Goal: Task Accomplishment & Management: Manage account settings

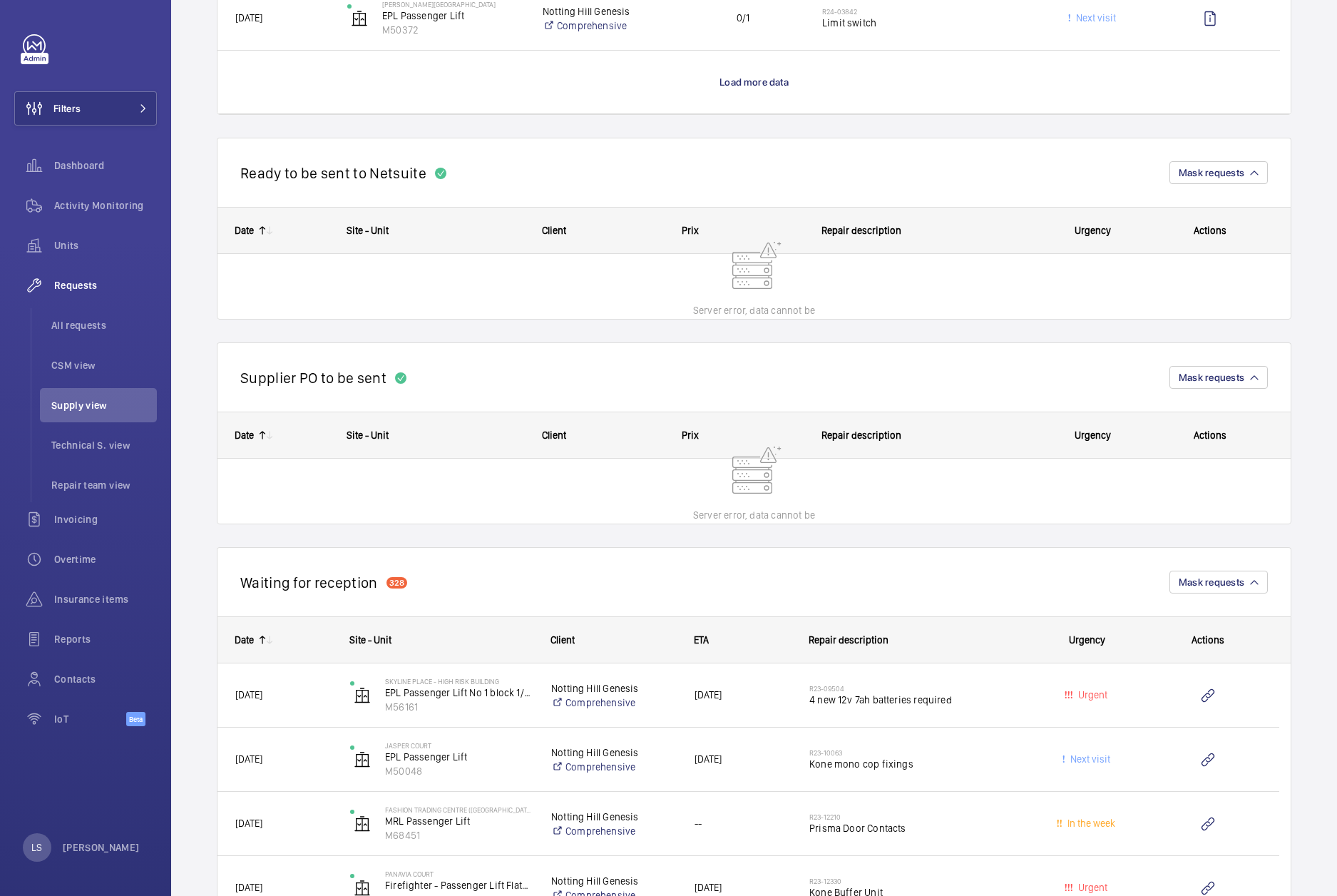
scroll to position [2943, 0]
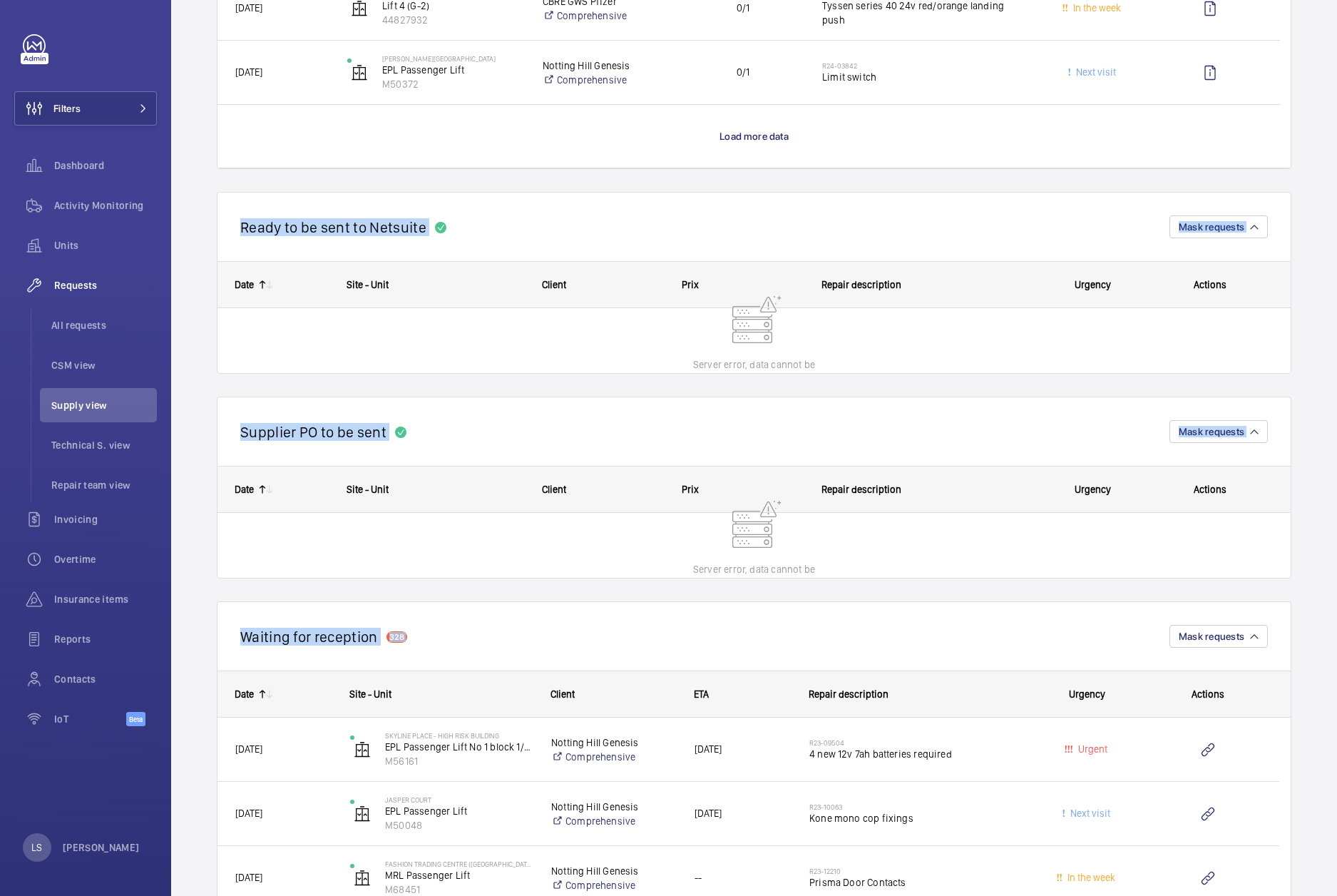
drag, startPoint x: 755, startPoint y: 519, endPoint x: 235, endPoint y: 231, distance: 594.4
click at [235, 231] on wm-front-repair-requests-business-view "Engineers requests Supply view New engineer request Unit status Urgency Chargea…" at bounding box center [755, 322] width 1075 height 6461
click at [236, 230] on div "Ready to be sent to Netsuite Mask requests" at bounding box center [755, 226] width 1075 height 69
click at [236, 225] on div "Ready to be sent to Netsuite Mask requests" at bounding box center [755, 226] width 1075 height 69
drag, startPoint x: 236, startPoint y: 225, endPoint x: 510, endPoint y: 647, distance: 503.2
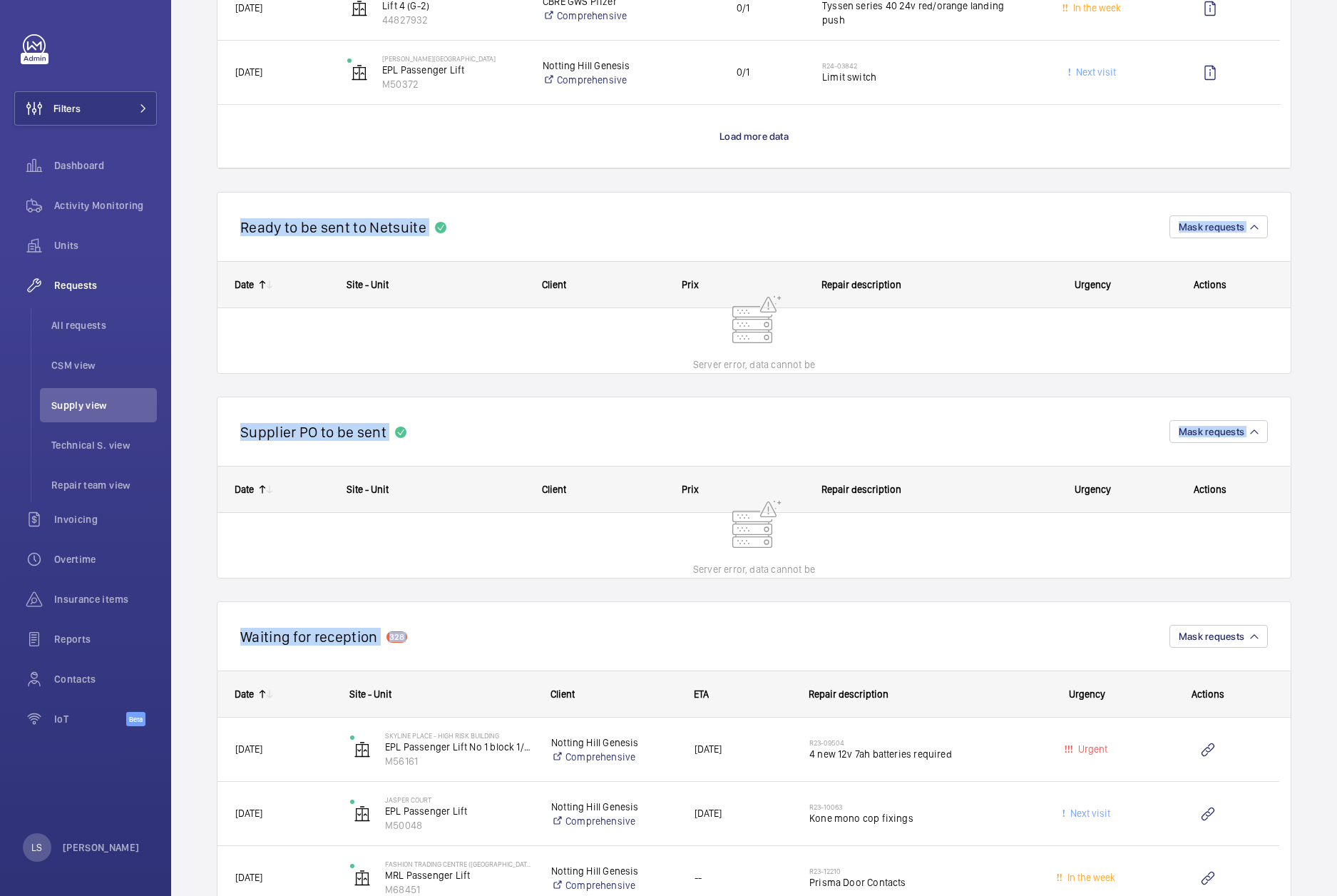
click at [509, 380] on wm-front-repair-requests-business-view "Engineers requests Supply view New engineer request Unit status Urgency Chargea…" at bounding box center [755, 322] width 1075 height 6461
click at [510, 380] on div "Waiting for reception 328 Mask requests" at bounding box center [755, 635] width 1075 height 69
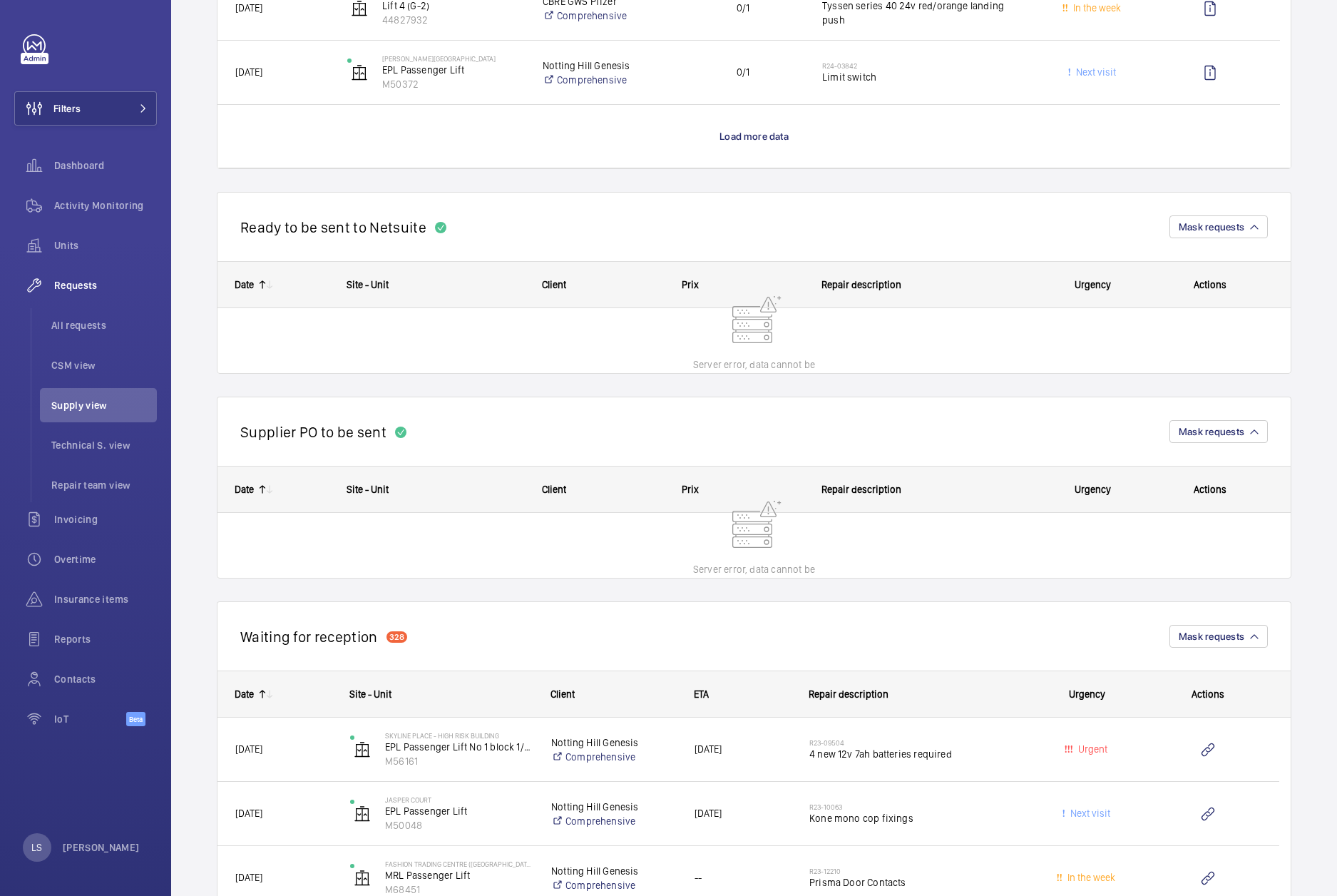
drag, startPoint x: 506, startPoint y: 654, endPoint x: 229, endPoint y: 228, distance: 508.1
click at [229, 228] on wm-front-repair-requests-business-view "Engineers requests Supply view New engineer request Unit status Urgency Chargea…" at bounding box center [755, 322] width 1075 height 6461
click at [229, 228] on div "Ready to be sent to Netsuite Mask requests" at bounding box center [755, 226] width 1075 height 69
drag, startPoint x: 233, startPoint y: 224, endPoint x: 640, endPoint y: 619, distance: 567.2
click at [640, 380] on wm-front-repair-requests-business-view "Engineers requests Supply view New engineer request Unit status Urgency Chargea…" at bounding box center [755, 322] width 1075 height 6461
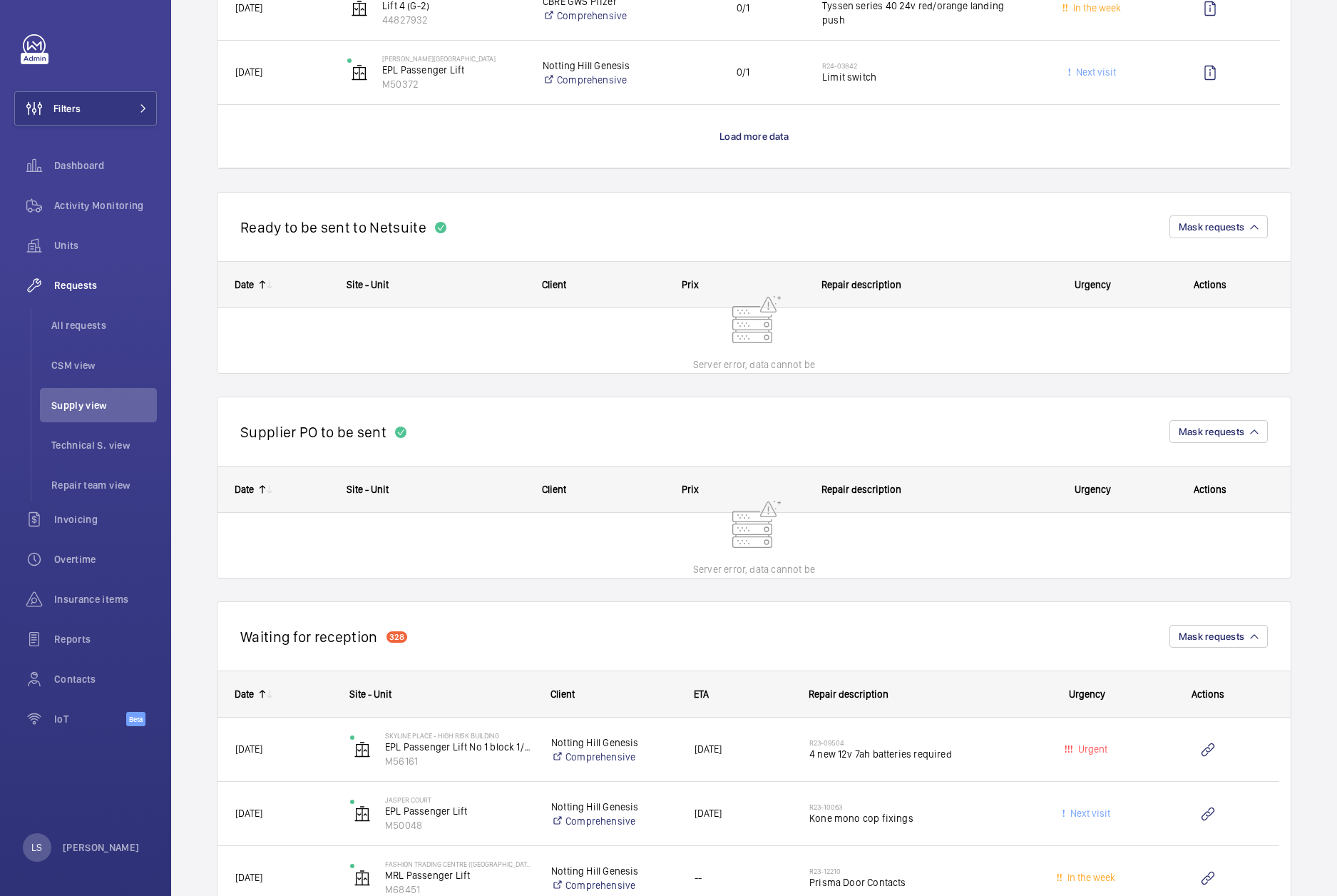
click at [637, 380] on div "Waiting for reception 328 Mask requests" at bounding box center [755, 635] width 1075 height 69
drag, startPoint x: 680, startPoint y: 321, endPoint x: 666, endPoint y: 358, distance: 39.6
click at [583, 316] on wm-front-repair-requests-business-view "Engineers requests Supply view New engineer request Unit status Urgency Chargea…" at bounding box center [755, 322] width 1075 height 6461
click at [666, 358] on div "Date Site - Unit Client Prix" at bounding box center [755, 317] width 1075 height 113
drag, startPoint x: 763, startPoint y: 348, endPoint x: 884, endPoint y: 373, distance: 123.6
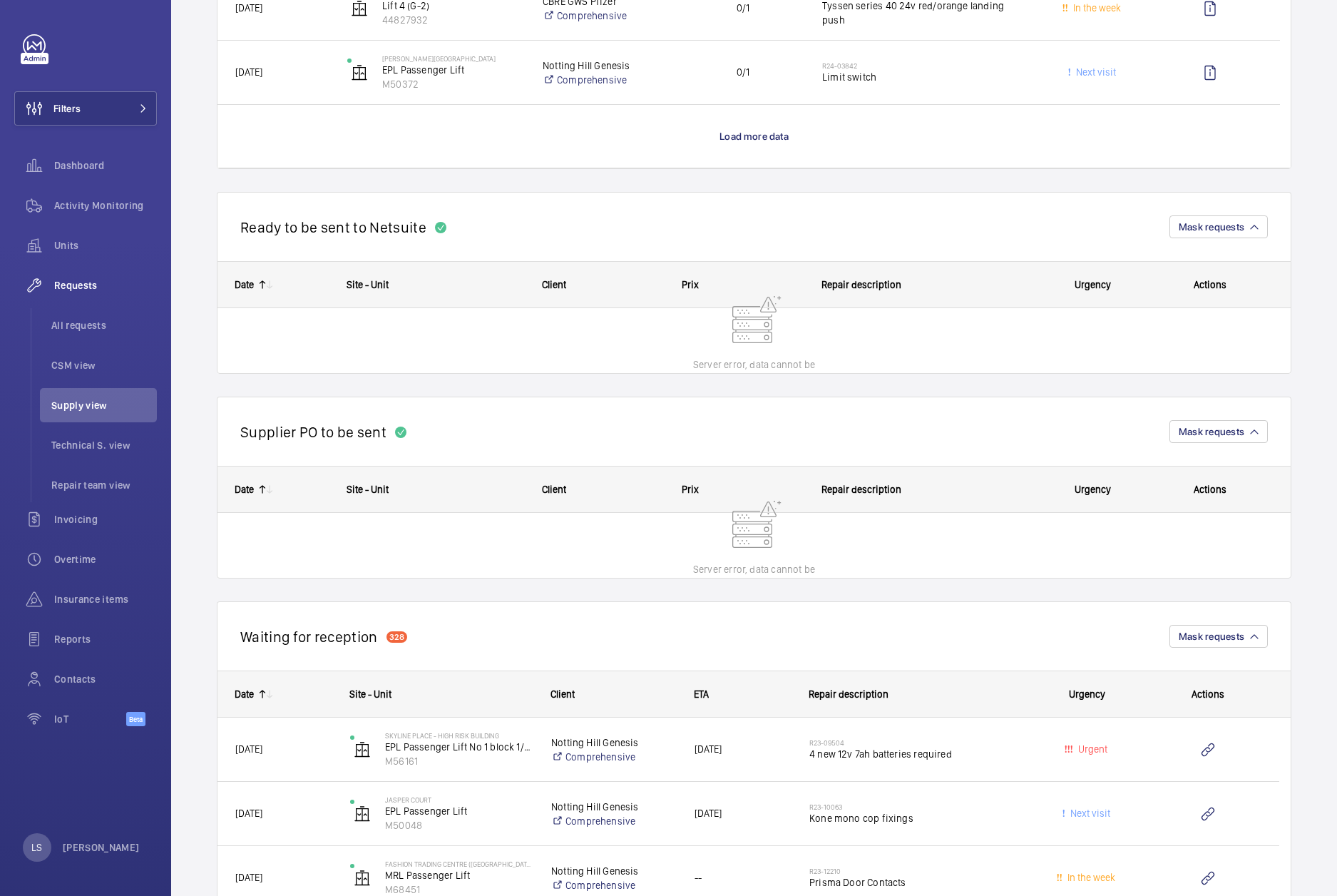
click at [882, 368] on div "Date Site - Unit Client Prix" at bounding box center [755, 317] width 1075 height 113
click at [767, 380] on div "Supplier PO to be sent Mask requests" at bounding box center [755, 430] width 1075 height 69
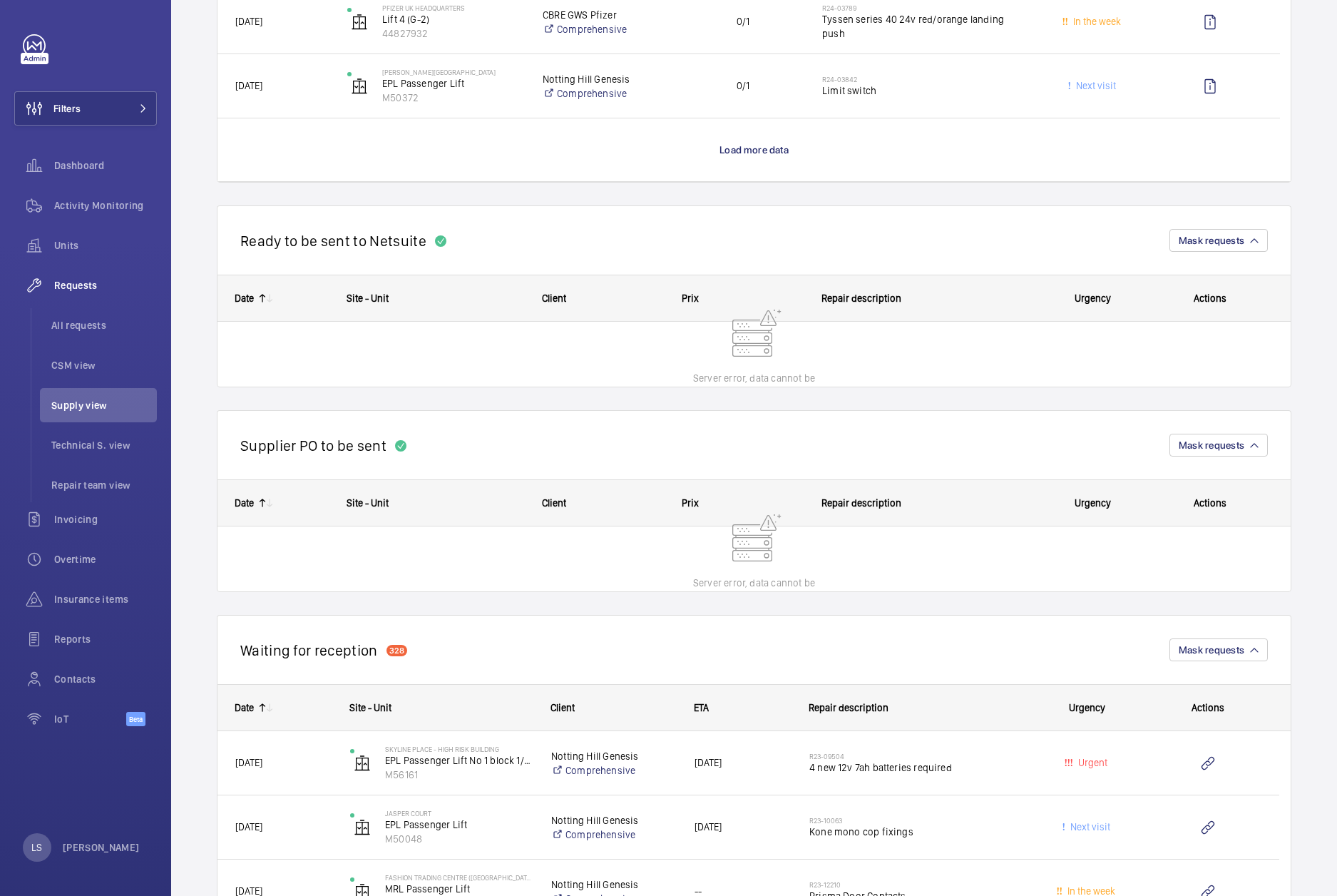
scroll to position [2925, 0]
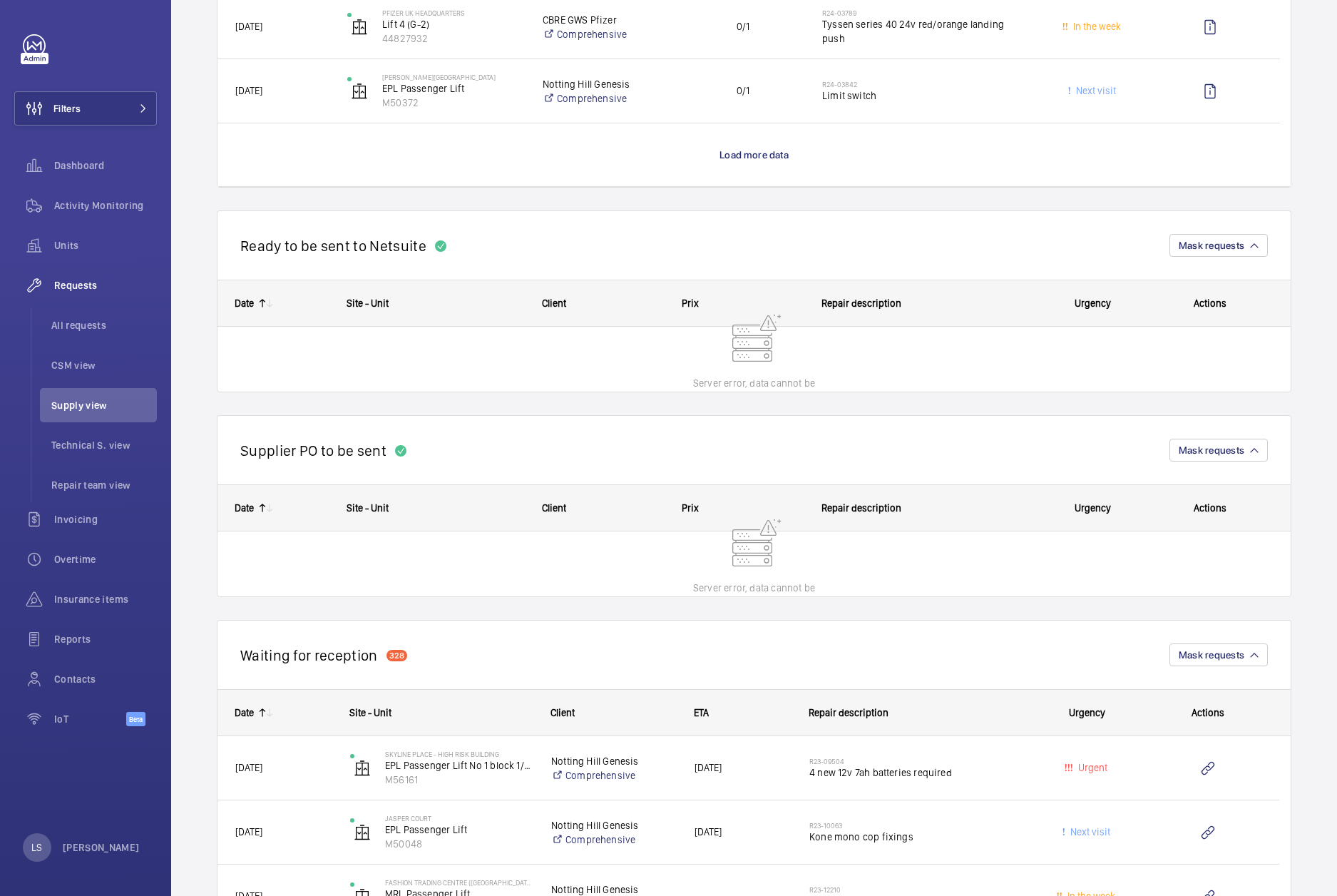
click at [819, 201] on wm-front-repair-requests-business-view "Engineers requests Supply view New engineer request Unit status Urgency Chargea…" at bounding box center [755, 341] width 1075 height 6461
click at [820, 225] on div "Ready to be sent to Netsuite Mask requests" at bounding box center [755, 244] width 1075 height 69
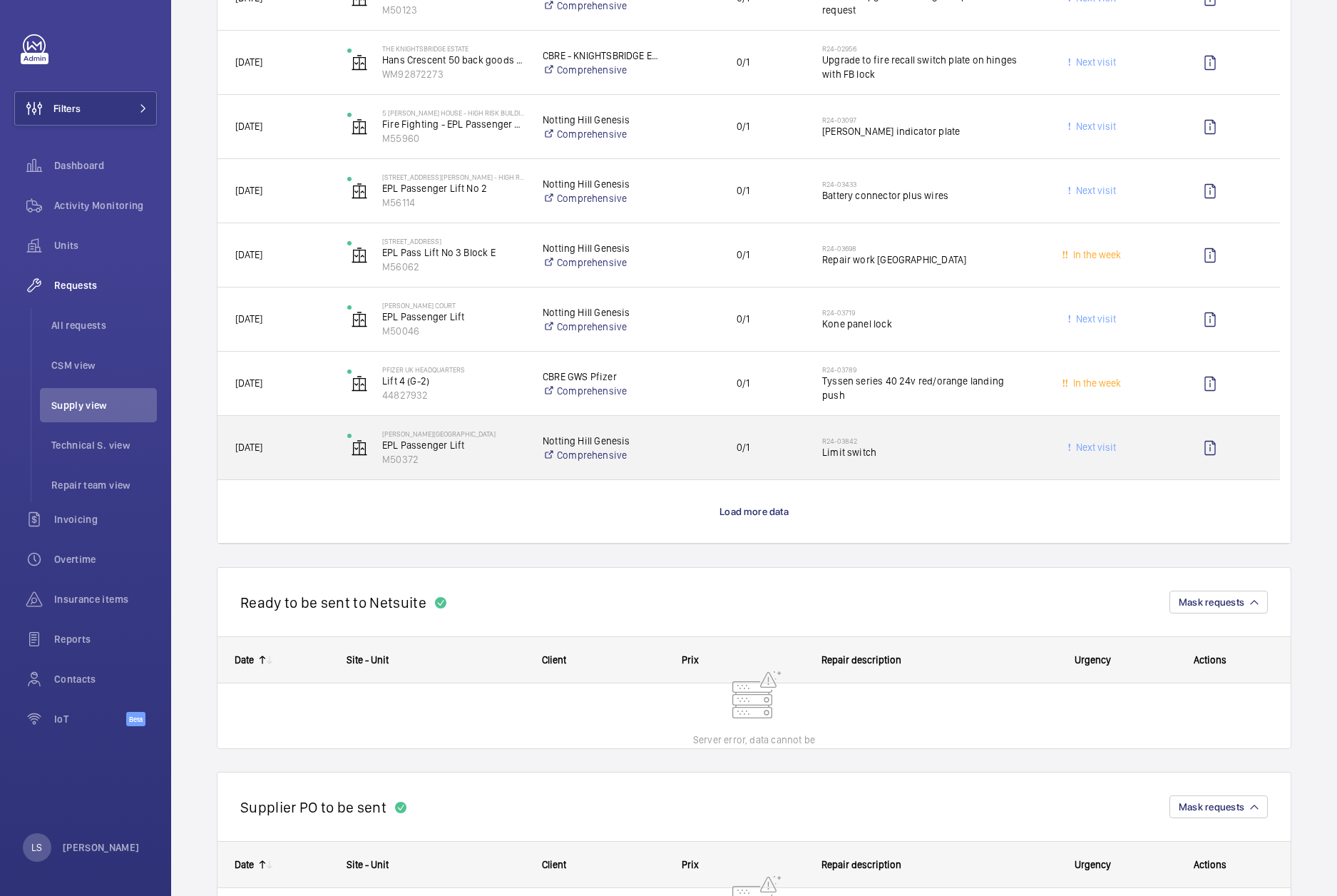
scroll to position [3138, 0]
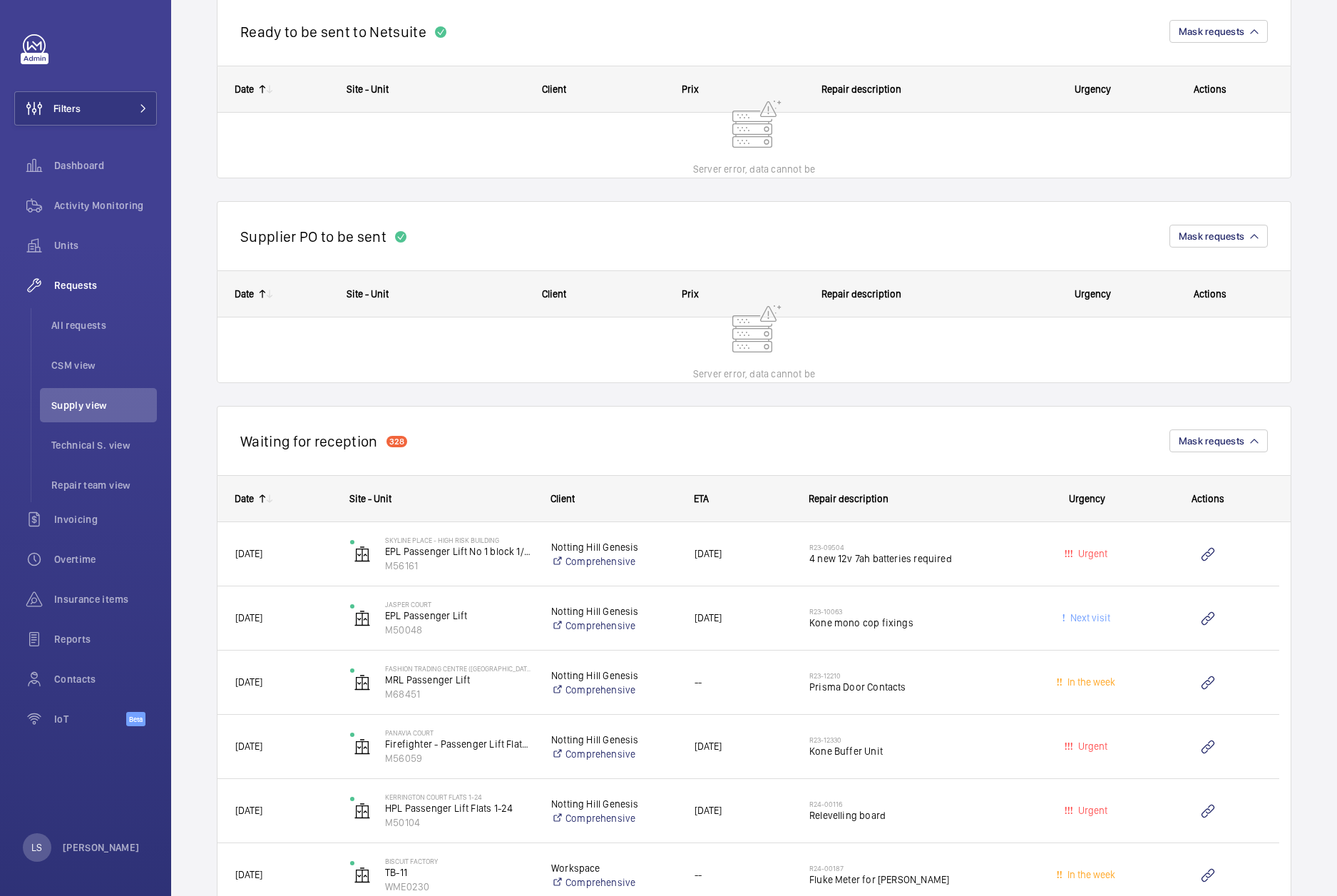
click at [1038, 380] on wm-front-repair-requests-business-view "Engineers requests Supply view New engineer request Unit status Urgency Chargea…" at bounding box center [755, 127] width 1075 height 6461
click at [737, 380] on wm-front-repair-requests-business-view "Engineers requests Supply view New engineer request Unit status Urgency Chargea…" at bounding box center [755, 127] width 1075 height 6461
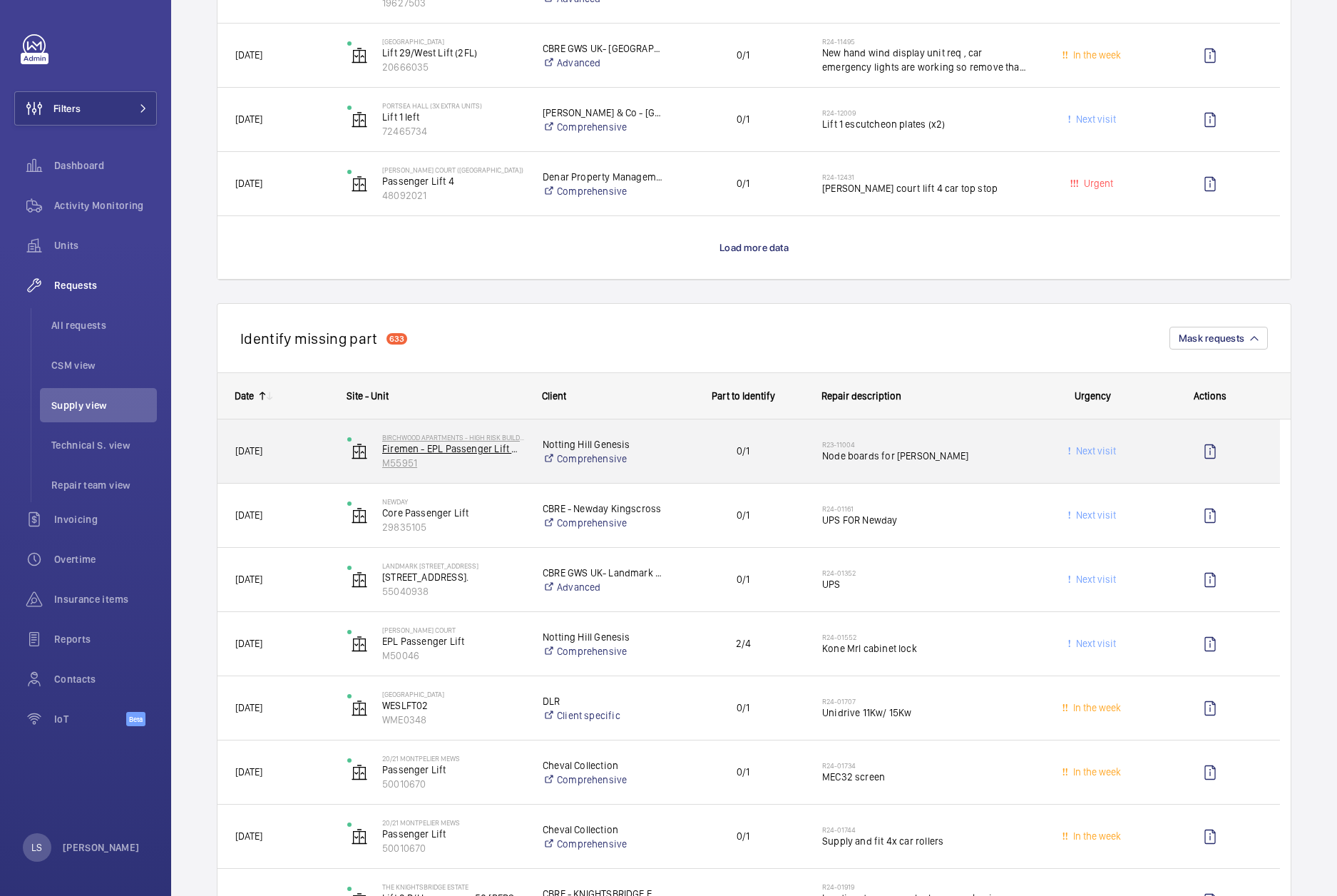
scroll to position [1355, 0]
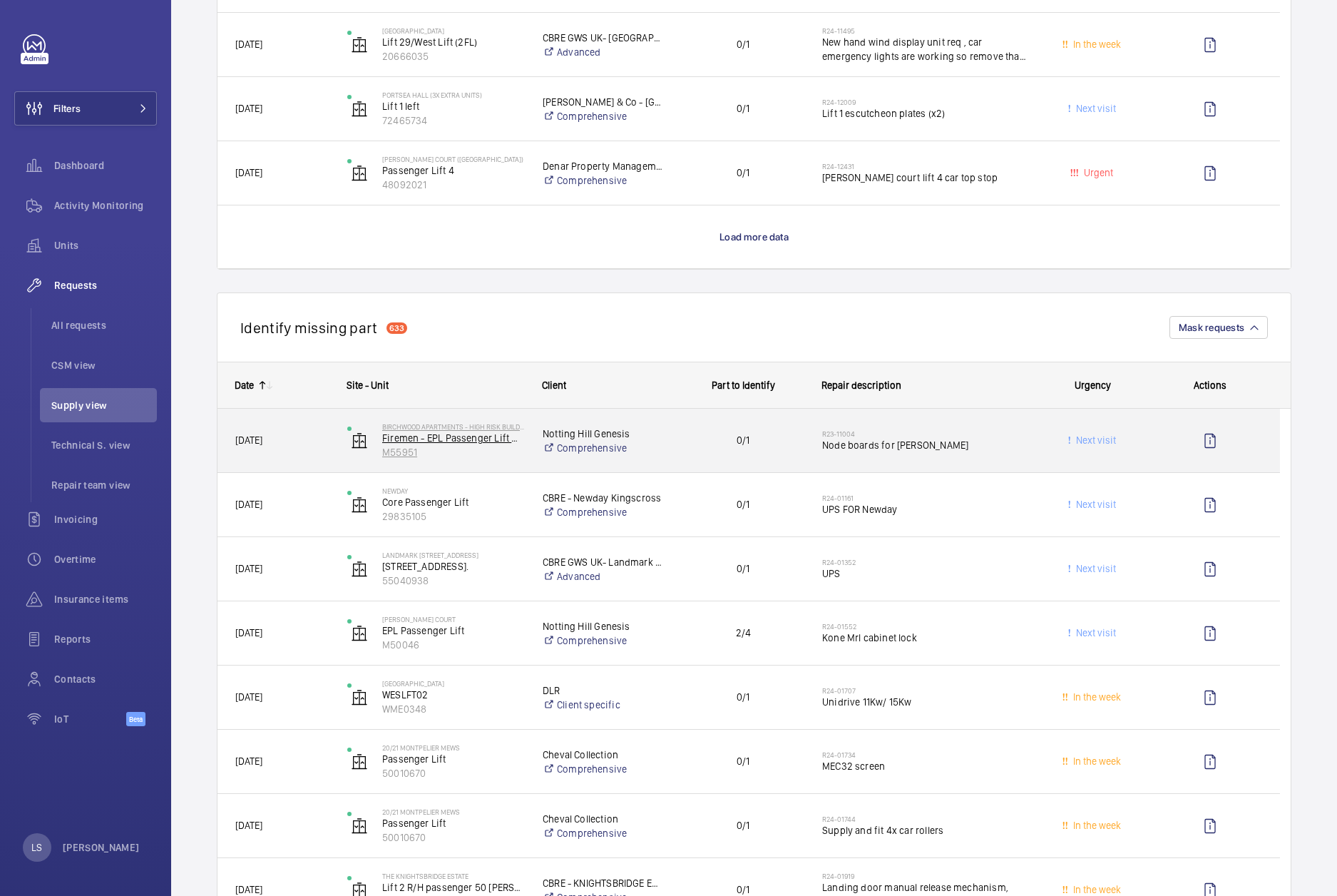
click at [489, 455] on p "M55951" at bounding box center [454, 452] width 142 height 15
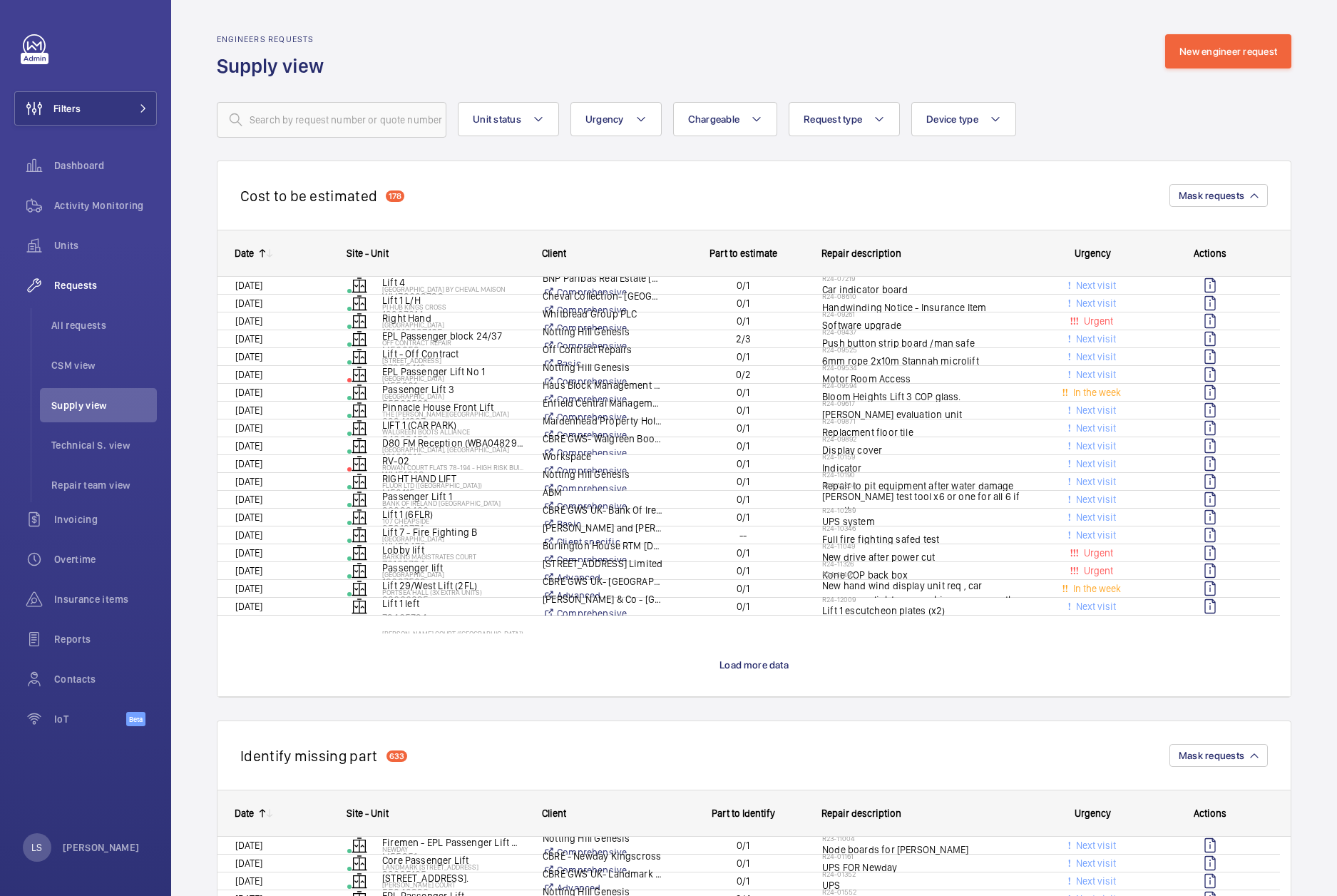
scroll to position [500, 0]
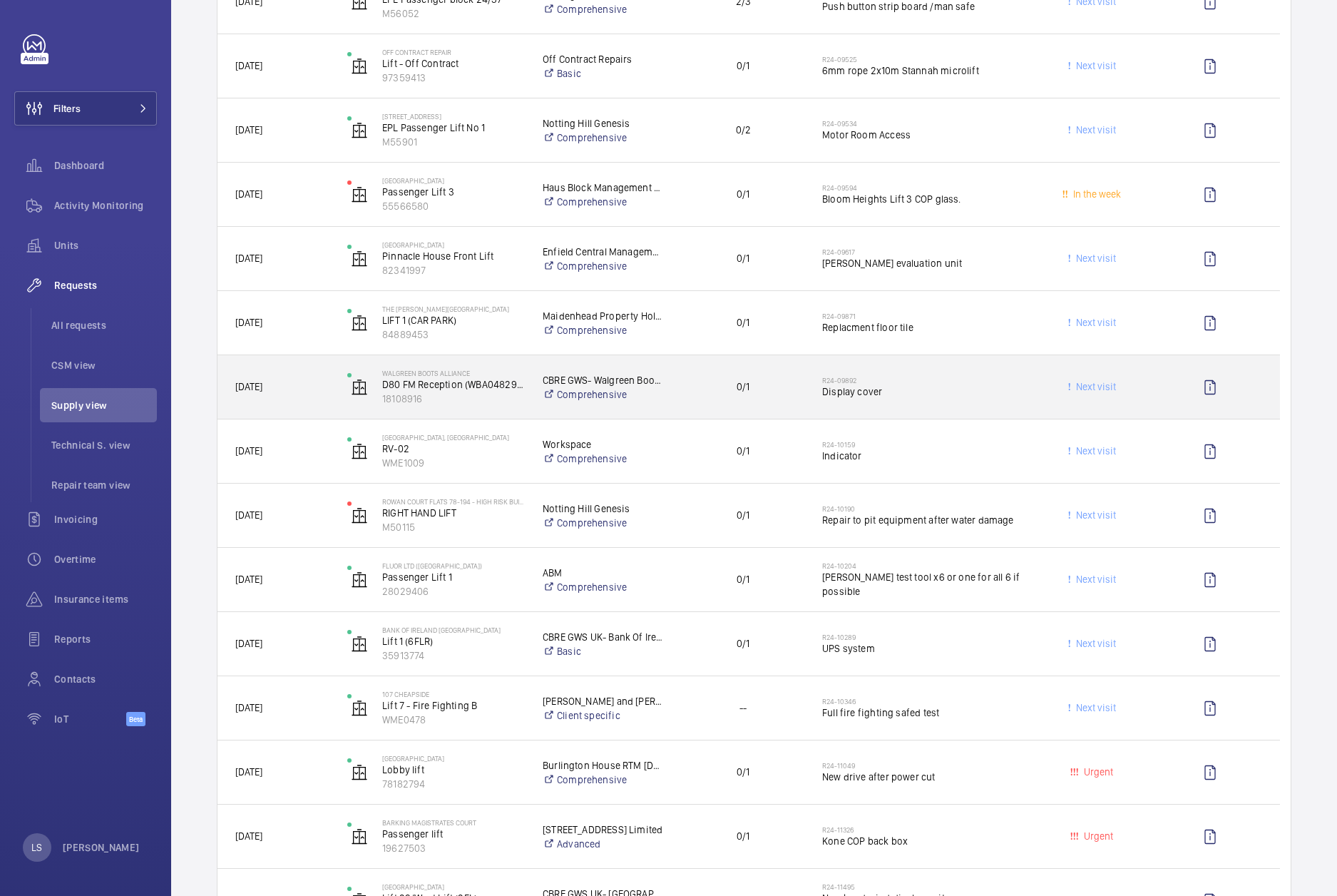
click at [687, 387] on span "0/1" at bounding box center [743, 387] width 121 height 17
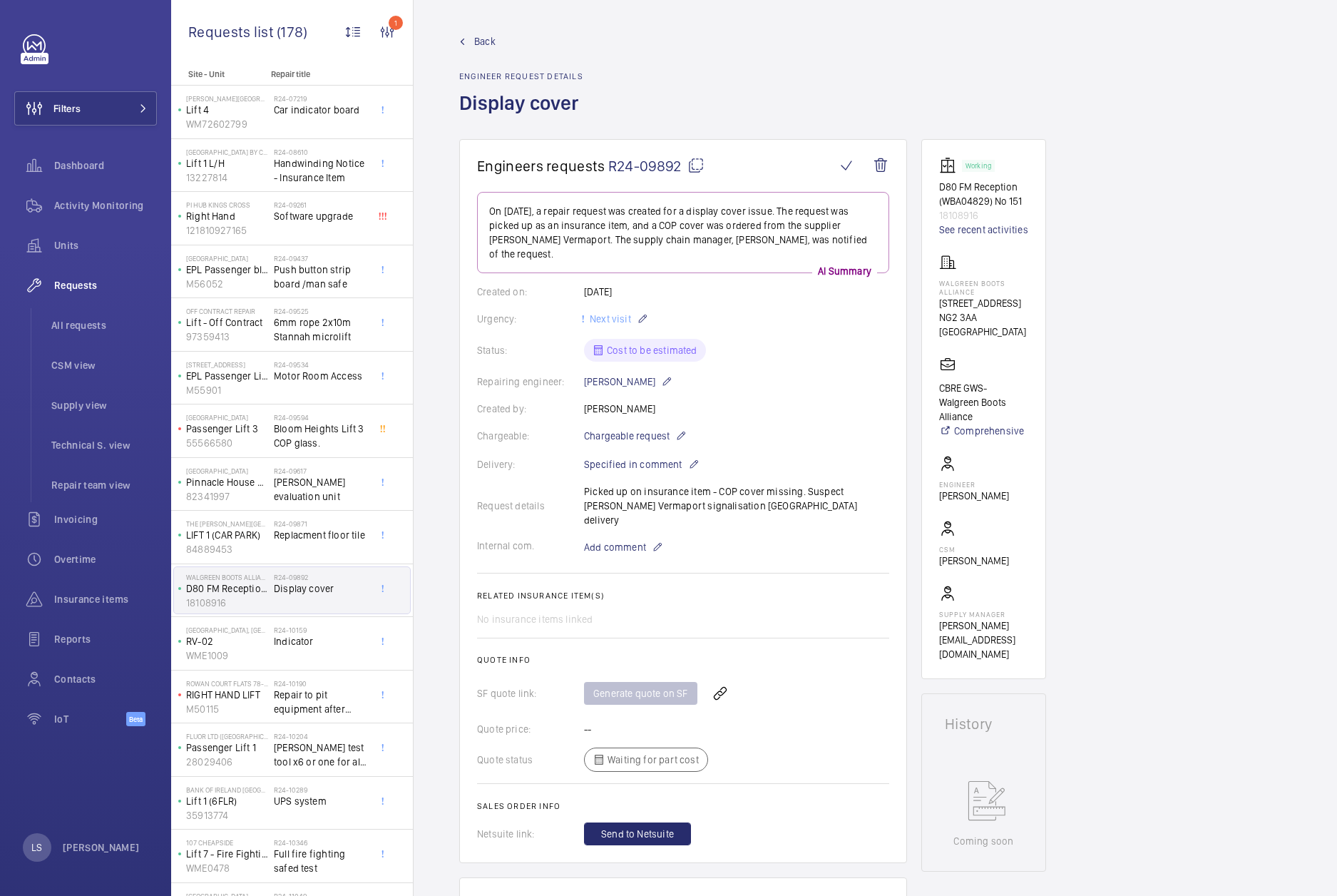
click at [80, 401] on span "Supply view" at bounding box center [104, 405] width 105 height 15
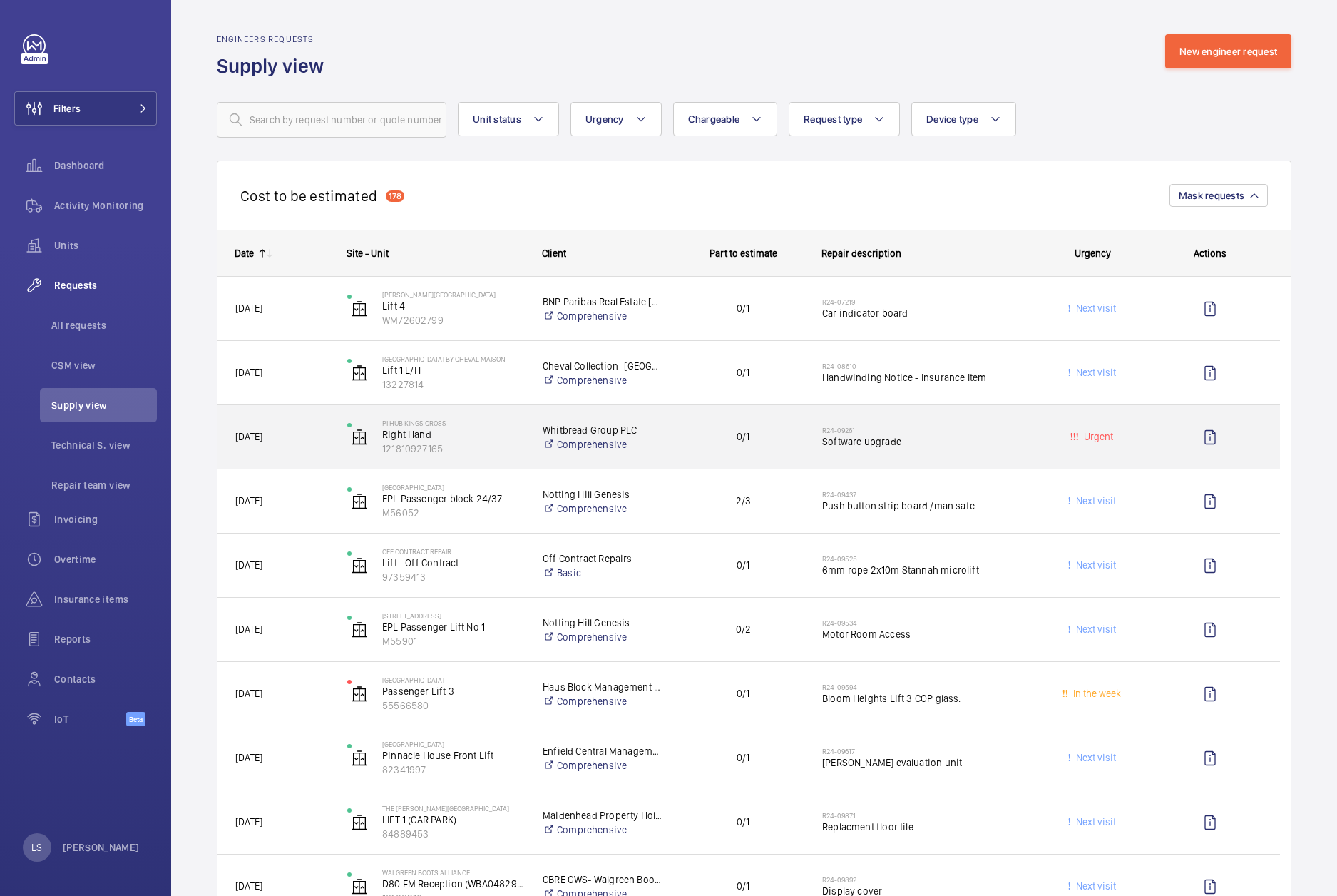
scroll to position [500, 0]
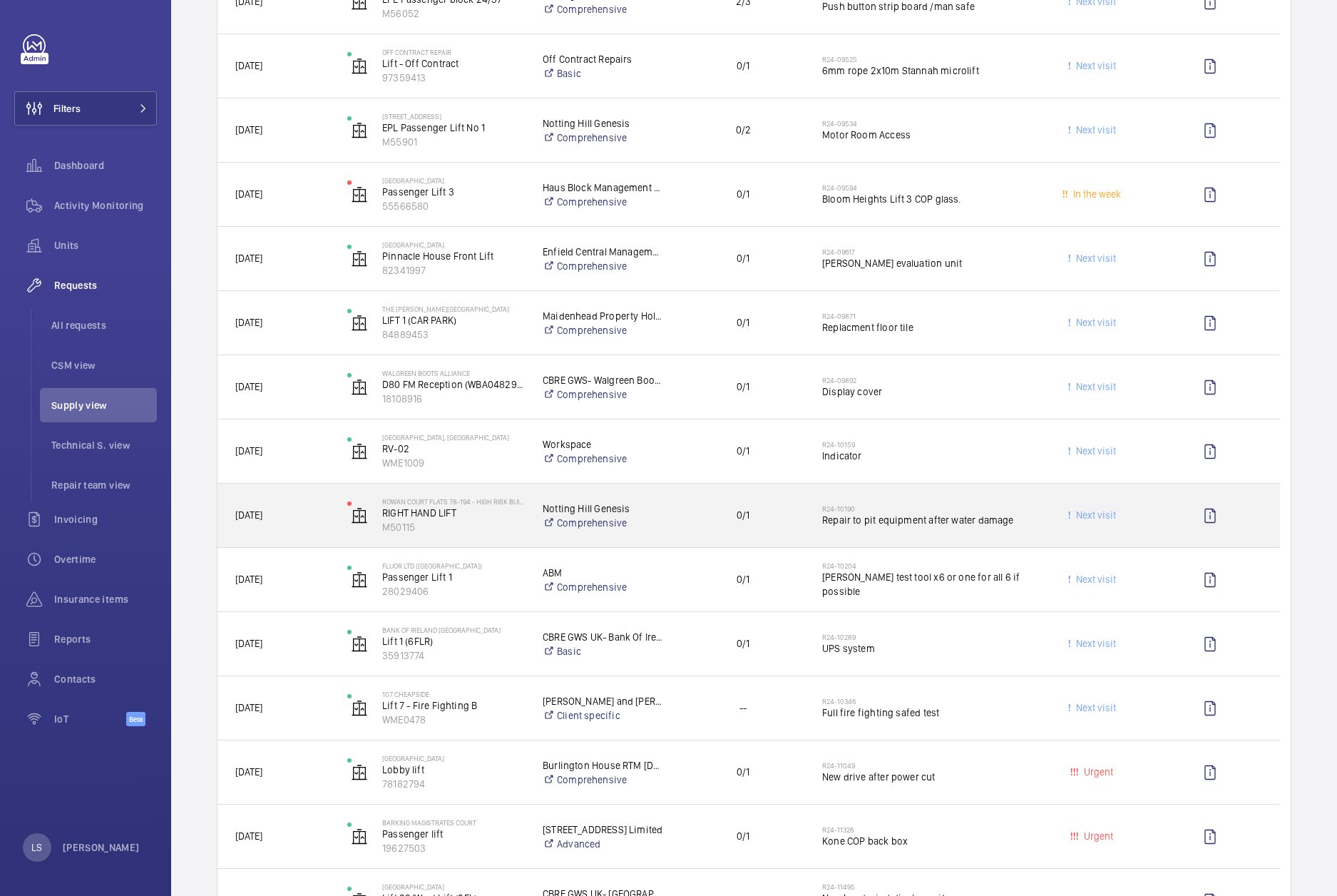
click at [672, 532] on div "0/1" at bounding box center [734, 515] width 138 height 45
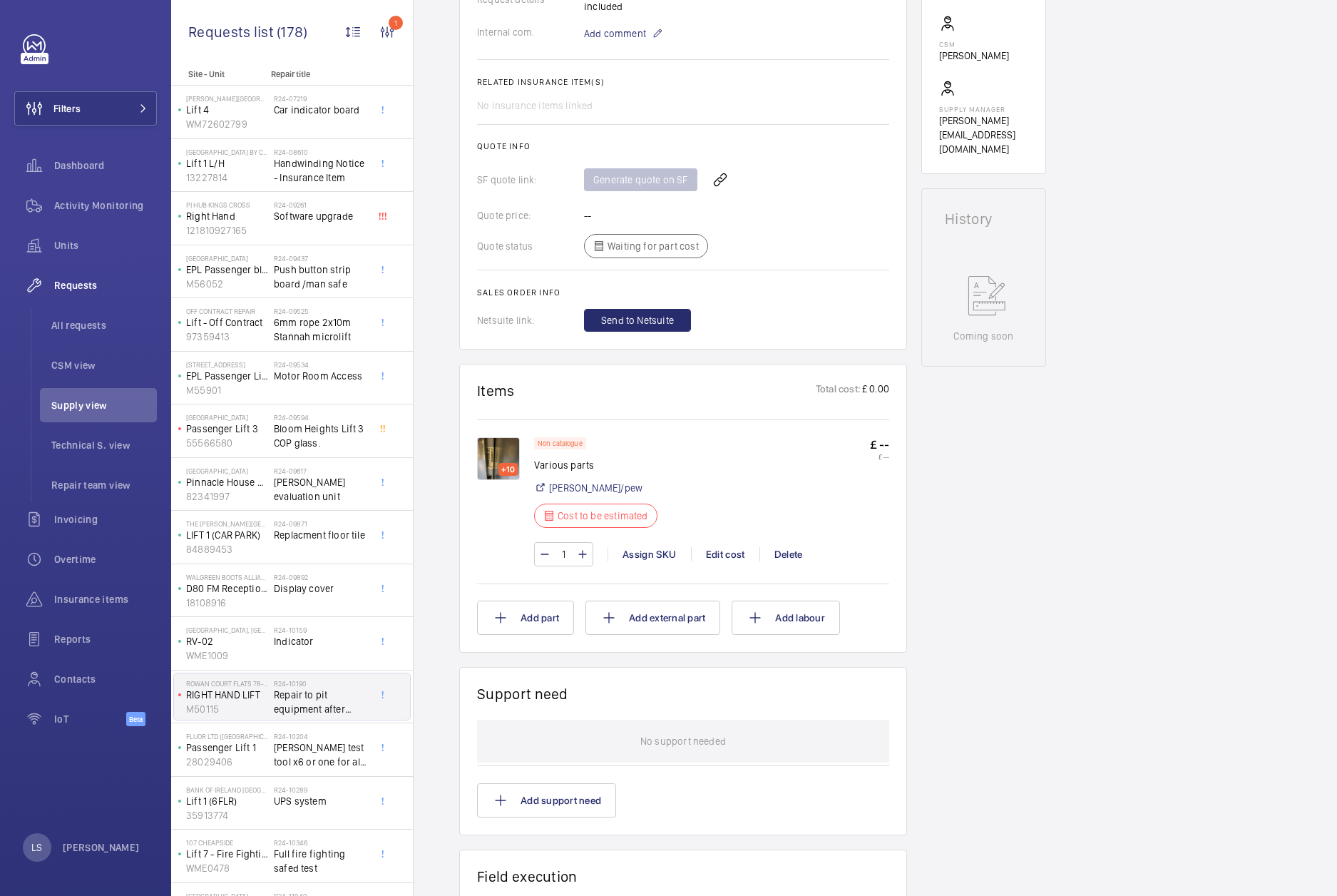
scroll to position [500, 0]
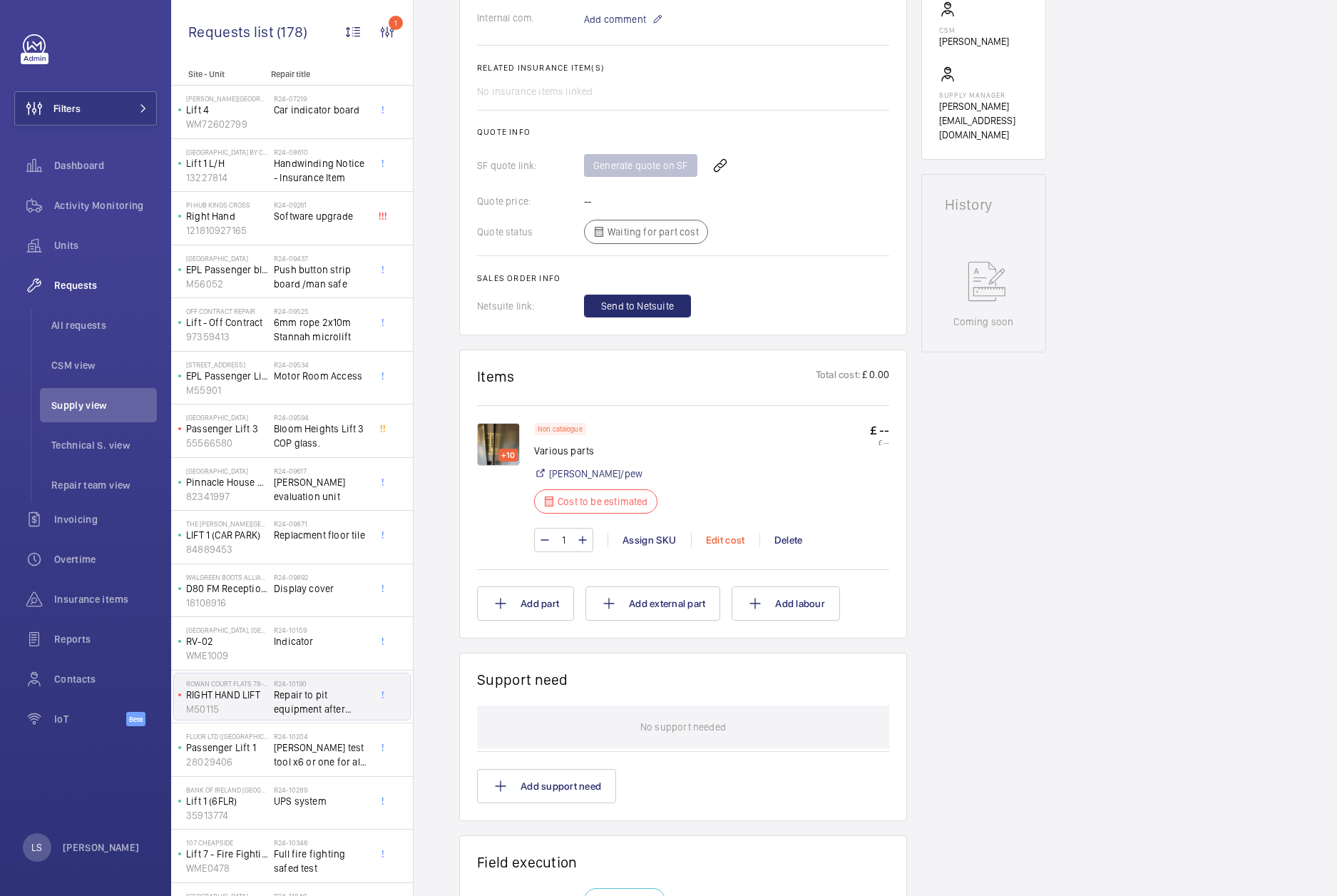
click at [726, 539] on div "Edit cost" at bounding box center [725, 540] width 68 height 15
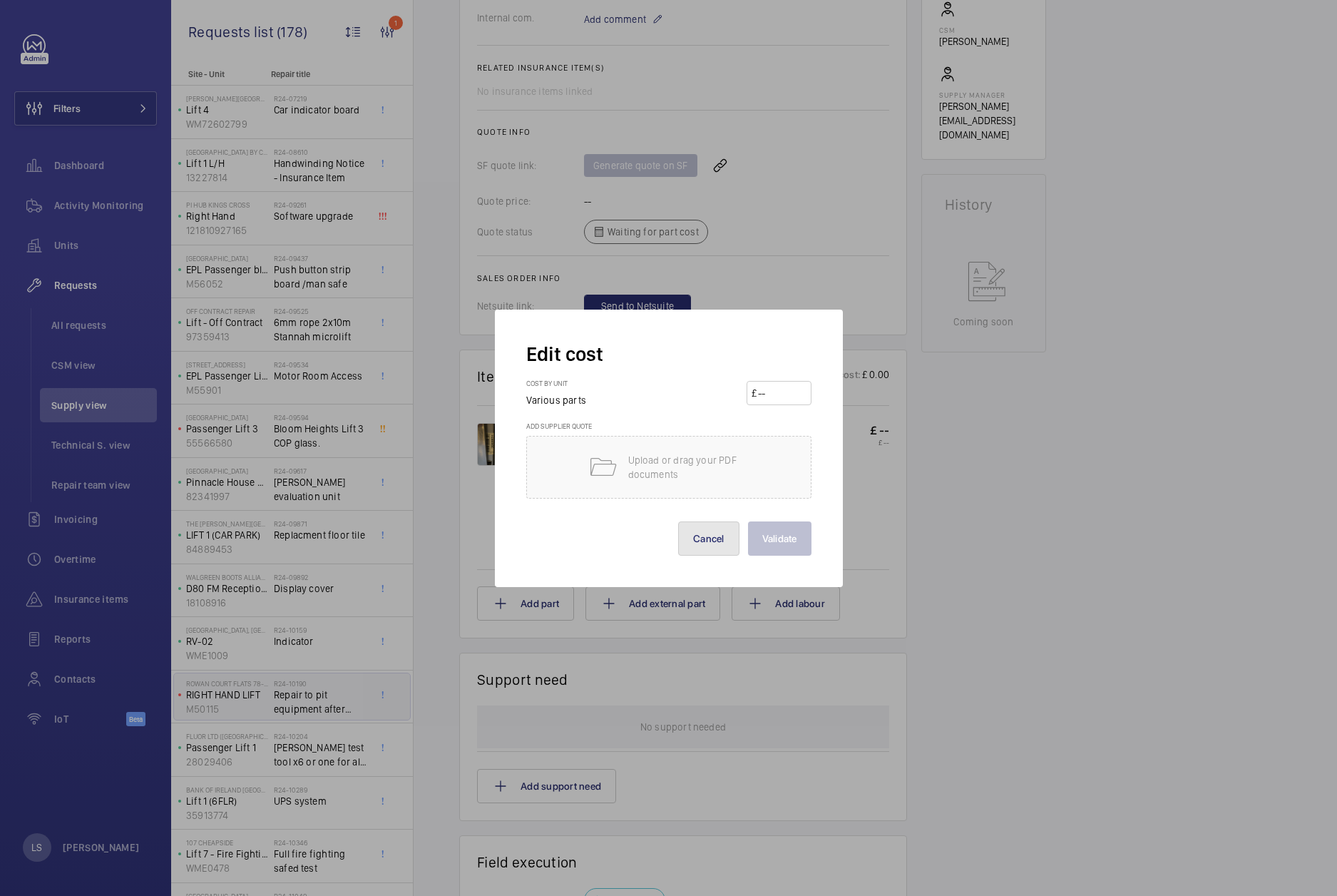
click at [701, 546] on button "Cancel" at bounding box center [708, 538] width 61 height 34
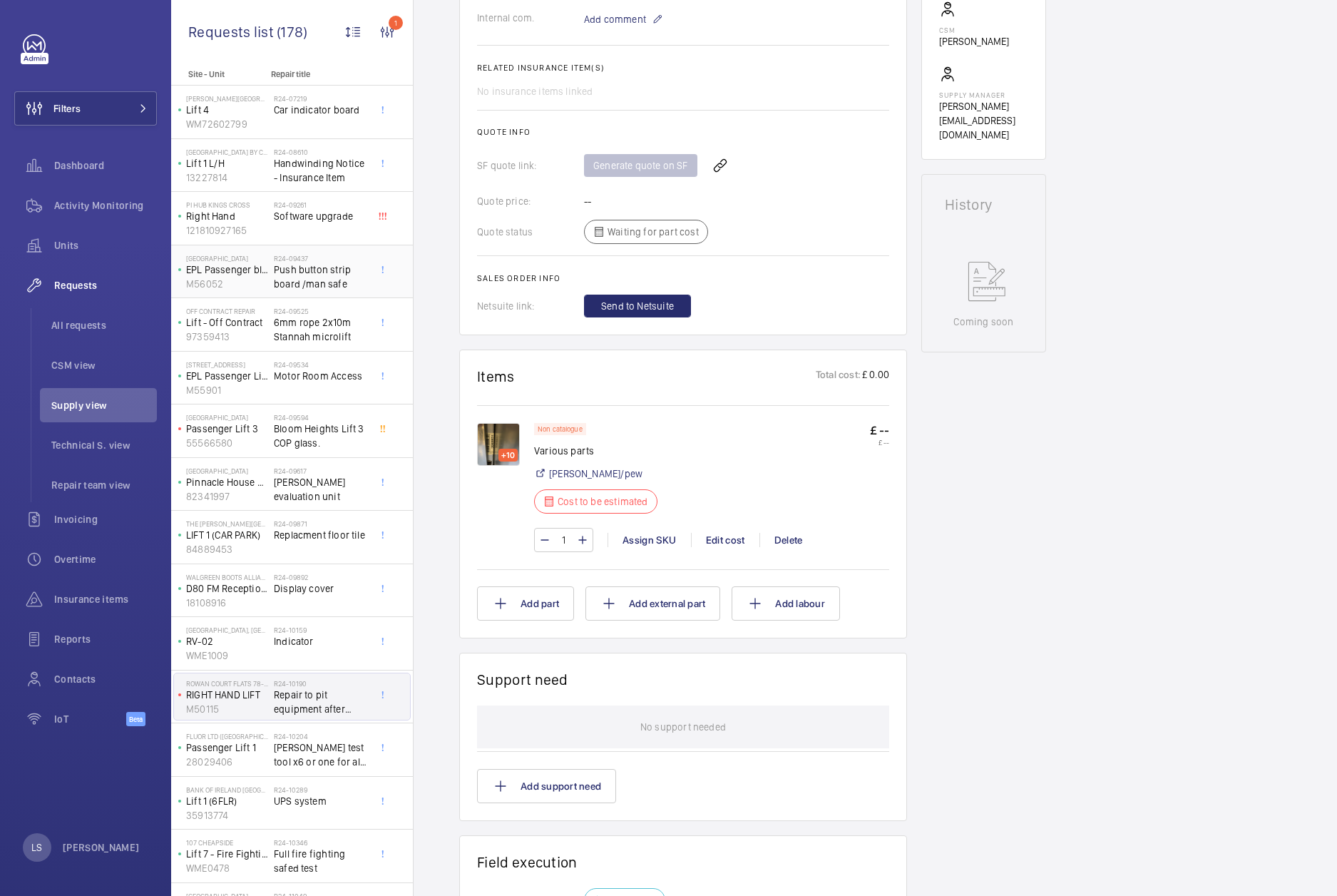
click at [327, 296] on div "Britannia House EPL Passenger block 24/37 M56052 R24-09437 Push button strip bo…" at bounding box center [292, 272] width 241 height 54
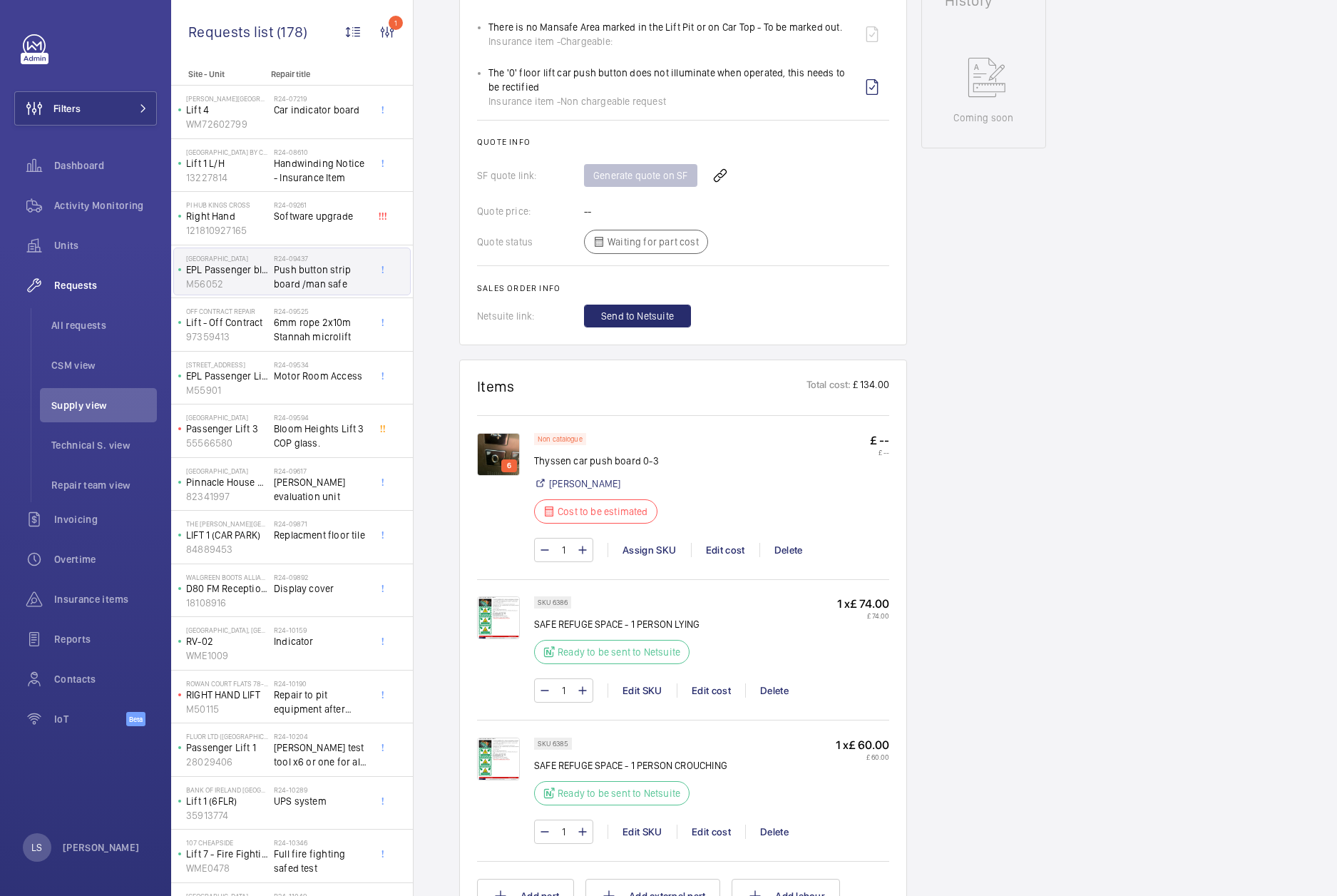
scroll to position [927, 0]
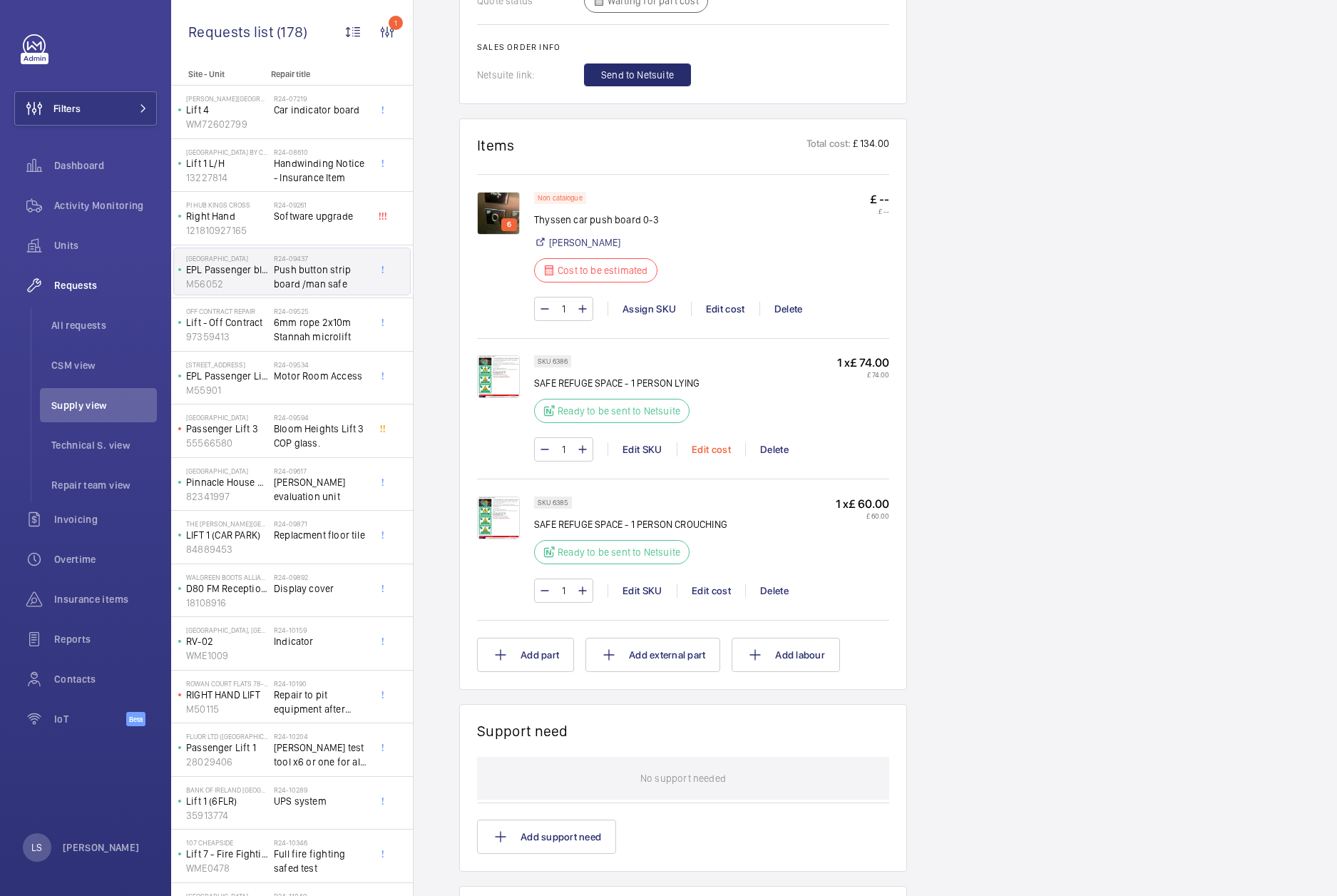
click at [718, 452] on div "Edit cost" at bounding box center [711, 449] width 68 height 15
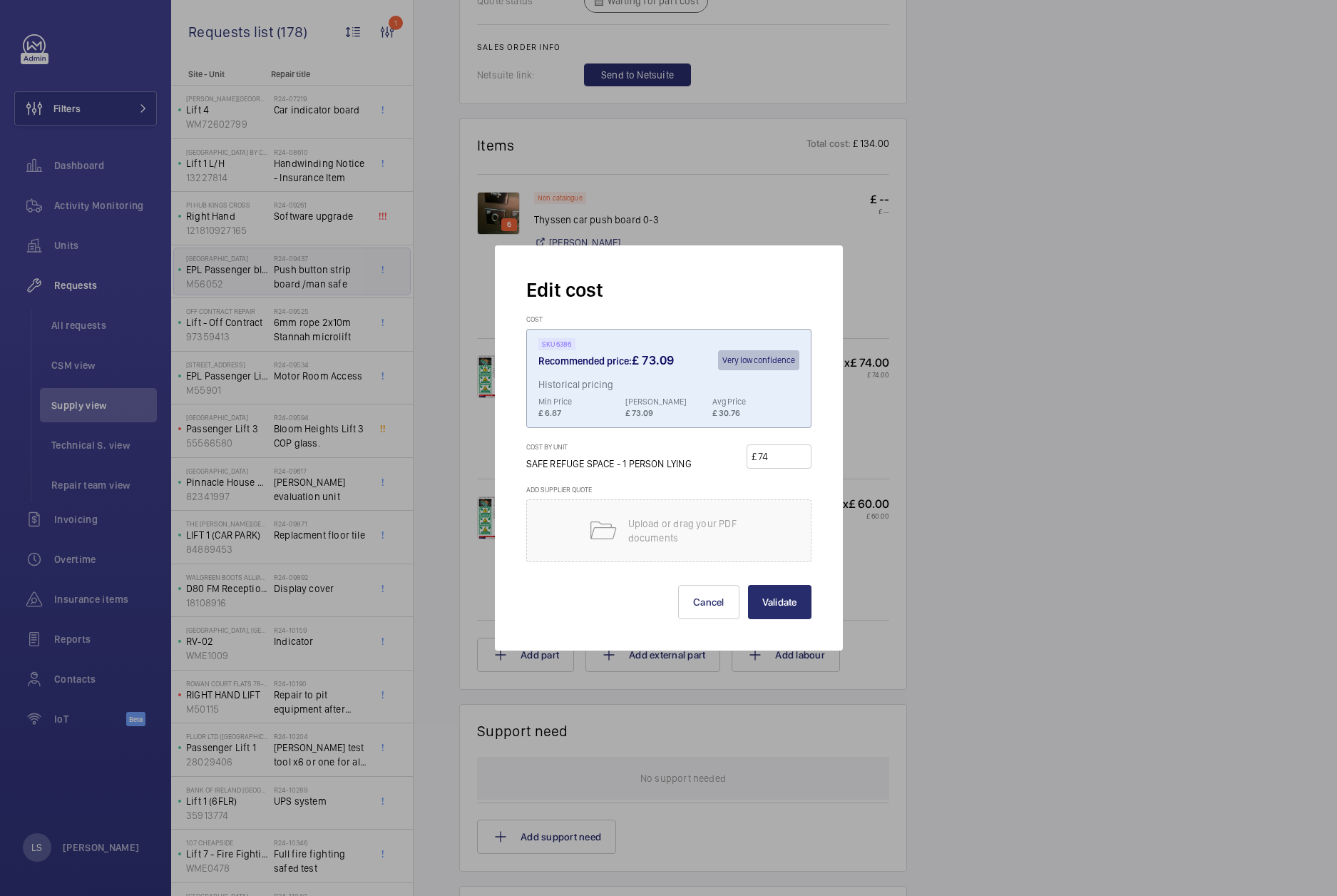
click at [954, 457] on div at bounding box center [668, 448] width 1337 height 896
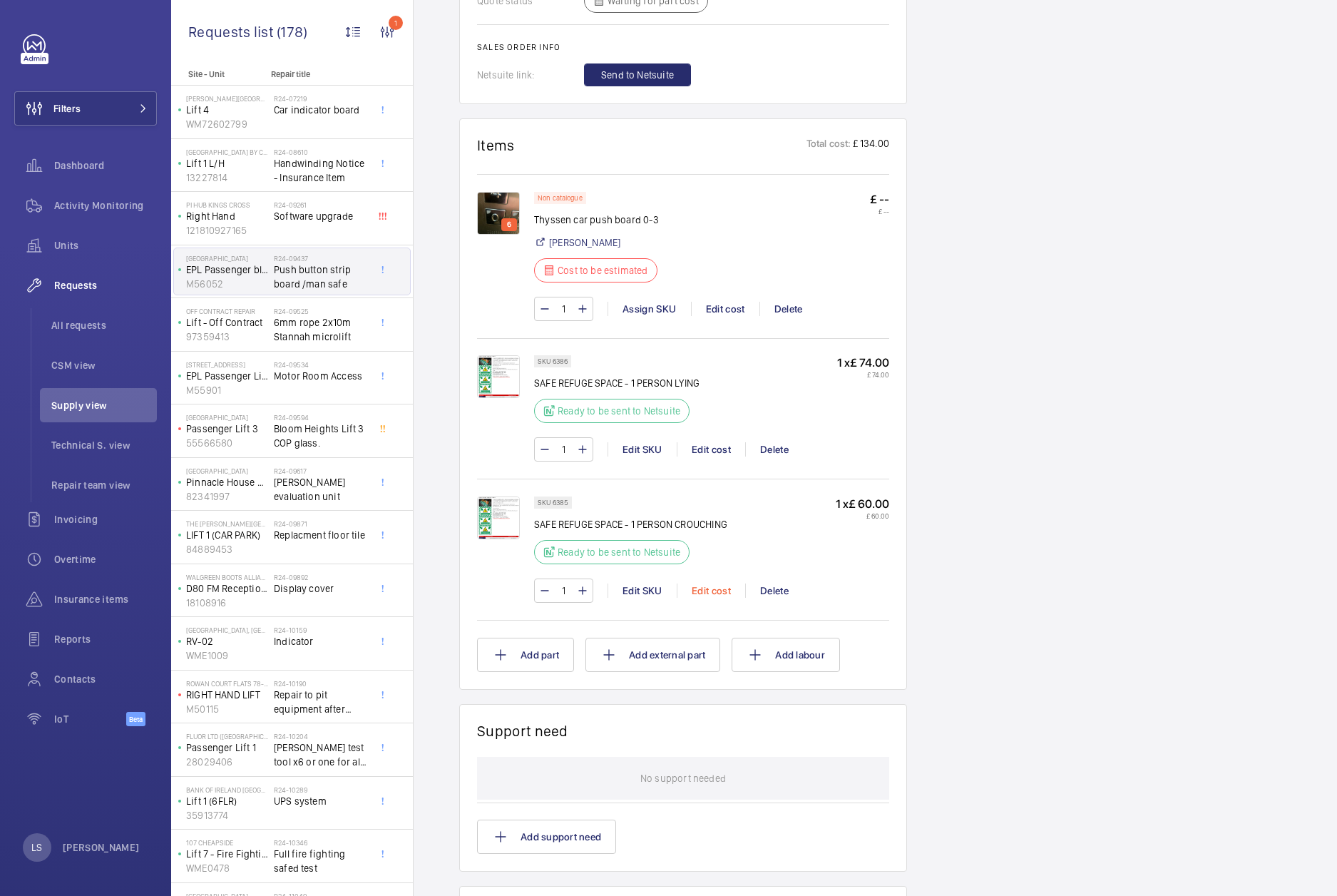
click at [710, 593] on div "Edit cost" at bounding box center [711, 590] width 68 height 15
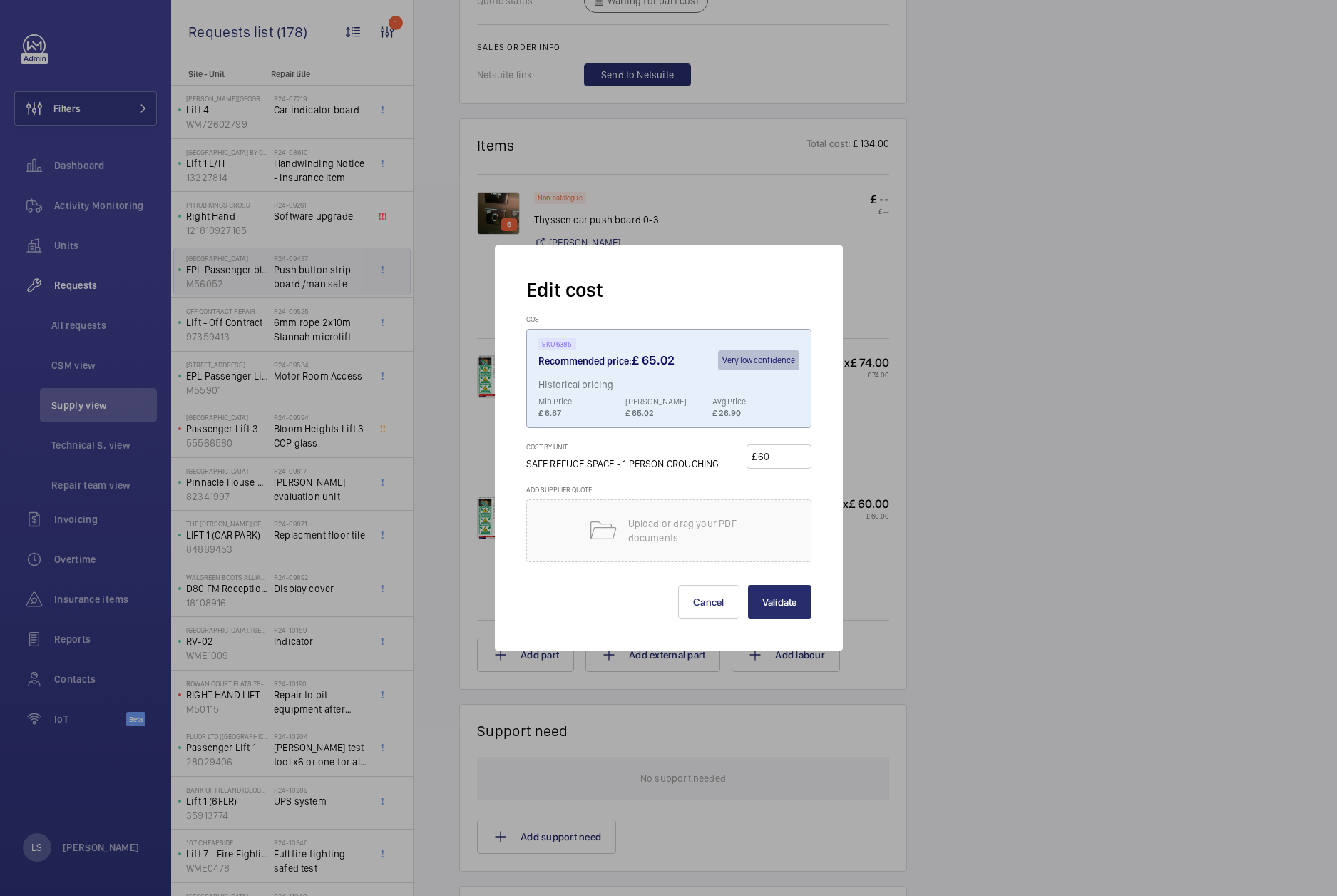
click at [1000, 505] on div at bounding box center [668, 448] width 1337 height 896
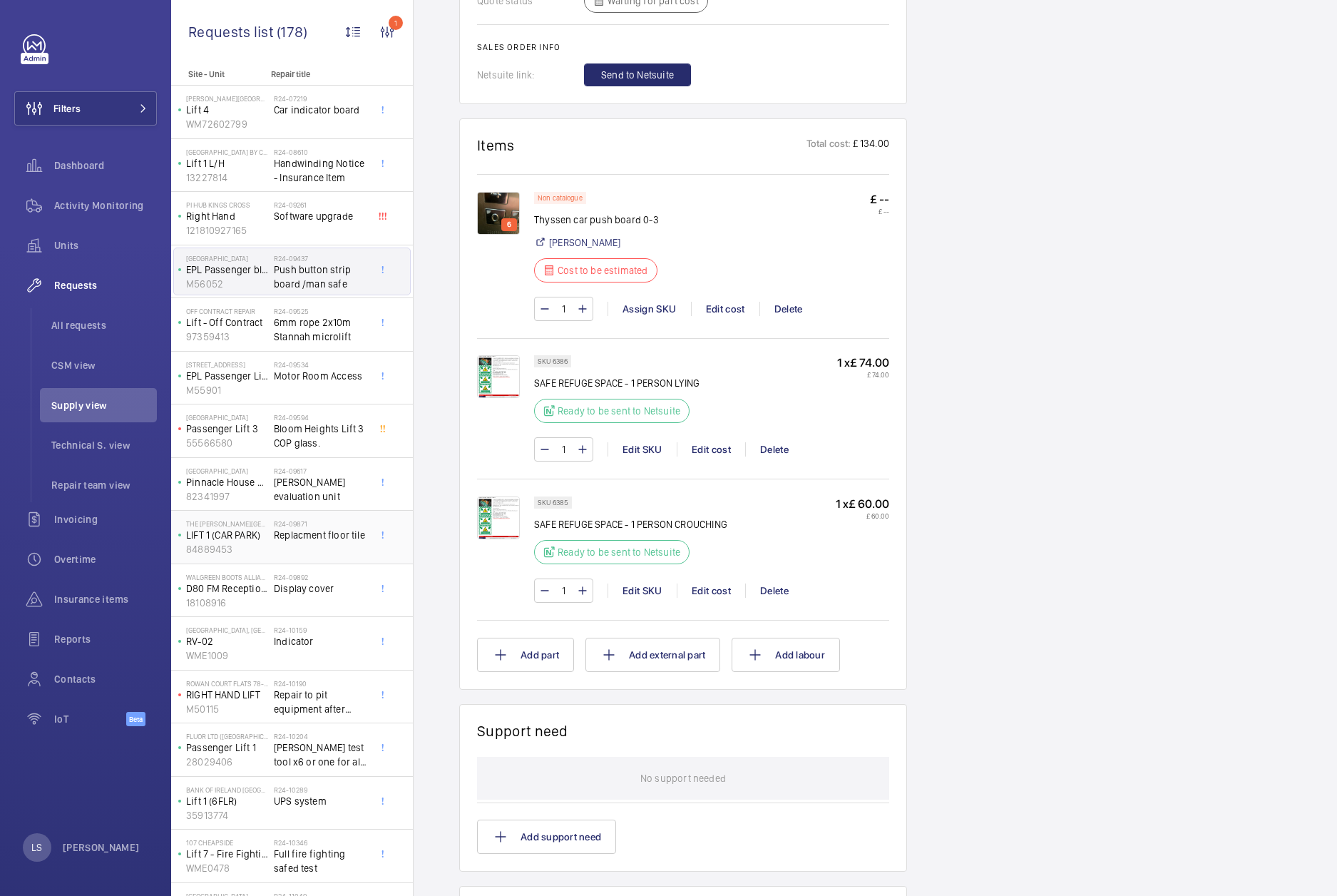
click at [305, 543] on div "R24-09871 Replacment floor tile" at bounding box center [320, 540] width 94 height 41
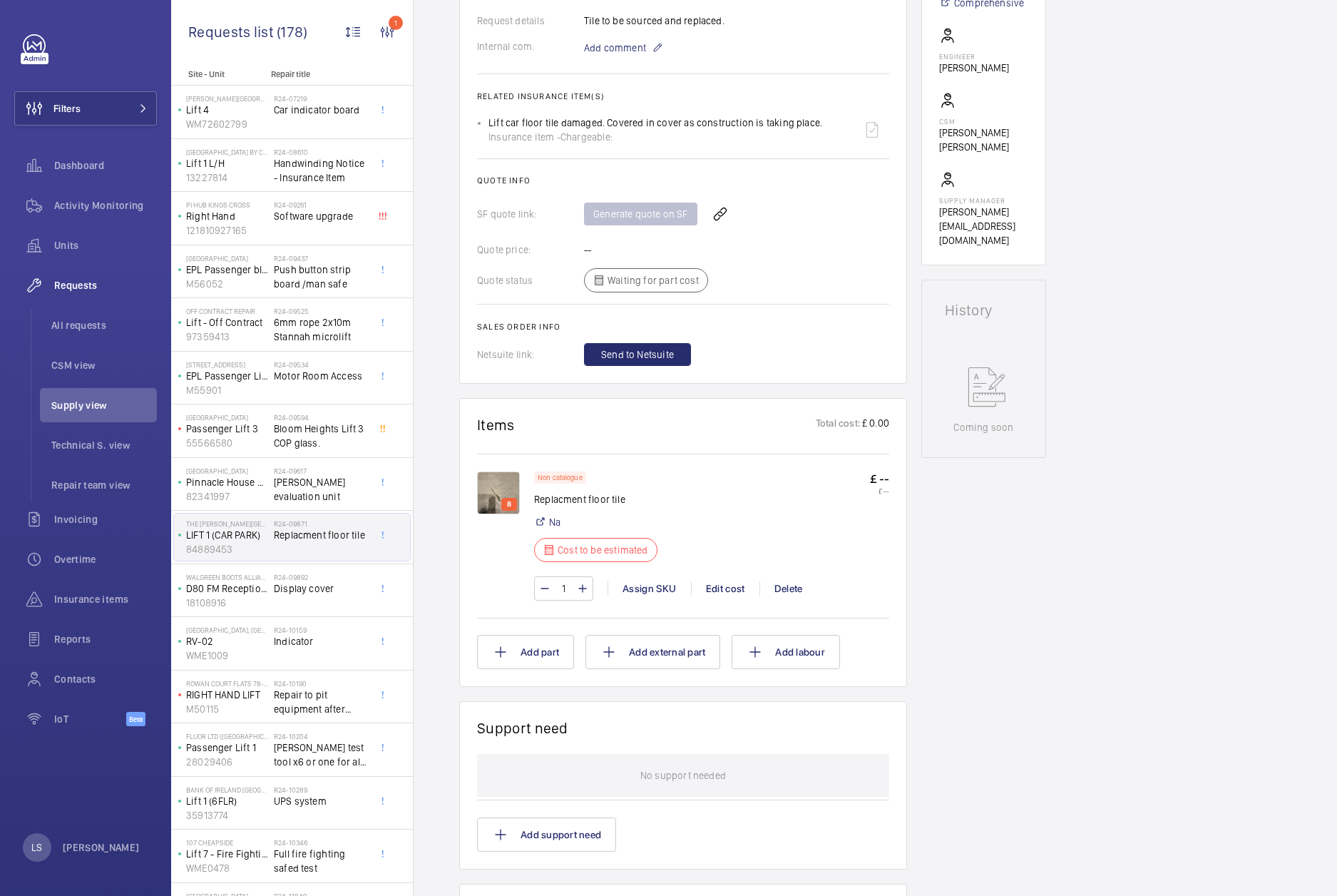
scroll to position [500, 0]
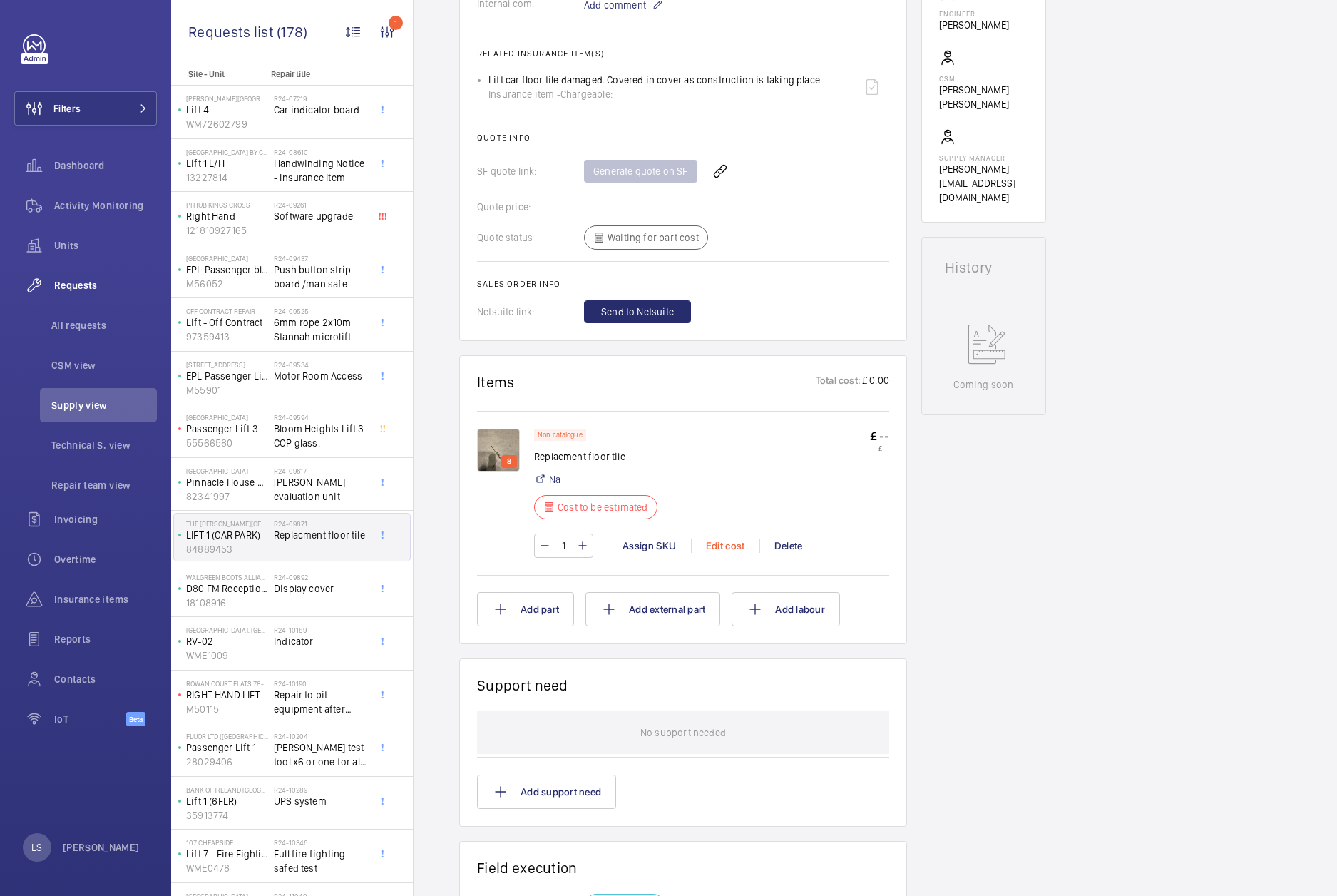
click at [721, 548] on div "Edit cost" at bounding box center [725, 545] width 68 height 15
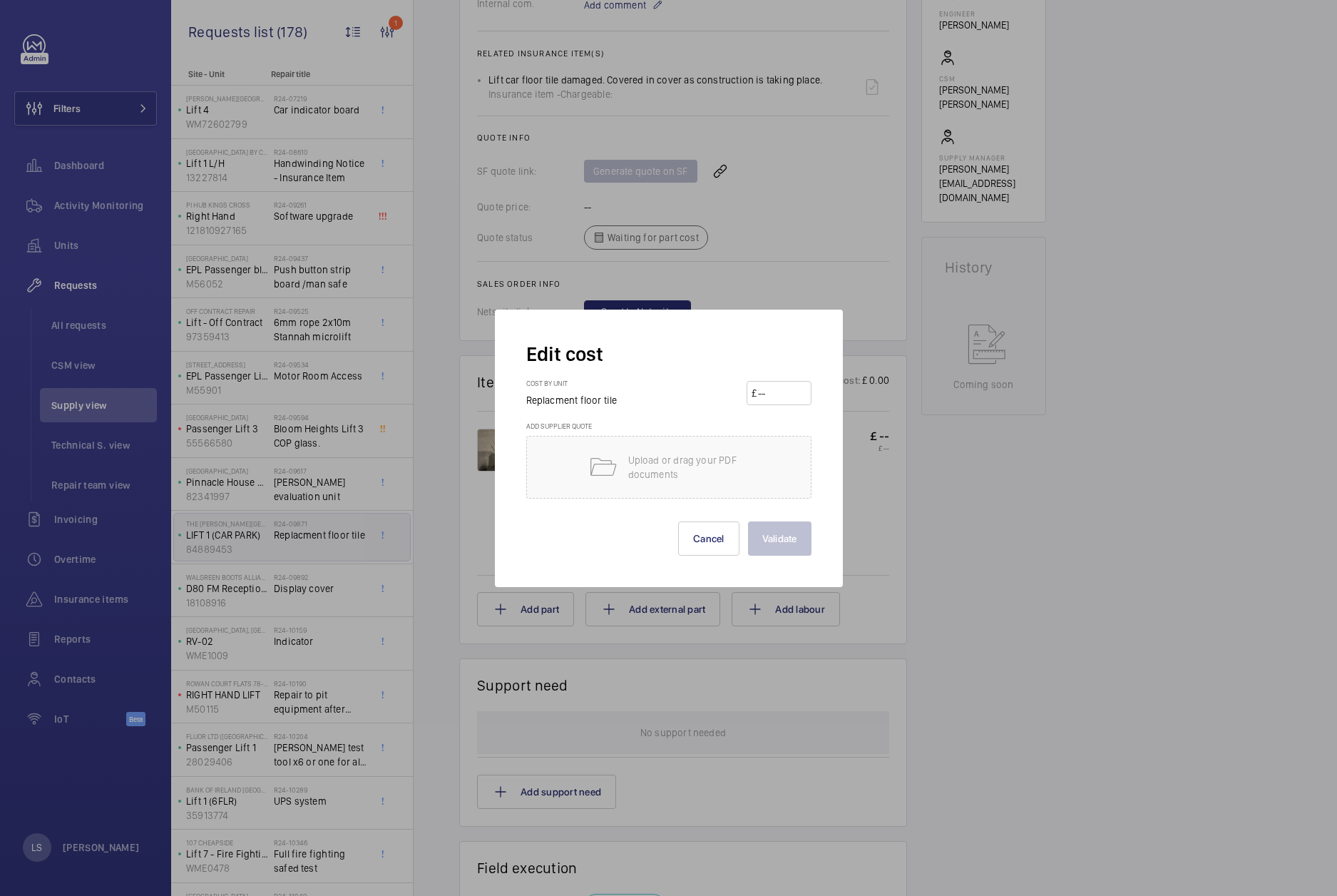
click at [321, 549] on div at bounding box center [668, 448] width 1337 height 896
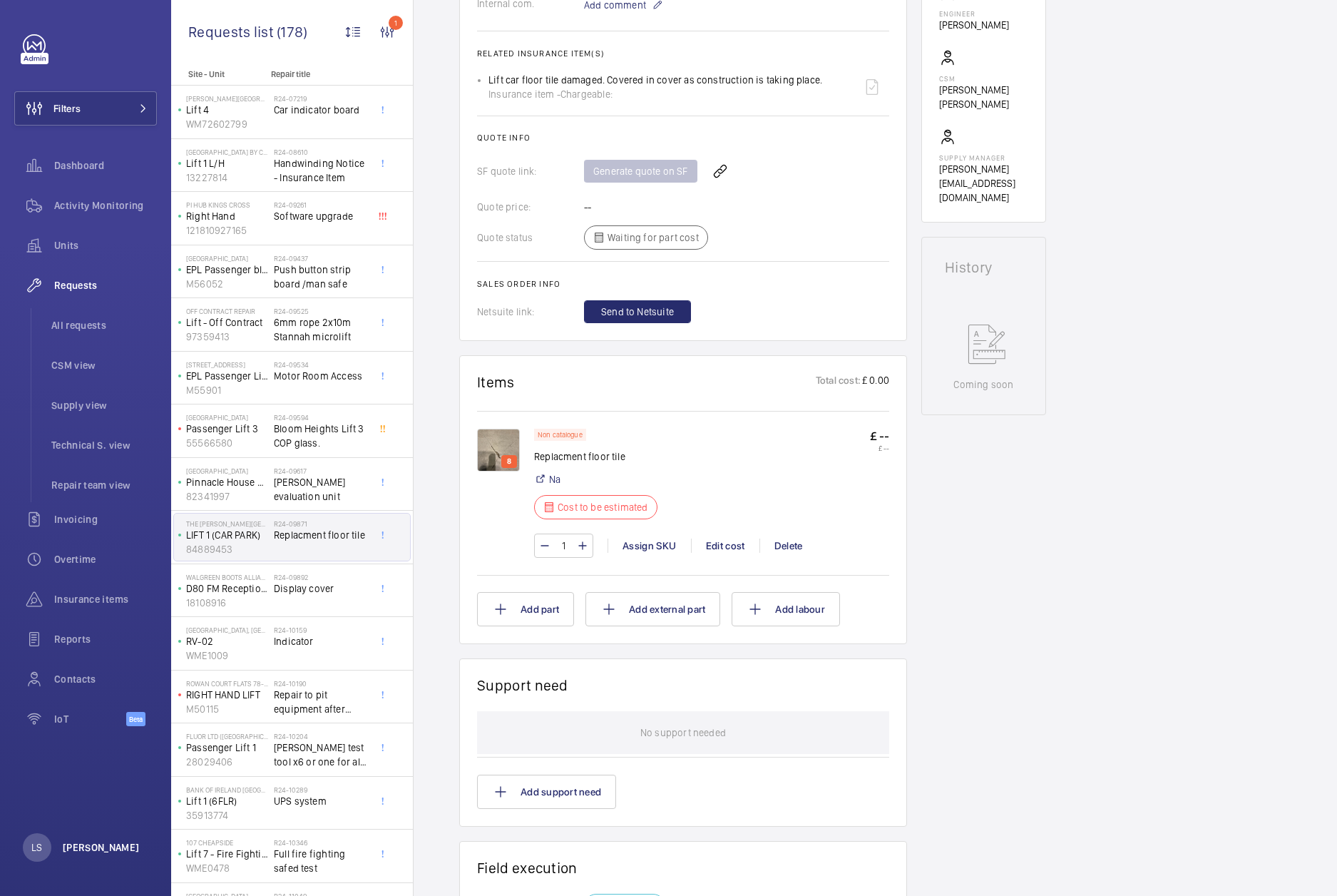
click at [103, 841] on p "[PERSON_NAME]" at bounding box center [100, 847] width 77 height 15
click at [103, 841] on div at bounding box center [668, 448] width 1337 height 896
click at [103, 841] on p "[PERSON_NAME]" at bounding box center [100, 847] width 77 height 15
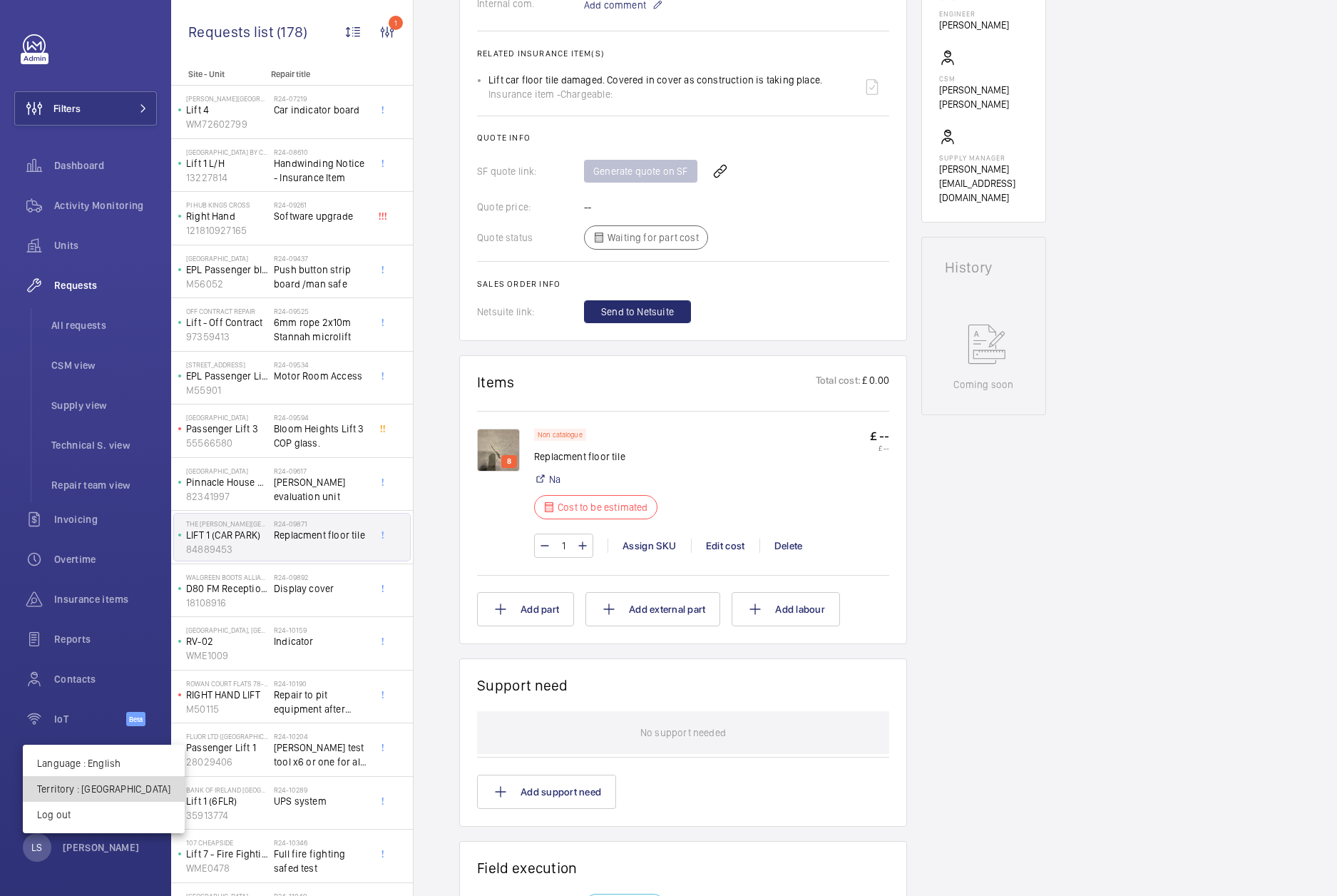
click at [105, 792] on p "Territory : [GEOGRAPHIC_DATA]" at bounding box center [103, 789] width 133 height 15
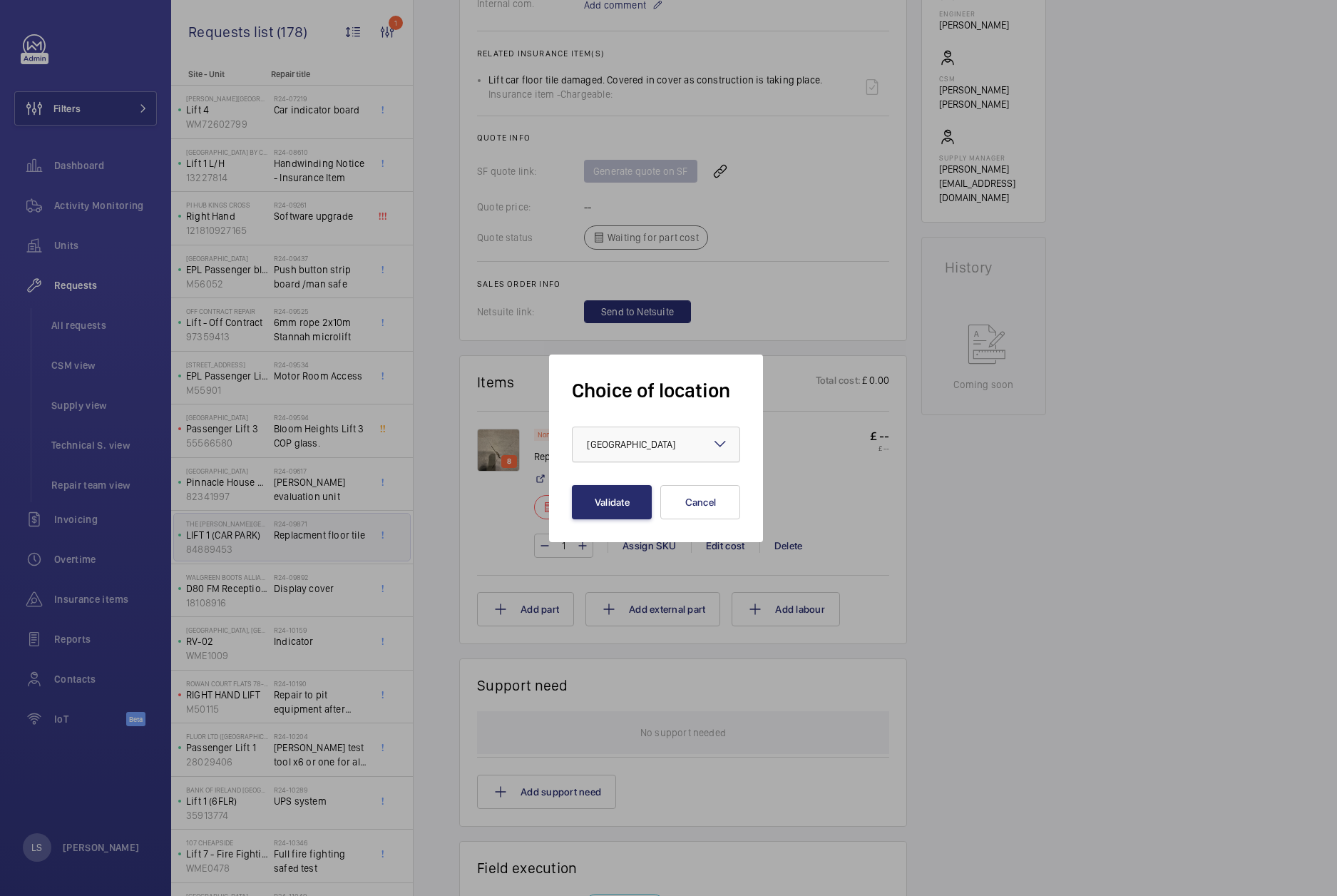
click at [649, 461] on div at bounding box center [655, 444] width 167 height 34
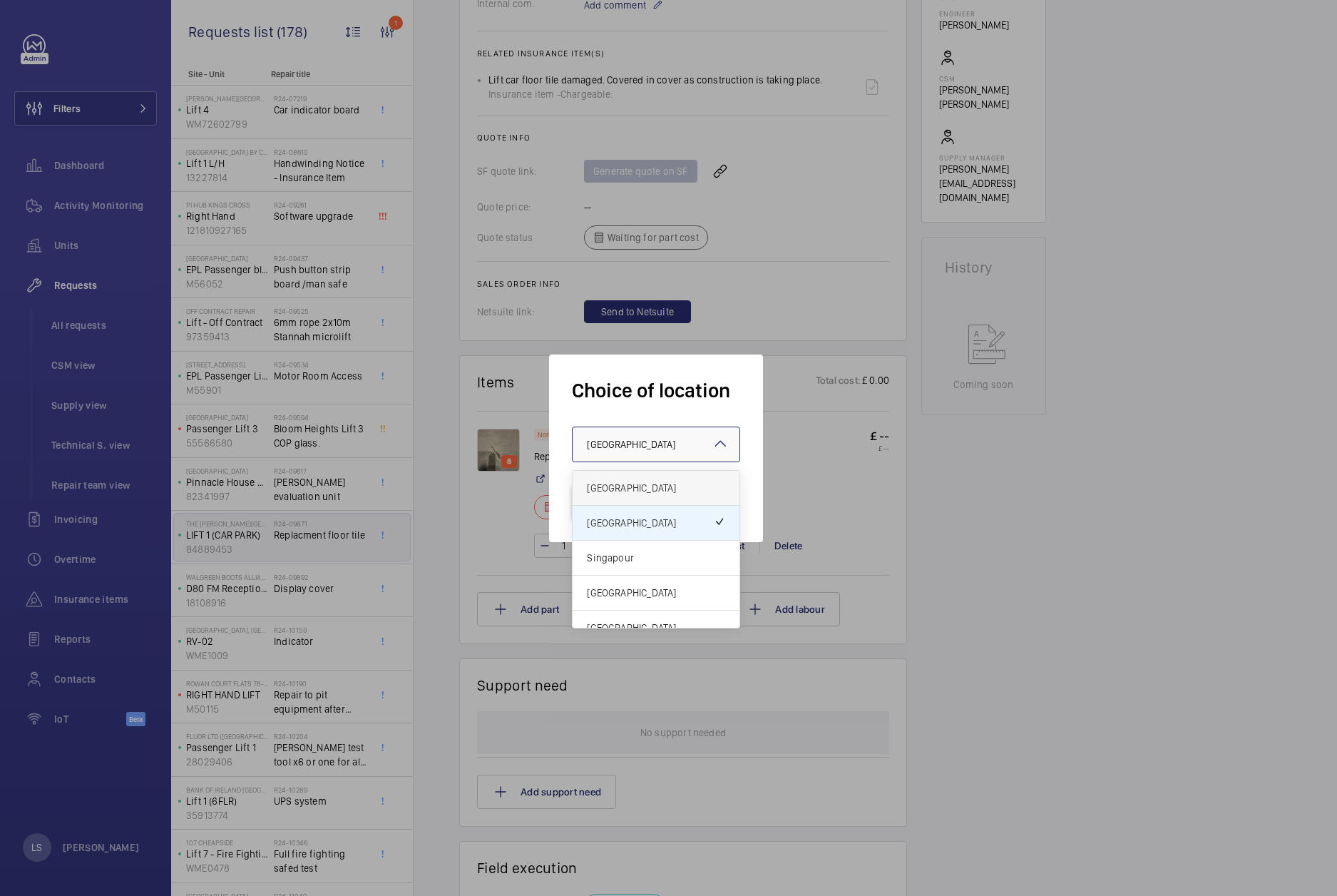
click at [627, 484] on span "[GEOGRAPHIC_DATA]" at bounding box center [656, 488] width 138 height 15
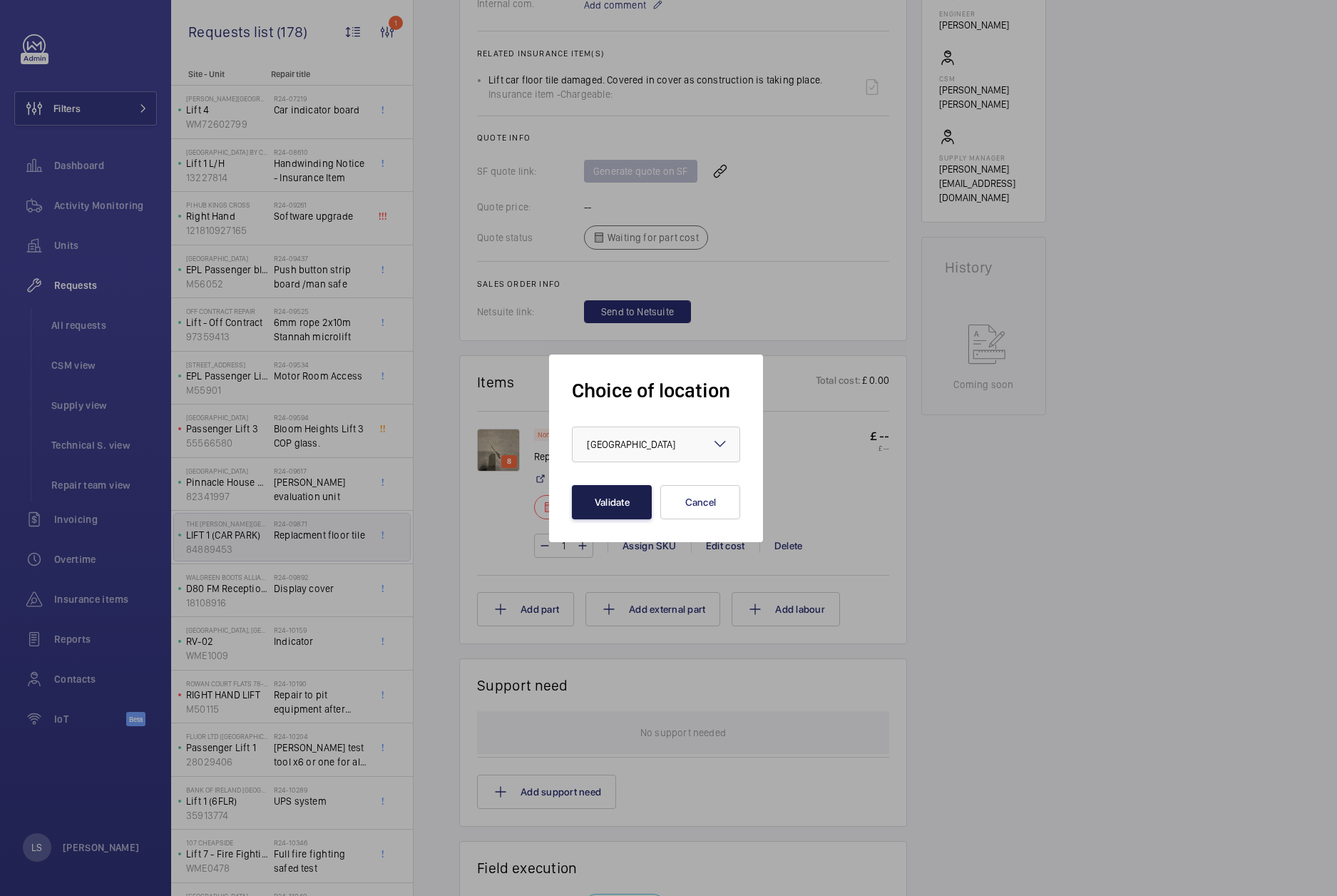
click at [606, 504] on button "Validate" at bounding box center [612, 502] width 80 height 34
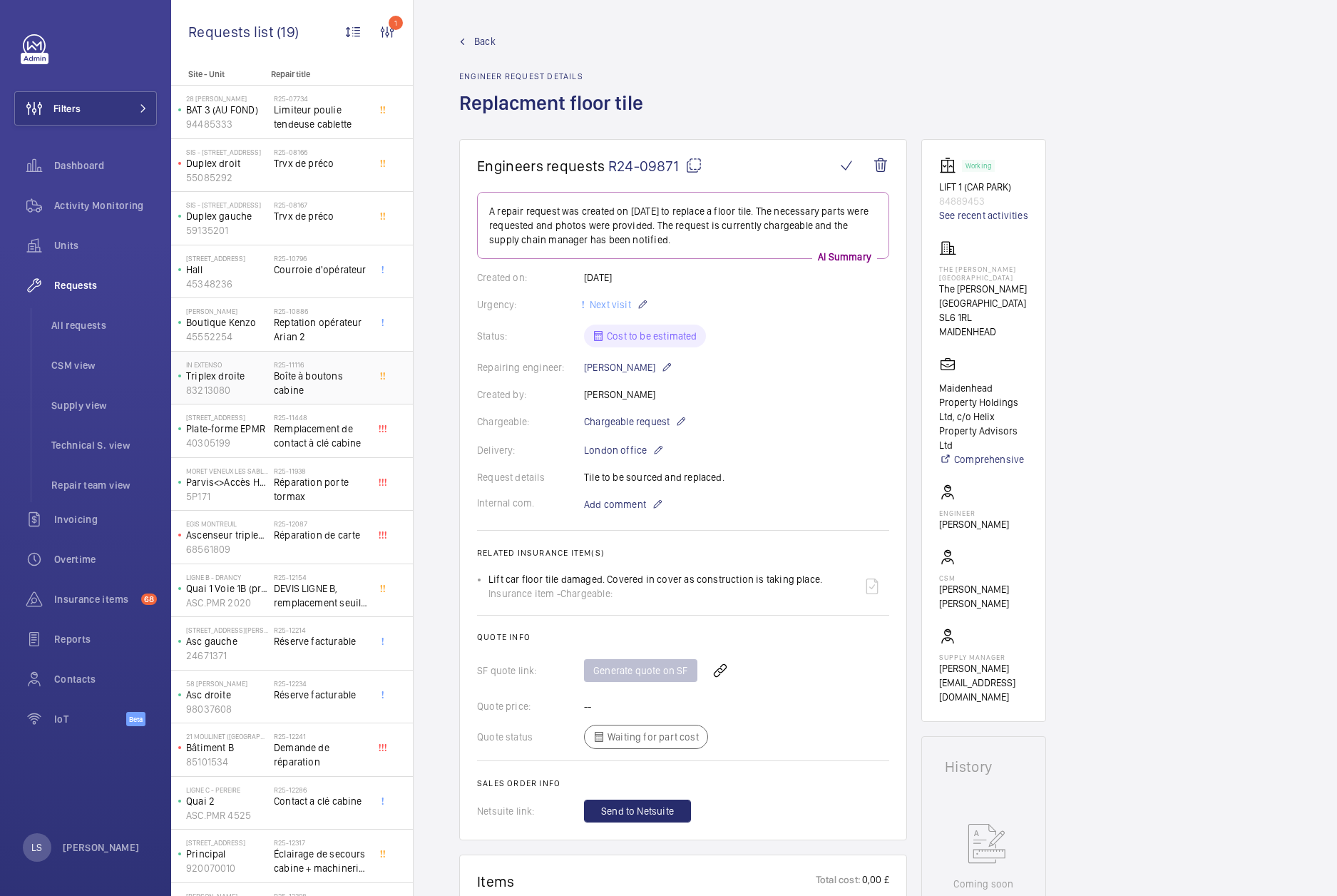
click at [329, 393] on span "Boîte à boutons cabine" at bounding box center [320, 383] width 94 height 28
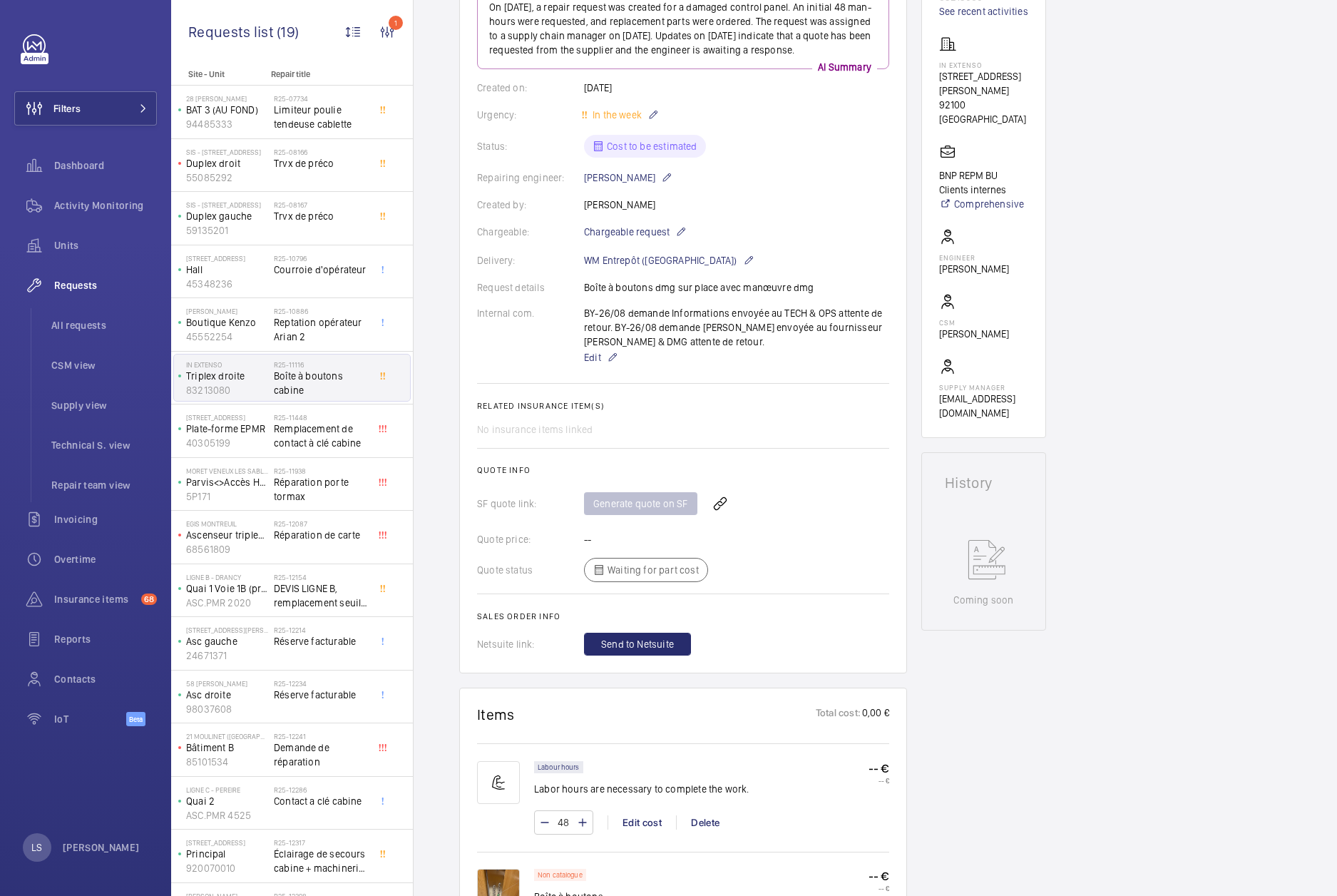
scroll to position [500, 0]
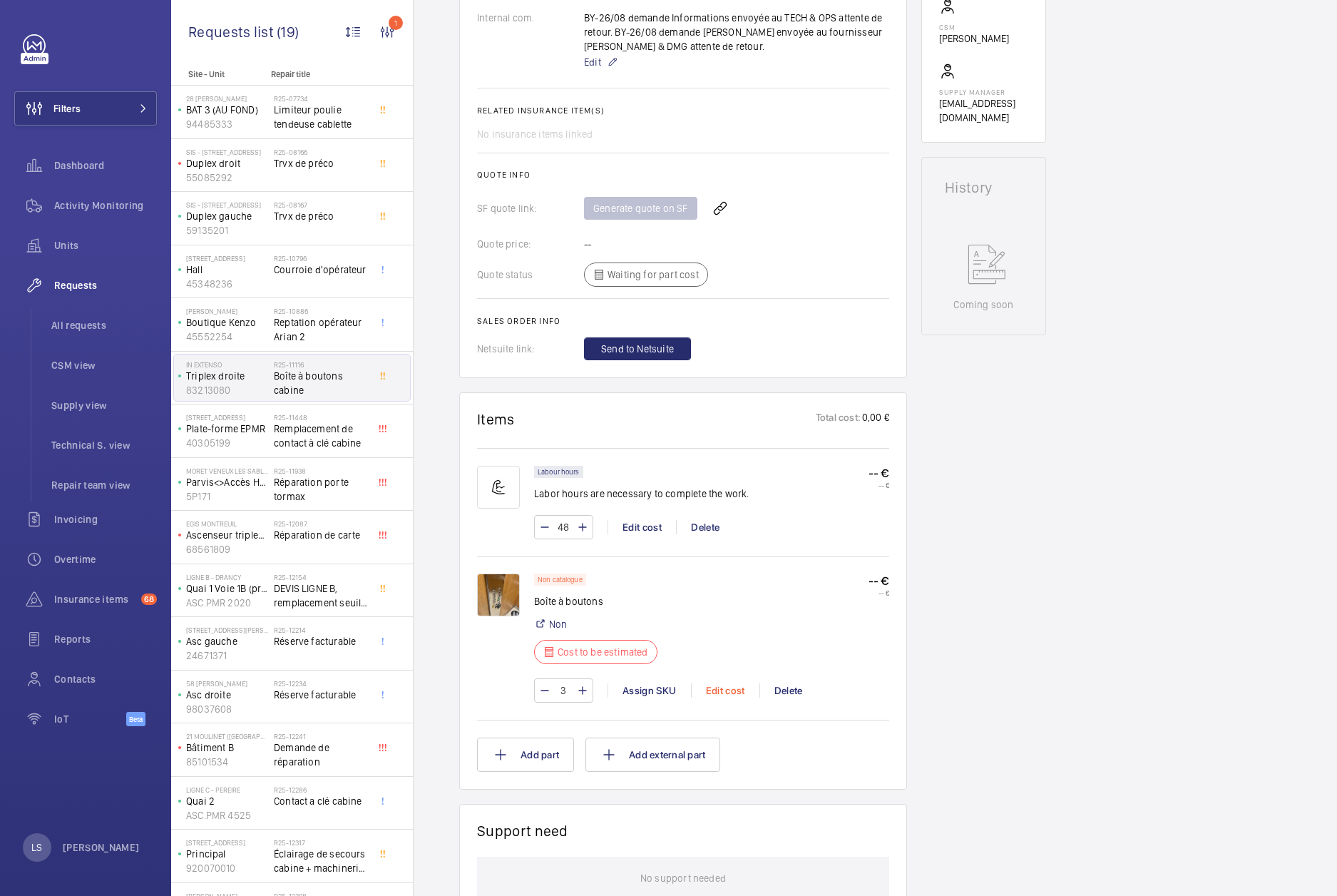
click at [727, 697] on div "Edit cost" at bounding box center [725, 691] width 68 height 15
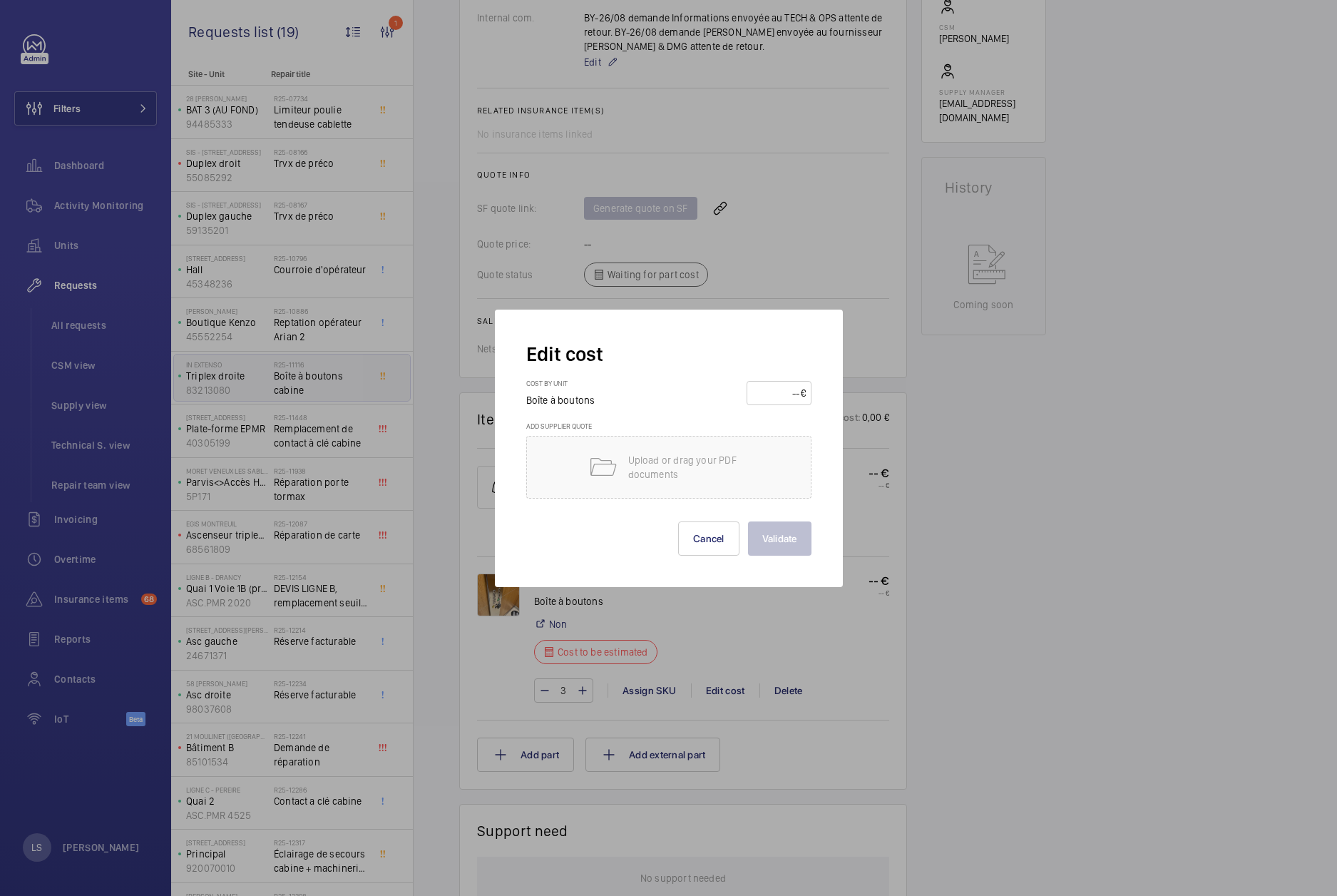
click at [1082, 601] on div at bounding box center [668, 448] width 1337 height 896
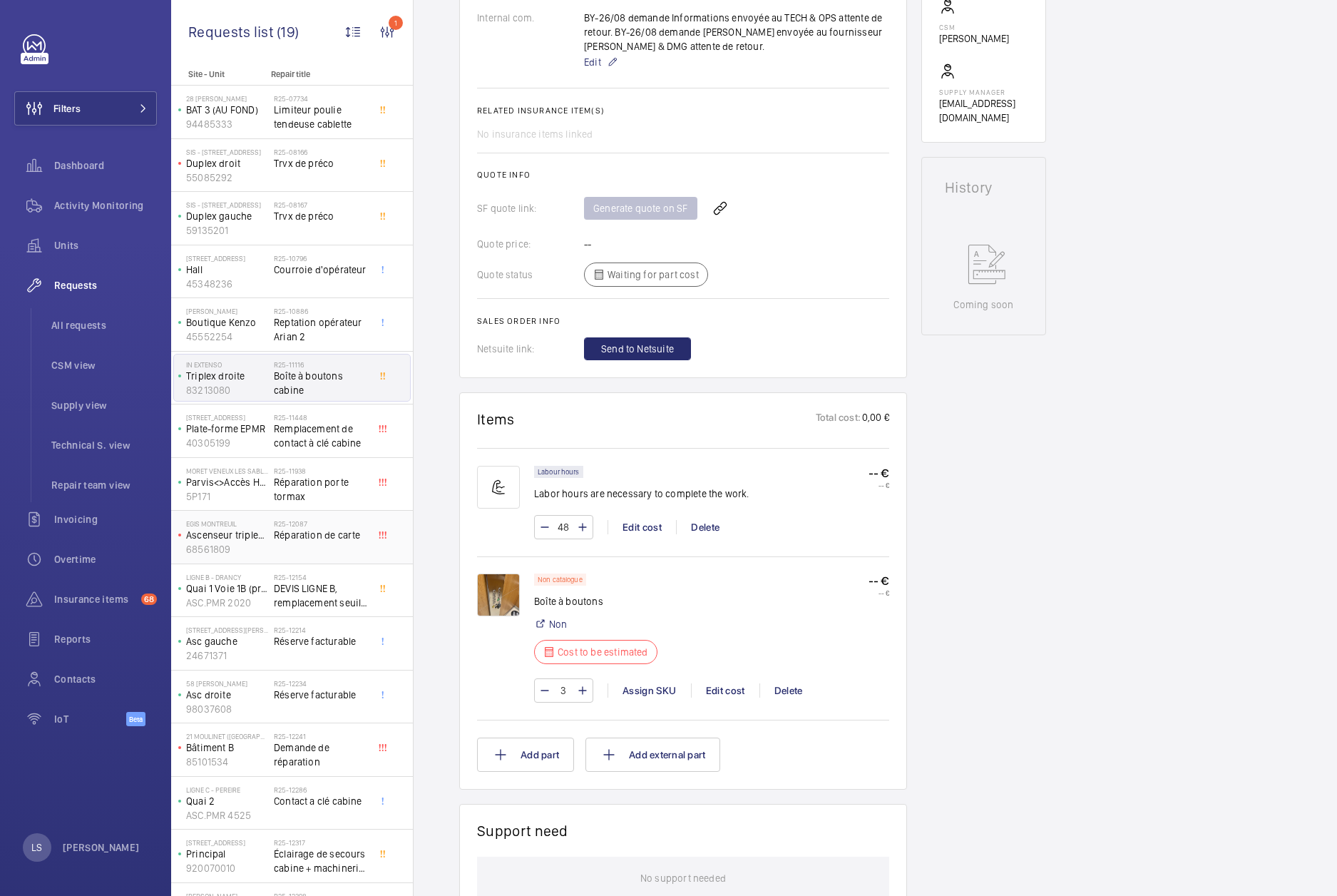
click at [322, 541] on span "Réparation de carte" at bounding box center [320, 535] width 94 height 15
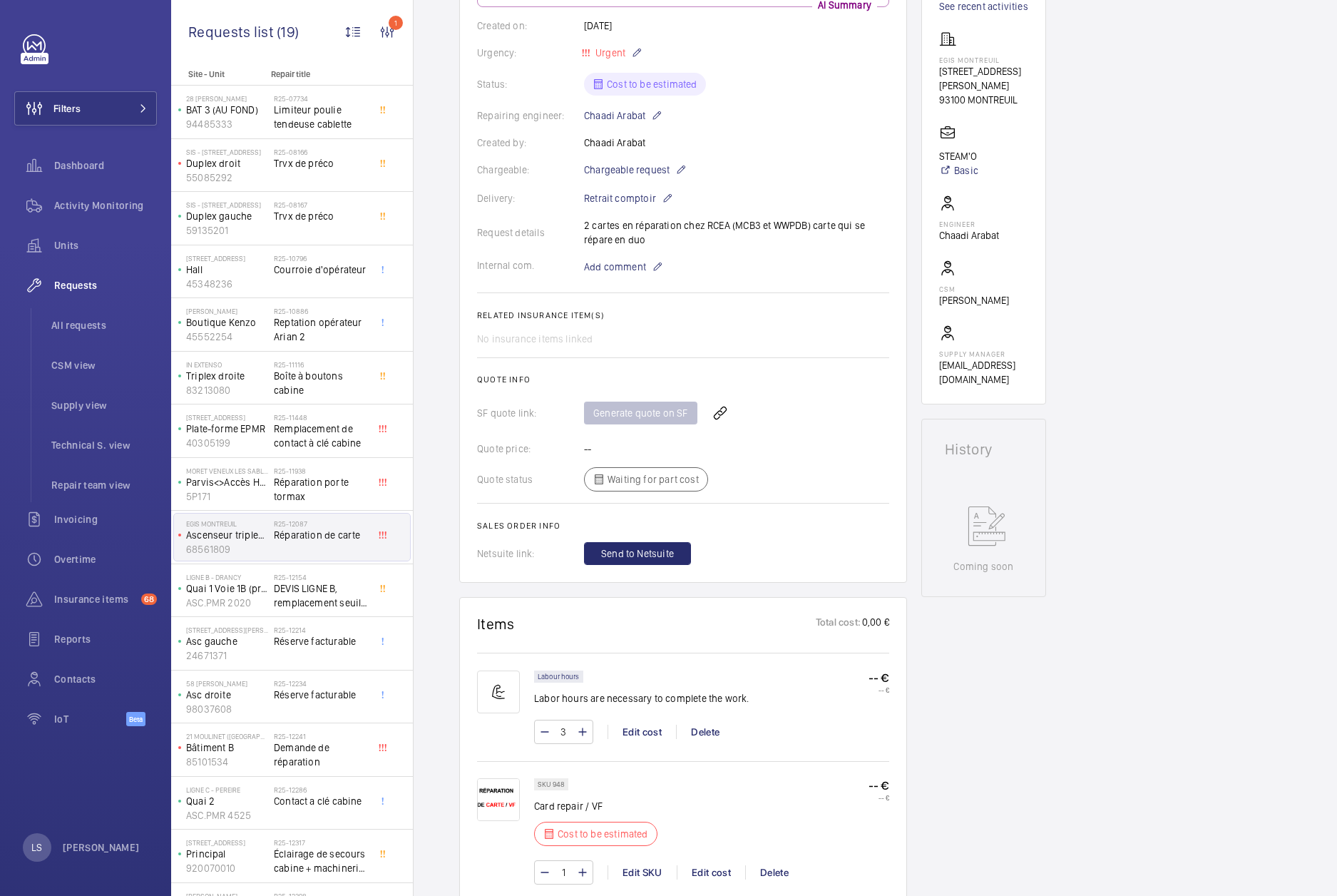
scroll to position [428, 0]
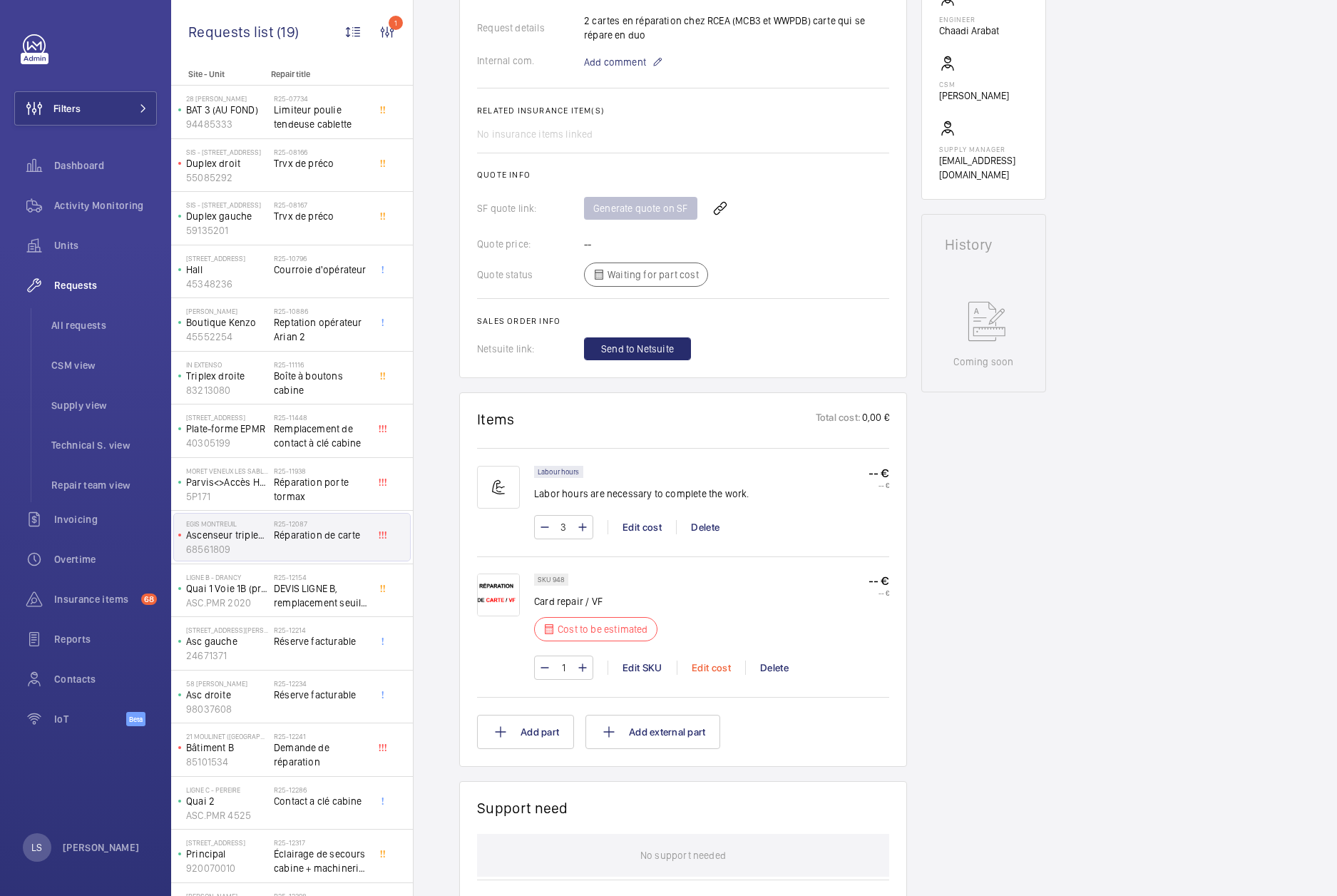
click at [713, 665] on div "Edit cost" at bounding box center [711, 667] width 68 height 15
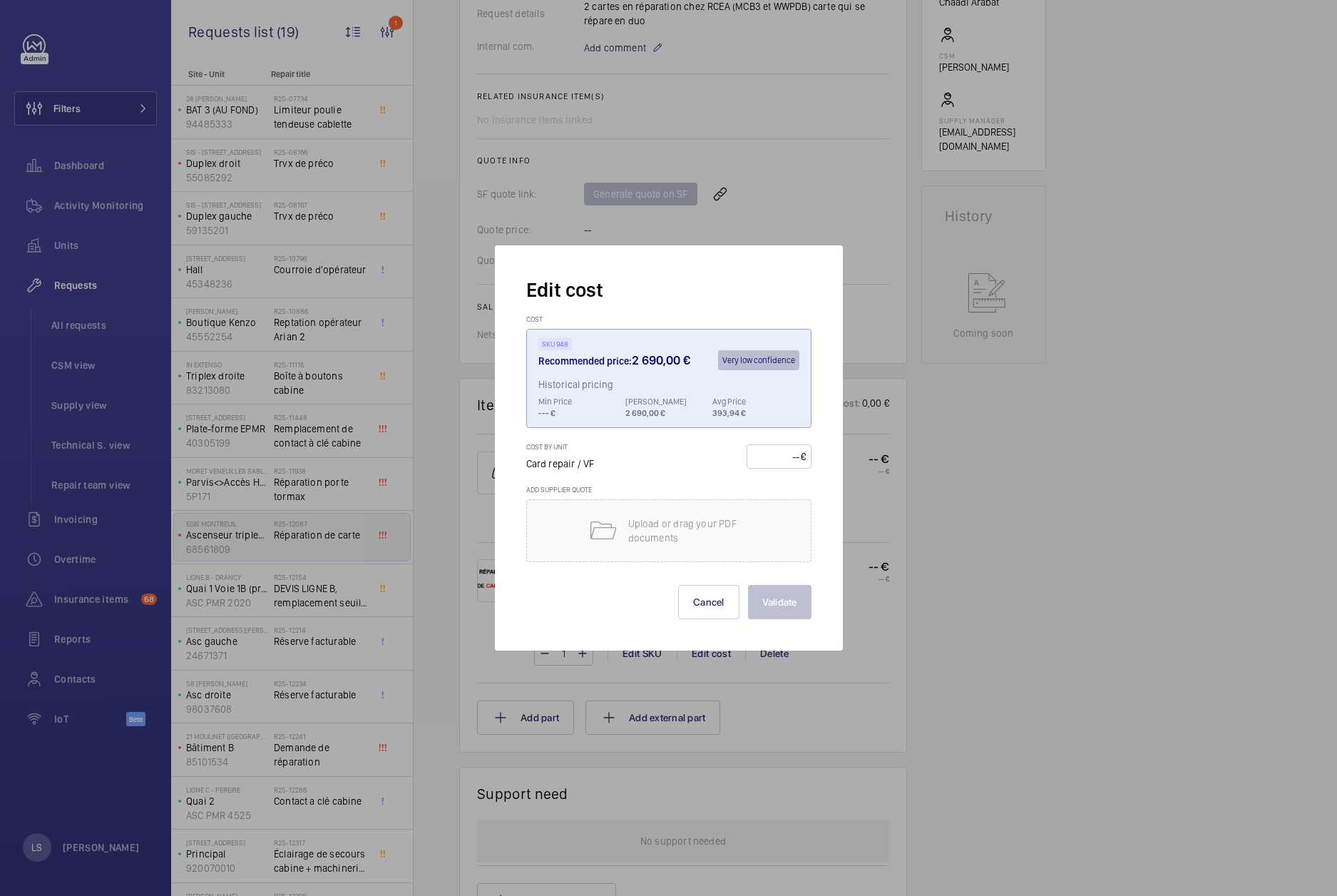
click at [981, 580] on div at bounding box center [668, 448] width 1337 height 896
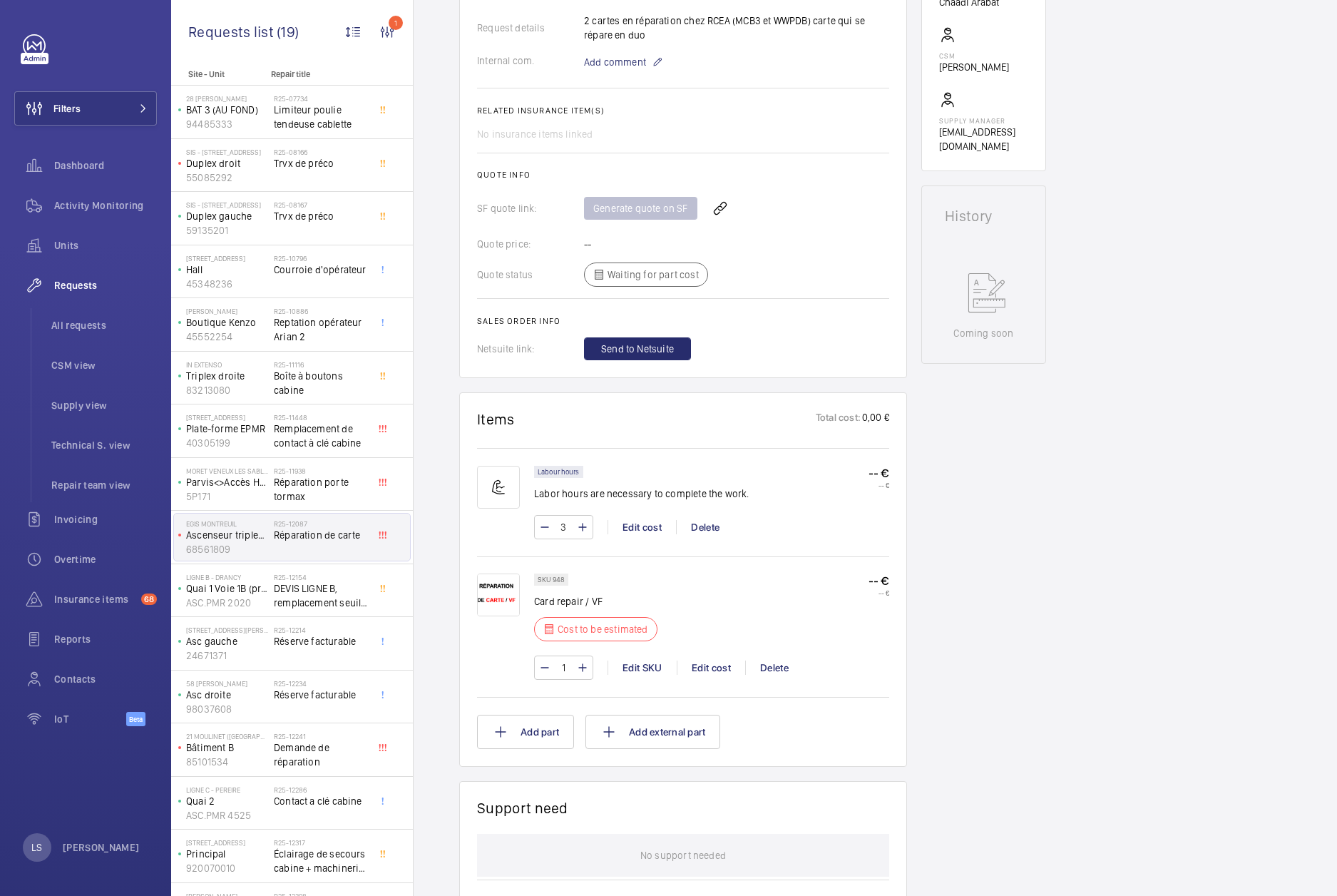
scroll to position [470, 0]
click at [324, 606] on span "DEVIS LIGNE B, remplacement seuil, tôle chasse pied et rail" at bounding box center [320, 595] width 94 height 28
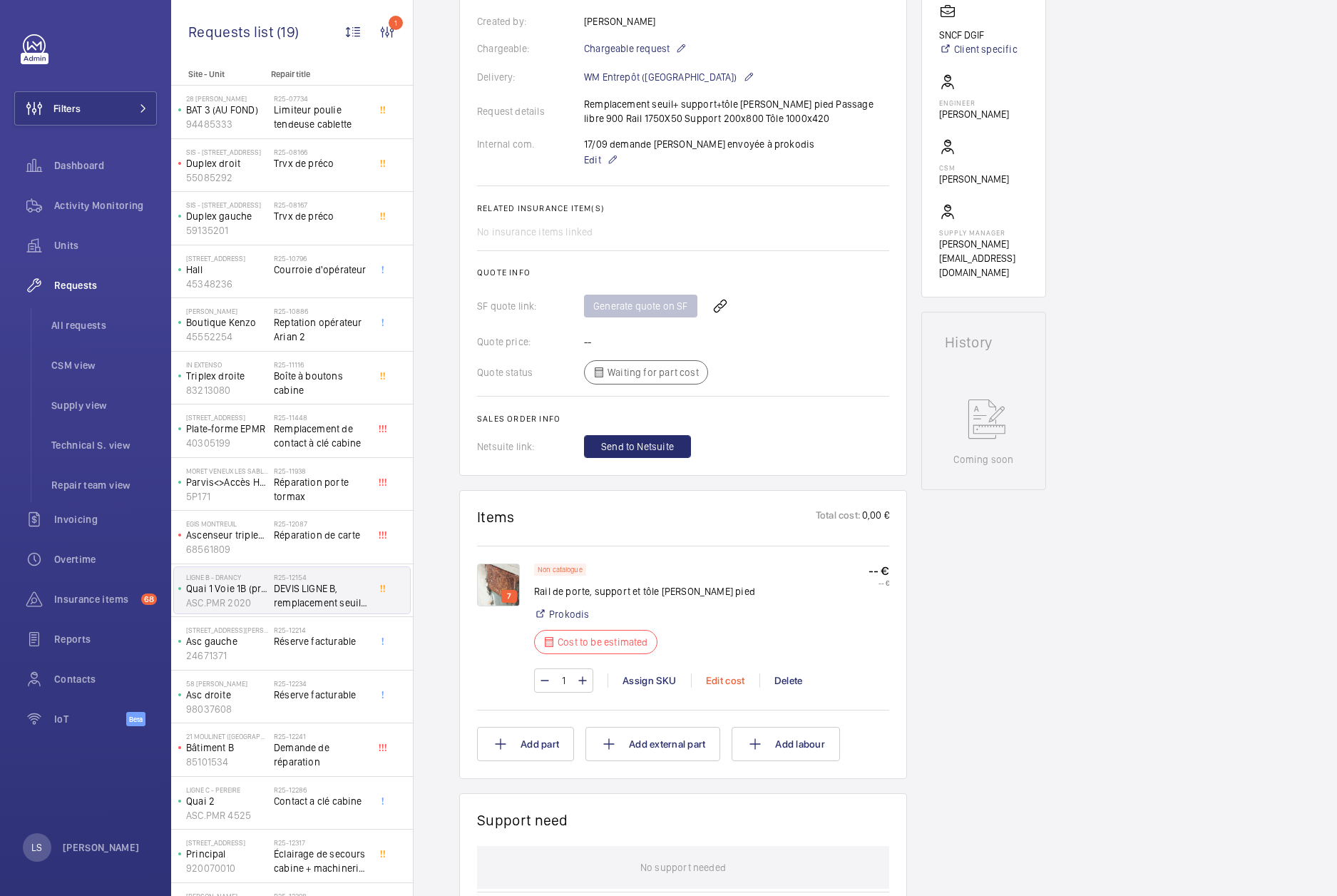
click at [716, 688] on div "Edit cost" at bounding box center [725, 680] width 68 height 15
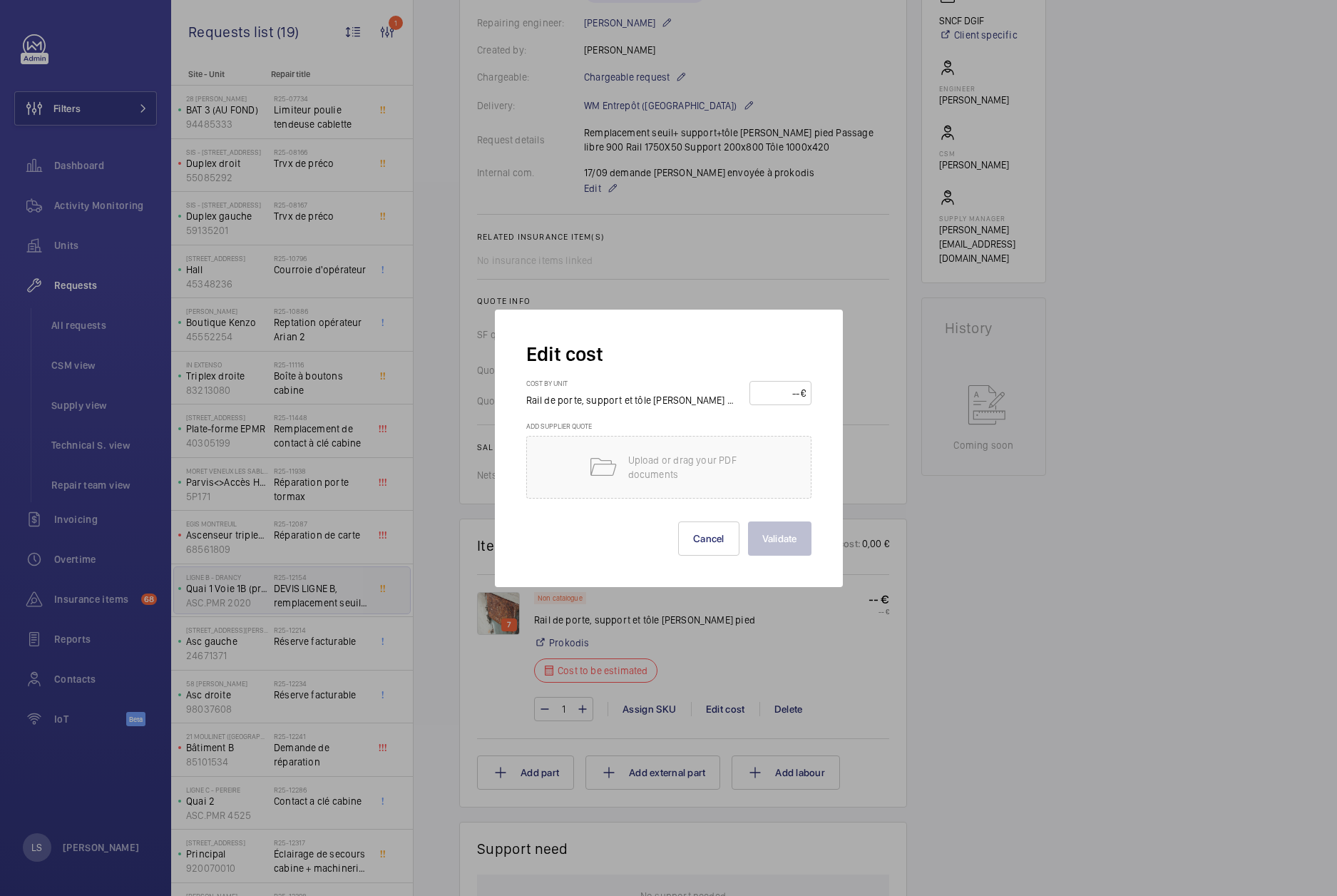
scroll to position [399, 0]
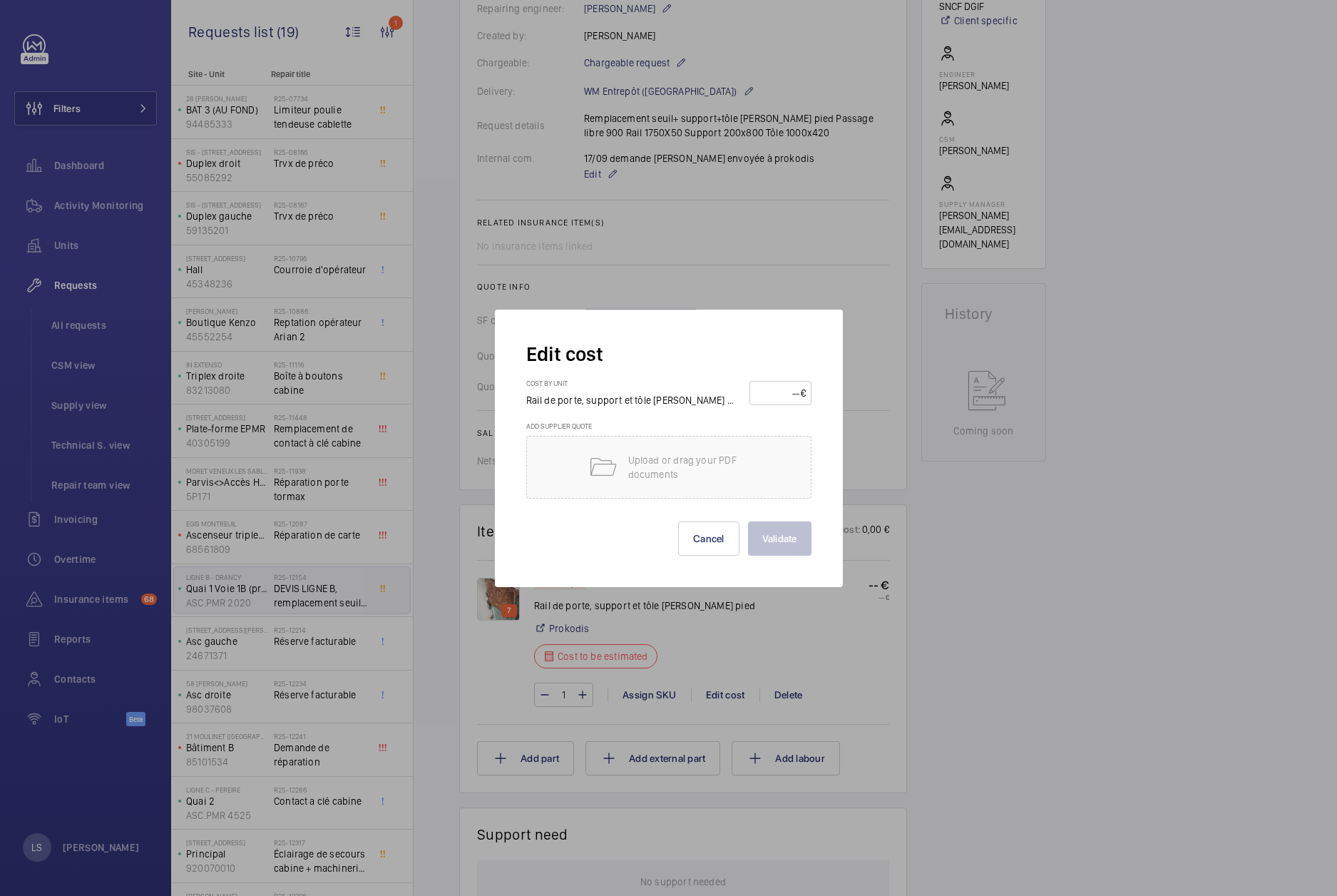
click at [287, 641] on div at bounding box center [668, 448] width 1337 height 896
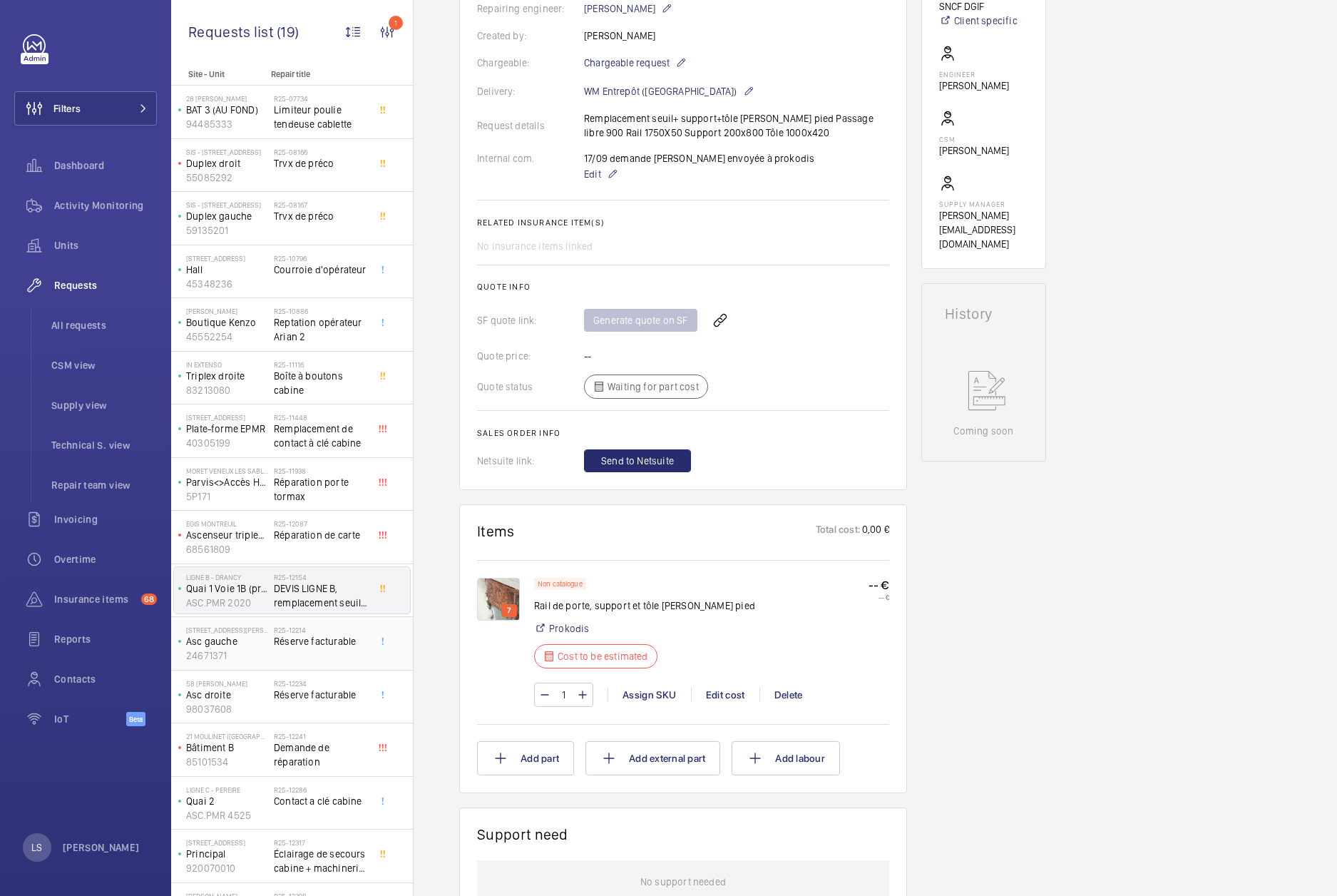
click at [301, 652] on div "R25-12214 Réserve facturable" at bounding box center [320, 646] width 94 height 41
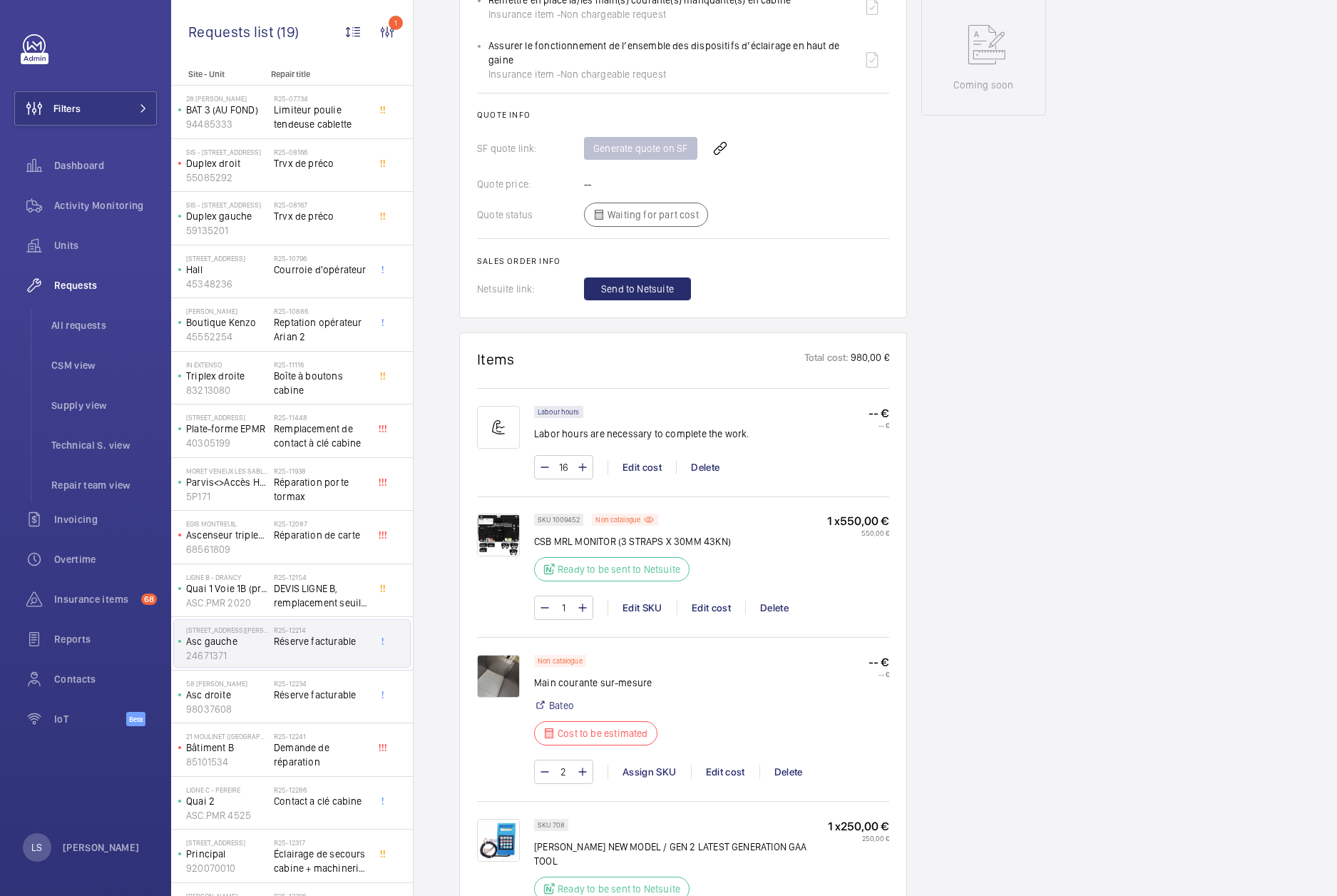
scroll to position [756, 0]
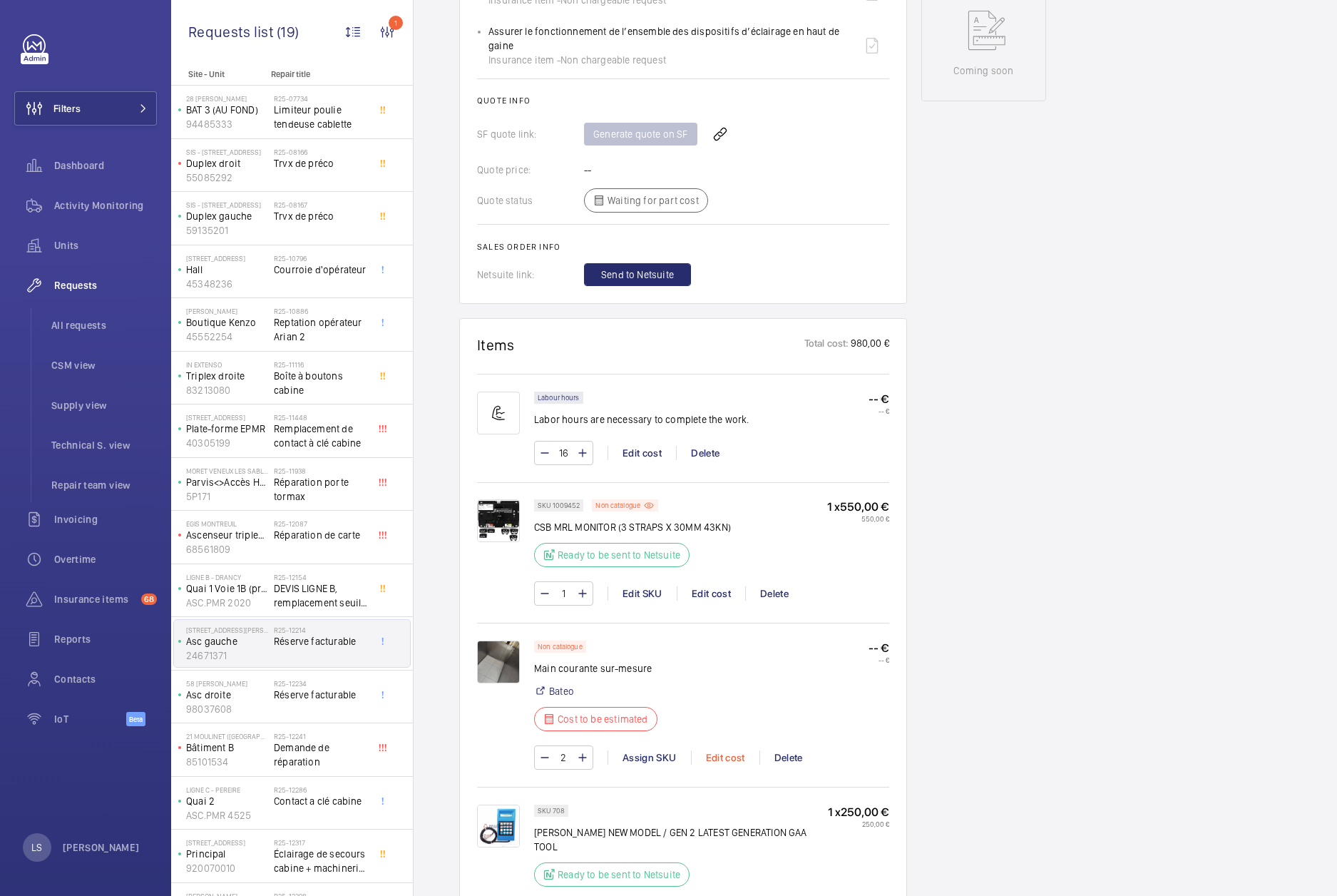
click at [722, 765] on div "Edit cost" at bounding box center [725, 757] width 68 height 15
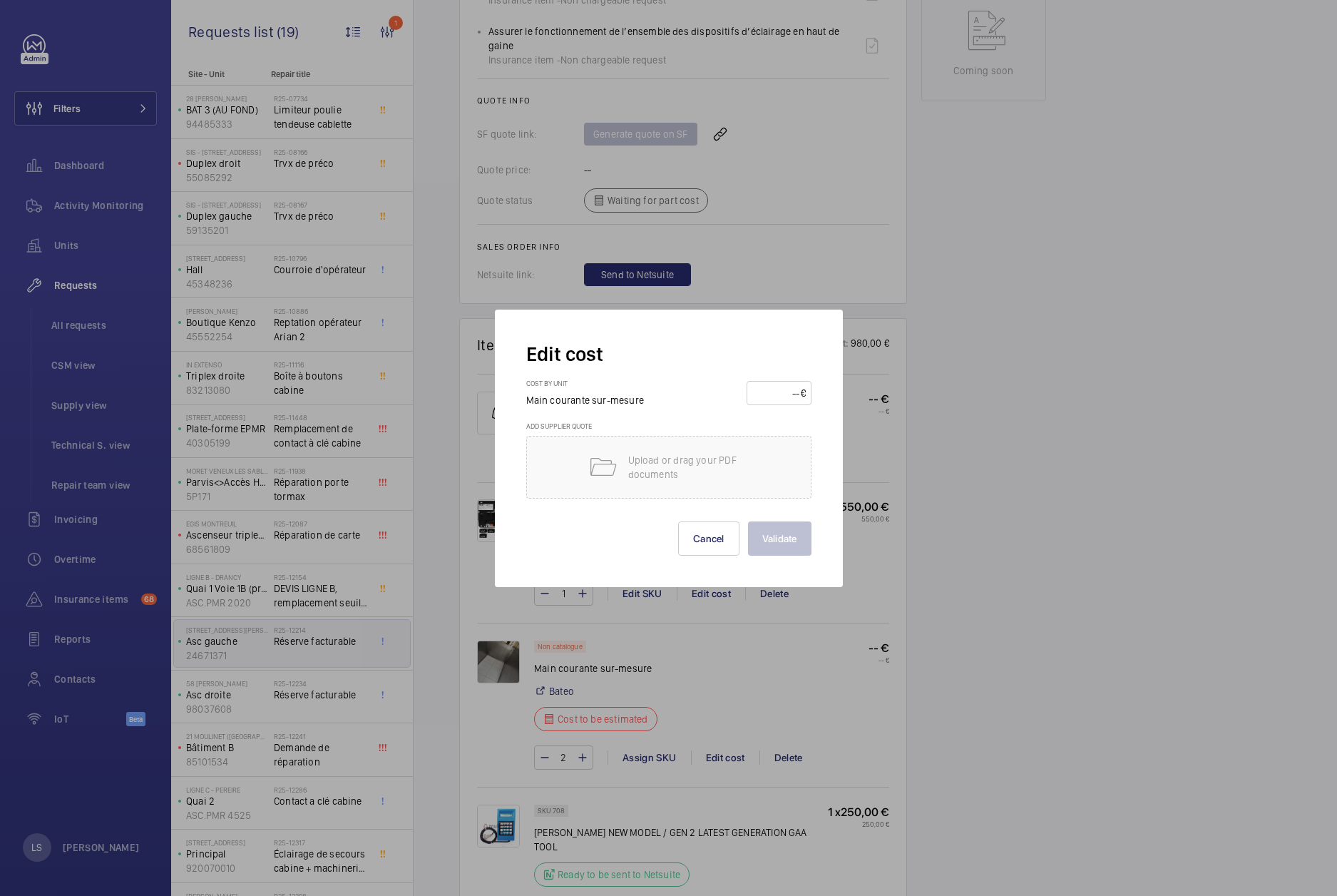
drag, startPoint x: 1018, startPoint y: 689, endPoint x: 875, endPoint y: 641, distance: 150.8
click at [1018, 688] on div at bounding box center [668, 448] width 1337 height 896
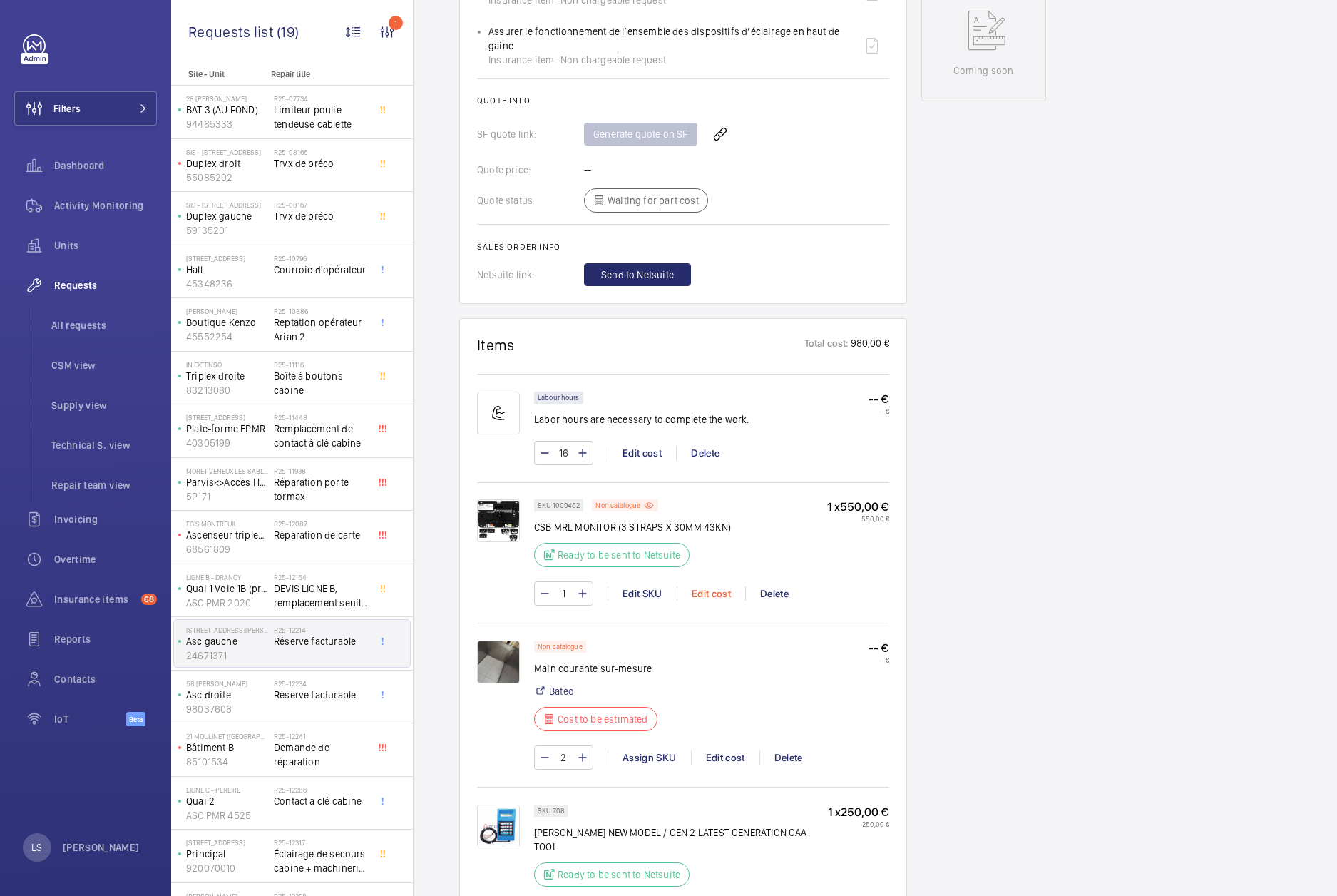
click at [696, 601] on div "Edit cost" at bounding box center [711, 593] width 68 height 15
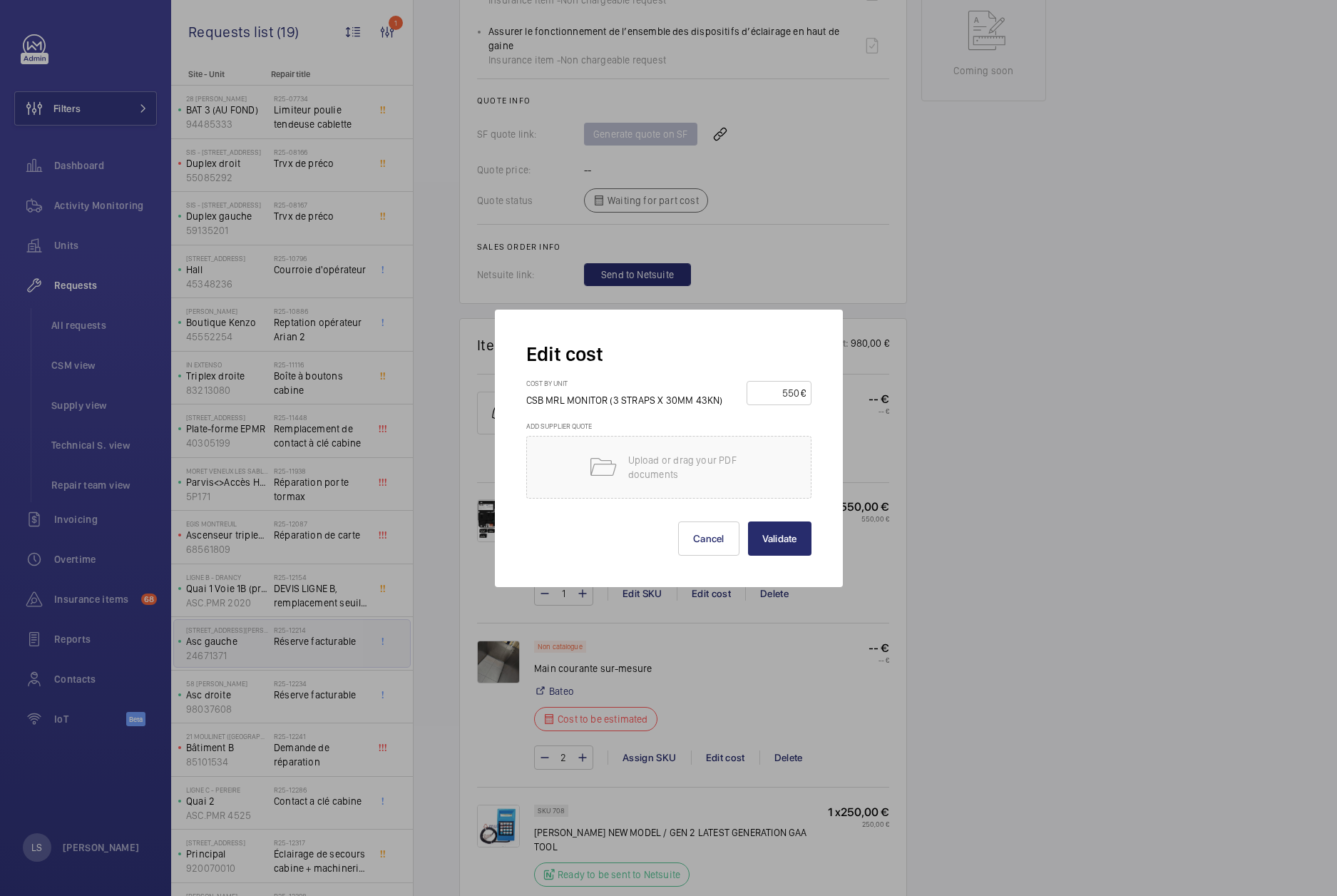
click at [1012, 606] on div at bounding box center [668, 448] width 1337 height 896
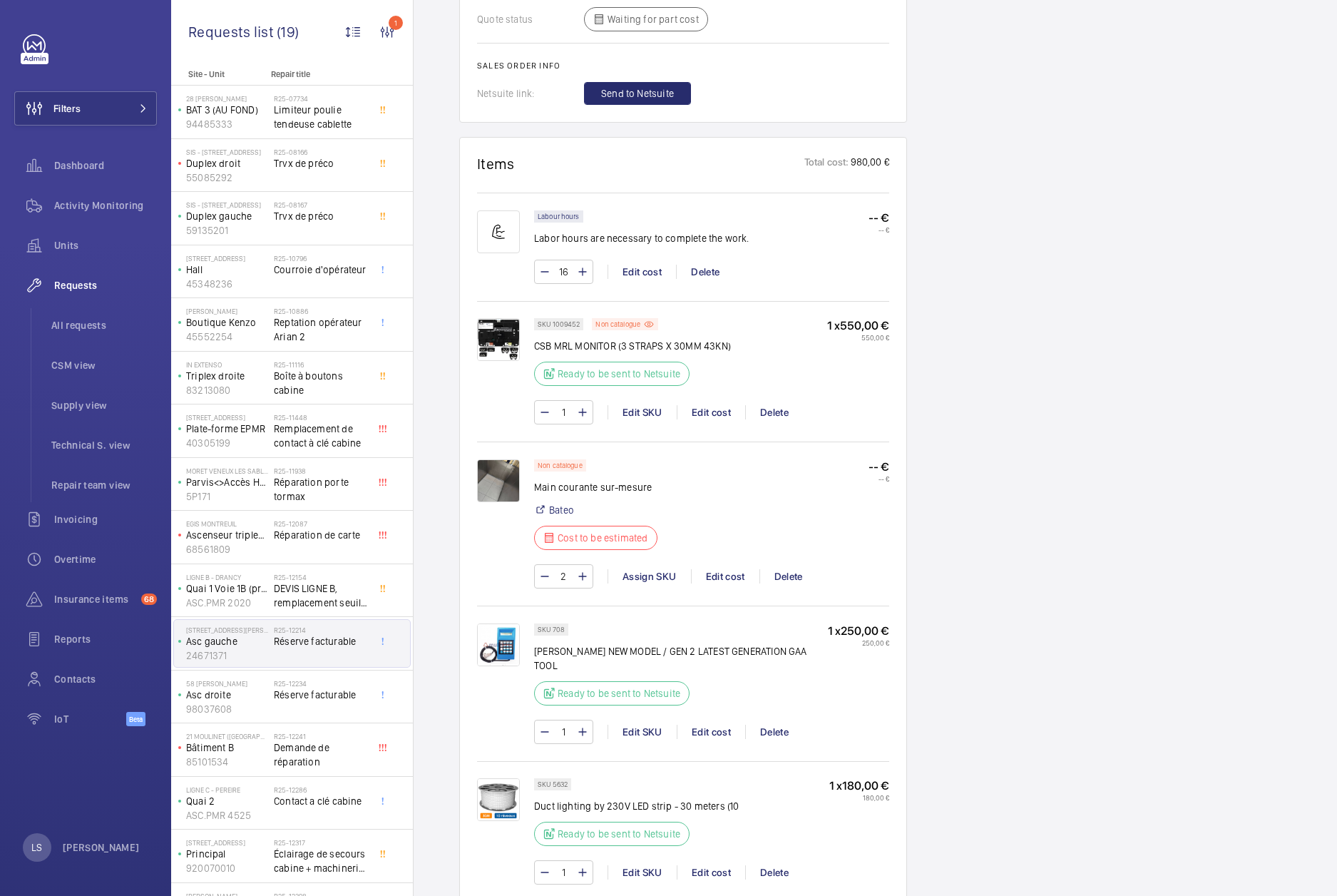
scroll to position [1041, 0]
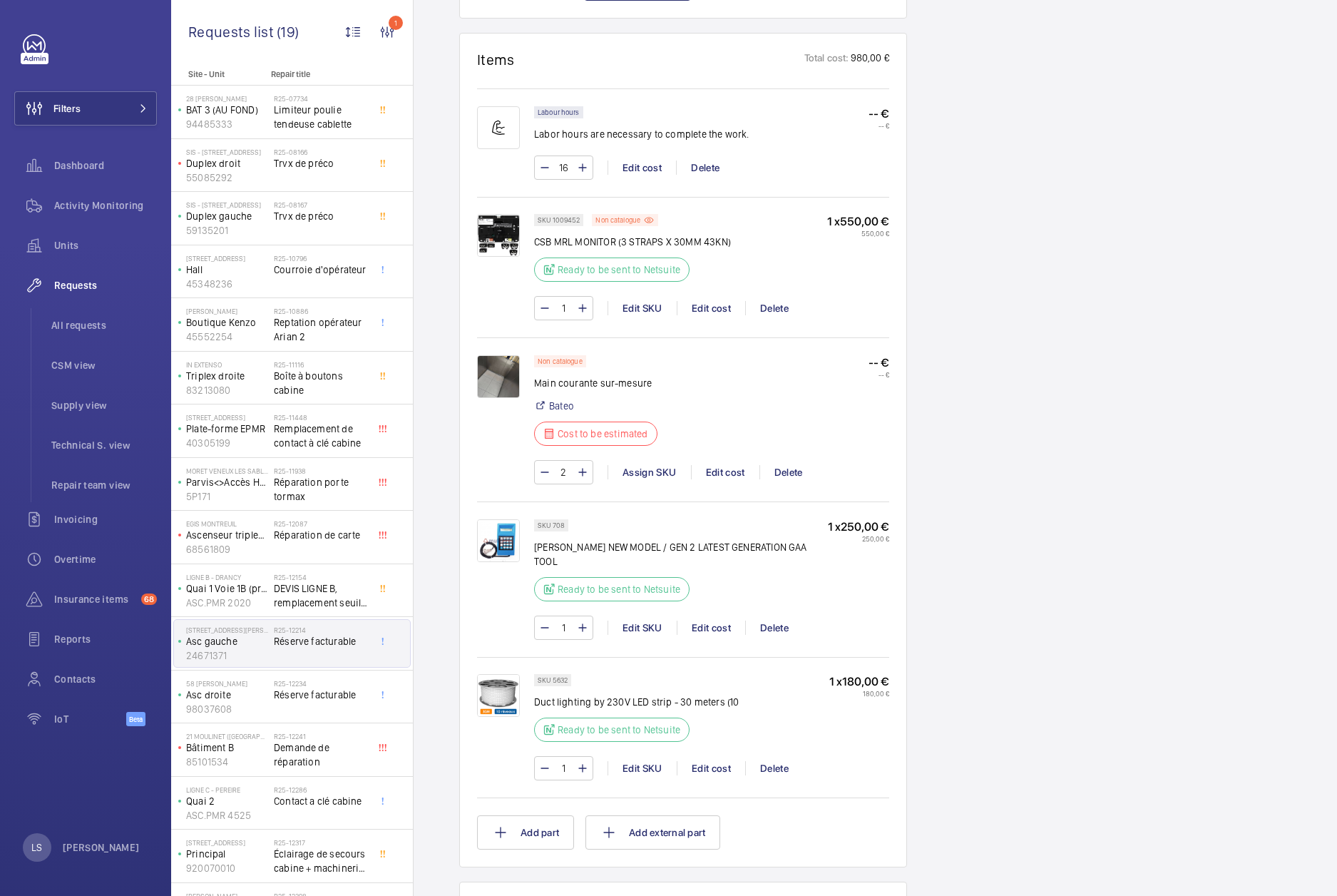
click at [707, 636] on div "1 Edit SKU Edit cost Delete" at bounding box center [712, 627] width 355 height 24
click at [702, 633] on div "Edit cost" at bounding box center [711, 627] width 68 height 15
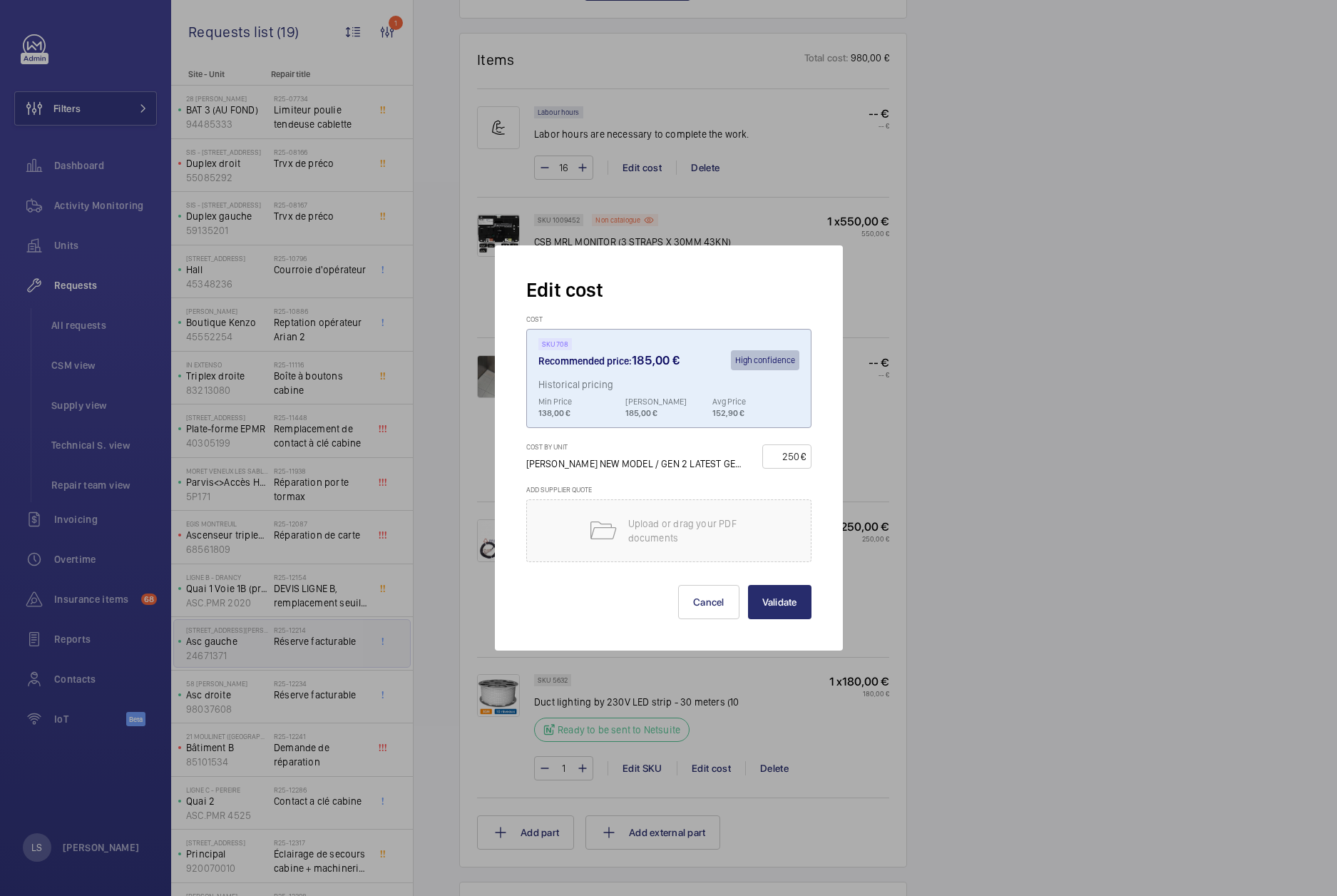
click at [783, 355] on span "High confidence" at bounding box center [765, 360] width 60 height 10
click at [747, 358] on span "High confidence" at bounding box center [765, 360] width 60 height 10
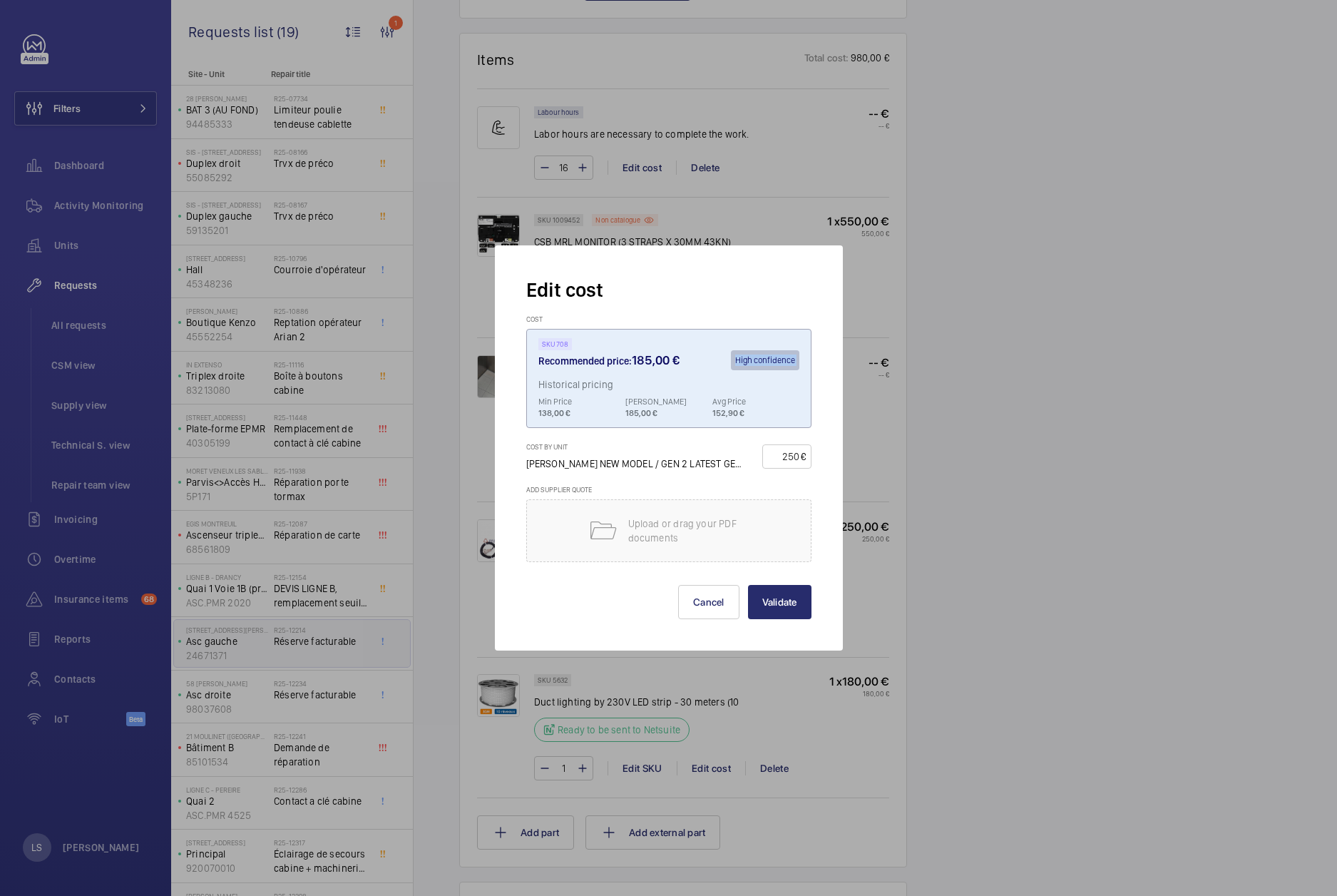
click at [756, 359] on span "High confidence" at bounding box center [765, 360] width 60 height 10
click at [652, 417] on p "185,00 €" at bounding box center [668, 413] width 87 height 12
click at [781, 455] on input "250" at bounding box center [784, 456] width 34 height 22
click at [699, 606] on button "Cancel" at bounding box center [708, 602] width 61 height 34
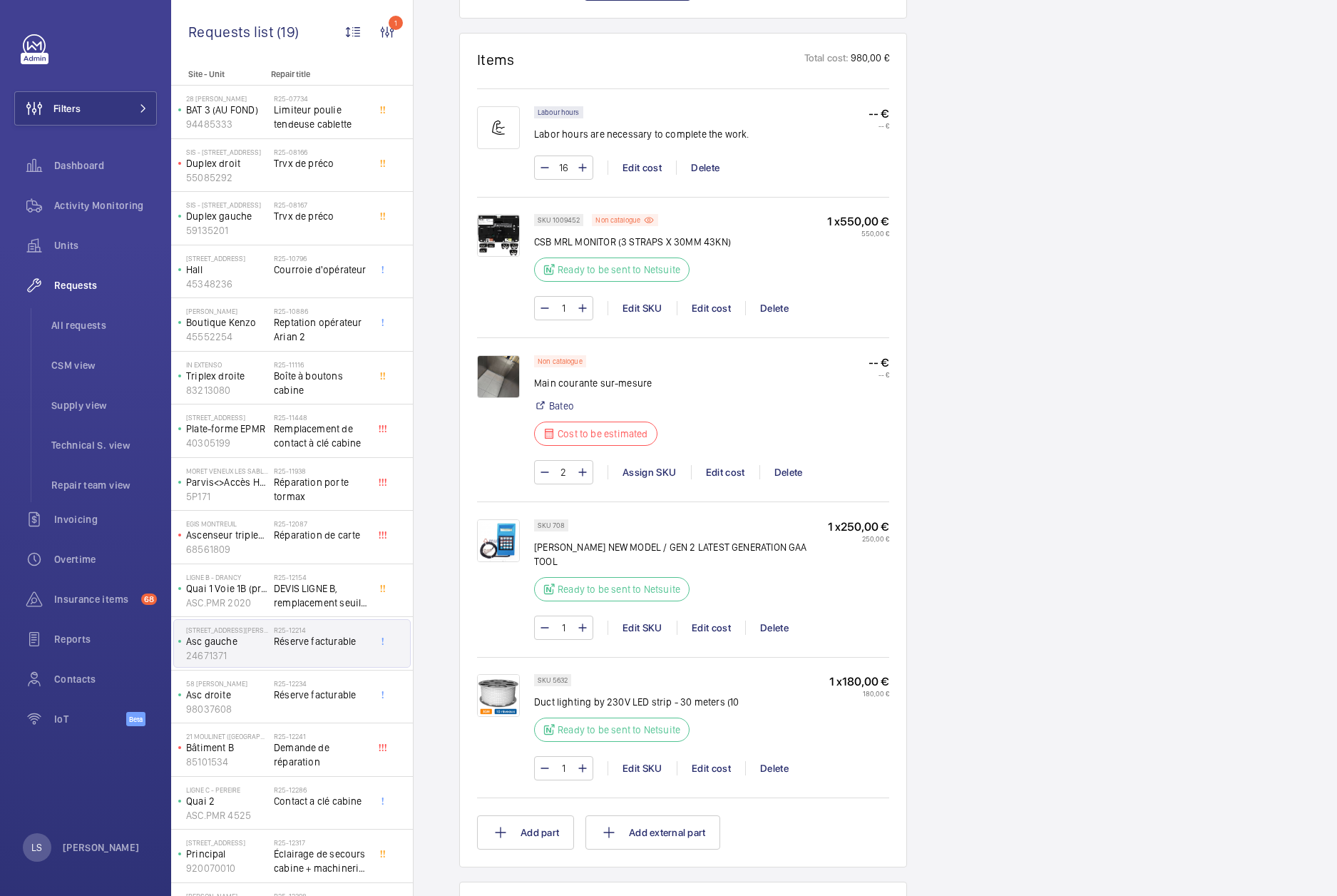
drag, startPoint x: 1184, startPoint y: 480, endPoint x: 1163, endPoint y: 476, distance: 21.4
click at [1186, 481] on div "Engineers requests R25-12214 A repair request was created on 2025-09-15 for a c…" at bounding box center [875, 270] width 923 height 2344
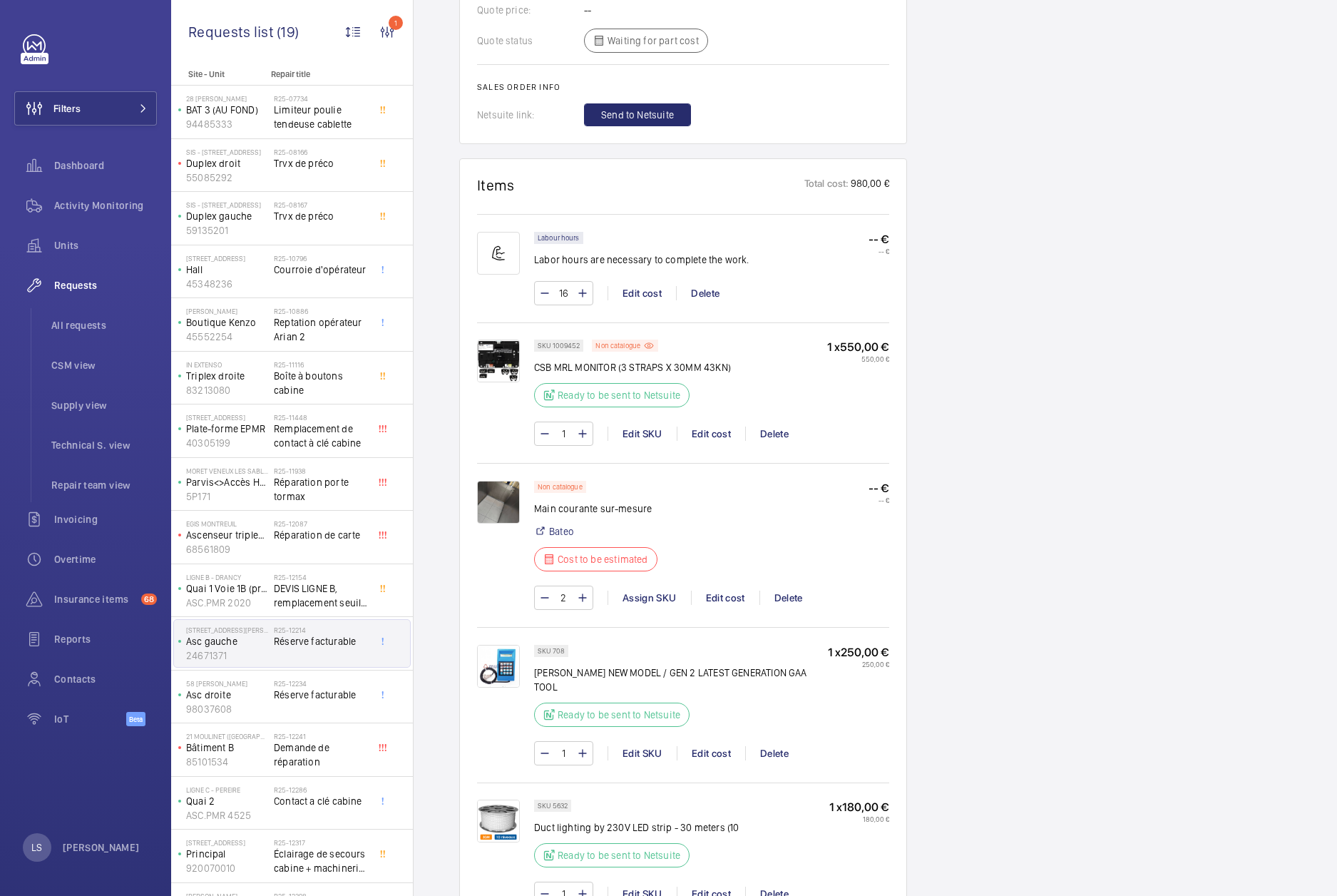
scroll to position [970, 0]
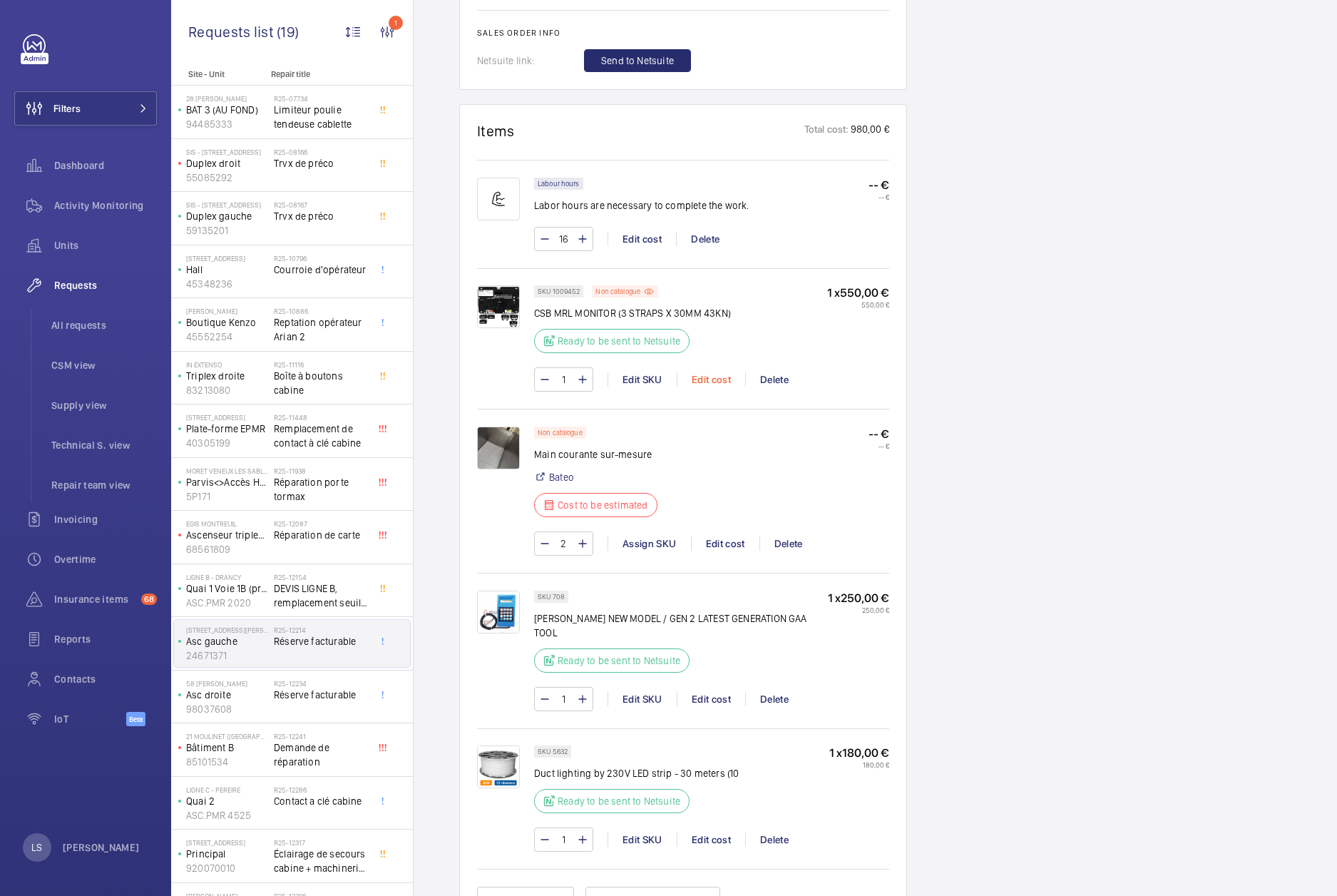
click at [709, 387] on div "Edit cost" at bounding box center [711, 379] width 68 height 15
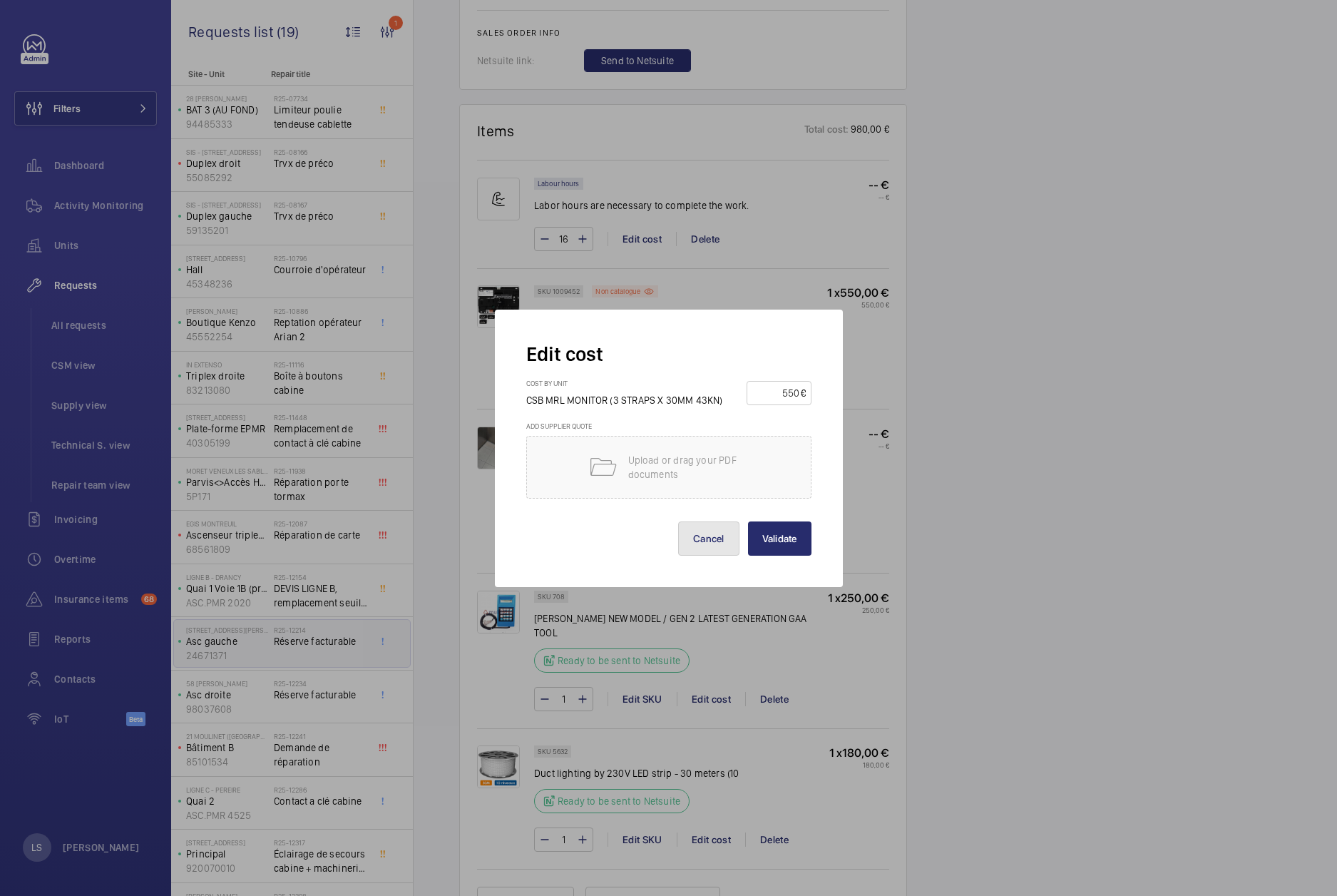
click at [699, 545] on button "Cancel" at bounding box center [708, 538] width 61 height 34
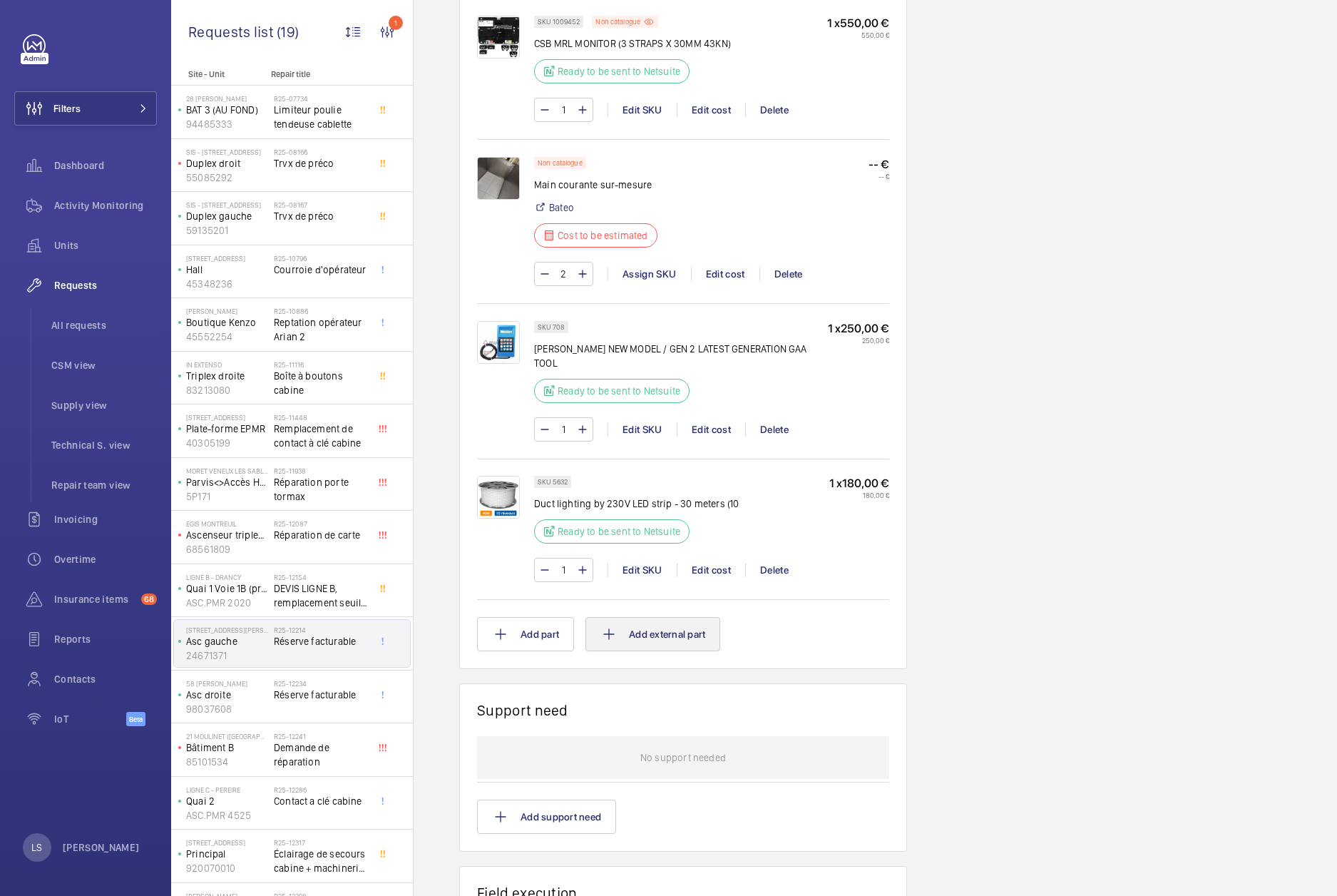
scroll to position [1255, 0]
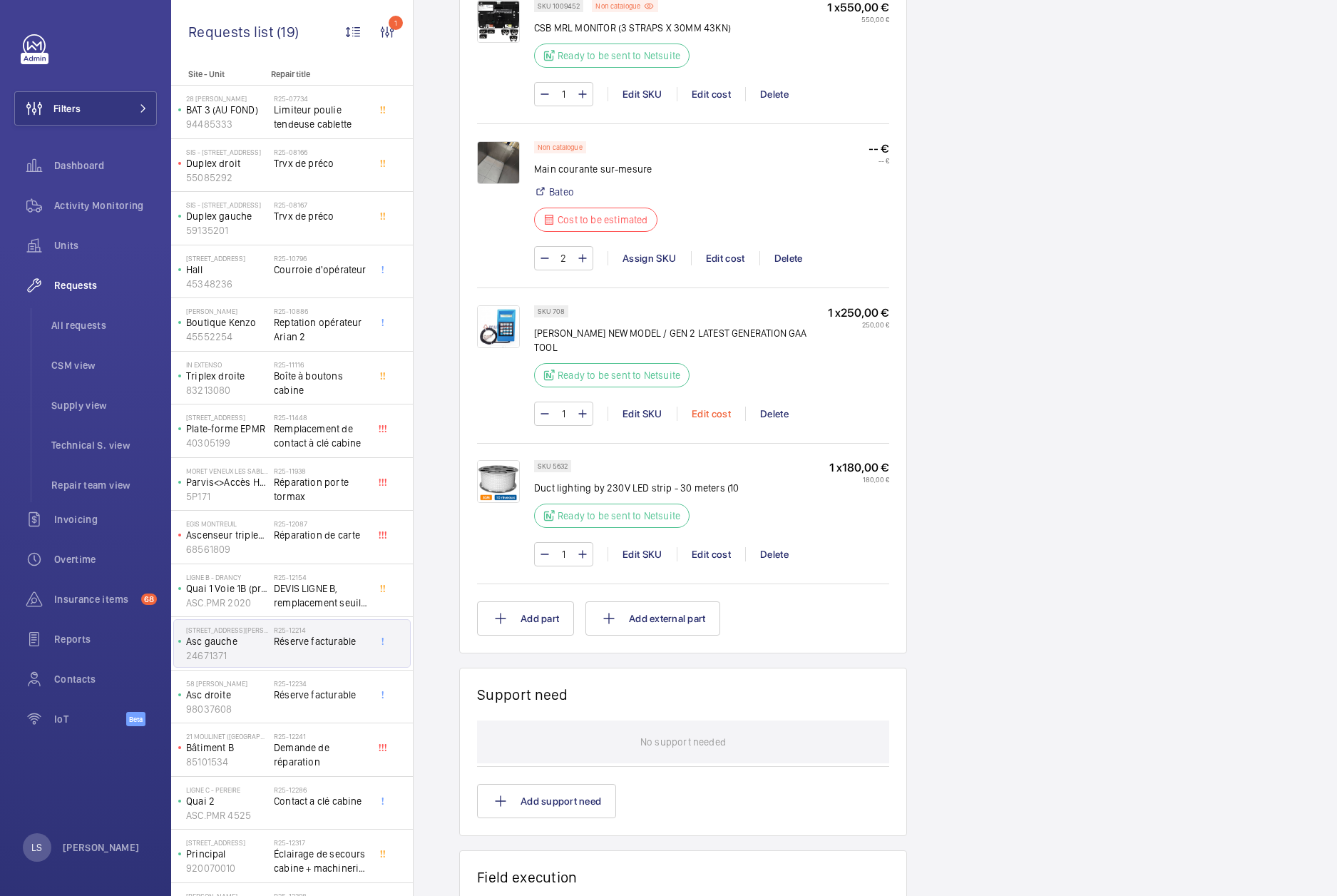
click at [703, 412] on div "Edit cost" at bounding box center [711, 413] width 68 height 15
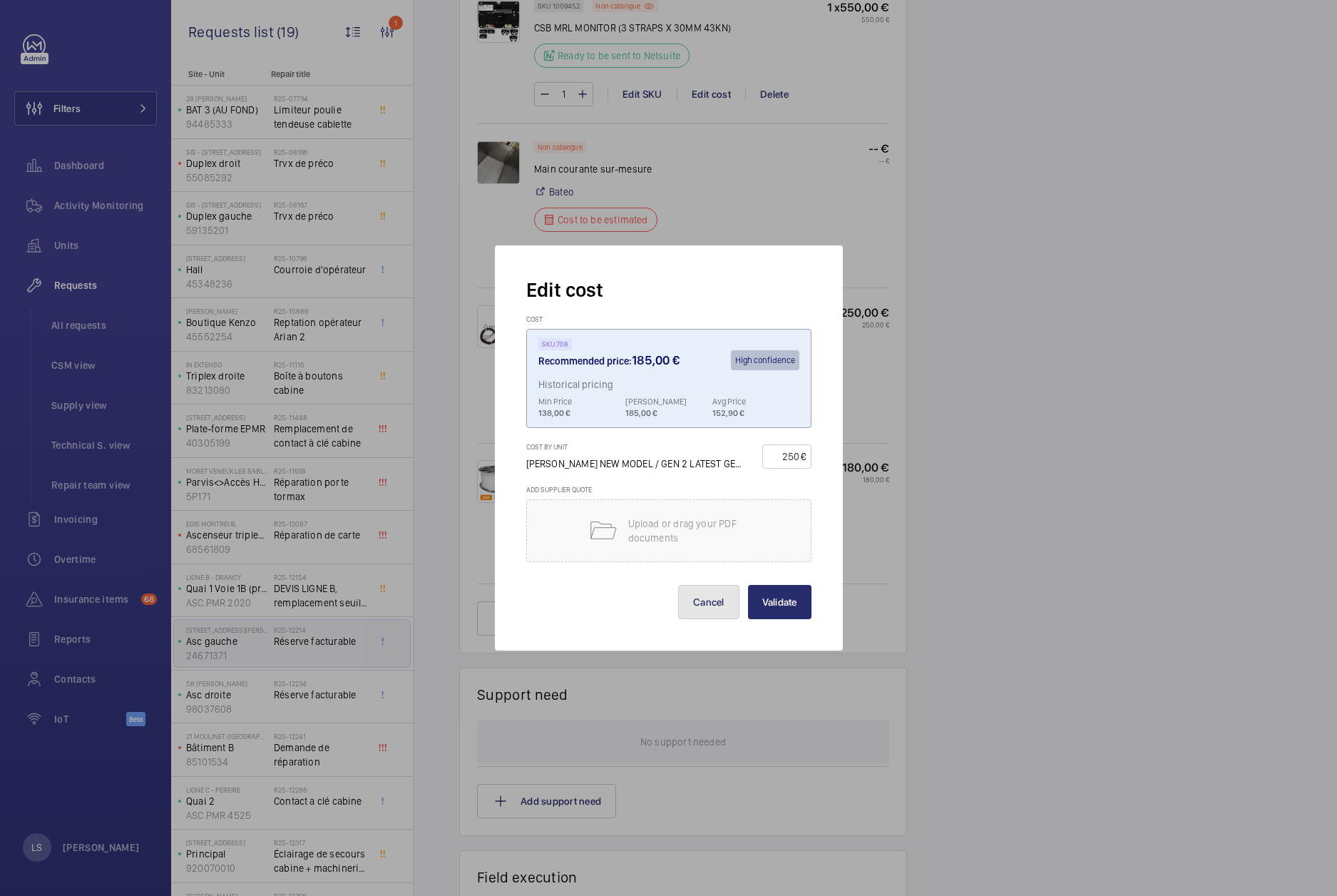
click at [705, 610] on button "Cancel" at bounding box center [708, 602] width 61 height 34
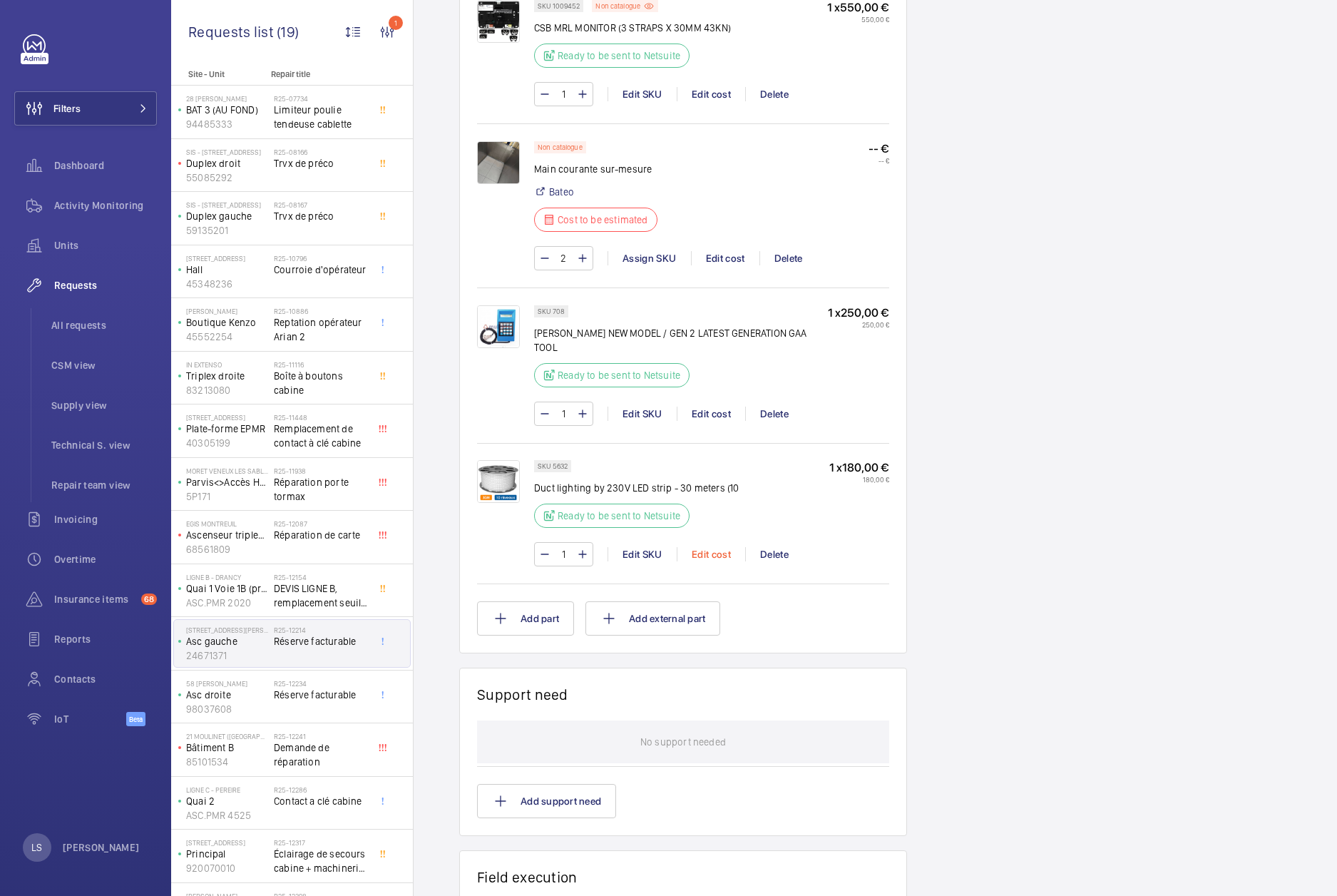
click at [696, 558] on div "Edit cost" at bounding box center [711, 554] width 68 height 15
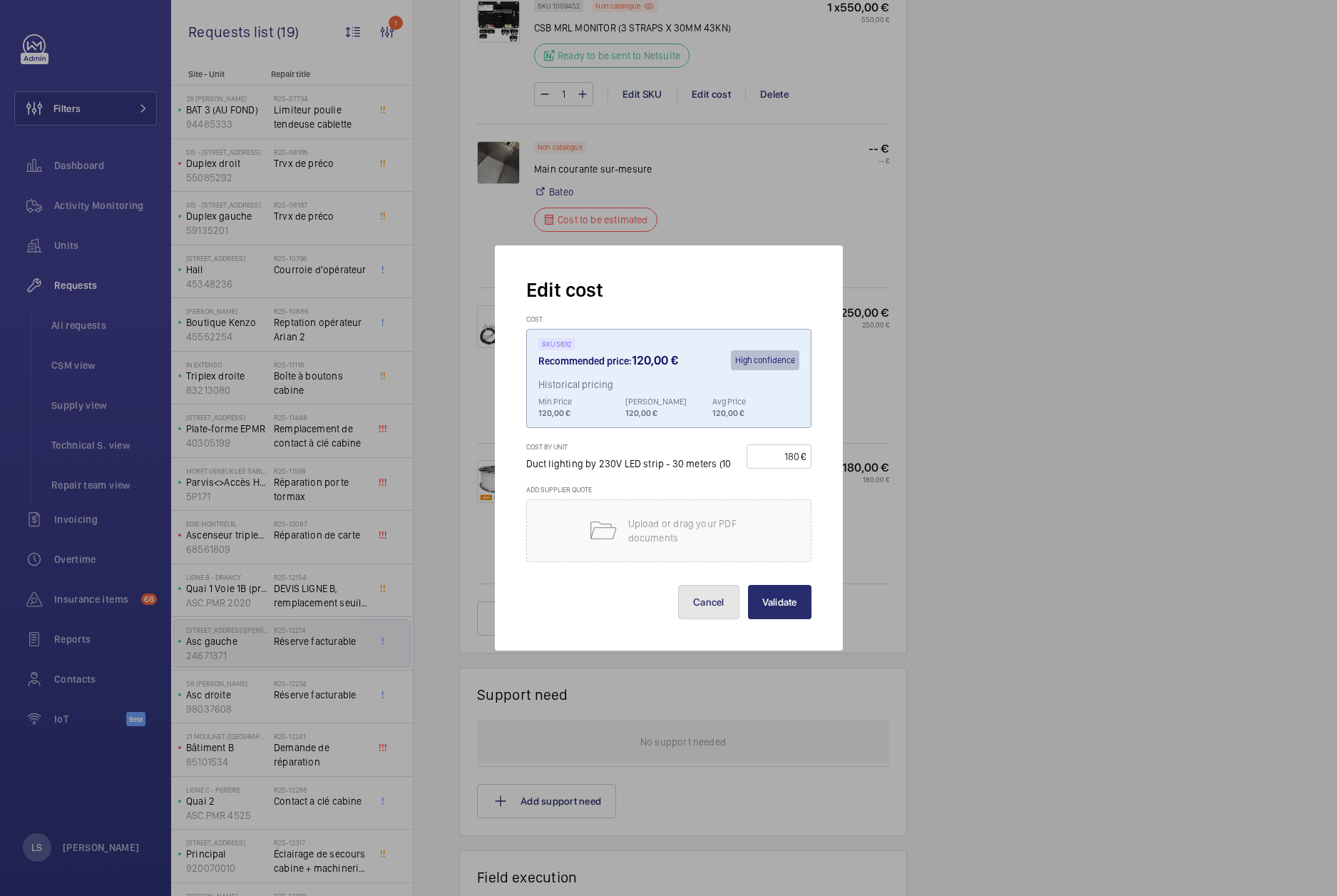
click at [712, 604] on button "Cancel" at bounding box center [708, 602] width 61 height 34
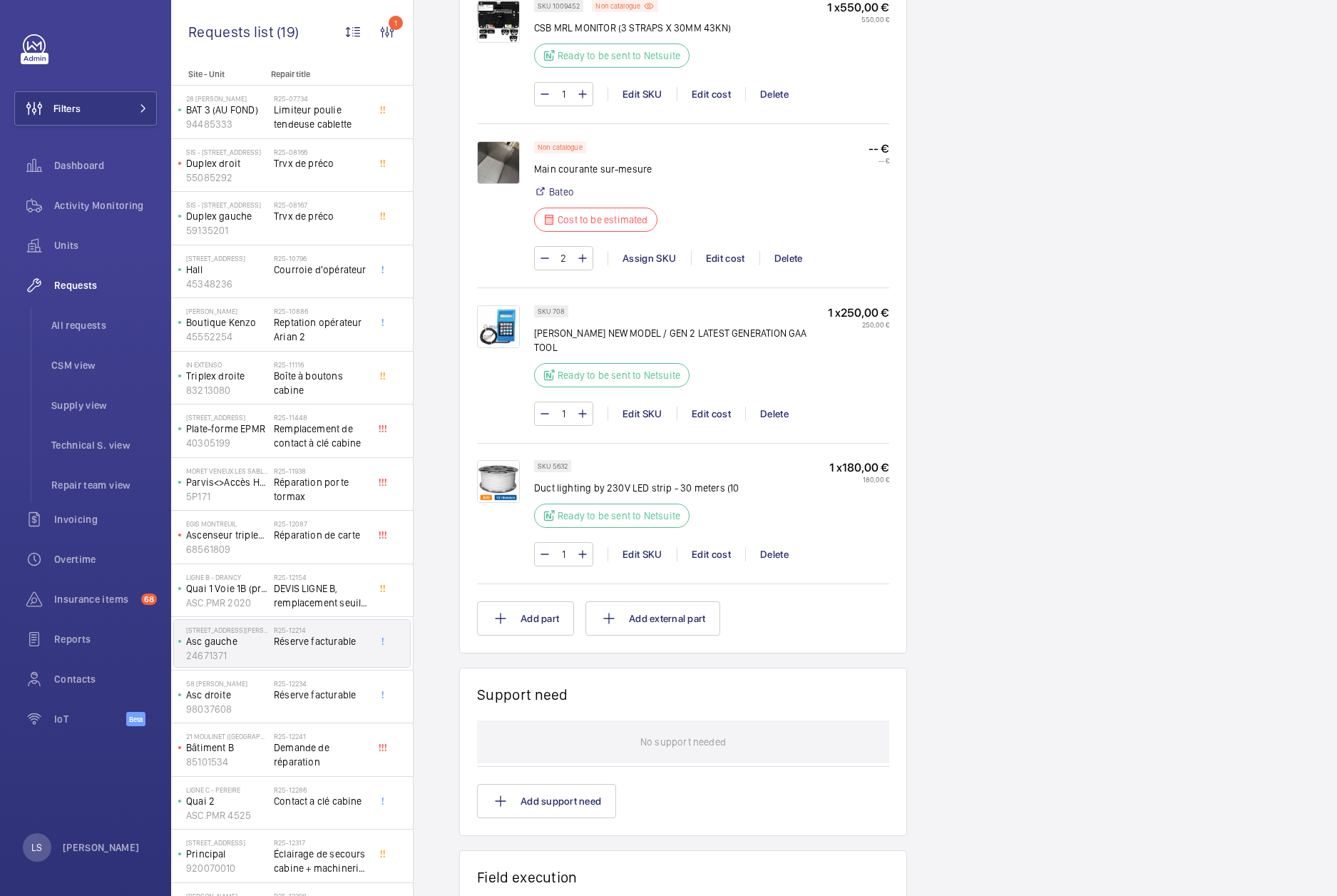
click at [975, 494] on div "Working Asc gauche 24671371 See recent activities 181 BOULEVARD MACDONALD 181 B…" at bounding box center [984, 33] width 125 height 2298
click at [1038, 409] on div "Working Asc gauche 24671371 See recent activities 181 BOULEVARD MACDONALD 181 B…" at bounding box center [984, 33] width 125 height 2298
click at [1206, 398] on div "Engineers requests R25-12214 A repair request was created on 2025-09-15 for a c…" at bounding box center [875, 56] width 923 height 2344
click at [1198, 525] on div "Engineers requests R25-12214 A repair request was created on 2025-09-15 for a c…" at bounding box center [875, 56] width 923 height 2344
drag, startPoint x: 1058, startPoint y: 348, endPoint x: 1038, endPoint y: 347, distance: 20.0
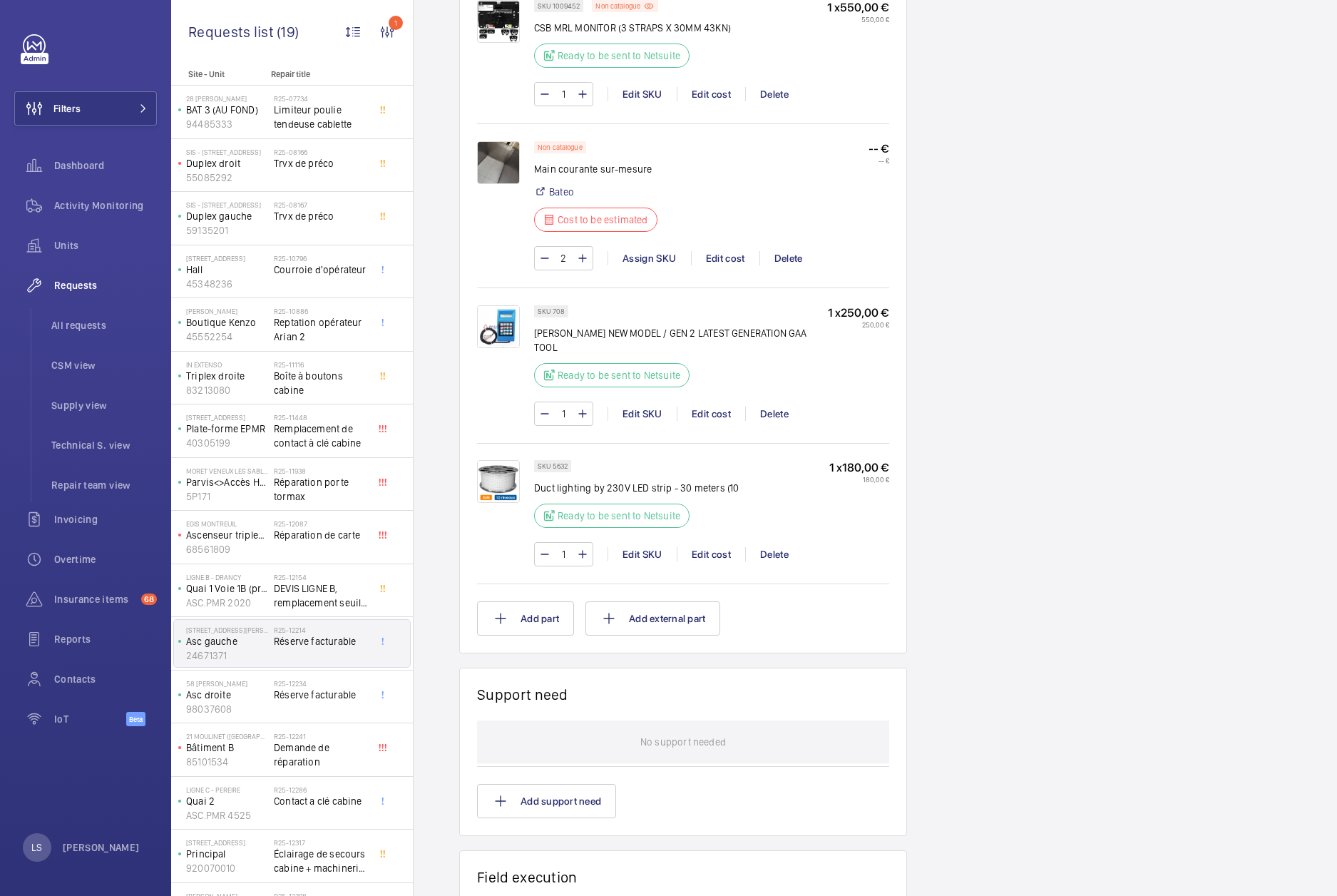
click at [1043, 347] on div "Engineers requests R25-12214 A repair request was created on 2025-09-15 for a c…" at bounding box center [875, 56] width 923 height 2344
click at [718, 416] on div "Edit cost" at bounding box center [711, 413] width 68 height 15
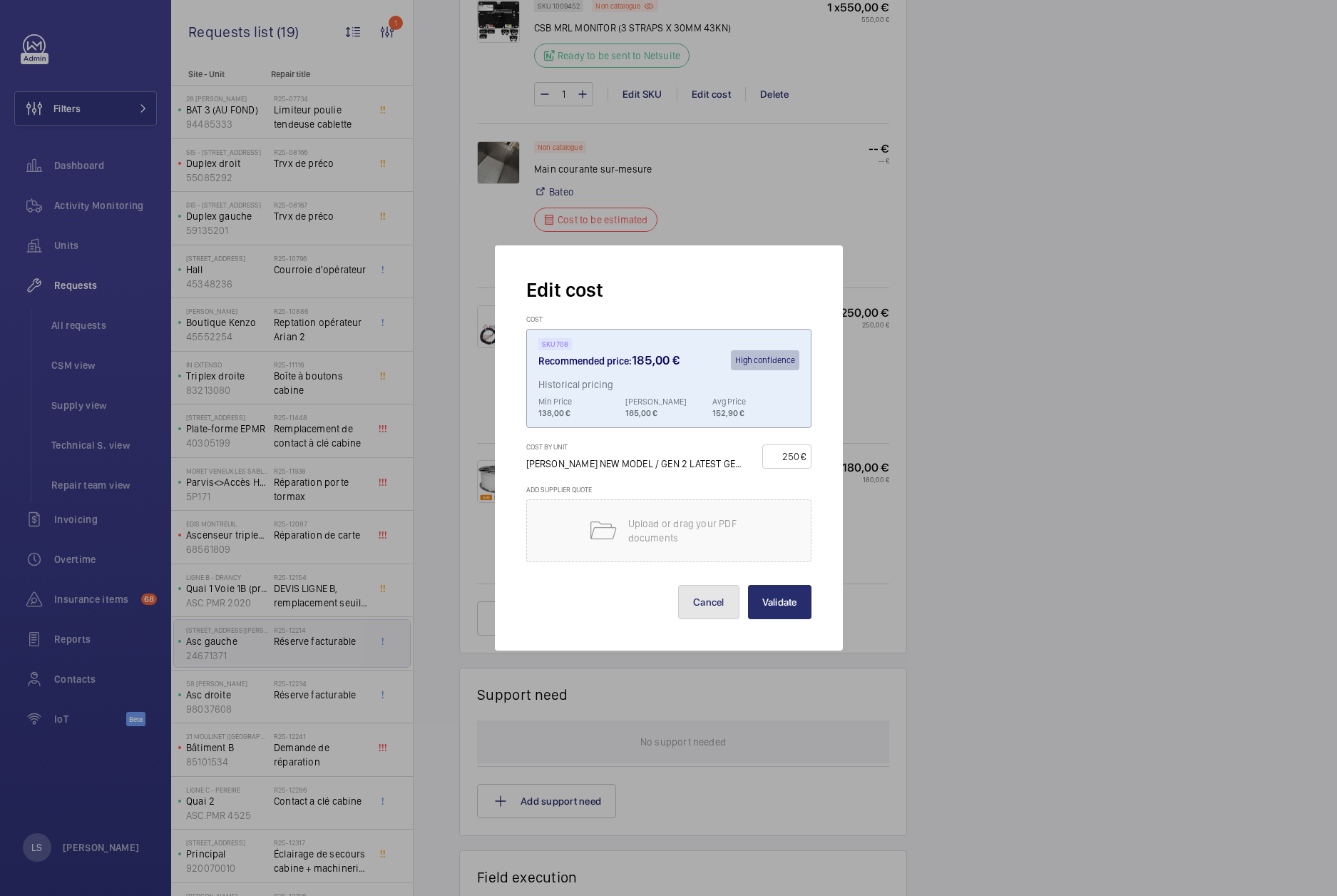
click at [702, 604] on button "Cancel" at bounding box center [708, 602] width 61 height 34
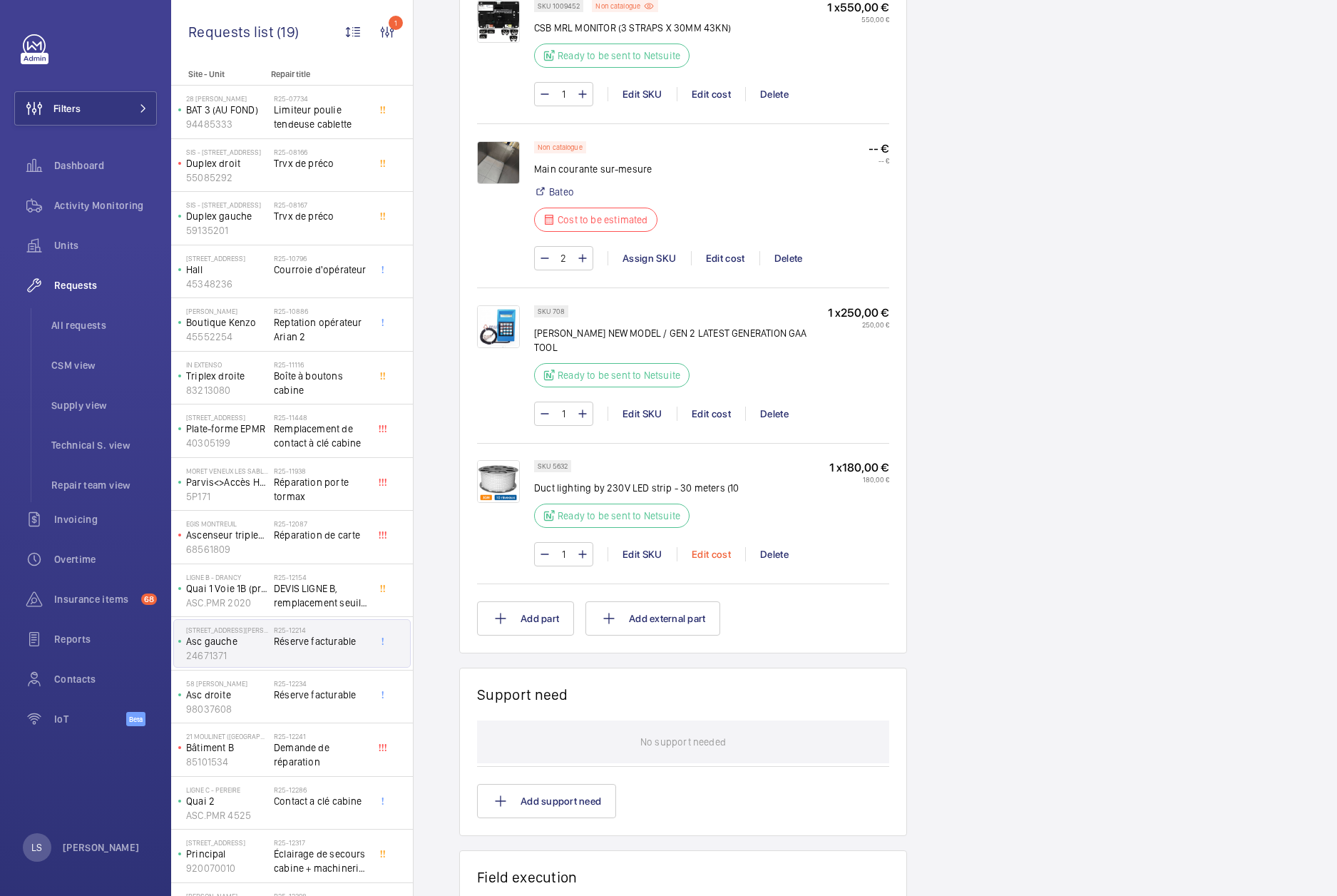
click at [702, 560] on div "Edit cost" at bounding box center [711, 554] width 68 height 15
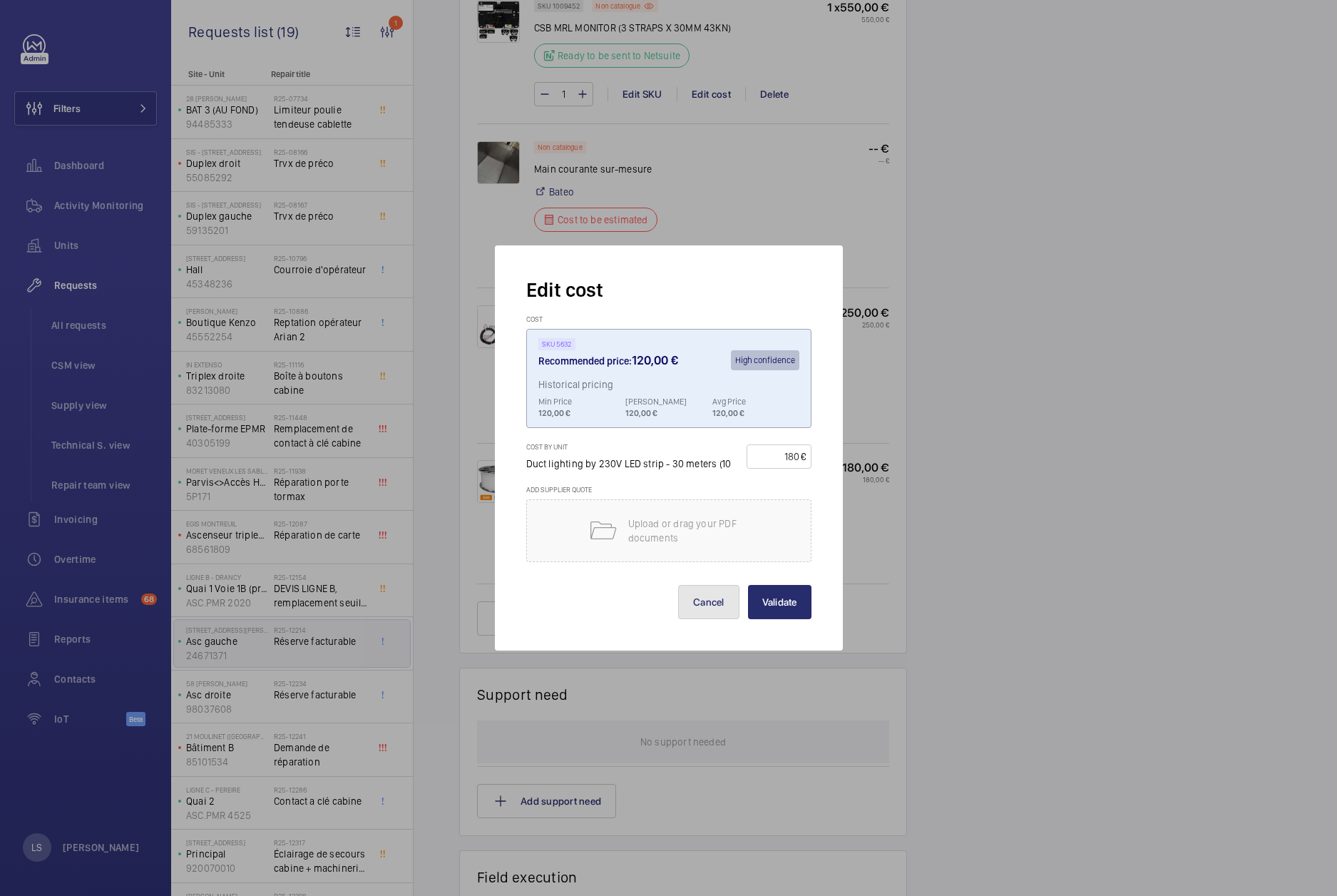
click at [705, 598] on button "Cancel" at bounding box center [708, 602] width 61 height 34
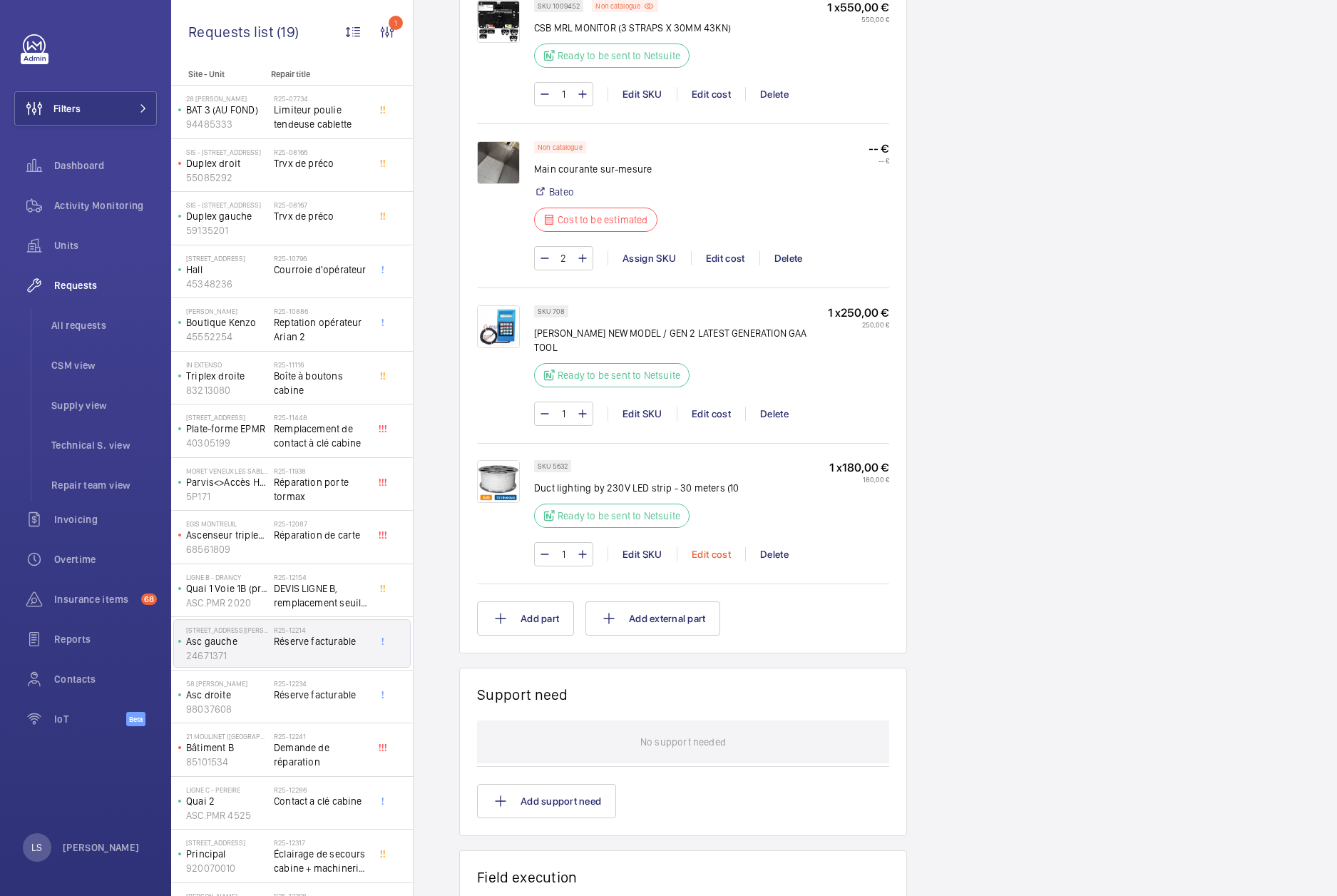
click at [697, 551] on div "Edit cost" at bounding box center [711, 554] width 68 height 15
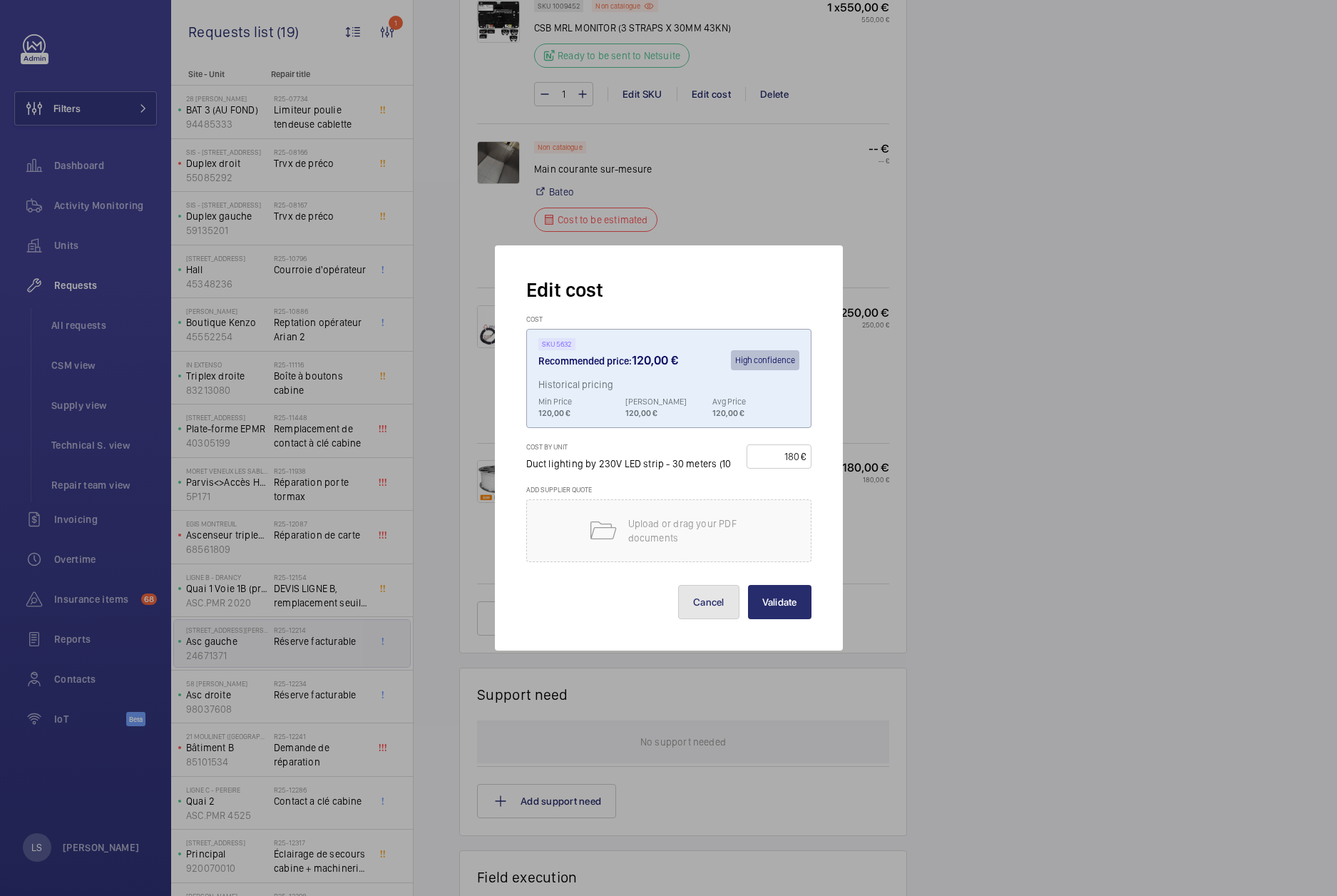
click at [697, 606] on button "Cancel" at bounding box center [708, 602] width 61 height 34
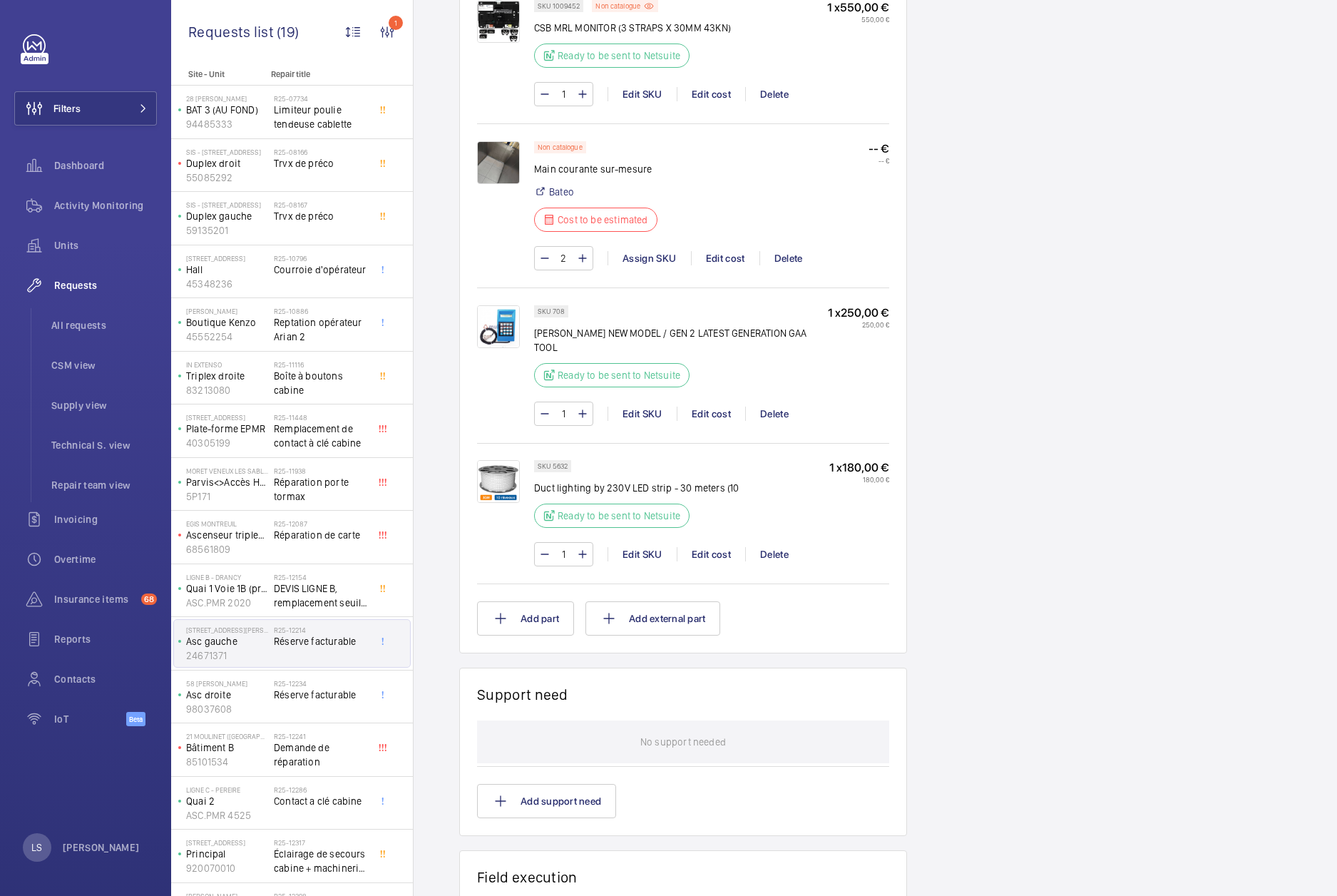
click at [1112, 412] on div "Engineers requests R25-12214 A repair request was created on 2025-09-15 for a c…" at bounding box center [875, 56] width 923 height 2344
click at [1027, 478] on div "Working Asc gauche 24671371 See recent activities 181 BOULEVARD MACDONALD 181 B…" at bounding box center [984, 33] width 125 height 2298
click at [702, 554] on div "Edit cost" at bounding box center [711, 554] width 68 height 15
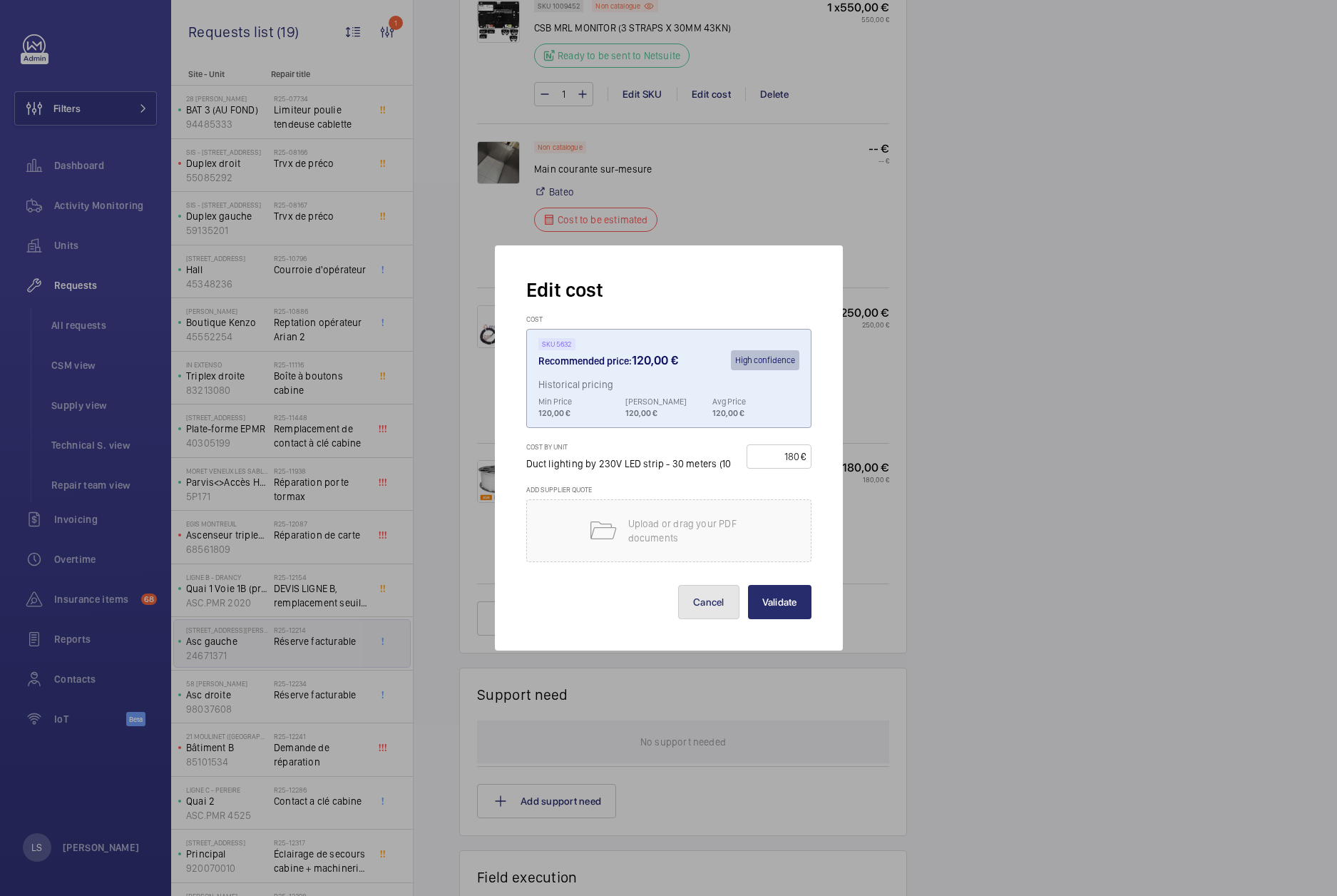
click at [701, 588] on button "Cancel" at bounding box center [708, 602] width 61 height 34
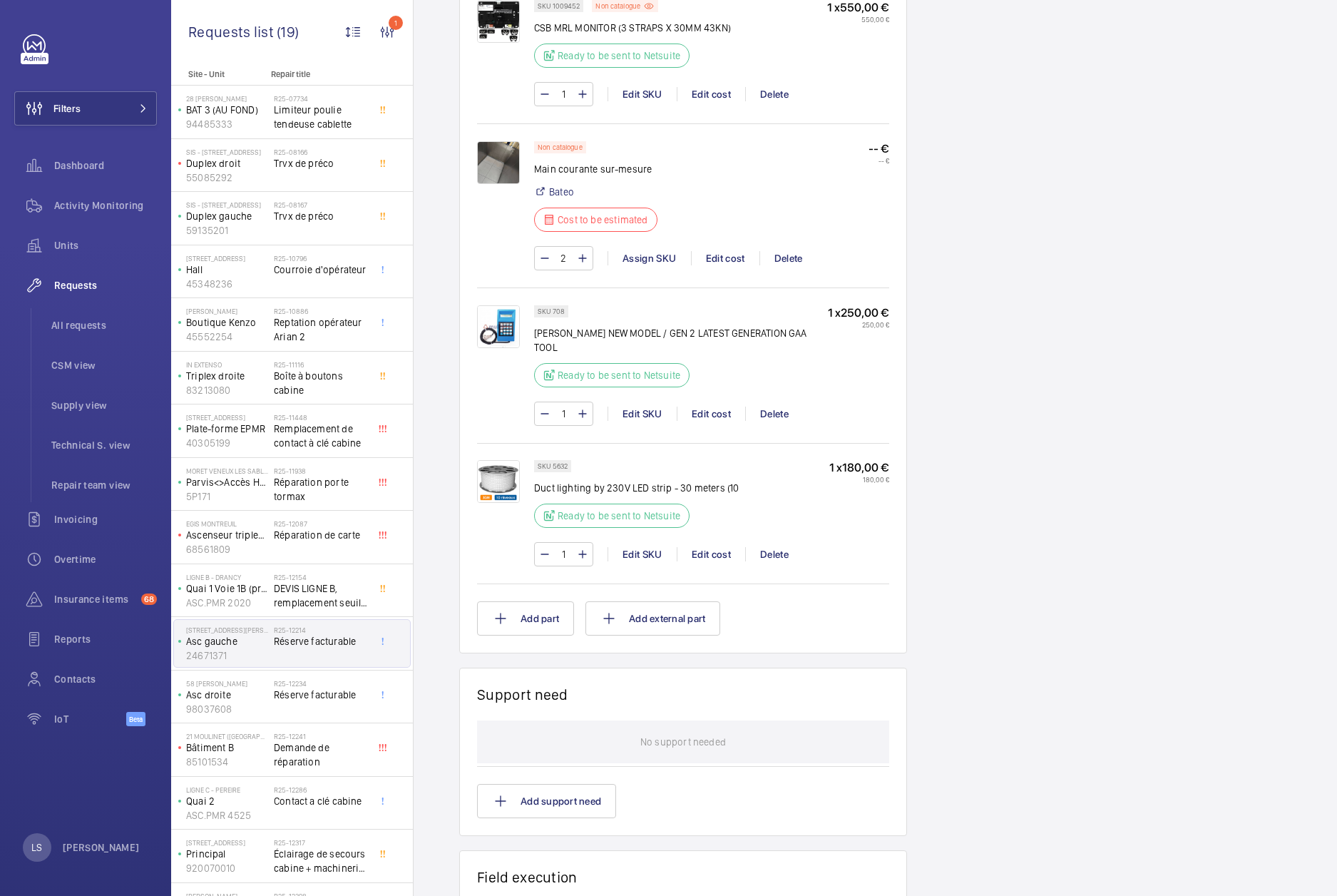
click at [1133, 508] on div "Engineers requests R25-12214 A repair request was created on 2025-09-15 for a c…" at bounding box center [875, 56] width 923 height 2344
click at [92, 313] on li "All requests" at bounding box center [98, 324] width 117 height 34
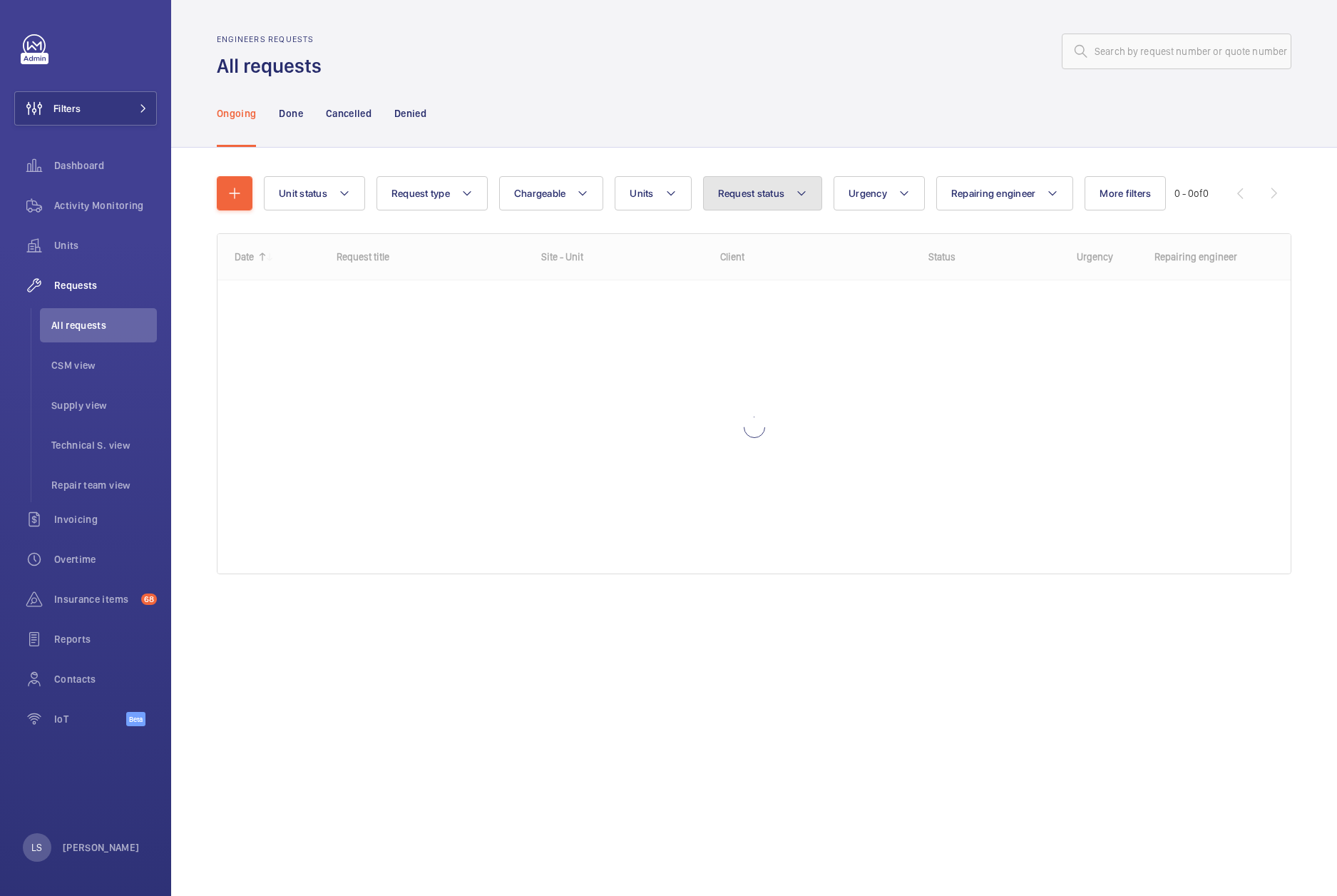
click at [750, 196] on span "Request status" at bounding box center [751, 194] width 67 height 12
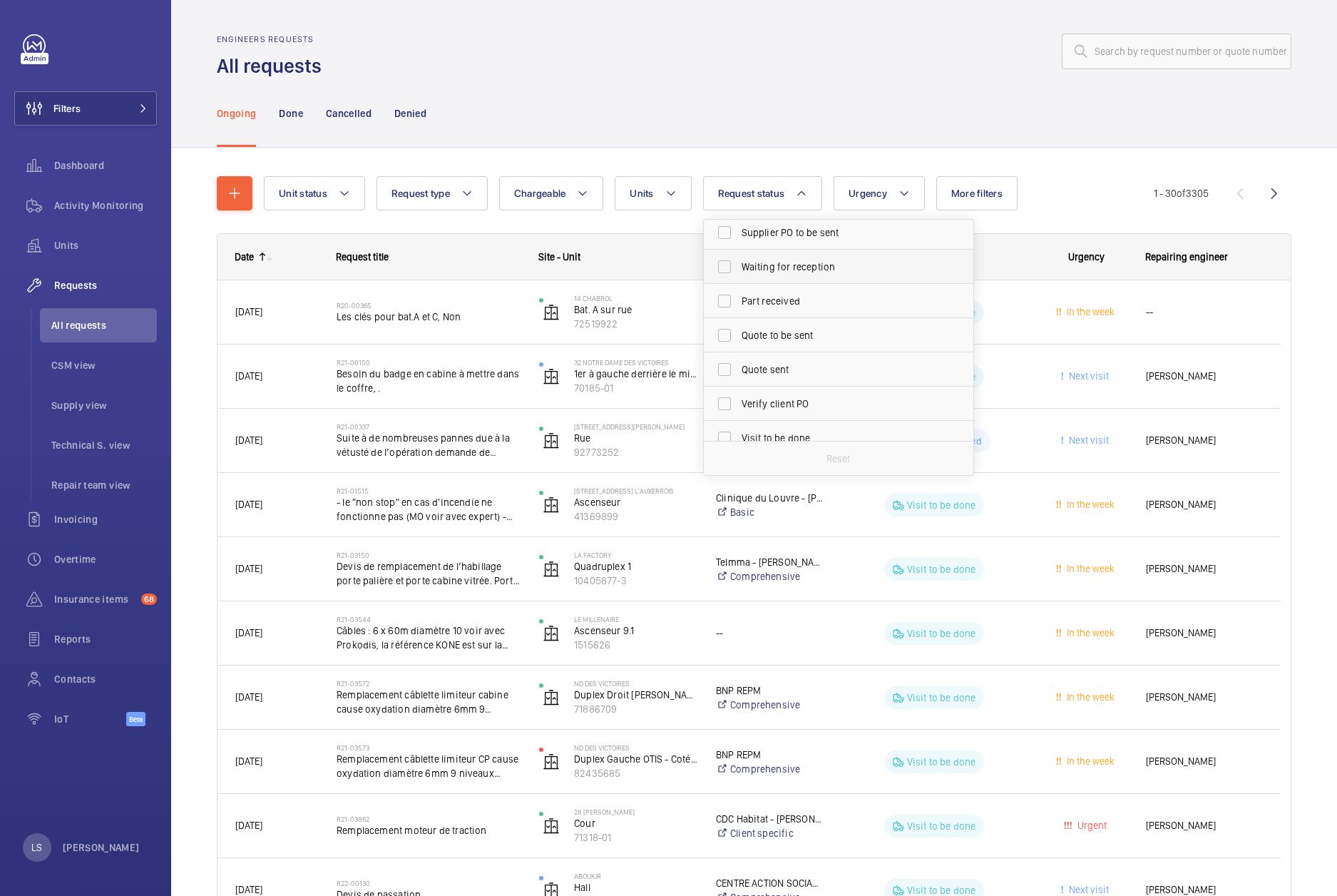
scroll to position [142, 0]
click at [788, 372] on span "Quote sent" at bounding box center [839, 368] width 196 height 15
click at [739, 372] on input "Quote sent" at bounding box center [724, 367] width 28 height 28
checkbox input "true"
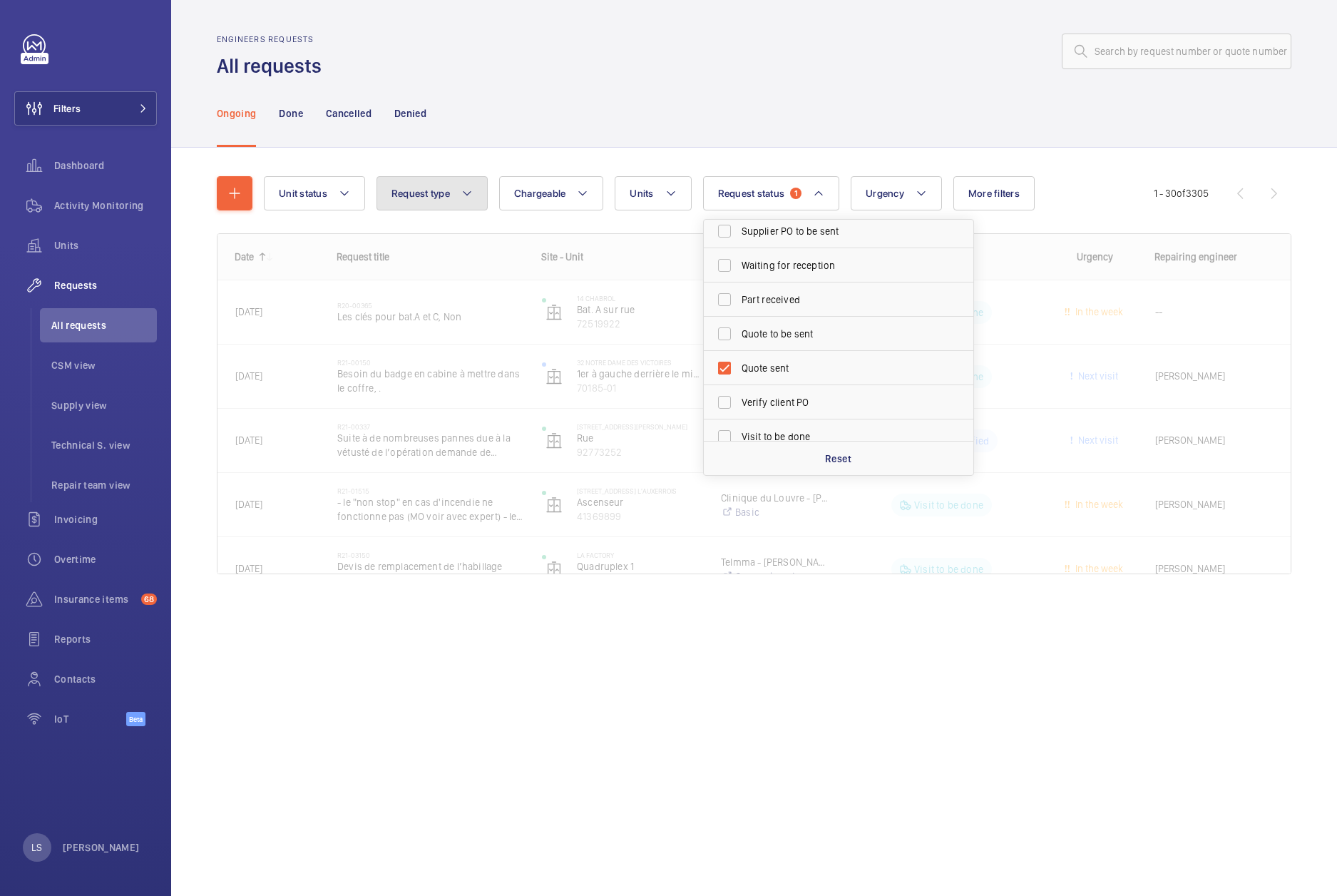
click at [425, 193] on span "Request type" at bounding box center [421, 194] width 58 height 12
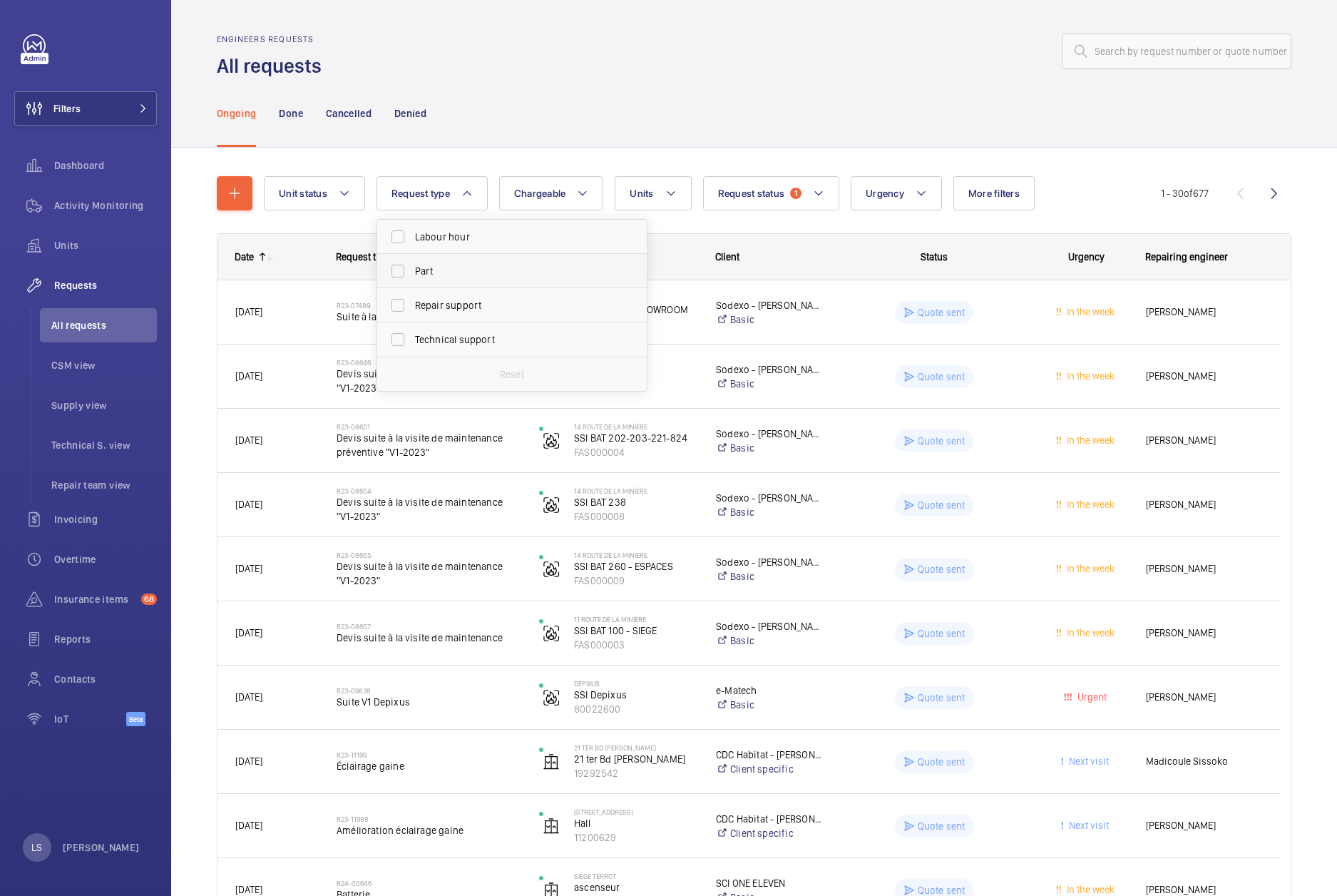
click at [431, 274] on span "Part" at bounding box center [512, 271] width 196 height 15
click at [412, 274] on input "Part" at bounding box center [397, 271] width 28 height 28
checkbox input "true"
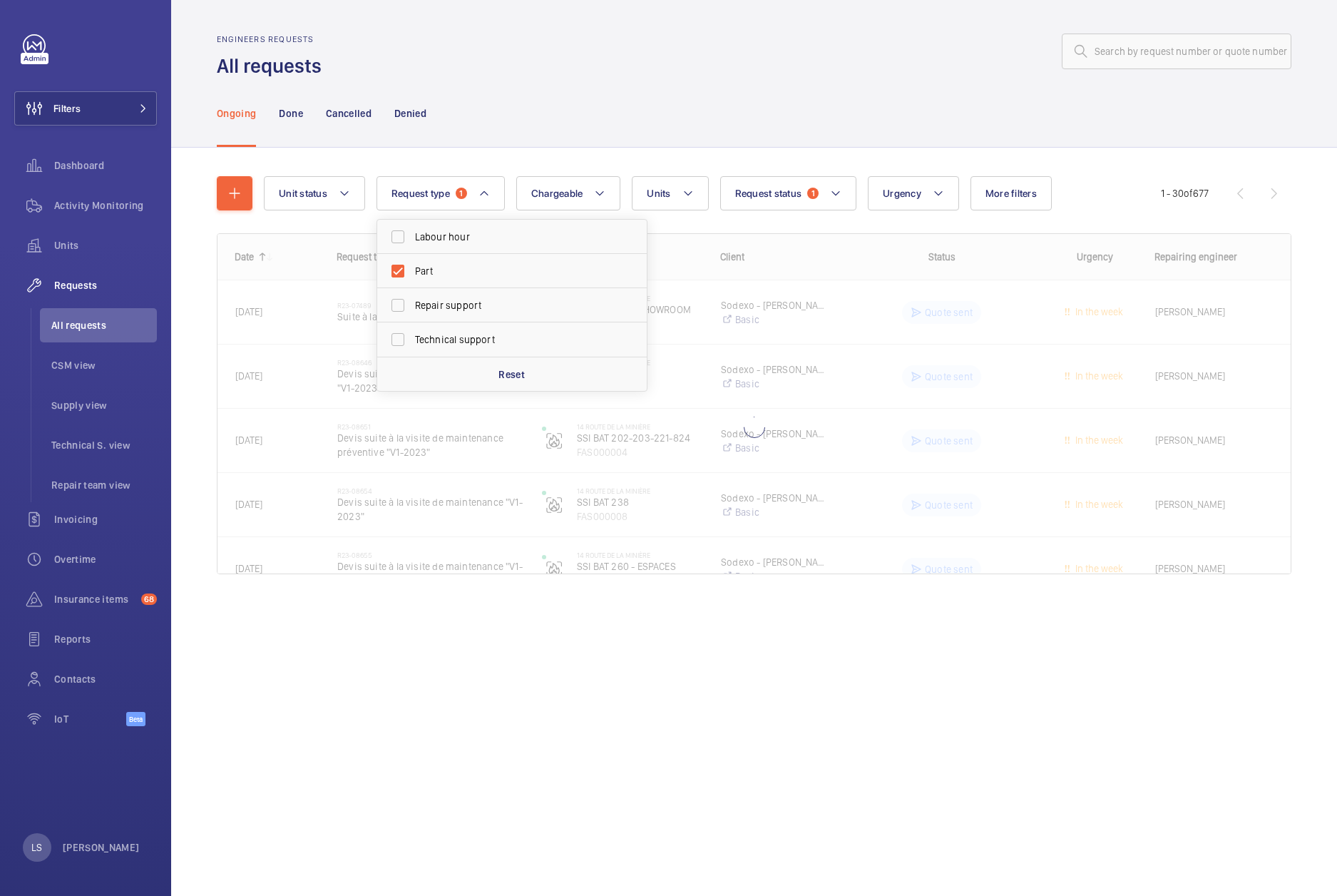
click at [777, 236] on div at bounding box center [754, 403] width 1073 height 340
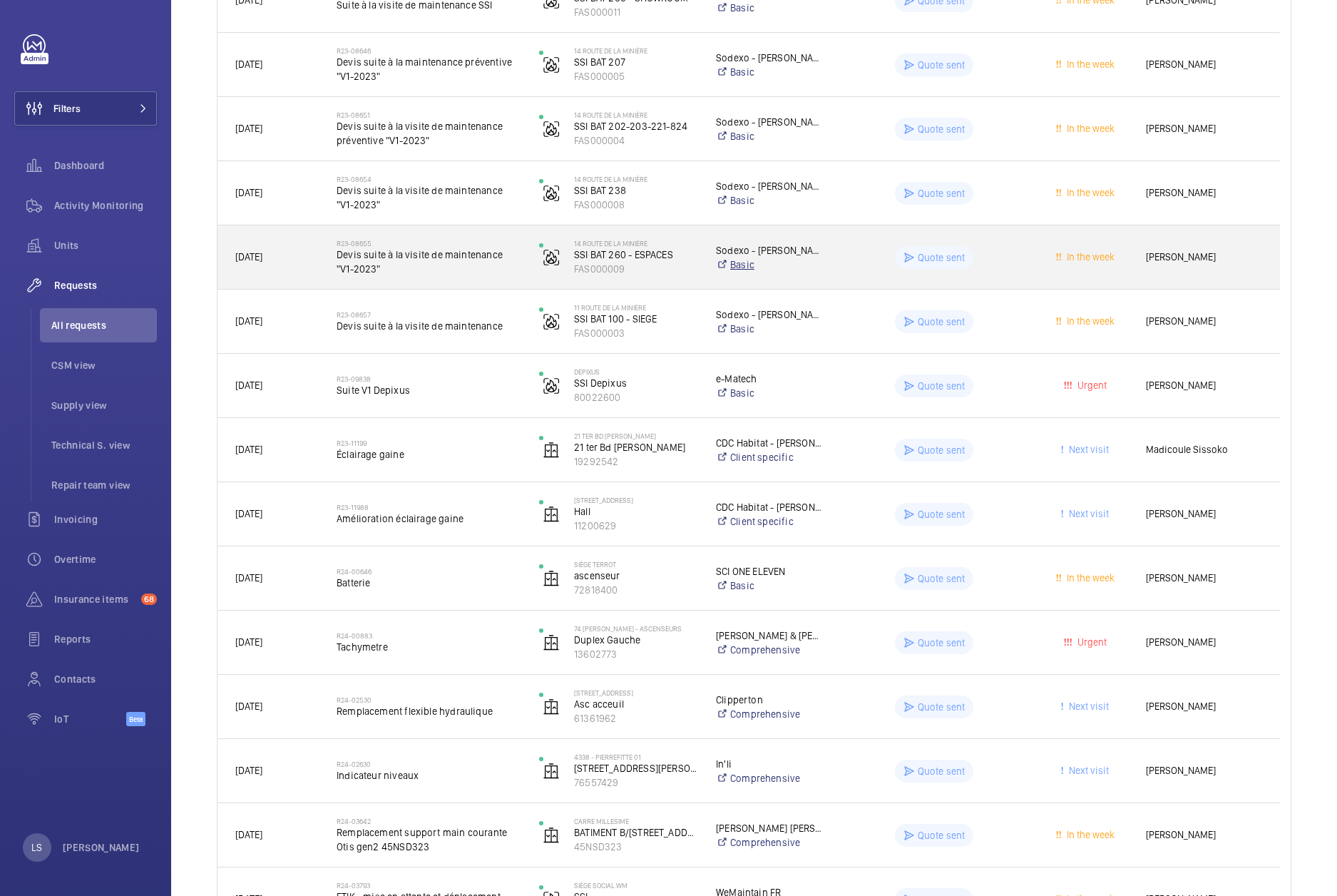
scroll to position [356, 0]
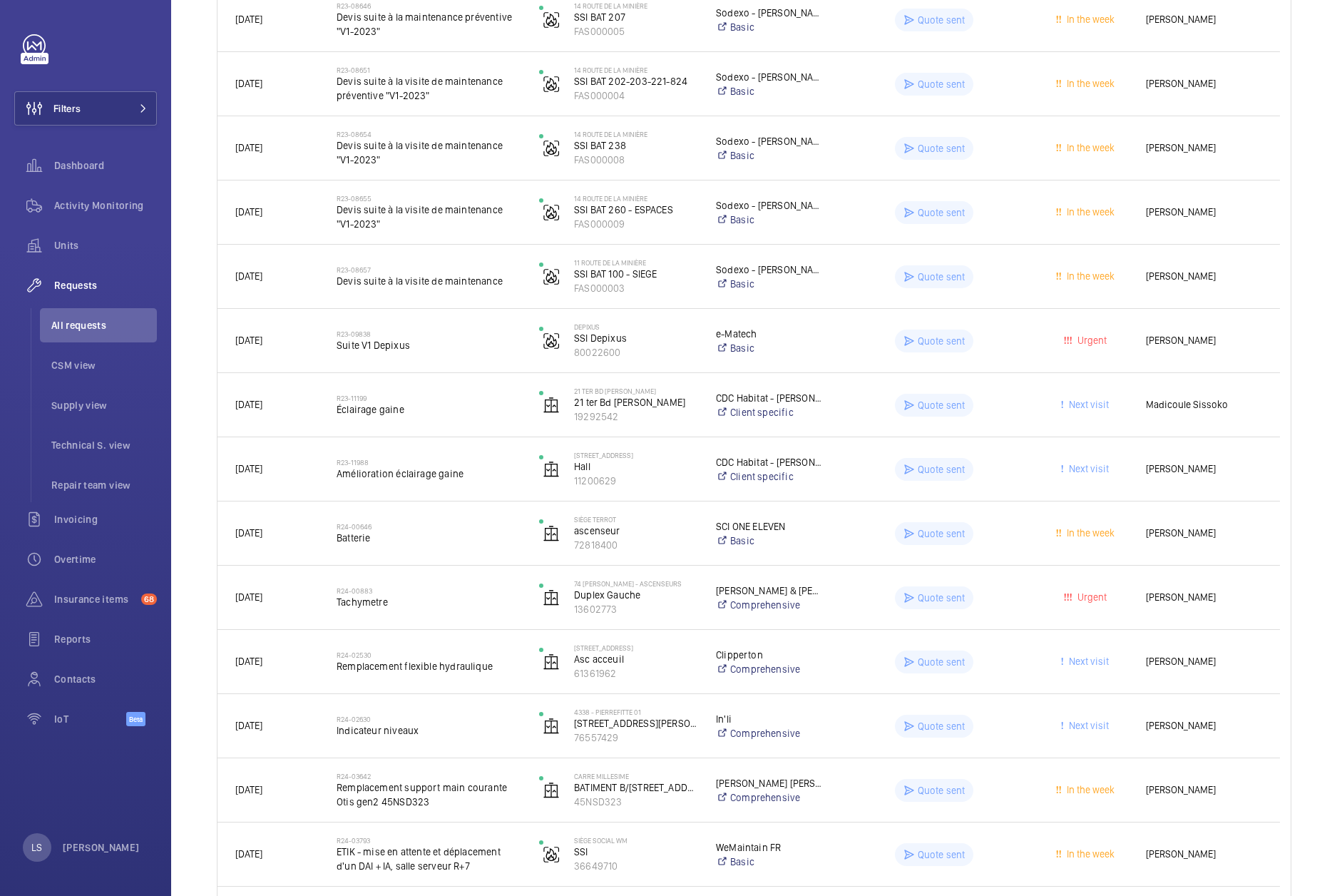
click at [1300, 540] on div "Unit status Request type 1 Chargeable Units Request status 1 Urgency More filte…" at bounding box center [754, 854] width 1166 height 2128
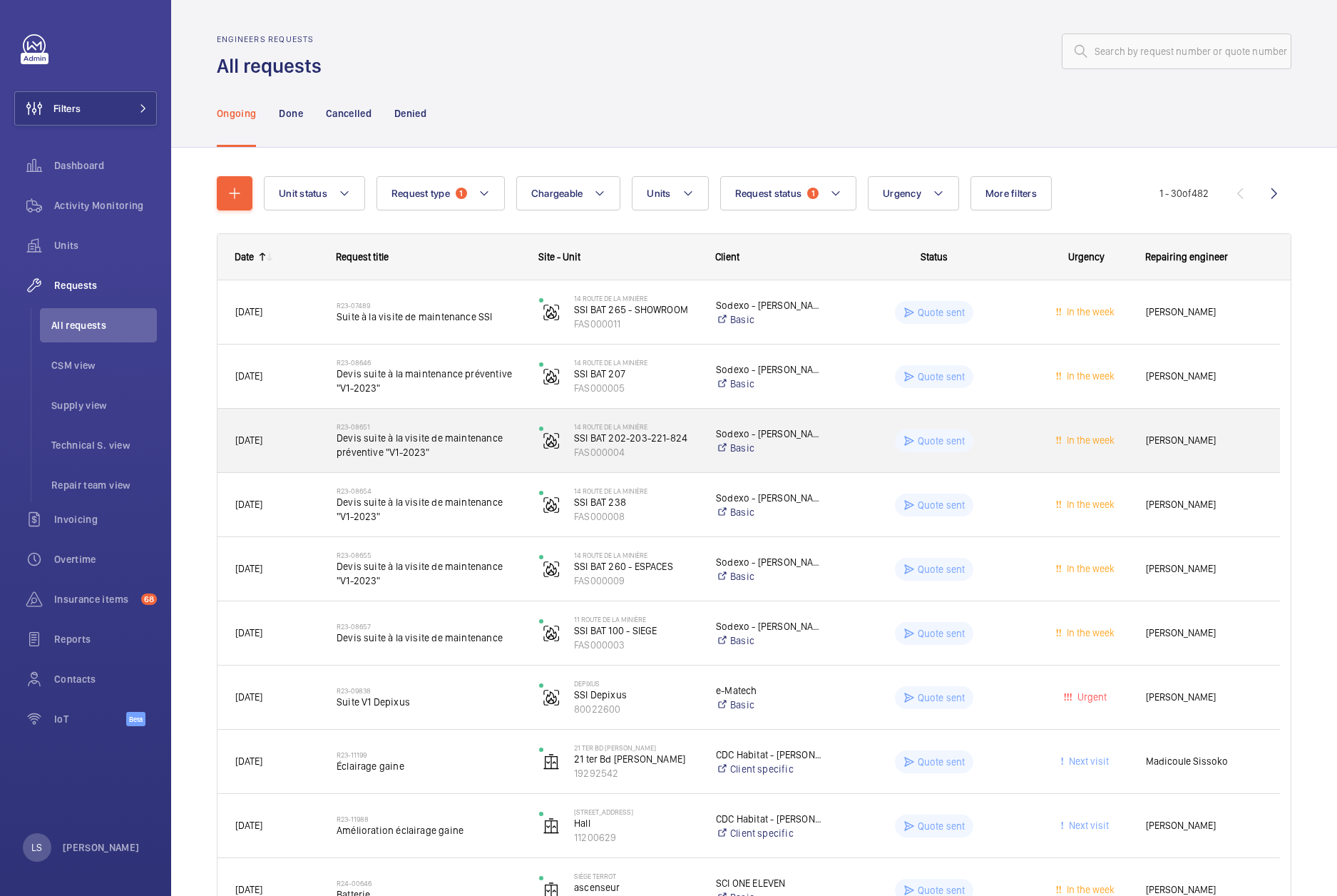
scroll to position [713, 0]
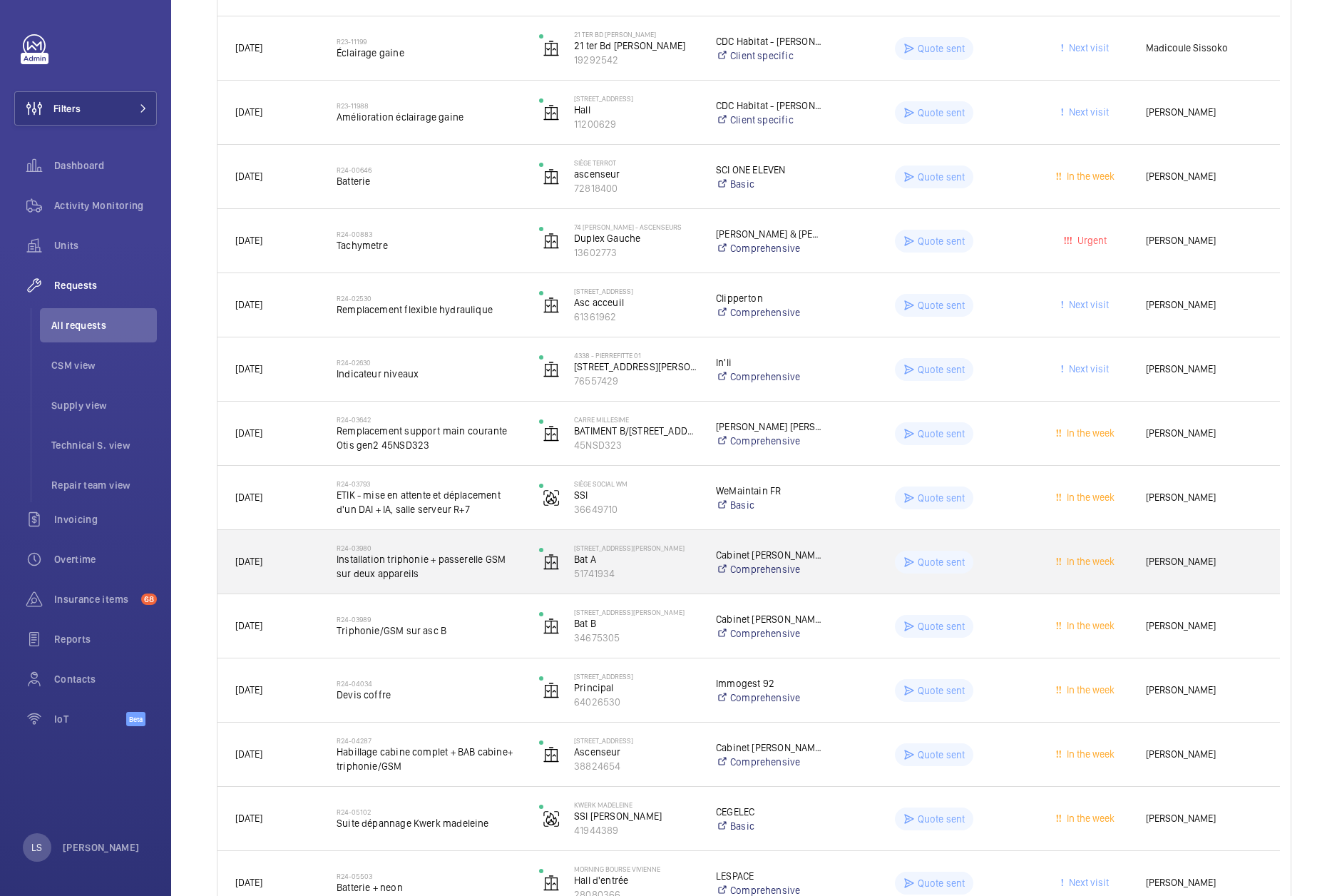
click at [843, 558] on wm-front-pills-cell "Quote sent" at bounding box center [934, 561] width 184 height 22
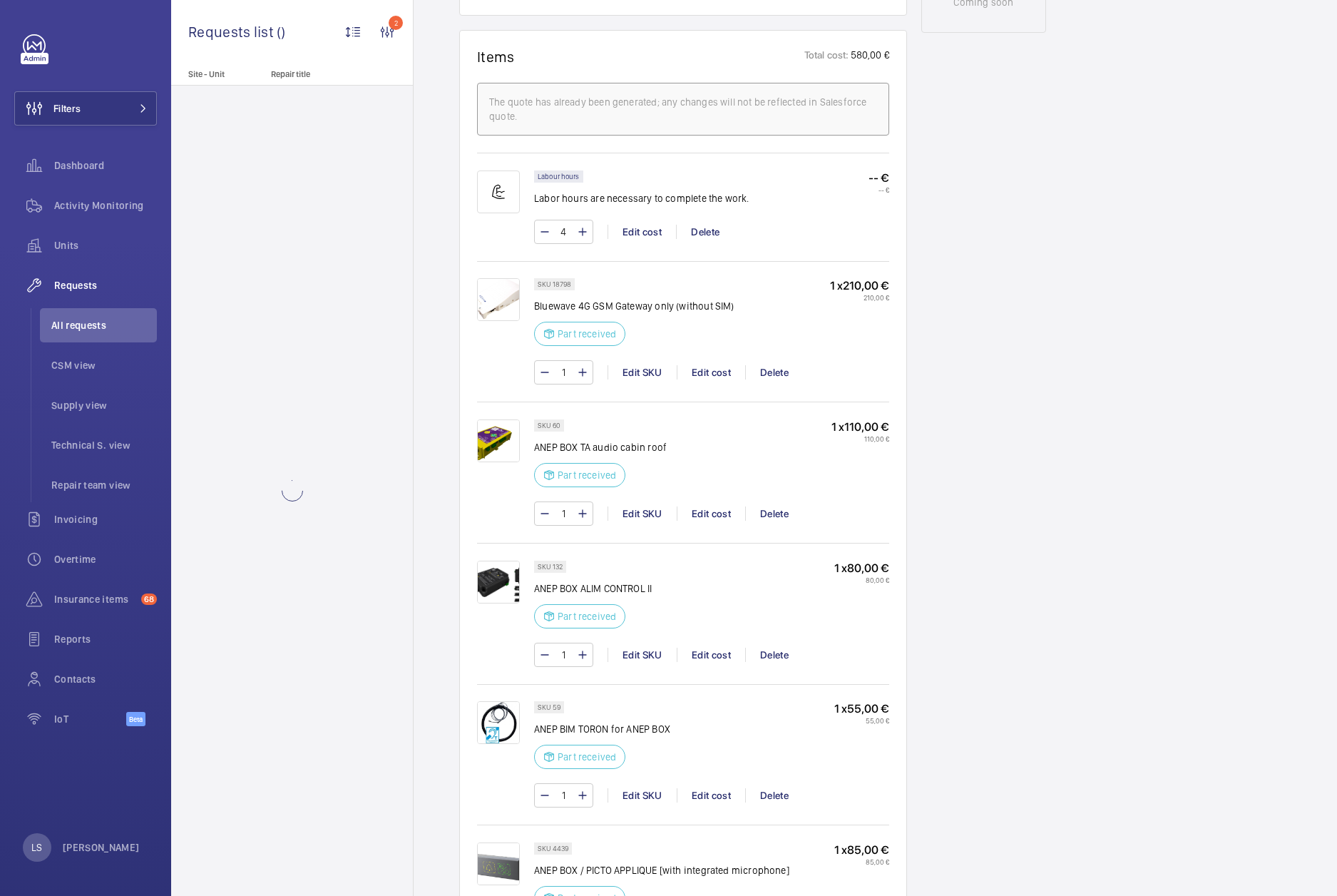
scroll to position [856, 0]
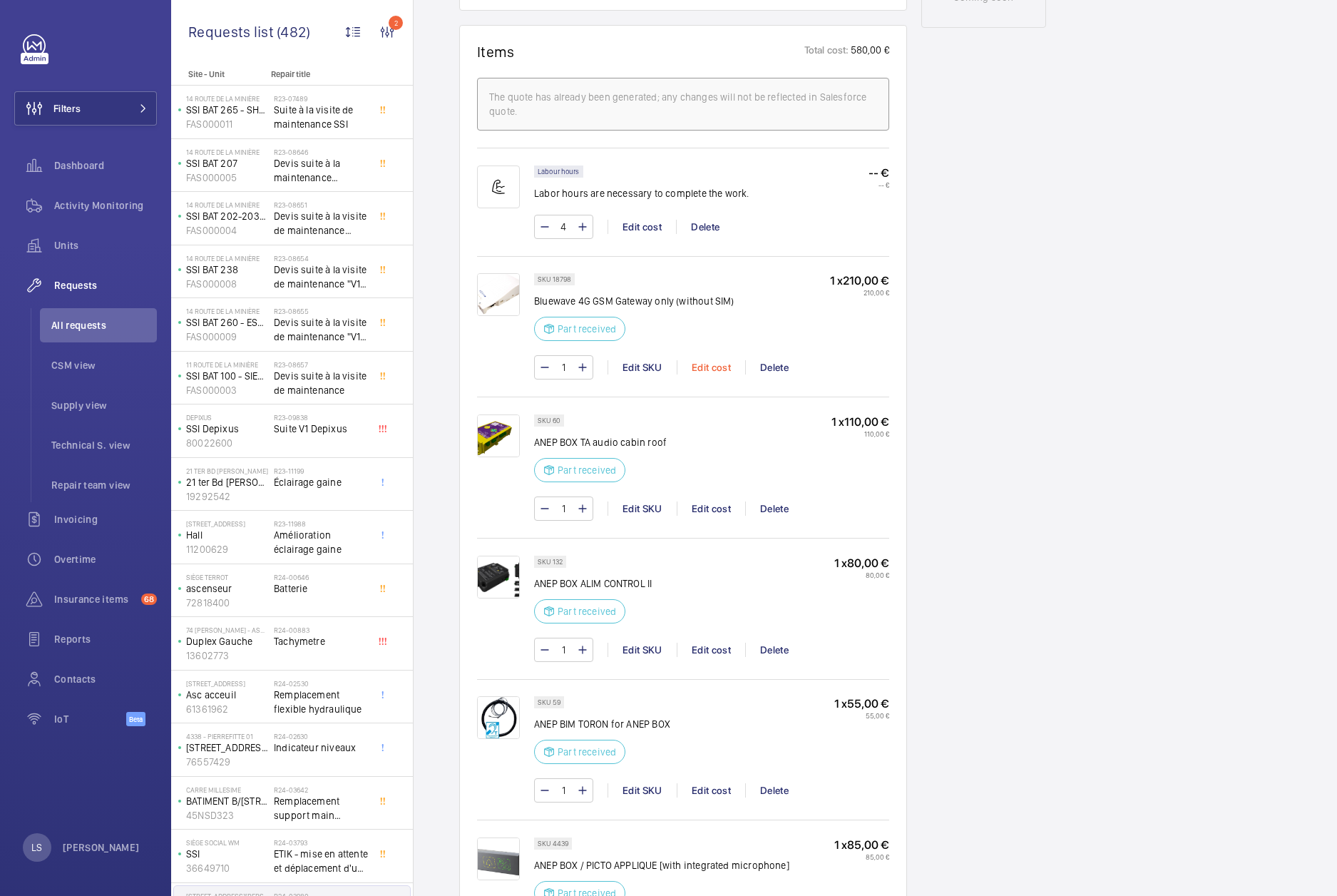
click at [717, 368] on div "Edit cost" at bounding box center [711, 367] width 68 height 15
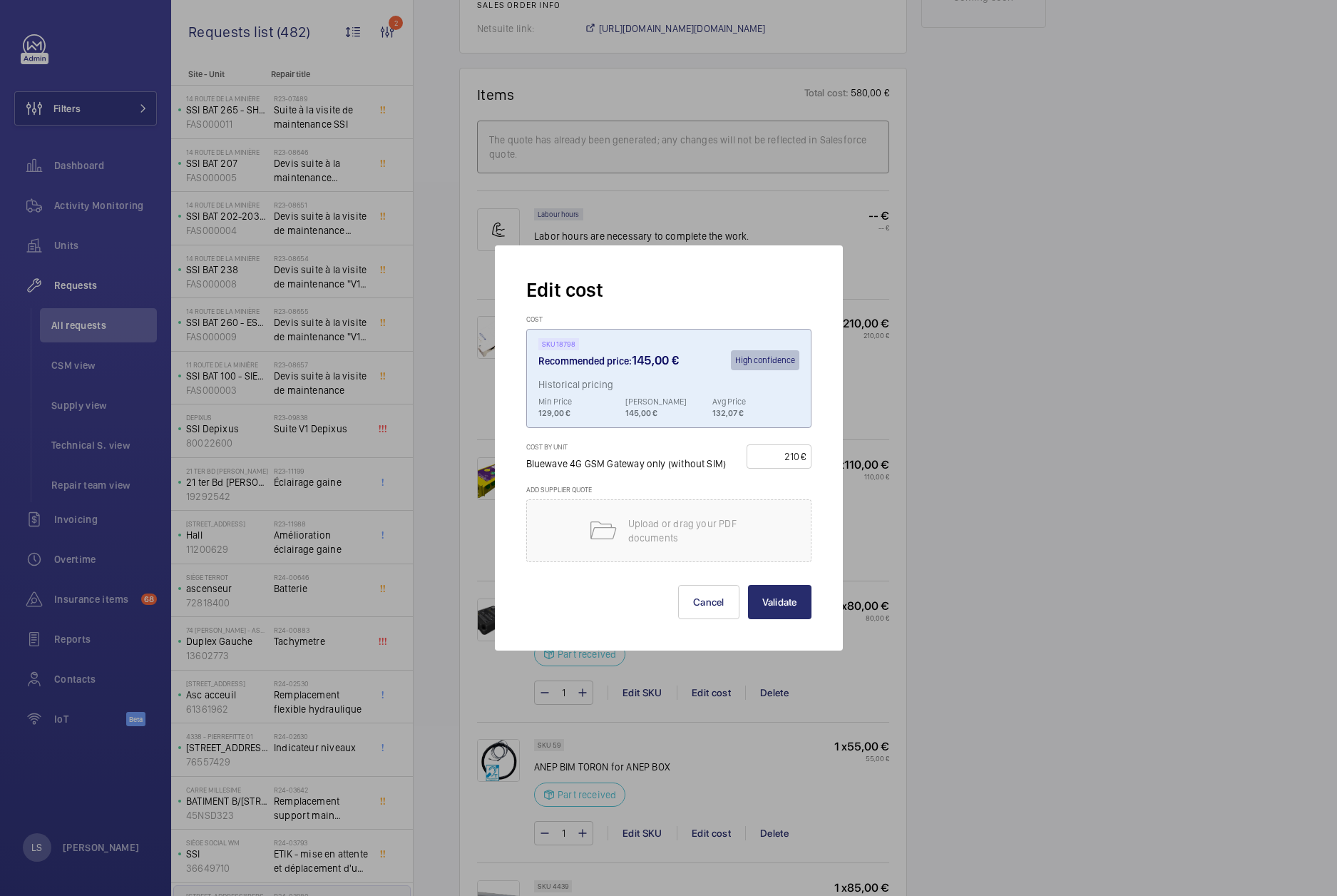
click at [974, 411] on div at bounding box center [668, 448] width 1337 height 896
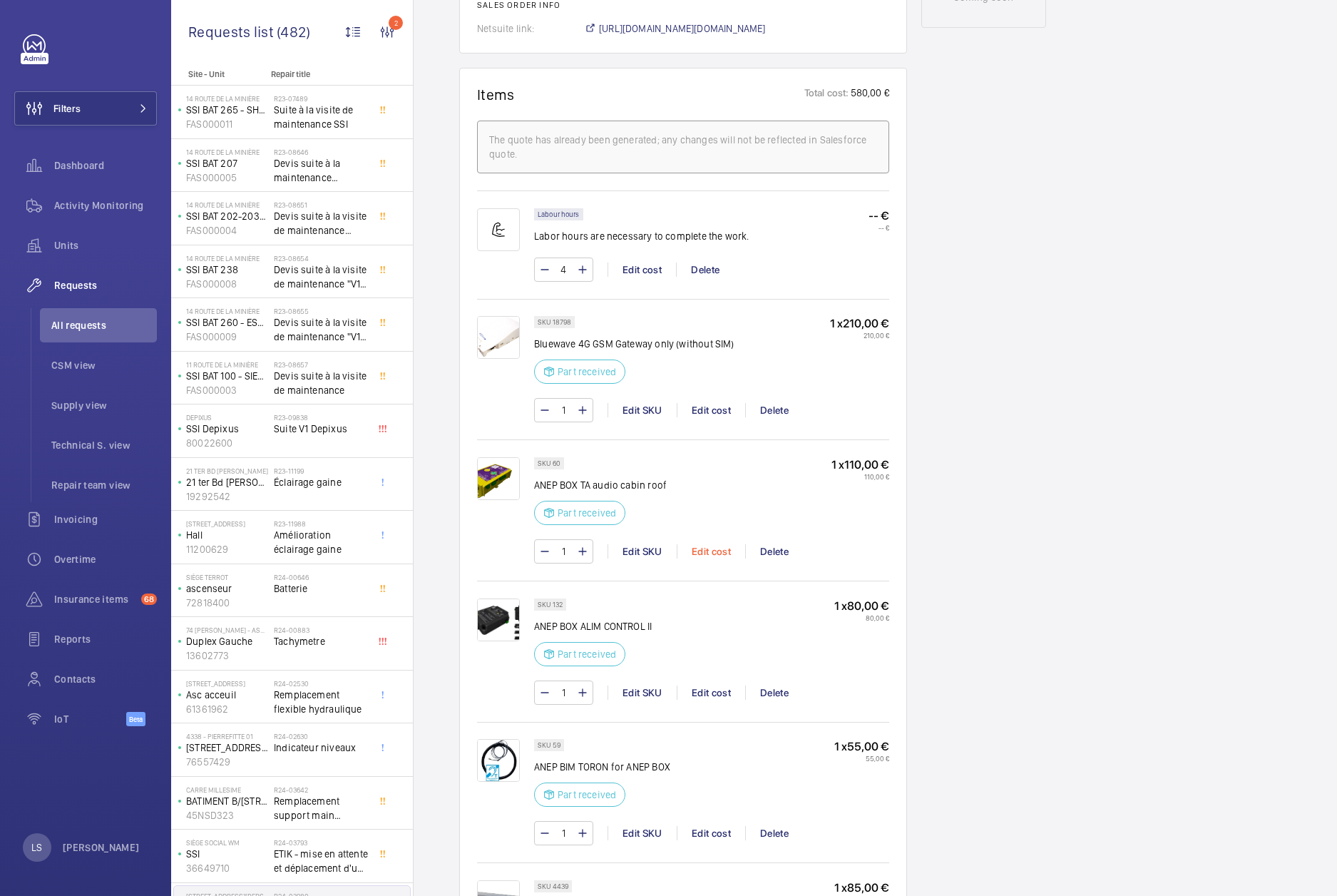
click at [707, 548] on div "Edit cost" at bounding box center [711, 551] width 68 height 15
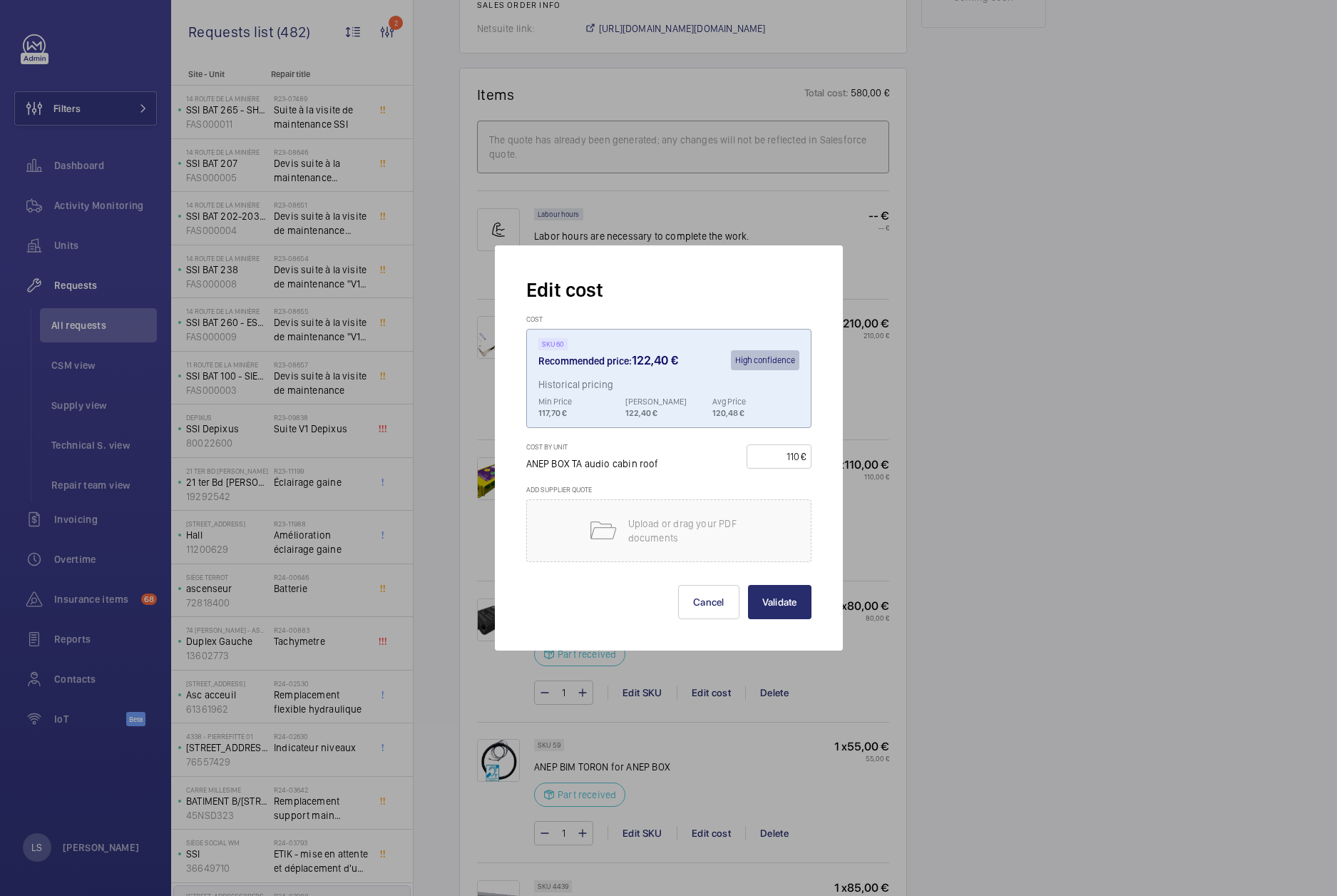
click at [1017, 463] on div at bounding box center [668, 448] width 1337 height 896
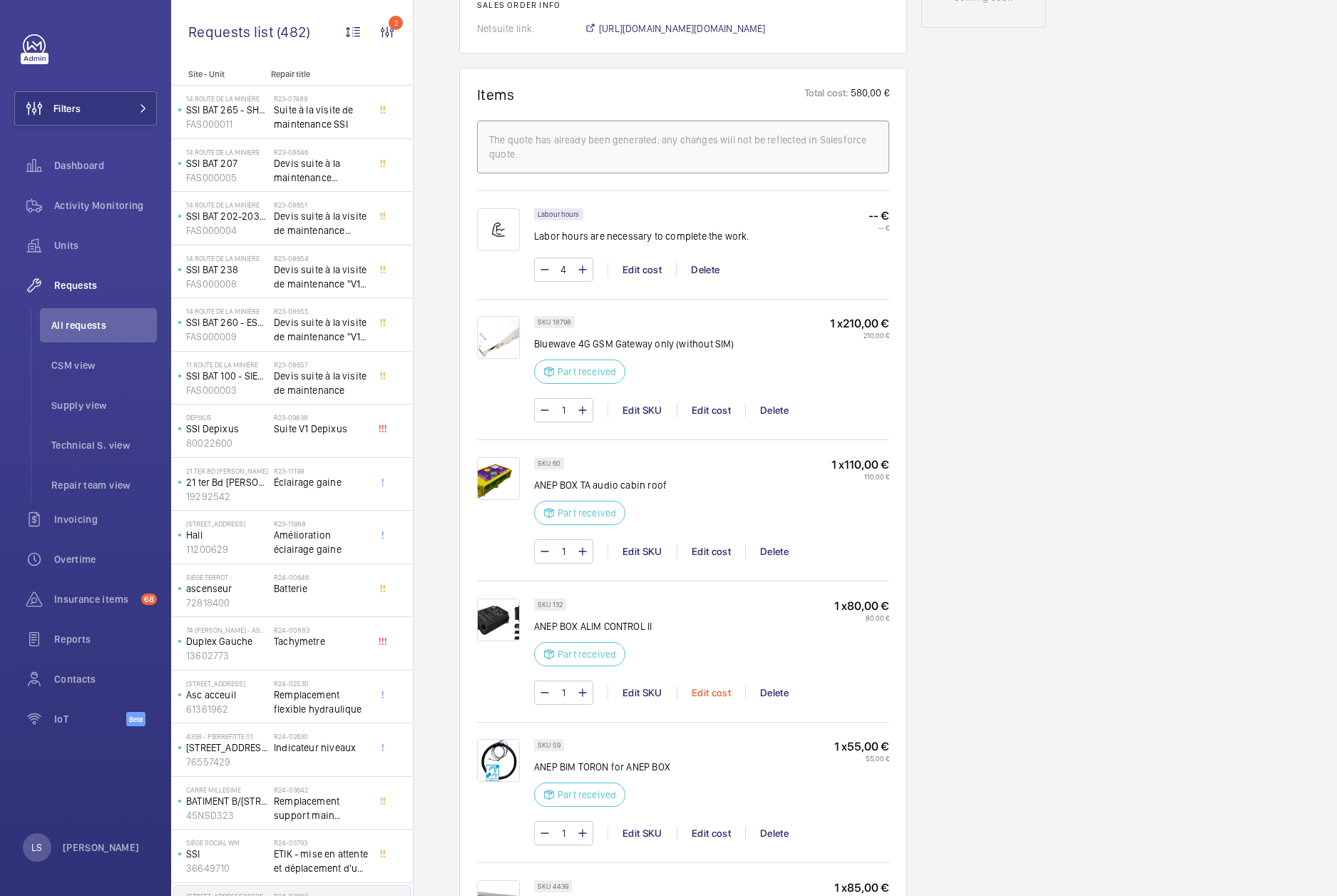
click at [724, 692] on div "Edit cost" at bounding box center [711, 692] width 68 height 15
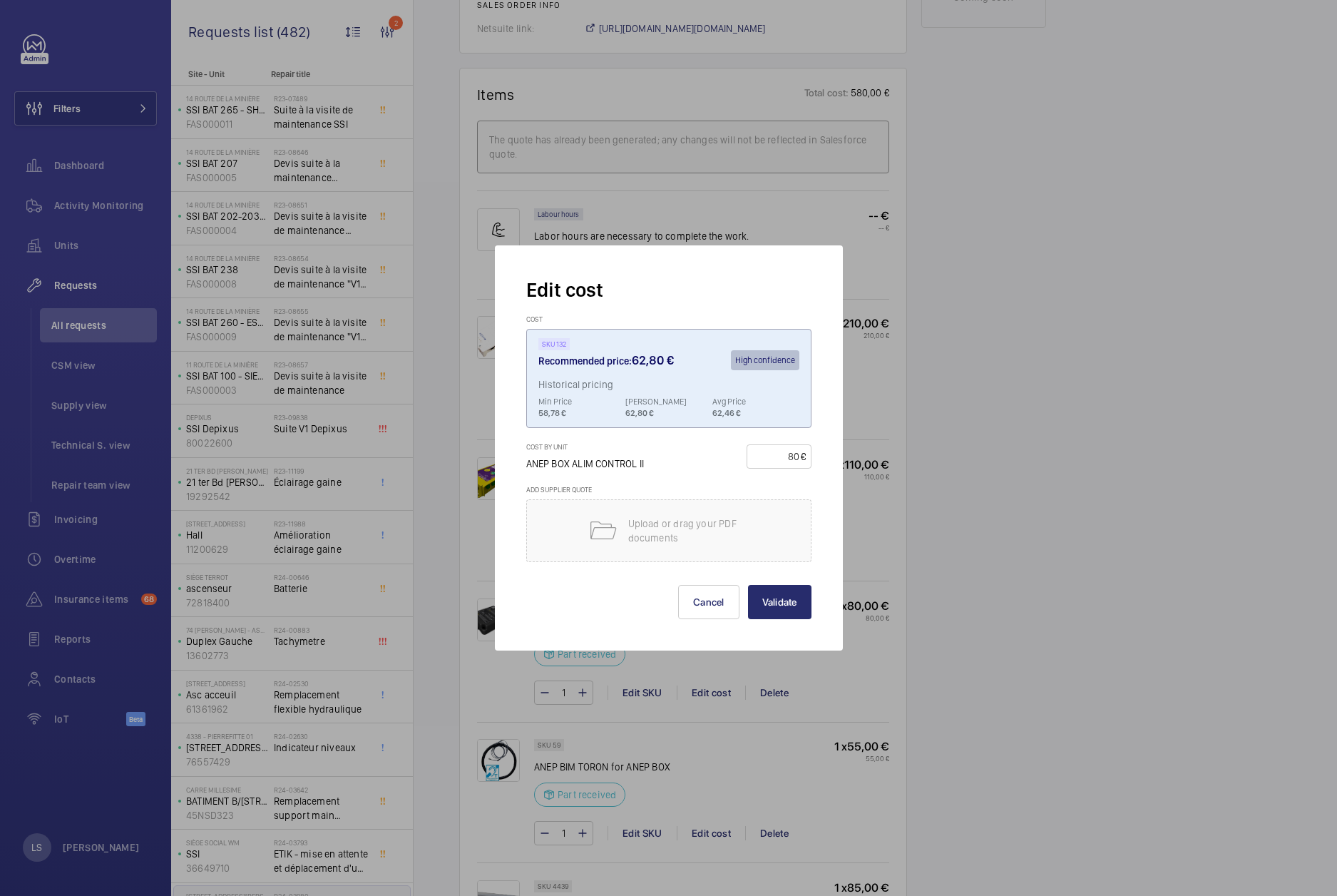
click at [1054, 513] on div at bounding box center [668, 448] width 1337 height 896
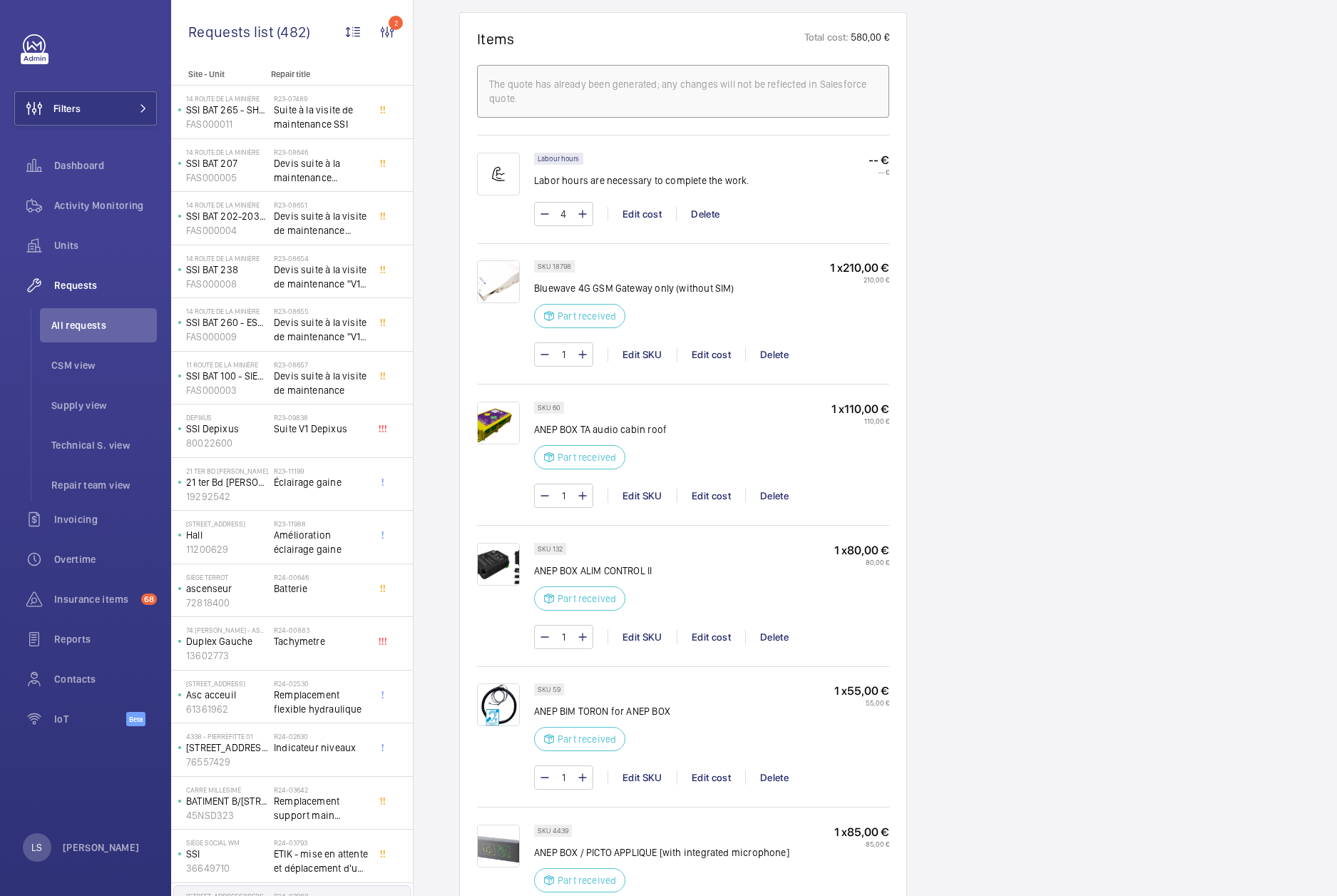
scroll to position [1141, 0]
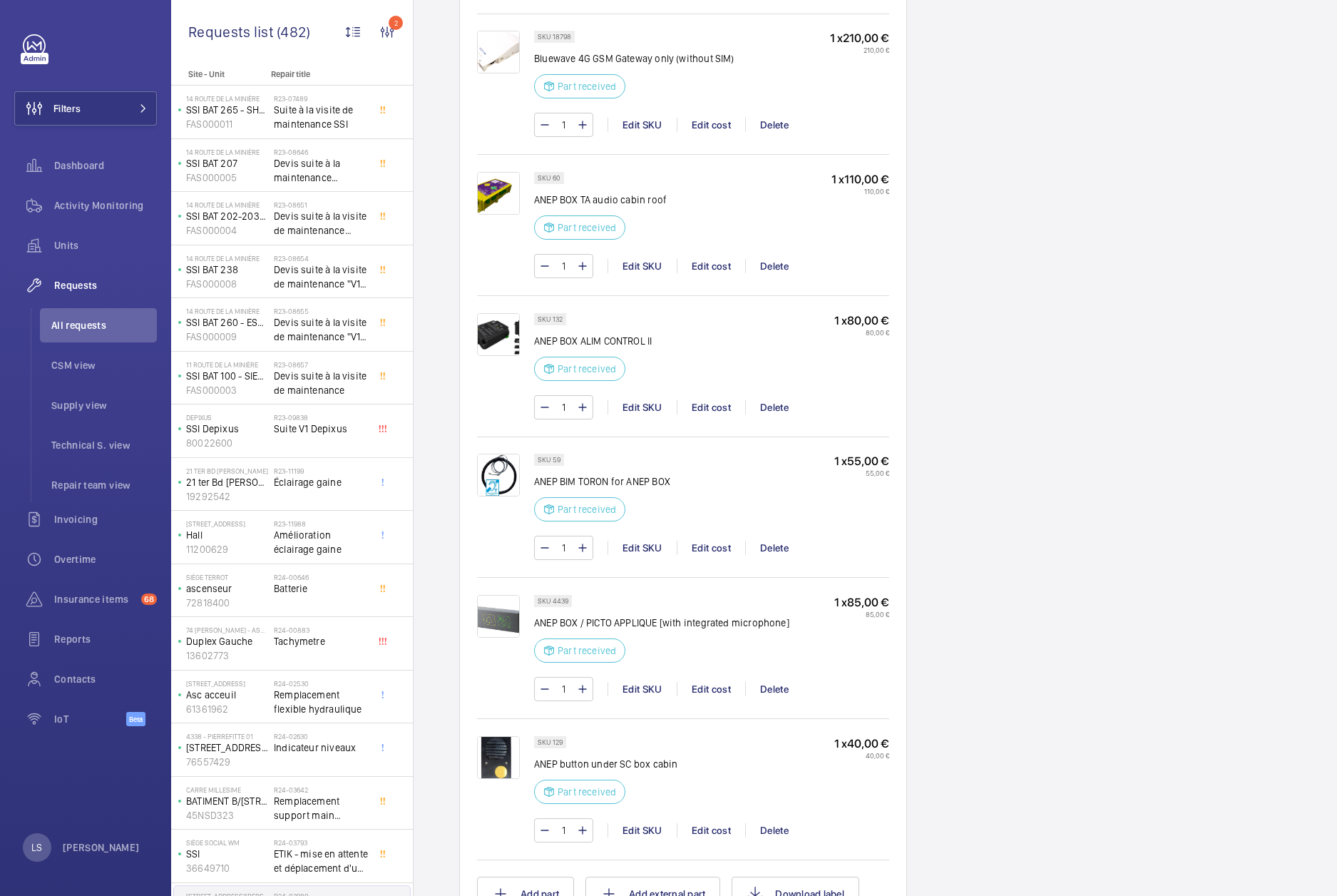
click at [717, 359] on div "SKU 132 ANEP BOX ALIM CONTROL II Part received 1 x 80,00 € 80,00 €" at bounding box center [712, 351] width 355 height 76
click at [696, 268] on div "Edit cost" at bounding box center [711, 266] width 68 height 15
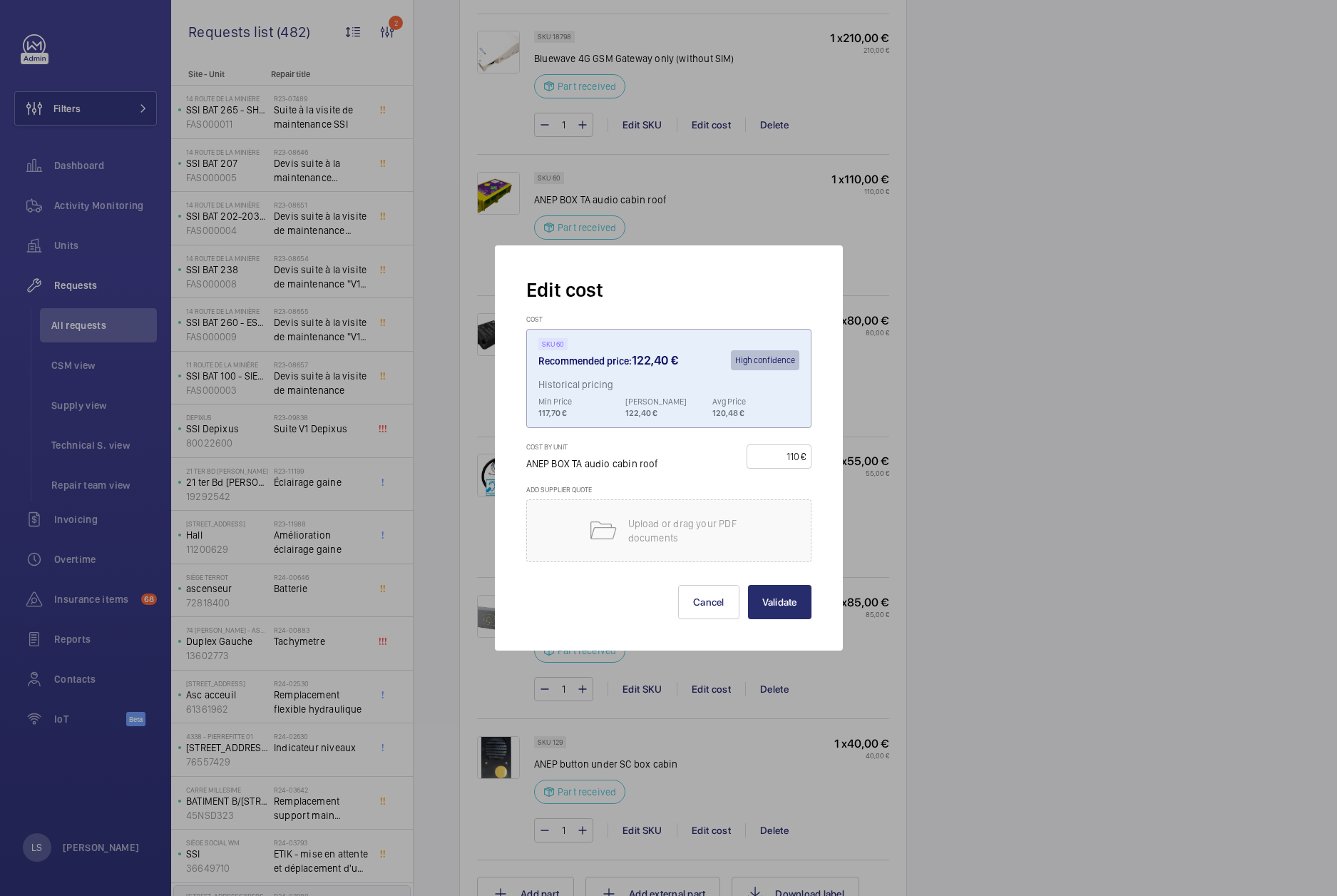
click at [1177, 395] on div at bounding box center [668, 448] width 1337 height 896
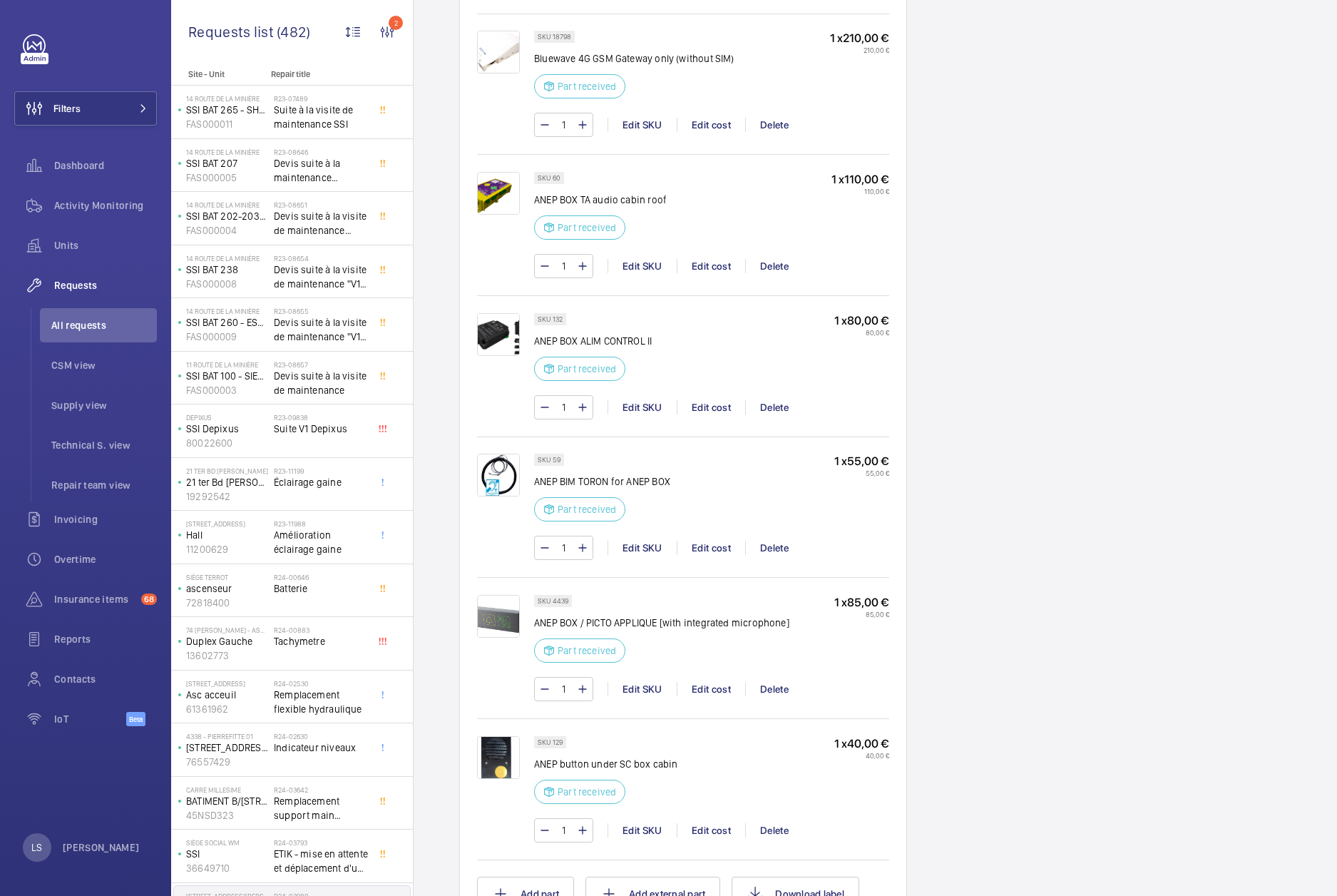
click at [723, 414] on div "1 Edit SKU Edit cost Delete" at bounding box center [712, 407] width 355 height 24
click at [698, 404] on div "Edit cost" at bounding box center [711, 407] width 68 height 15
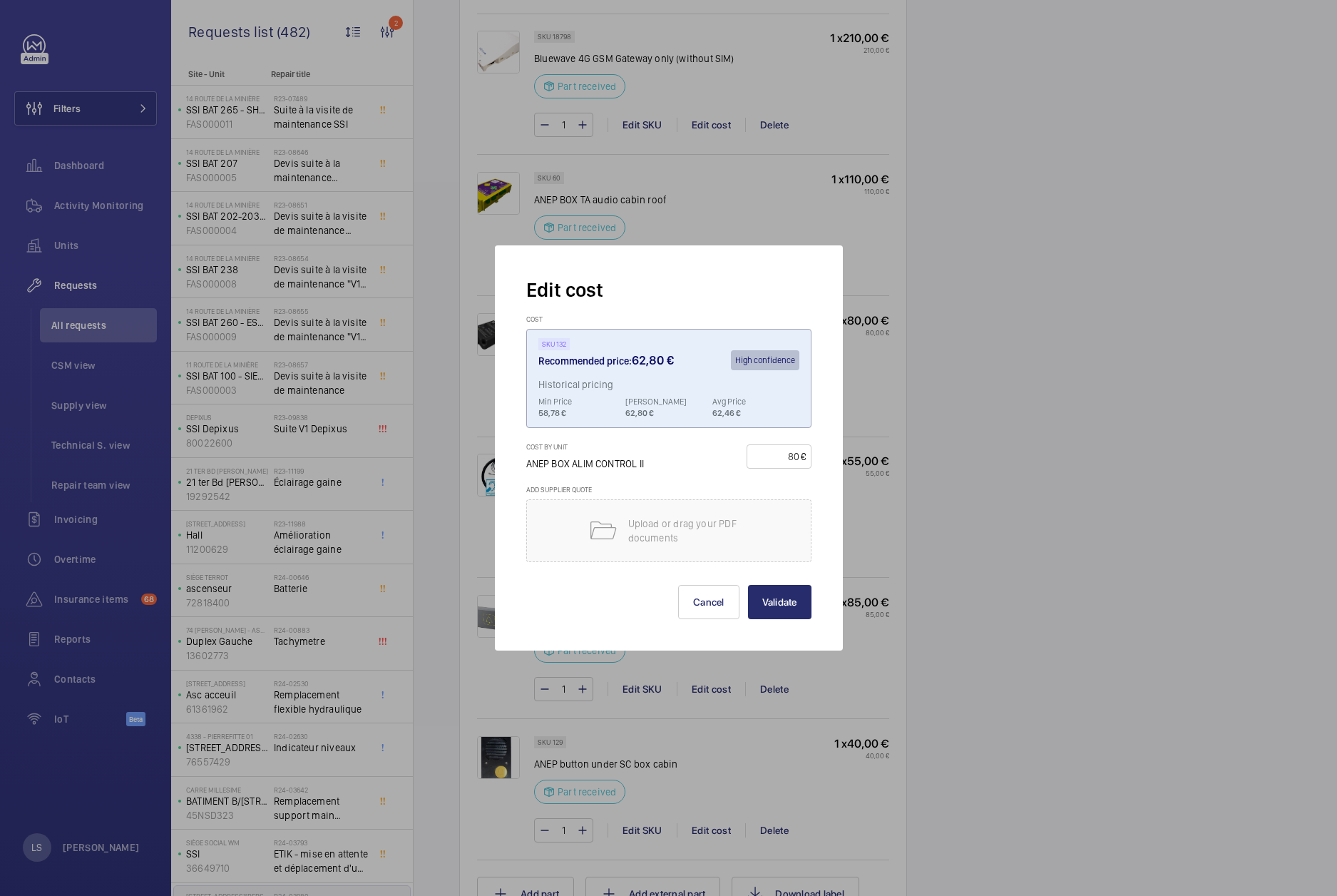
click at [982, 389] on div at bounding box center [668, 448] width 1337 height 896
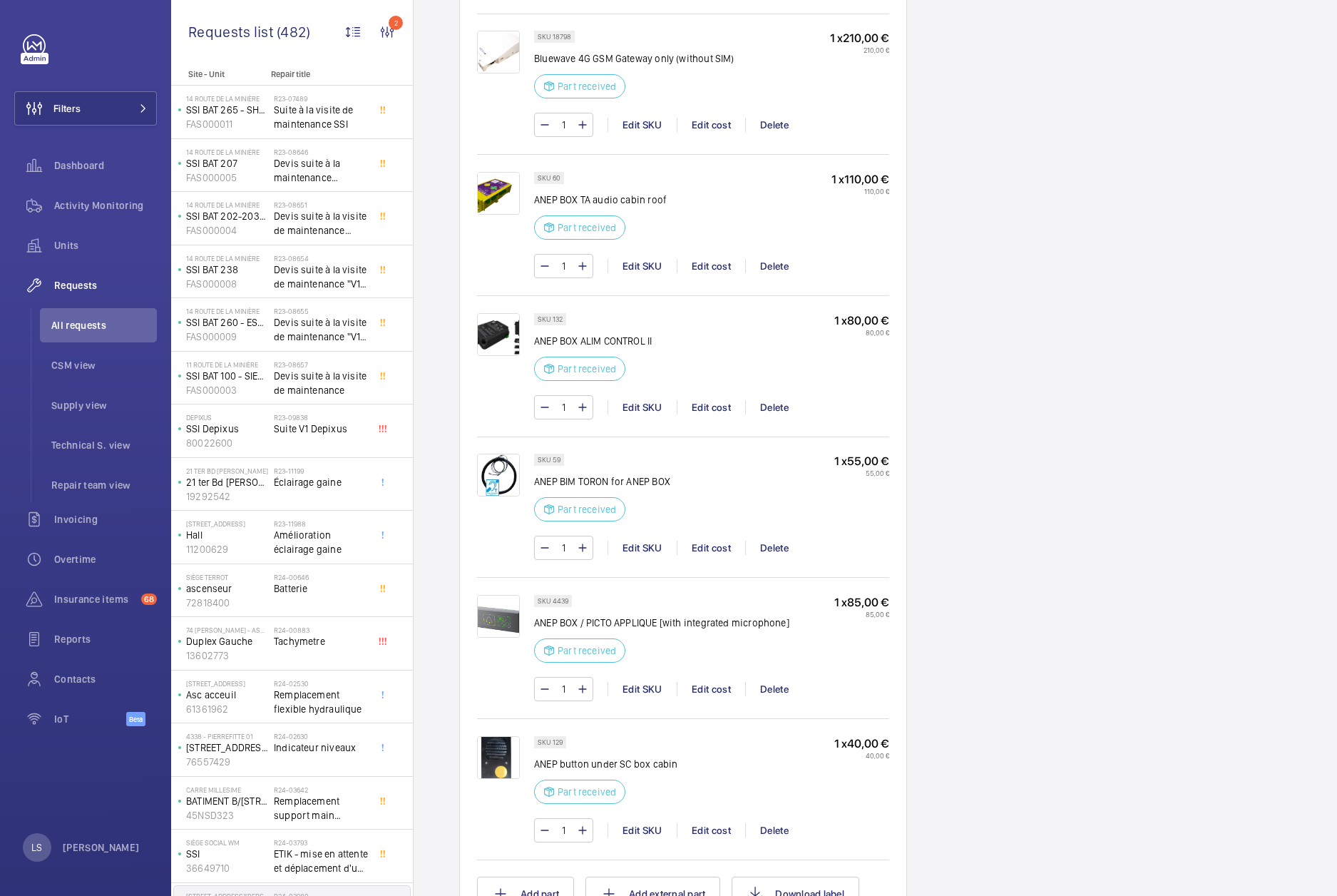
click at [710, 278] on div "1 Edit SKU Edit cost Delete" at bounding box center [712, 266] width 355 height 24
click at [706, 272] on div "Edit cost" at bounding box center [711, 266] width 68 height 15
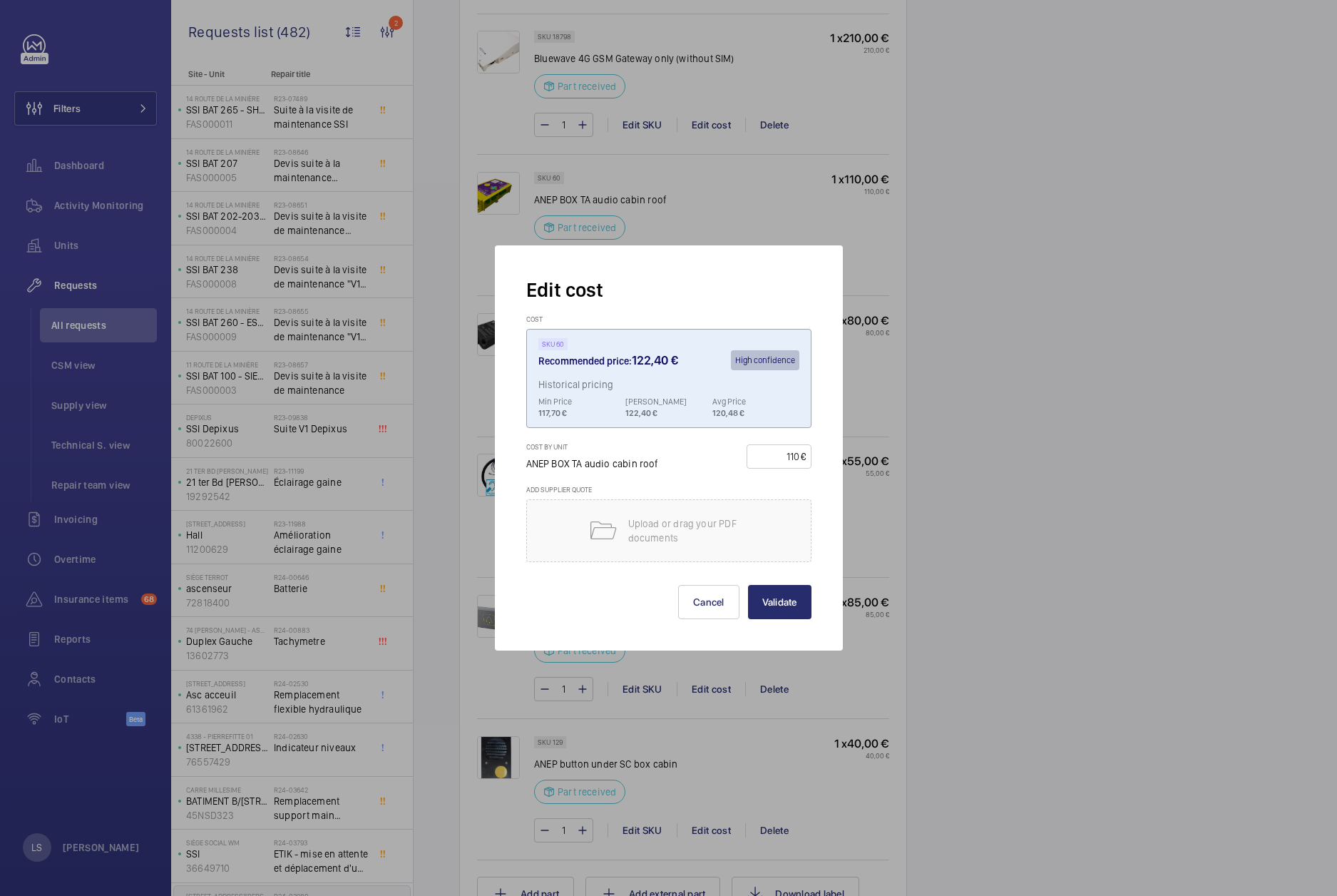
click at [989, 333] on div at bounding box center [668, 448] width 1337 height 896
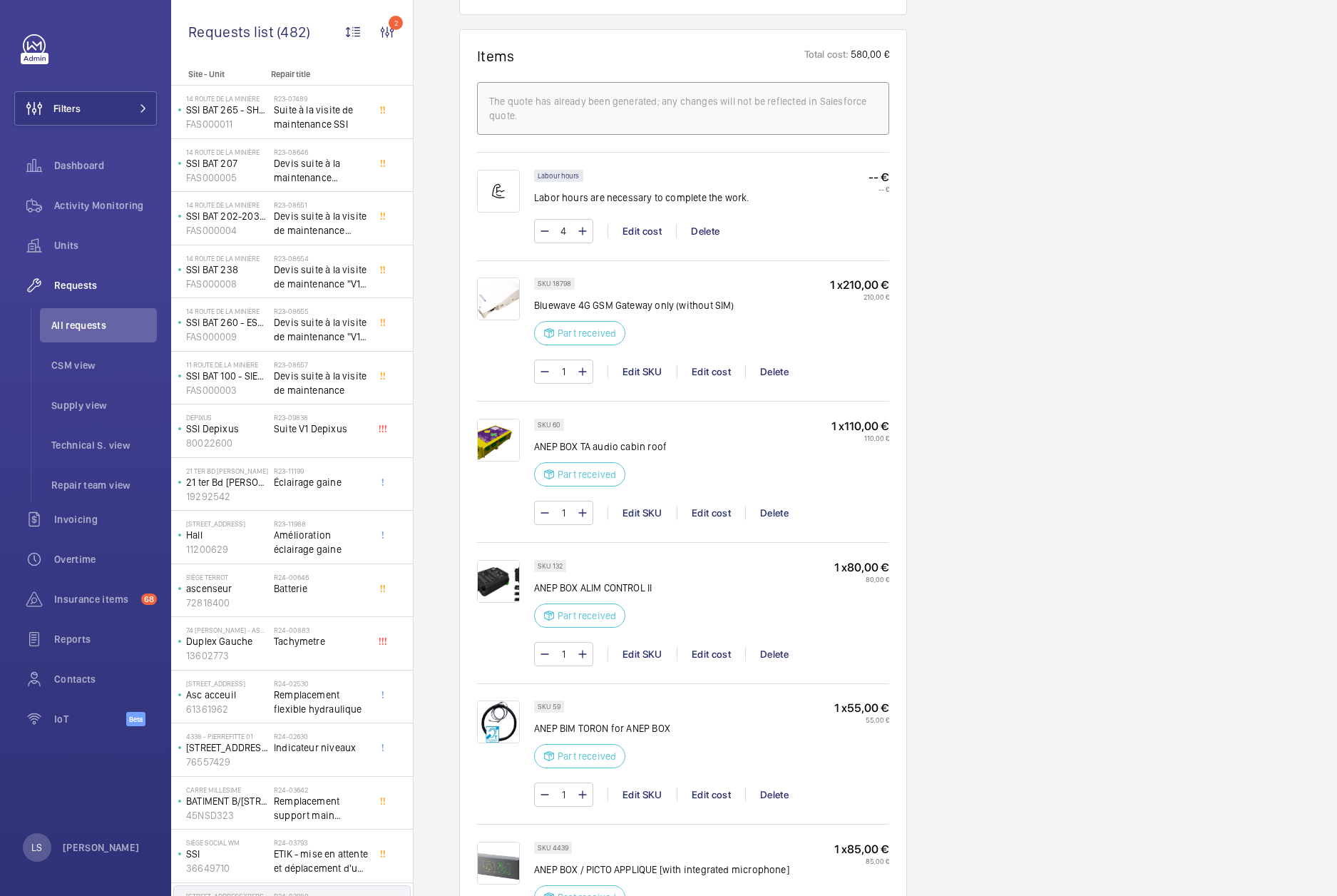
scroll to position [856, 0]
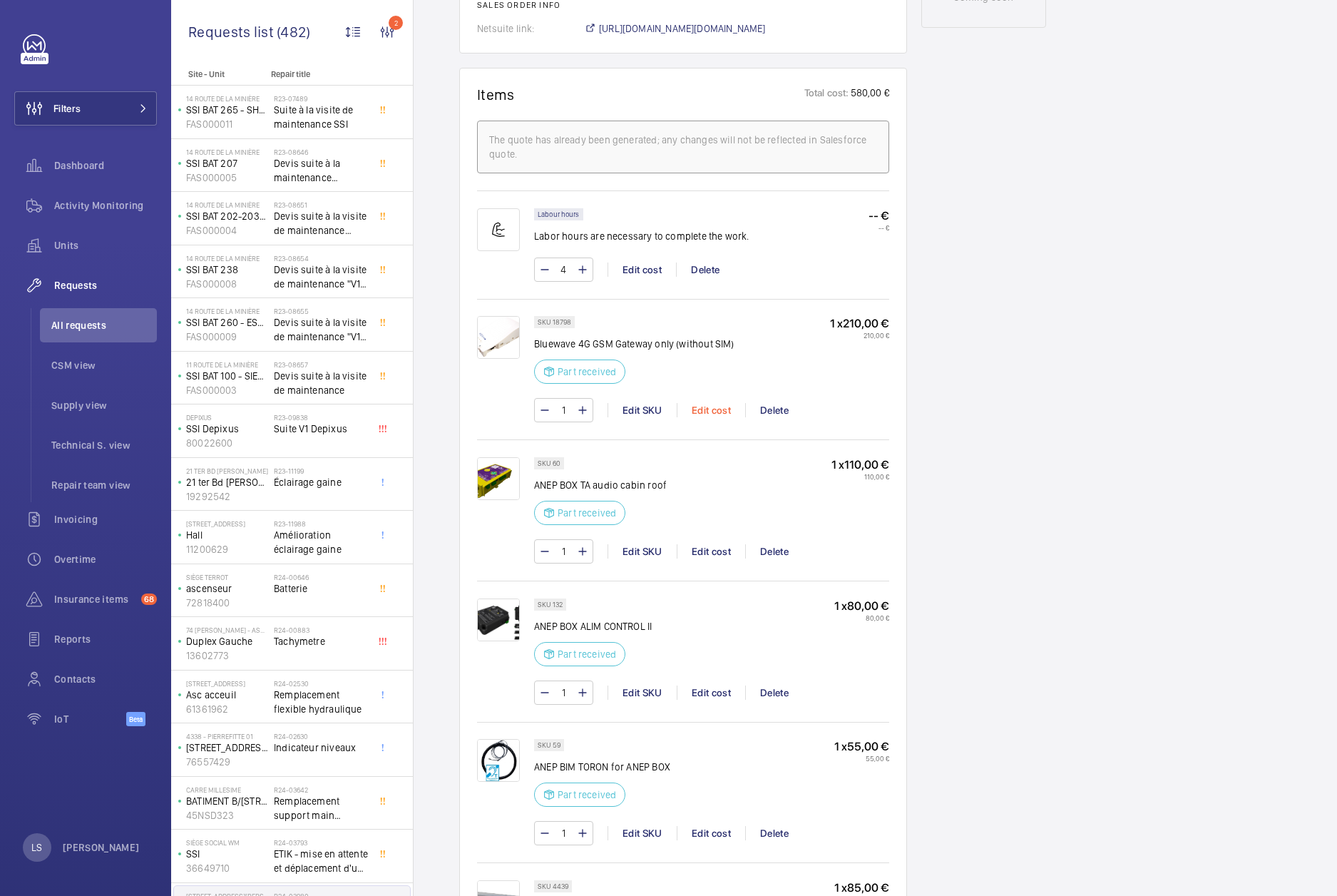
click at [698, 412] on div "Edit cost" at bounding box center [711, 410] width 68 height 15
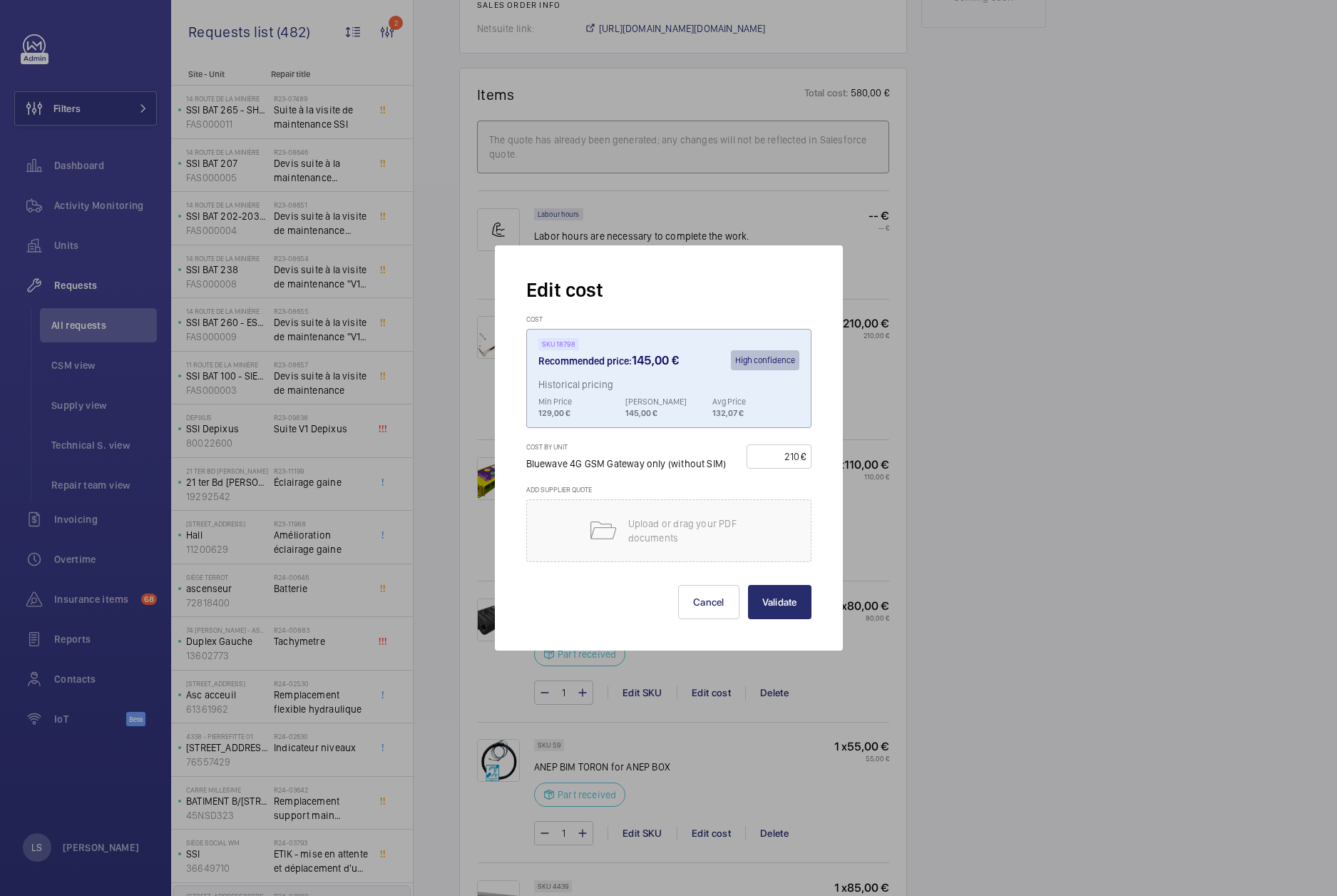
click at [1075, 495] on div at bounding box center [668, 448] width 1337 height 896
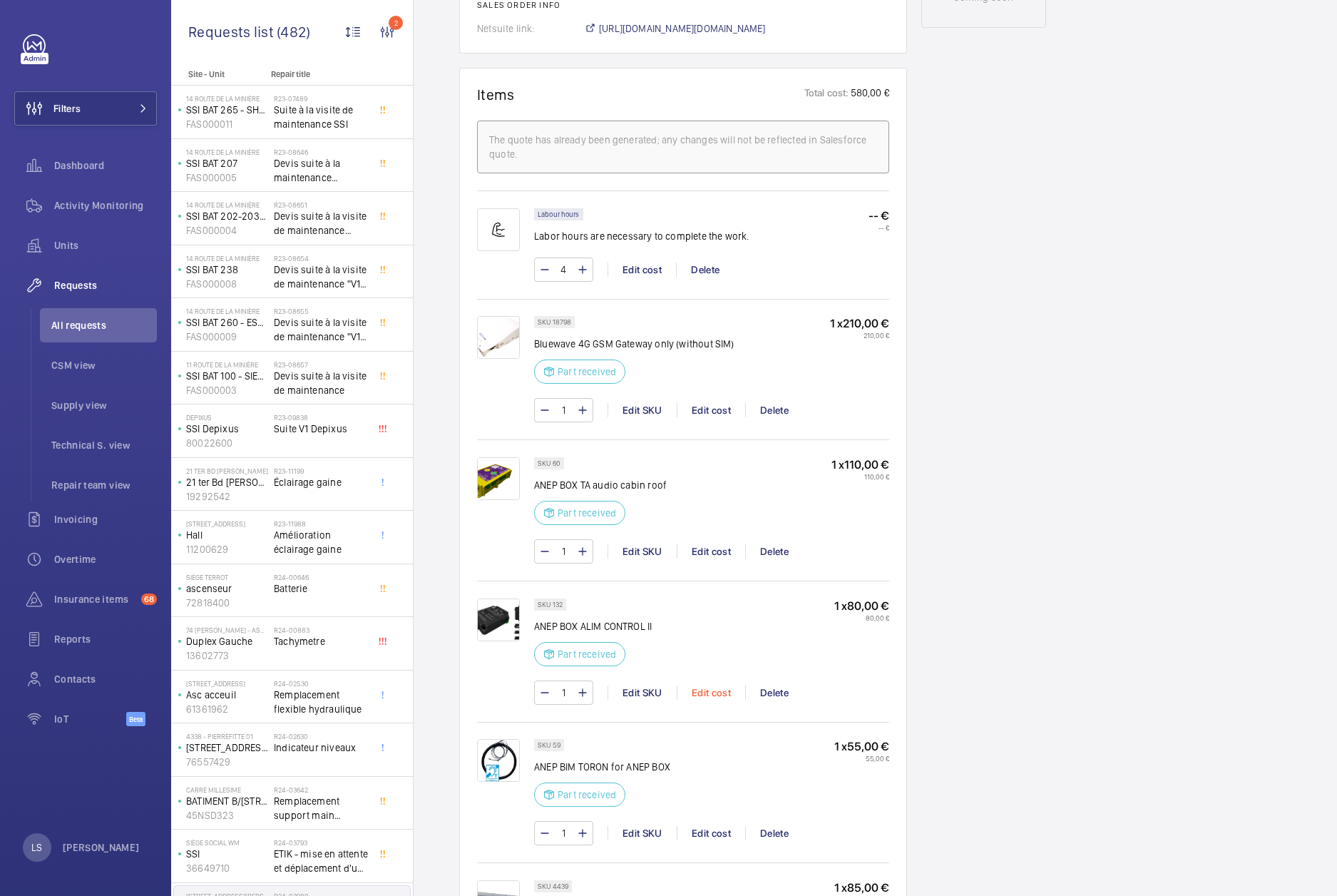
click at [705, 694] on div "Edit cost" at bounding box center [711, 692] width 68 height 15
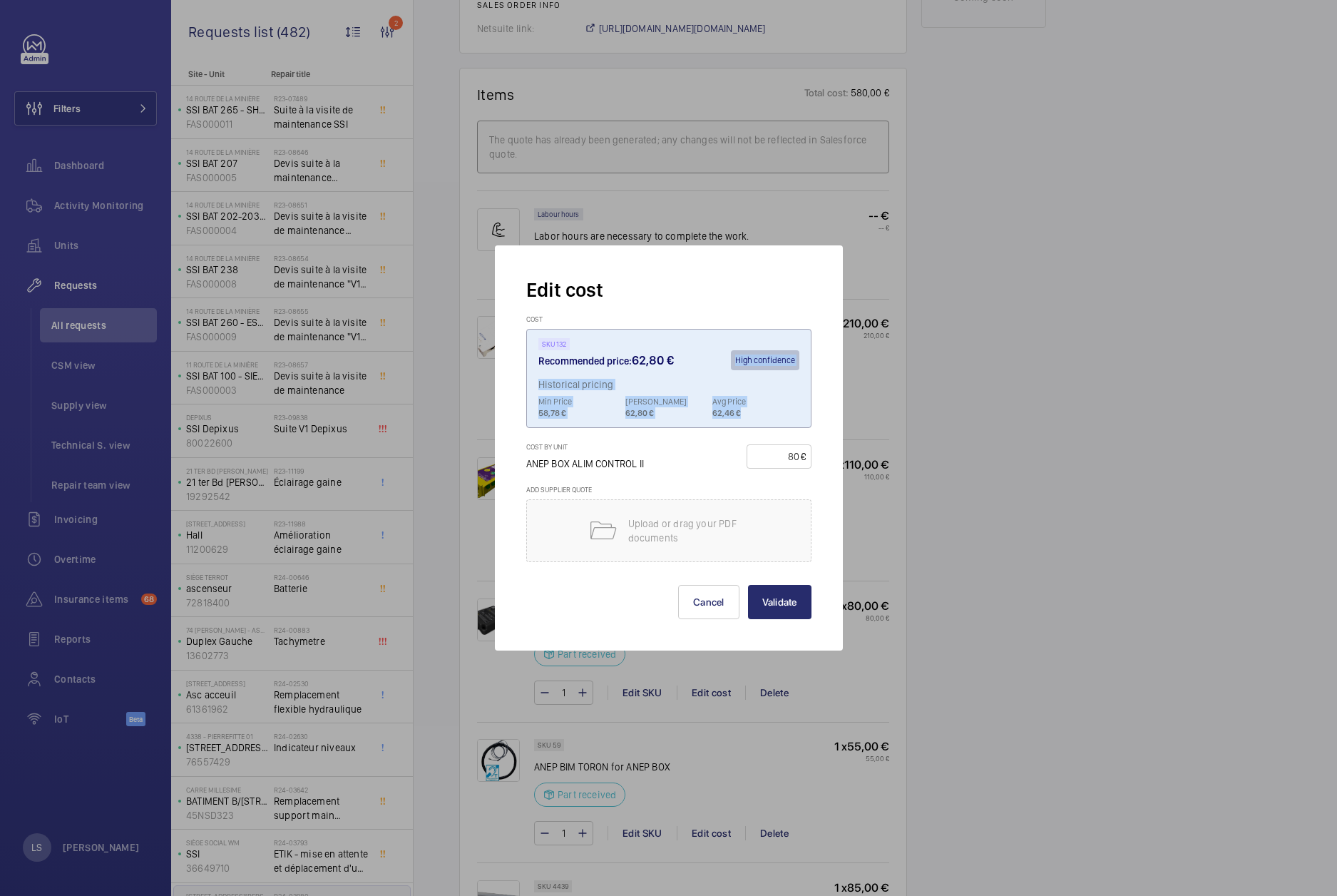
drag, startPoint x: 790, startPoint y: 414, endPoint x: 705, endPoint y: 329, distance: 120.2
click at [705, 329] on wm-front-cost "SKU 132 Recommended price: 62,80 € High confidence Historical pricing Min Price…" at bounding box center [668, 379] width 285 height 99
drag, startPoint x: 761, startPoint y: 415, endPoint x: 538, endPoint y: 349, distance: 232.6
click at [538, 349] on wm-front-cost "SKU 132 Recommended price: 62,80 € High confidence Historical pricing Min Price…" at bounding box center [668, 379] width 285 height 99
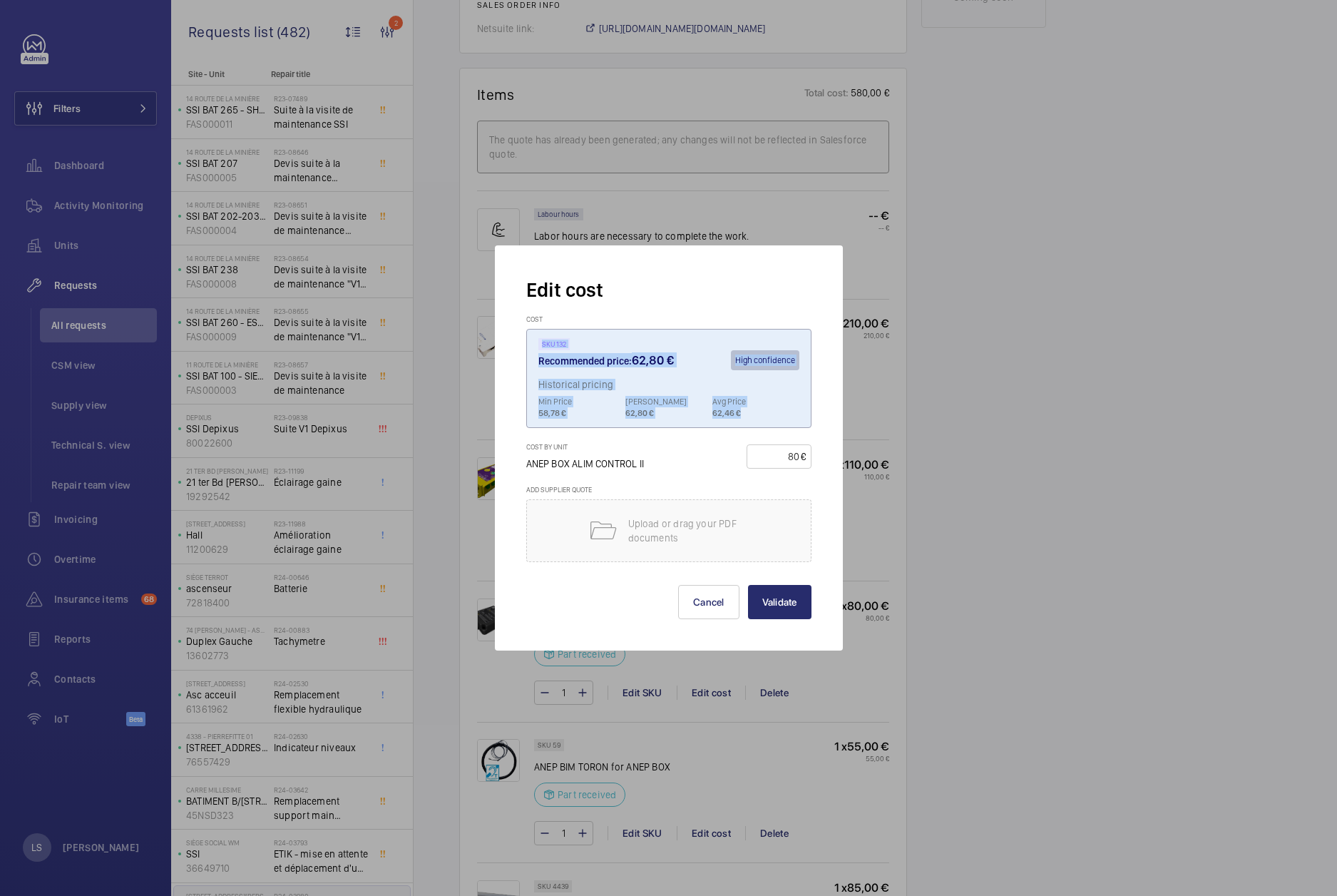
click at [539, 349] on div "SKU 132" at bounding box center [554, 344] width 32 height 12
drag, startPoint x: 539, startPoint y: 342, endPoint x: 771, endPoint y: 410, distance: 241.8
click at [771, 410] on wm-front-cost "SKU 132 Recommended price: 62,80 € High confidence Historical pricing Min Price…" at bounding box center [668, 379] width 285 height 99
click at [771, 410] on p "62,46 €" at bounding box center [756, 413] width 87 height 12
drag, startPoint x: 769, startPoint y: 414, endPoint x: 521, endPoint y: 339, distance: 259.1
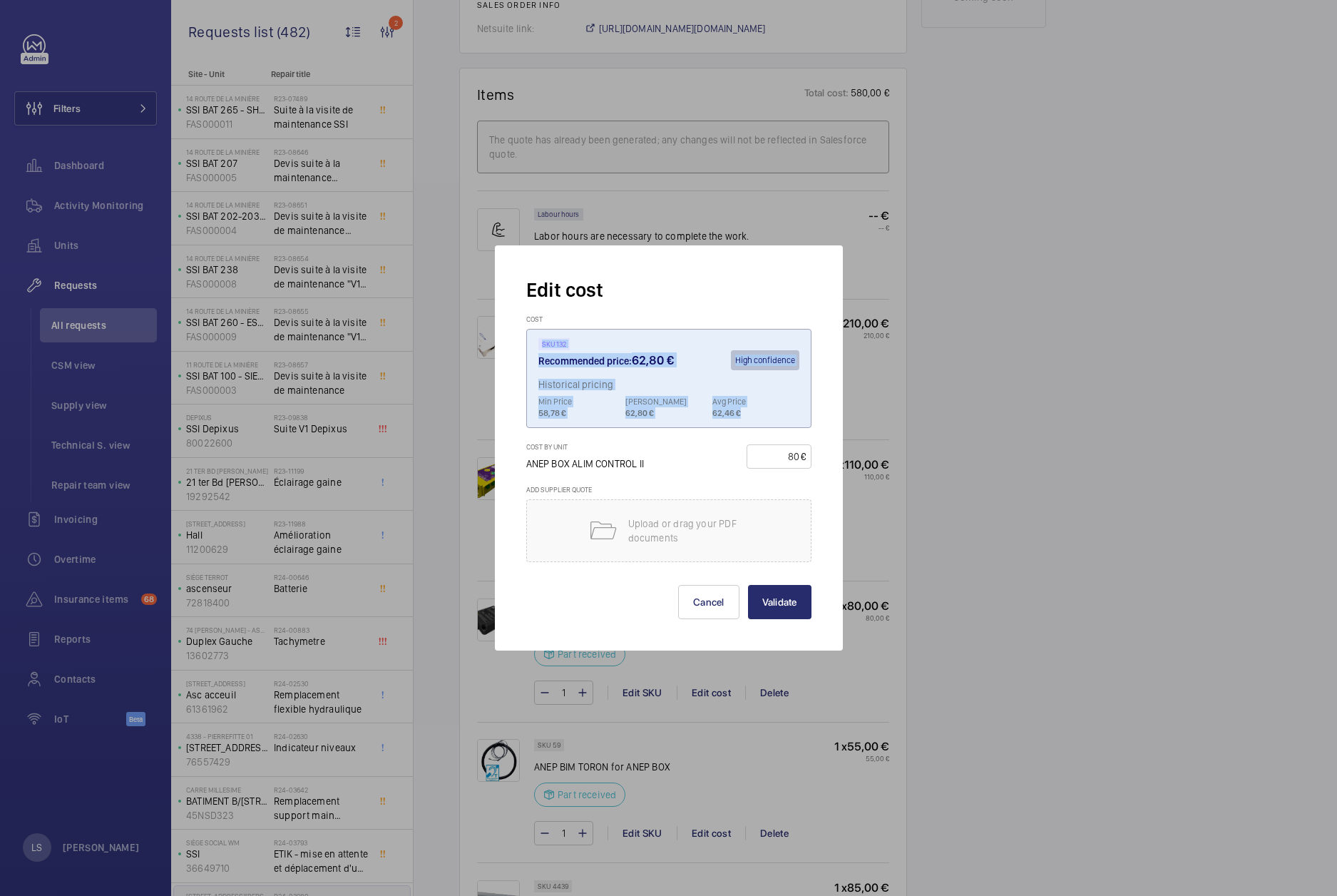
click at [521, 339] on div "Edit cost Cost SKU 132 Recommended price: 62,80 € High confidence Historical pr…" at bounding box center [668, 448] width 348 height 405
click at [548, 352] on div "Recommended price: 62,80 € High confidence" at bounding box center [669, 364] width 261 height 28
drag, startPoint x: 537, startPoint y: 345, endPoint x: 769, endPoint y: 423, distance: 244.8
click at [769, 423] on wm-front-cost "SKU 132 Recommended price: 62,80 € High confidence Historical pricing Min Price…" at bounding box center [668, 379] width 285 height 99
click at [766, 418] on p "62,46 €" at bounding box center [756, 413] width 87 height 12
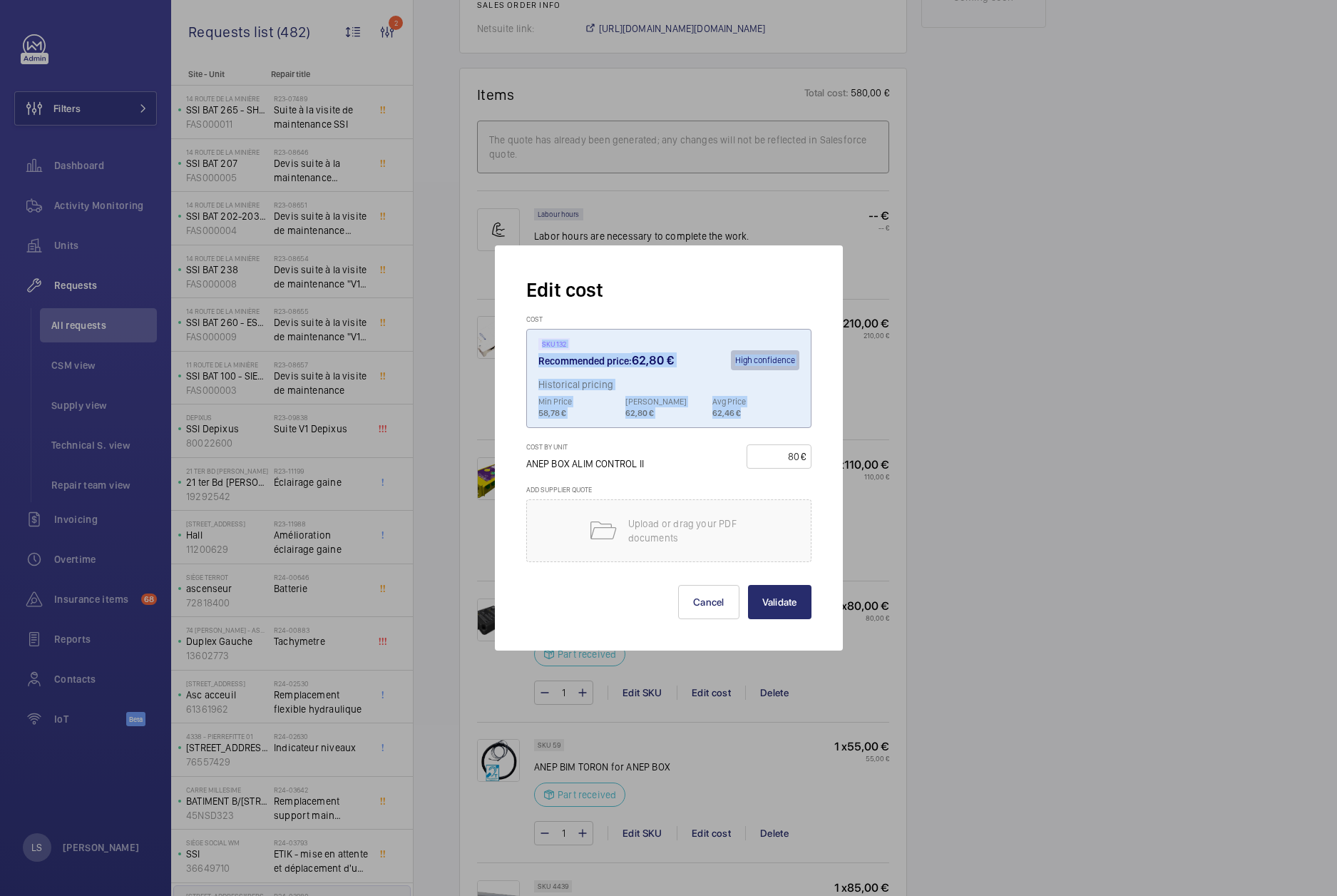
drag, startPoint x: 785, startPoint y: 417, endPoint x: 504, endPoint y: 344, distance: 290.3
click at [504, 344] on div "Edit cost Cost SKU 132 Recommended price: 62,80 € High confidence Historical pr…" at bounding box center [668, 448] width 348 height 405
click at [673, 466] on div "Cost by unit ANEP BOX ALIM CONTROL II 80 €" at bounding box center [668, 464] width 285 height 43
drag, startPoint x: 745, startPoint y: 411, endPoint x: 515, endPoint y: 311, distance: 250.8
click at [515, 311] on div "Edit cost Cost SKU 132 Recommended price: 62,80 € High confidence Historical pr…" at bounding box center [668, 448] width 348 height 405
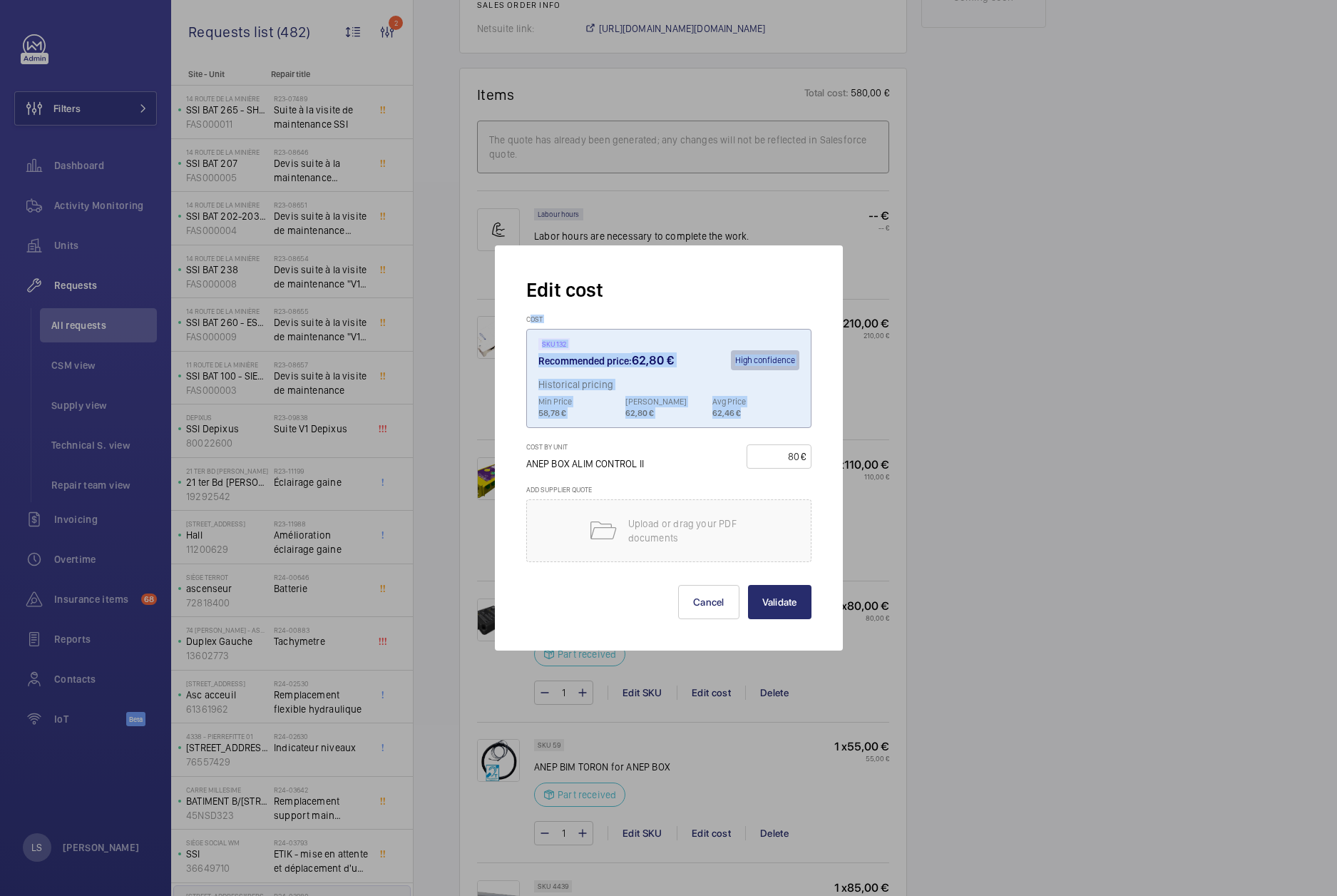
click at [515, 311] on div "Edit cost Cost SKU 132 Recommended price: 62,80 € High confidence Historical pr…" at bounding box center [668, 448] width 348 height 405
drag, startPoint x: 519, startPoint y: 285, endPoint x: 751, endPoint y: 409, distance: 263.1
click at [751, 409] on div "Edit cost Cost SKU 132 Recommended price: 62,80 € High confidence Historical pr…" at bounding box center [668, 448] width 348 height 405
click at [751, 409] on p "62,46 €" at bounding box center [756, 413] width 87 height 12
drag, startPoint x: 753, startPoint y: 410, endPoint x: 503, endPoint y: 300, distance: 273.1
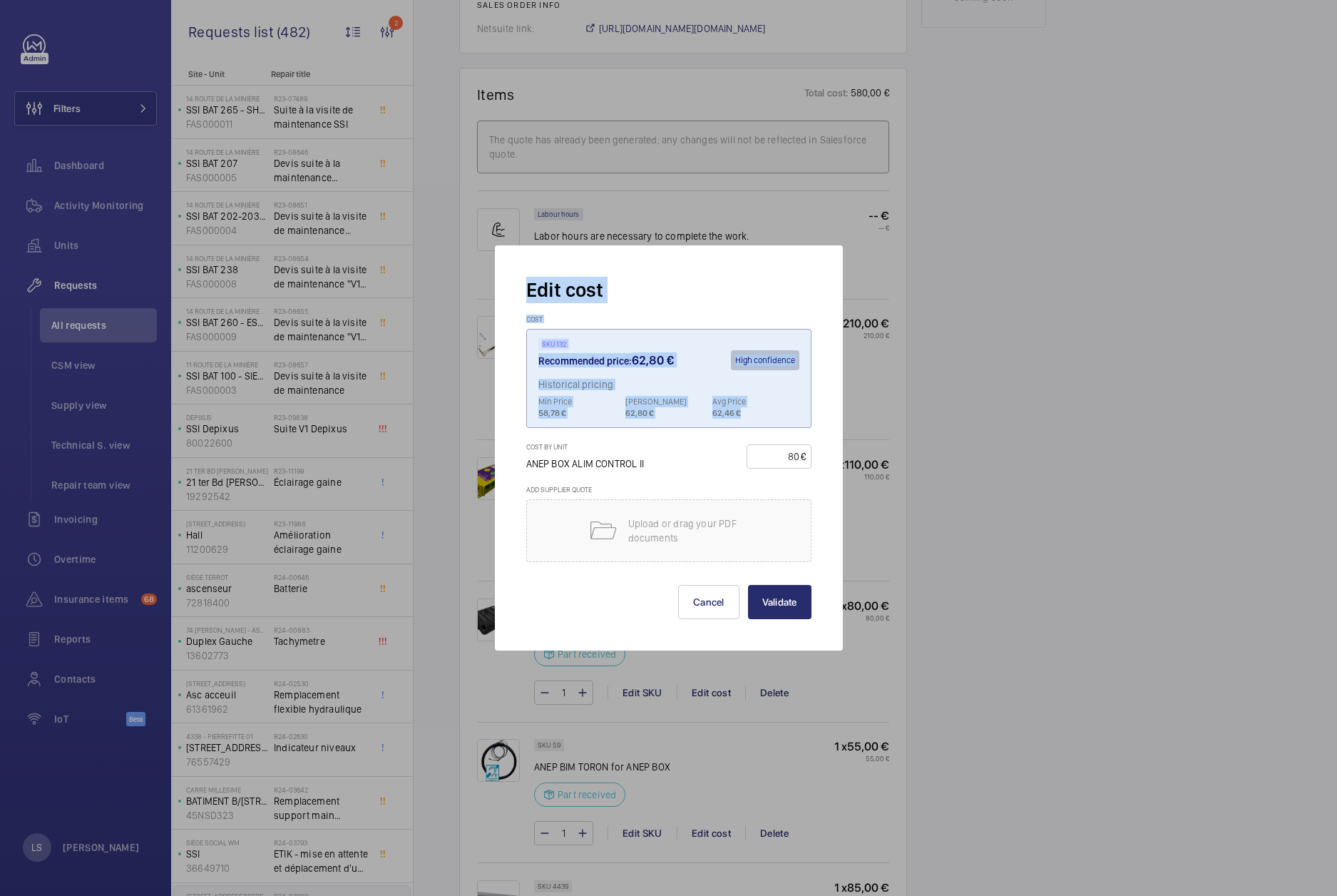
click at [503, 300] on div "Edit cost Cost SKU 132 Recommended price: 62,80 € High confidence Historical pr…" at bounding box center [668, 448] width 348 height 405
click at [506, 299] on div "Edit cost Cost SKU 132 Recommended price: 62,80 € High confidence Historical pr…" at bounding box center [668, 448] width 348 height 405
drag, startPoint x: 564, startPoint y: 320, endPoint x: 761, endPoint y: 409, distance: 216.2
click at [759, 408] on div "Edit cost Cost SKU 132 Recommended price: 62,80 € High confidence Historical pr…" at bounding box center [668, 448] width 348 height 405
click at [761, 409] on p "62,46 €" at bounding box center [756, 413] width 87 height 12
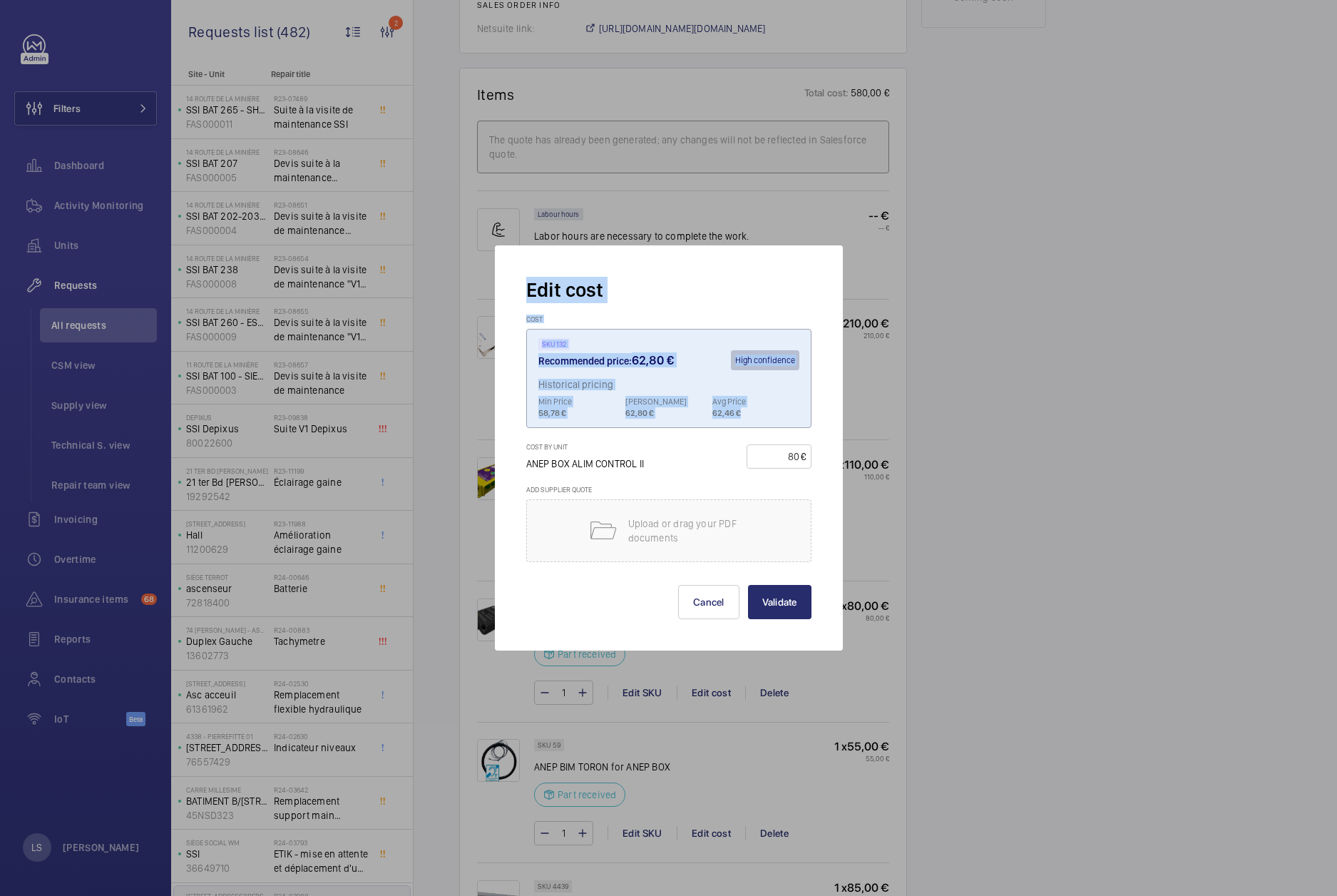
drag, startPoint x: 761, startPoint y: 412, endPoint x: 518, endPoint y: 282, distance: 275.6
click at [520, 267] on div "Edit cost Cost SKU 132 Recommended price: 62,80 € High confidence Historical pr…" at bounding box center [668, 448] width 348 height 405
click at [518, 282] on div "Edit cost Cost SKU 132 Recommended price: 62,80 € High confidence Historical pr…" at bounding box center [668, 448] width 348 height 405
drag, startPoint x: 518, startPoint y: 282, endPoint x: 759, endPoint y: 414, distance: 274.8
click at [760, 413] on div "Edit cost Cost SKU 132 Recommended price: 62,80 € High confidence Historical pr…" at bounding box center [668, 448] width 348 height 405
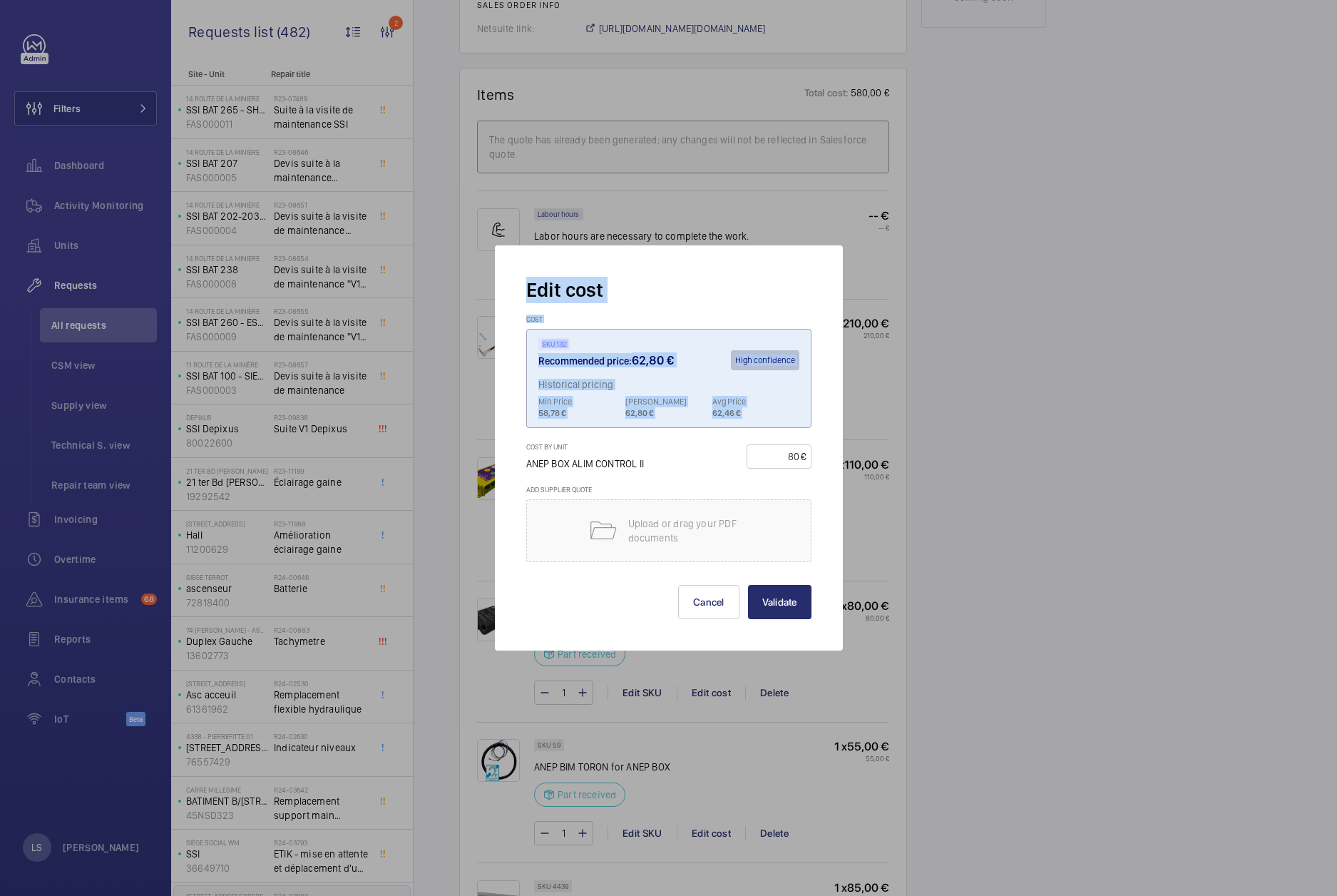
click at [759, 414] on p "62,46 €" at bounding box center [756, 413] width 87 height 12
click at [687, 615] on button "Cancel" at bounding box center [708, 602] width 61 height 34
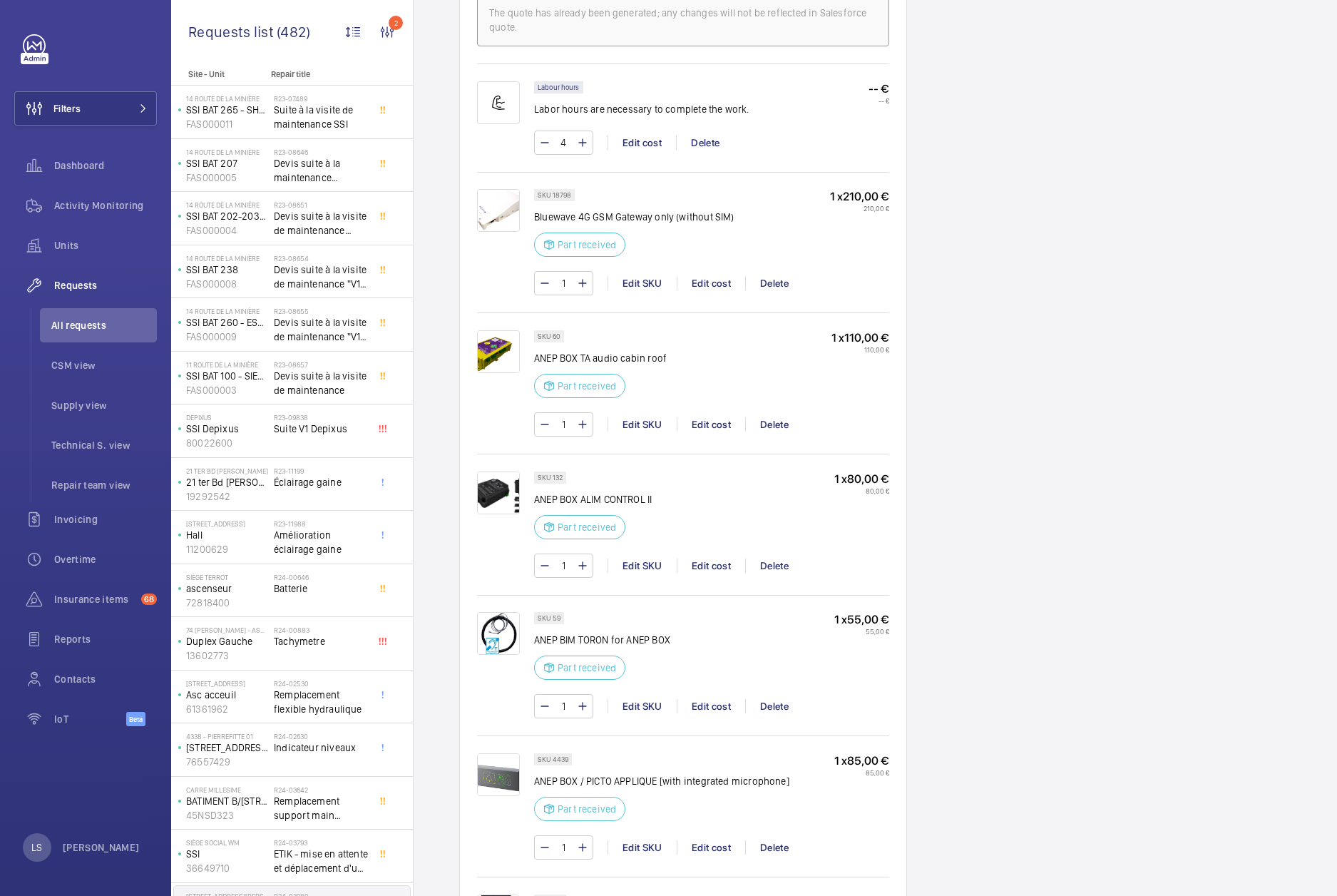
scroll to position [1069, 0]
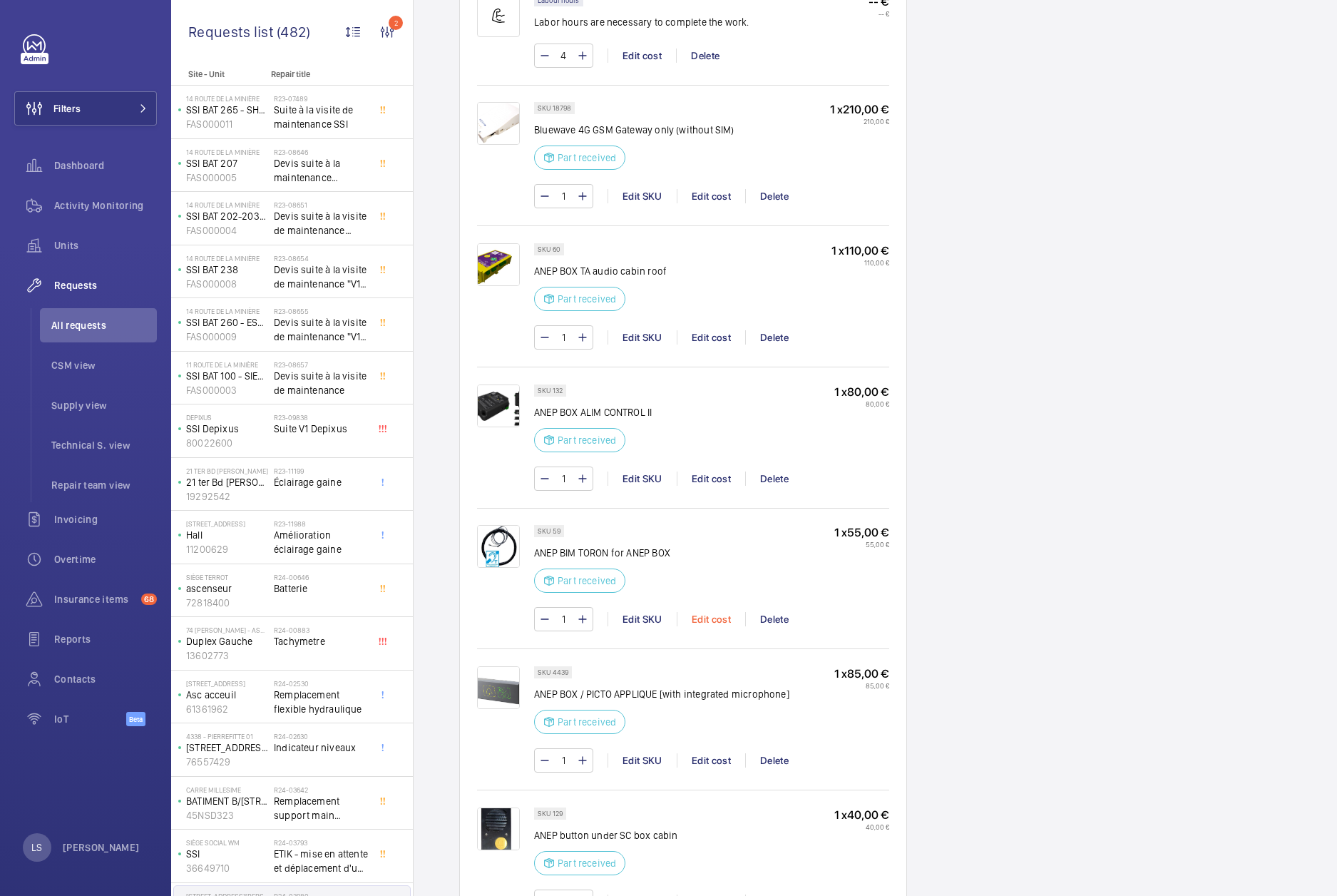
click at [713, 625] on div "Edit cost" at bounding box center [711, 618] width 68 height 15
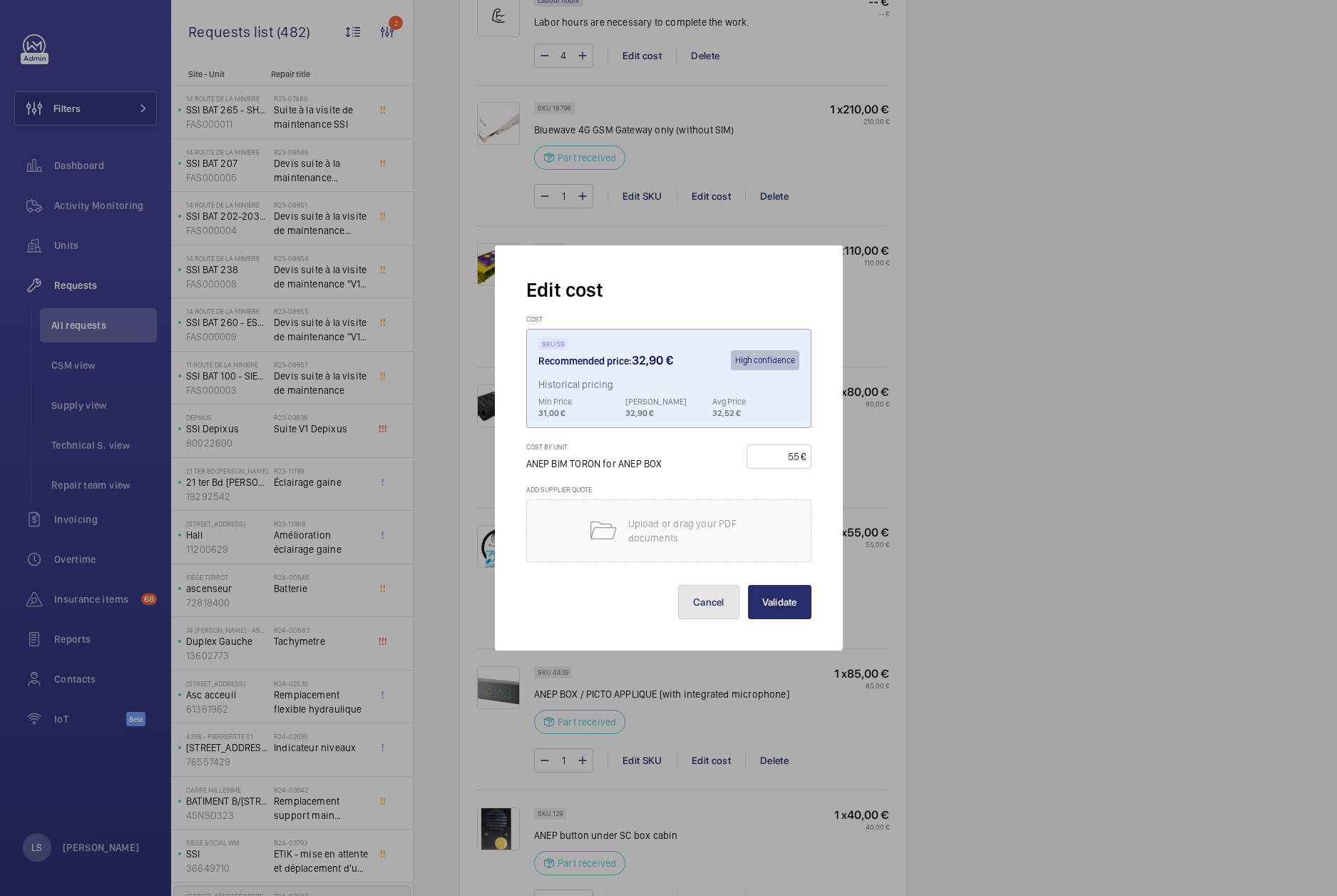
click at [704, 594] on button "Cancel" at bounding box center [708, 602] width 61 height 34
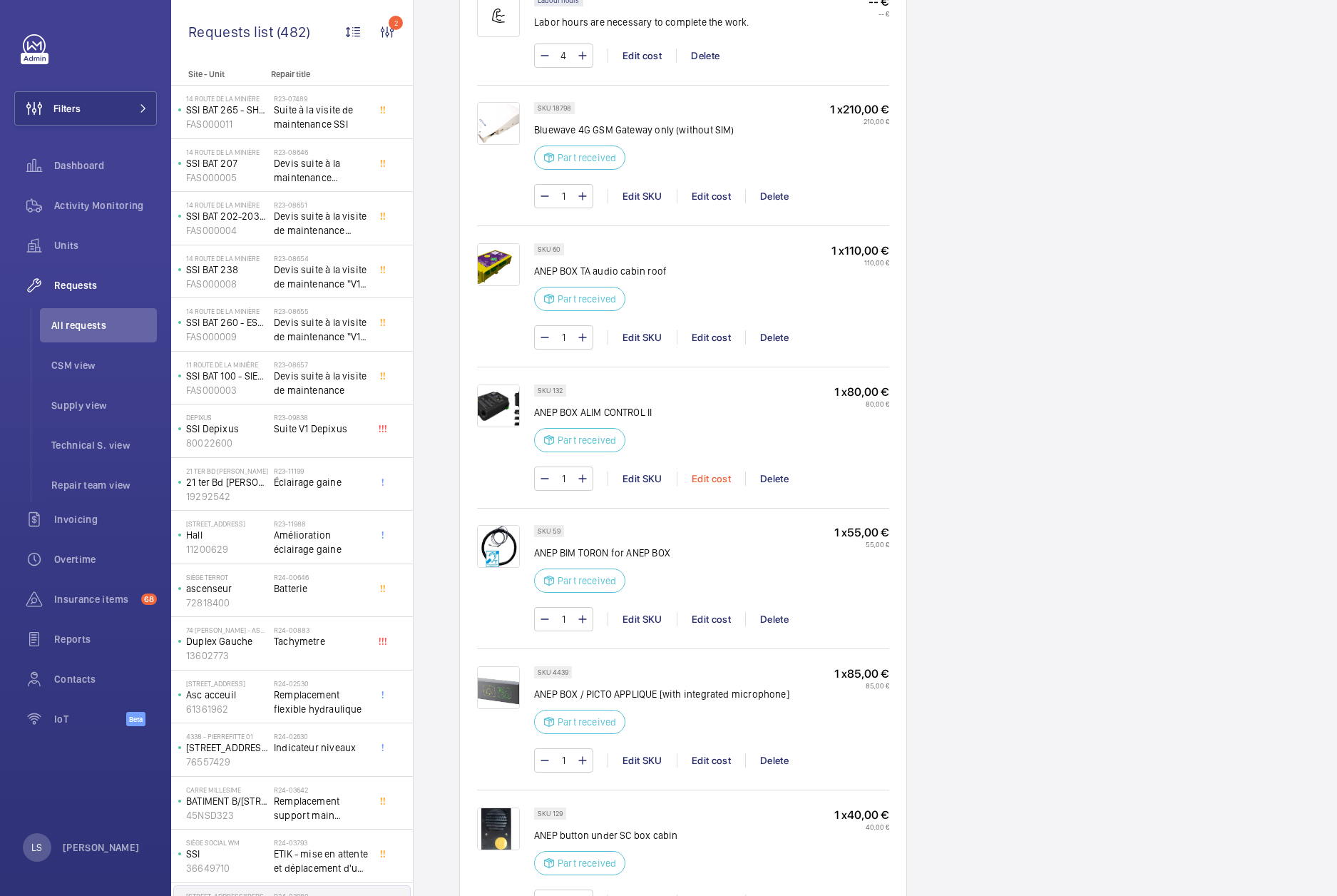
click at [715, 484] on div "Edit cost" at bounding box center [711, 478] width 68 height 15
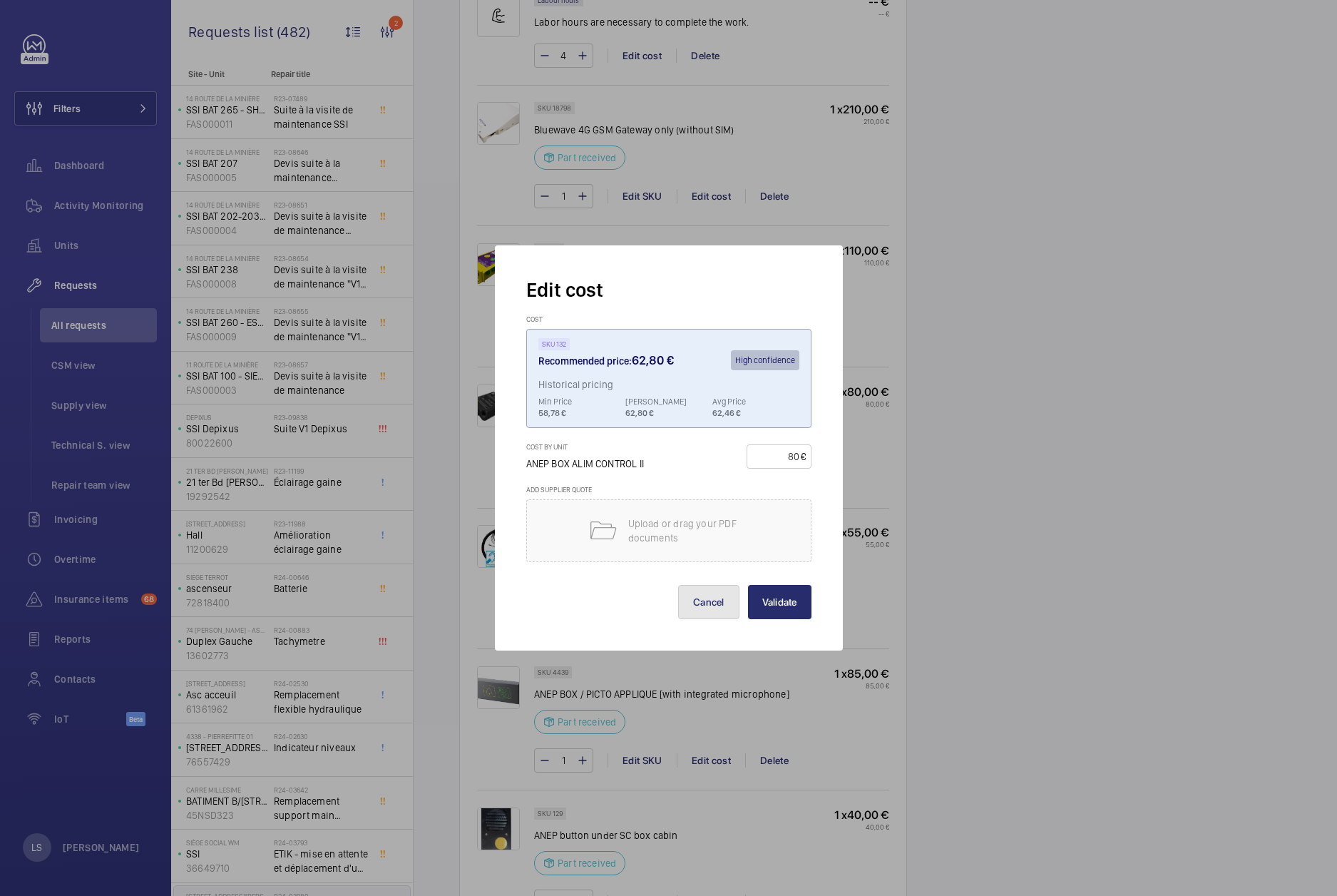
click at [713, 603] on button "Cancel" at bounding box center [708, 602] width 61 height 34
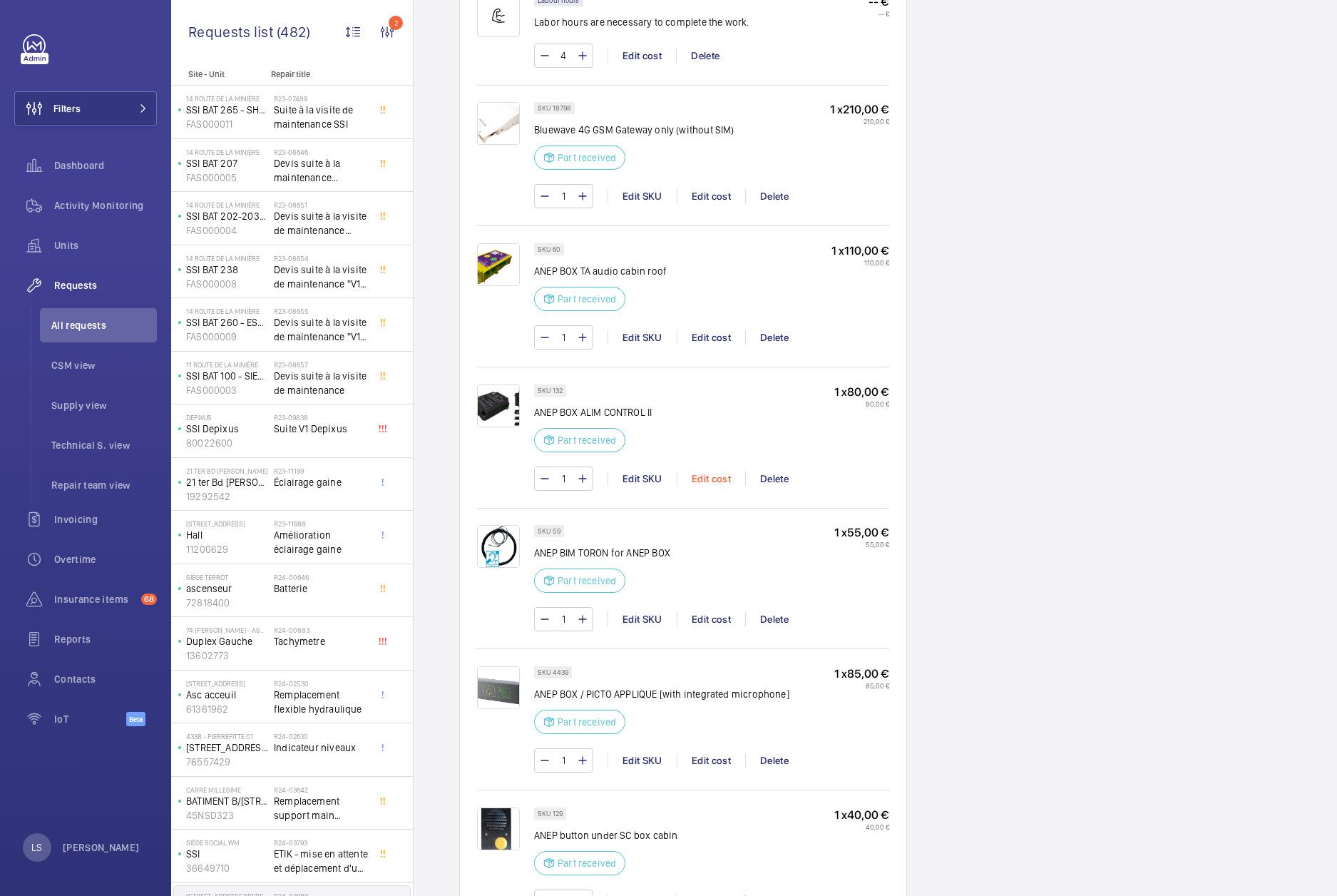
click at [710, 484] on div "Edit cost" at bounding box center [711, 478] width 68 height 15
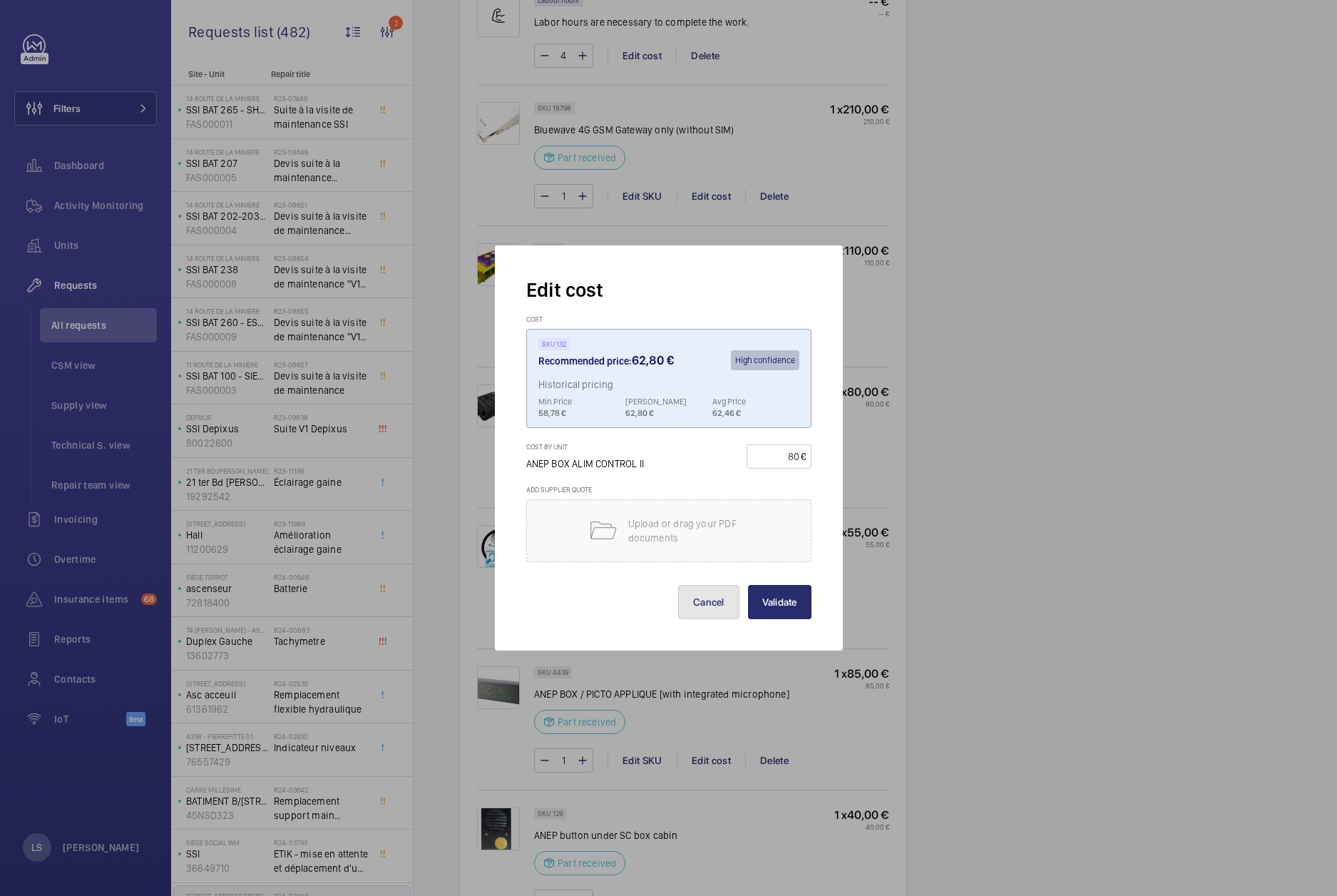
click at [712, 605] on button "Cancel" at bounding box center [708, 602] width 61 height 34
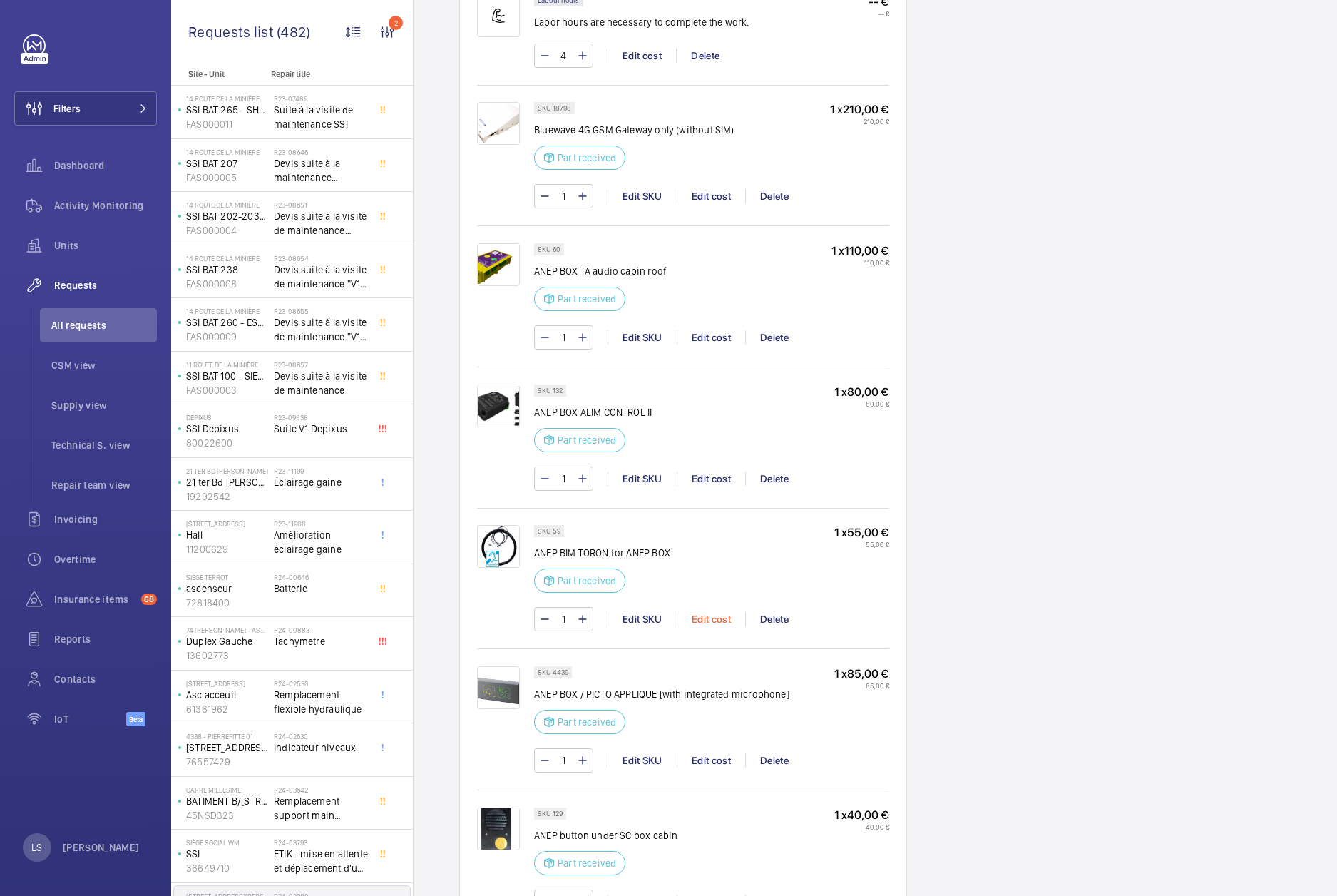
click at [711, 620] on div "Edit cost" at bounding box center [711, 618] width 68 height 15
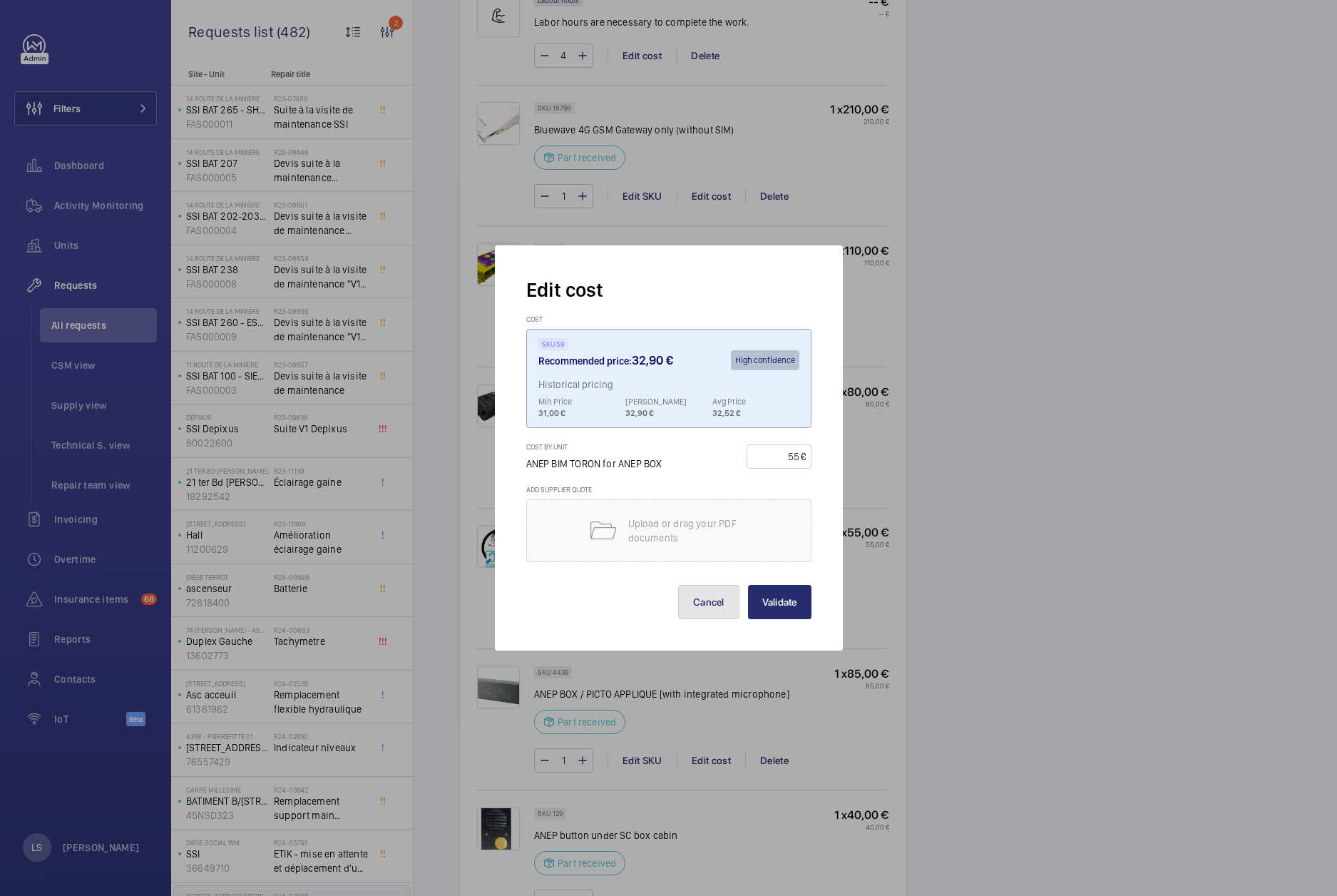
click at [704, 599] on button "Cancel" at bounding box center [708, 602] width 61 height 34
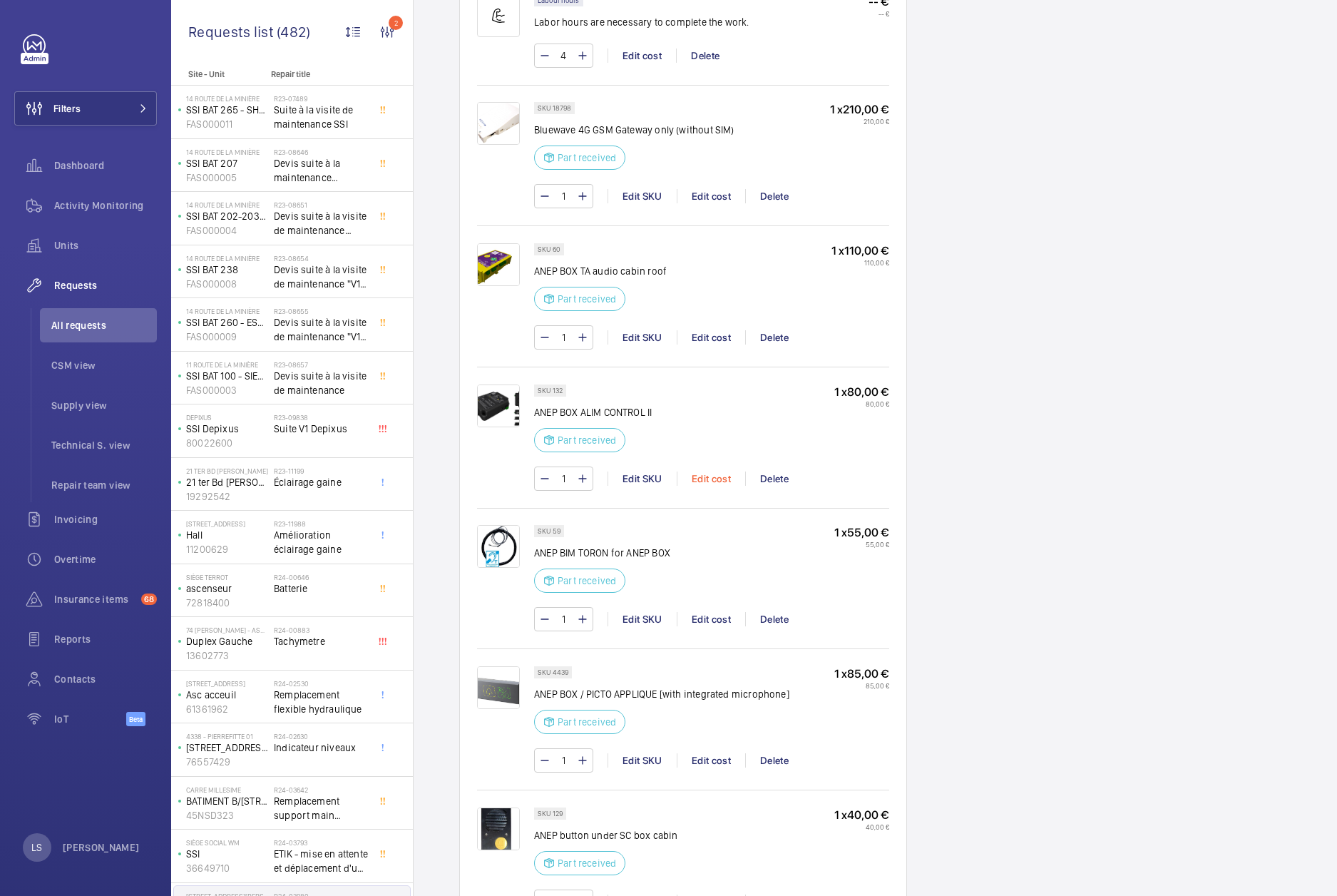
click at [705, 480] on div "Edit cost" at bounding box center [711, 478] width 68 height 15
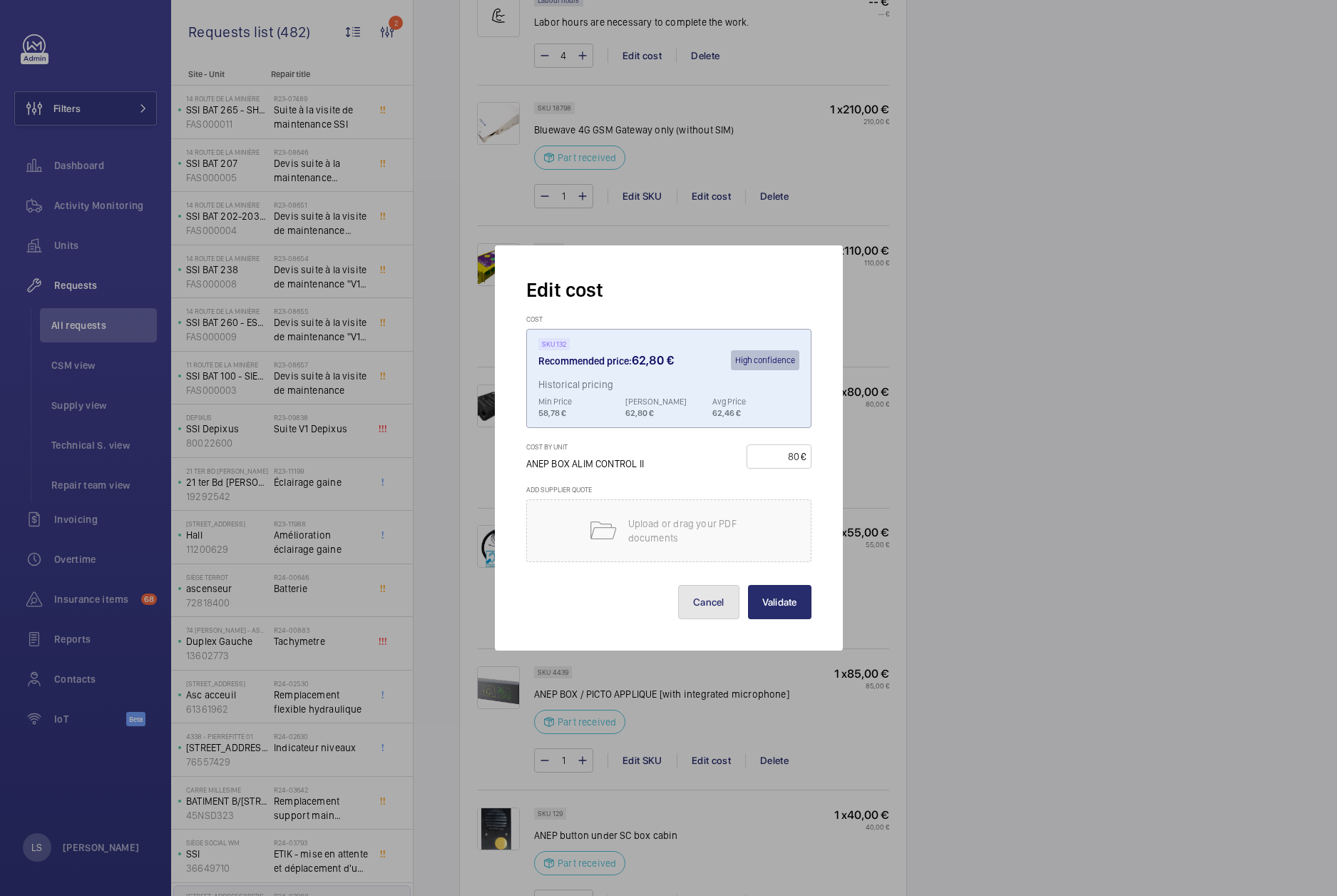
click at [709, 614] on button "Cancel" at bounding box center [708, 602] width 61 height 34
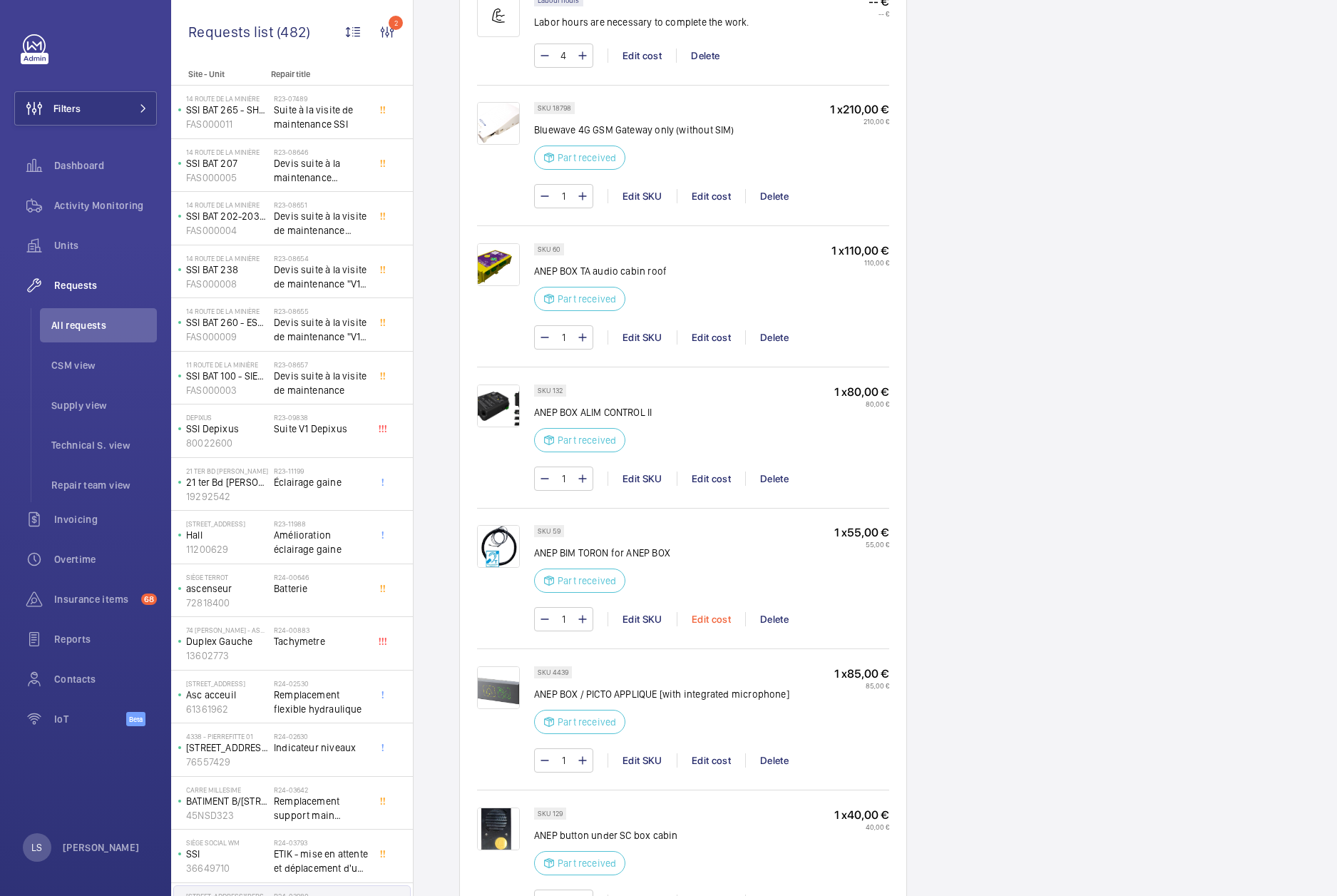
click at [713, 616] on div "Edit cost" at bounding box center [711, 618] width 68 height 15
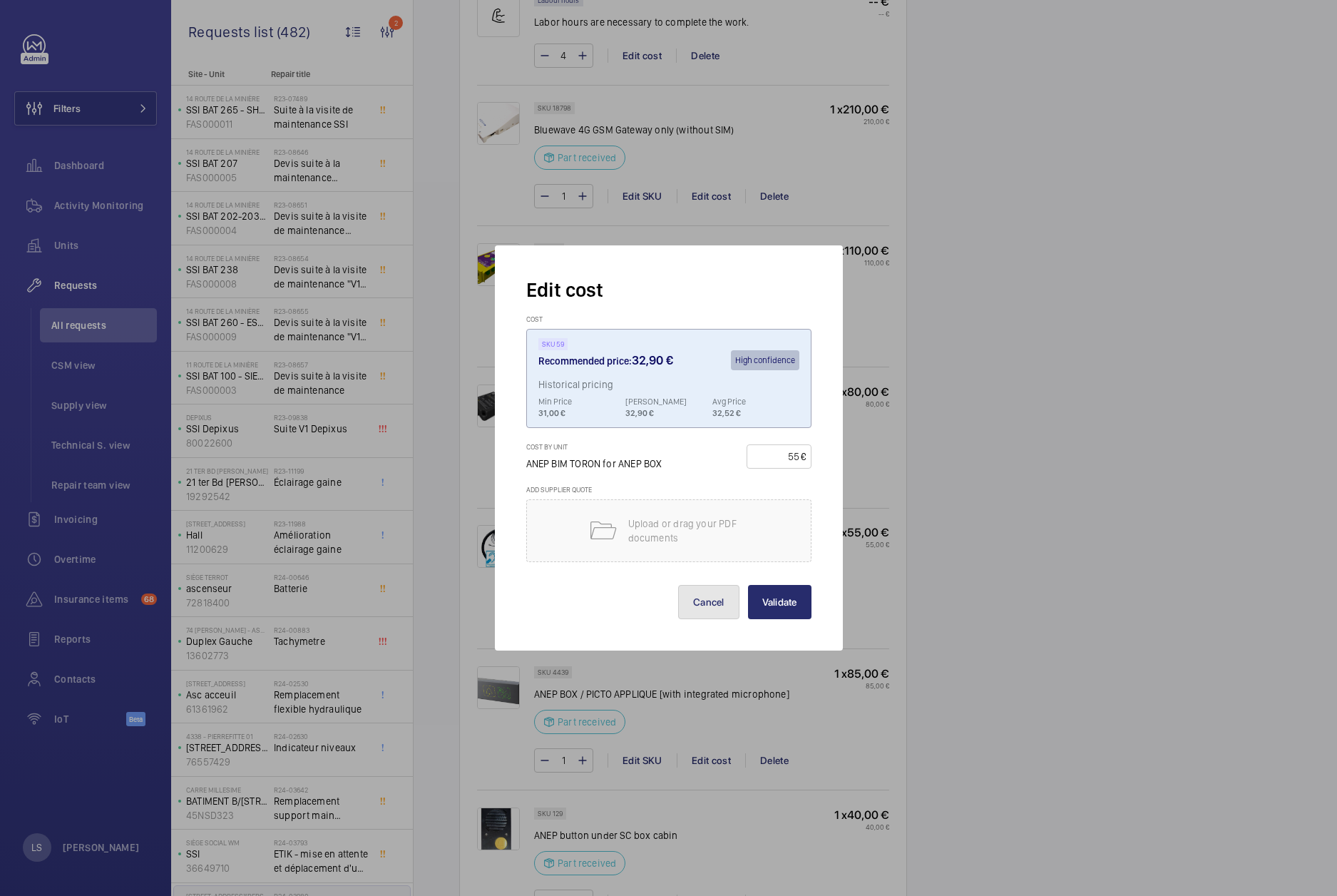
click at [699, 601] on button "Cancel" at bounding box center [708, 602] width 61 height 34
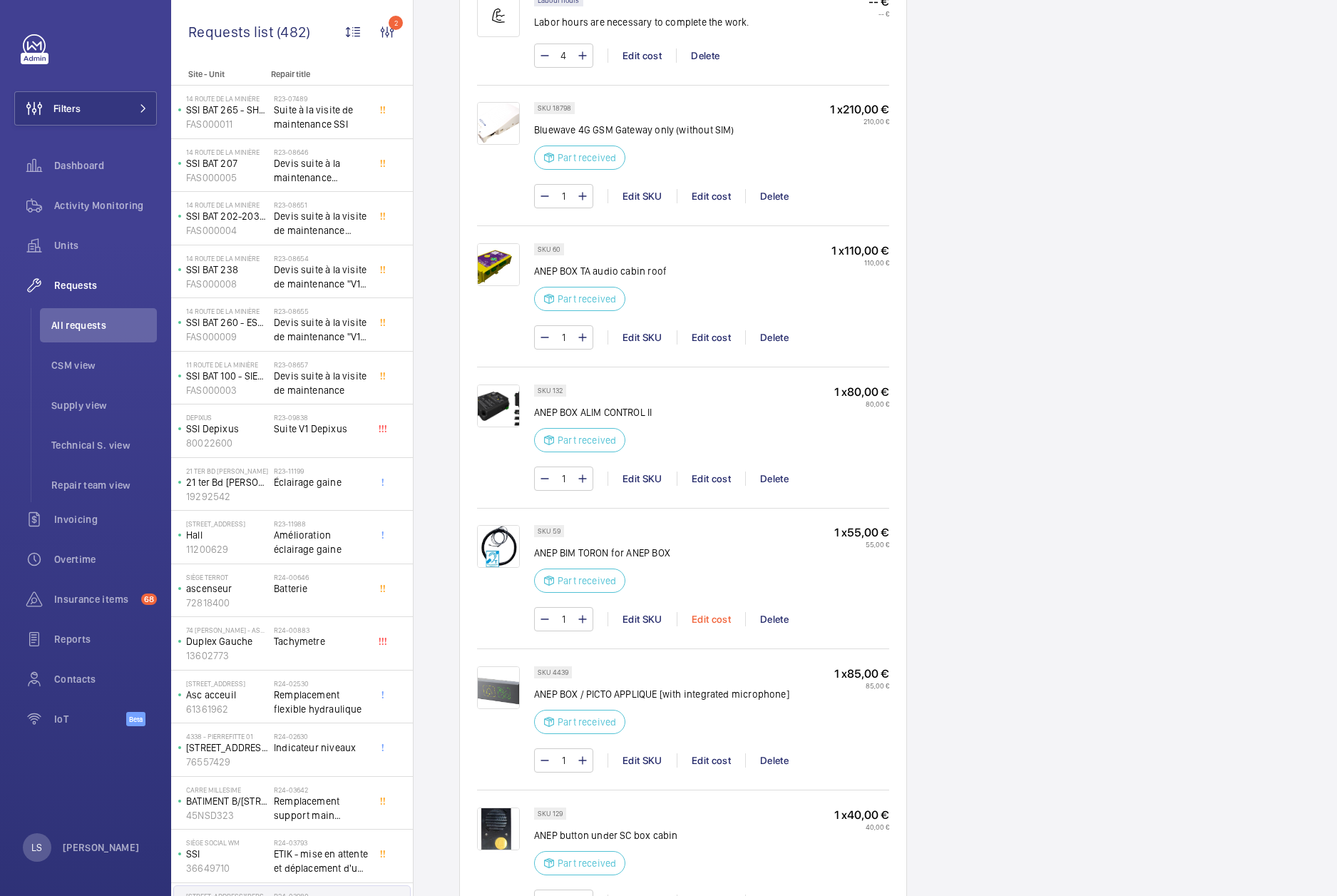
click at [701, 620] on div "Edit cost" at bounding box center [711, 618] width 68 height 15
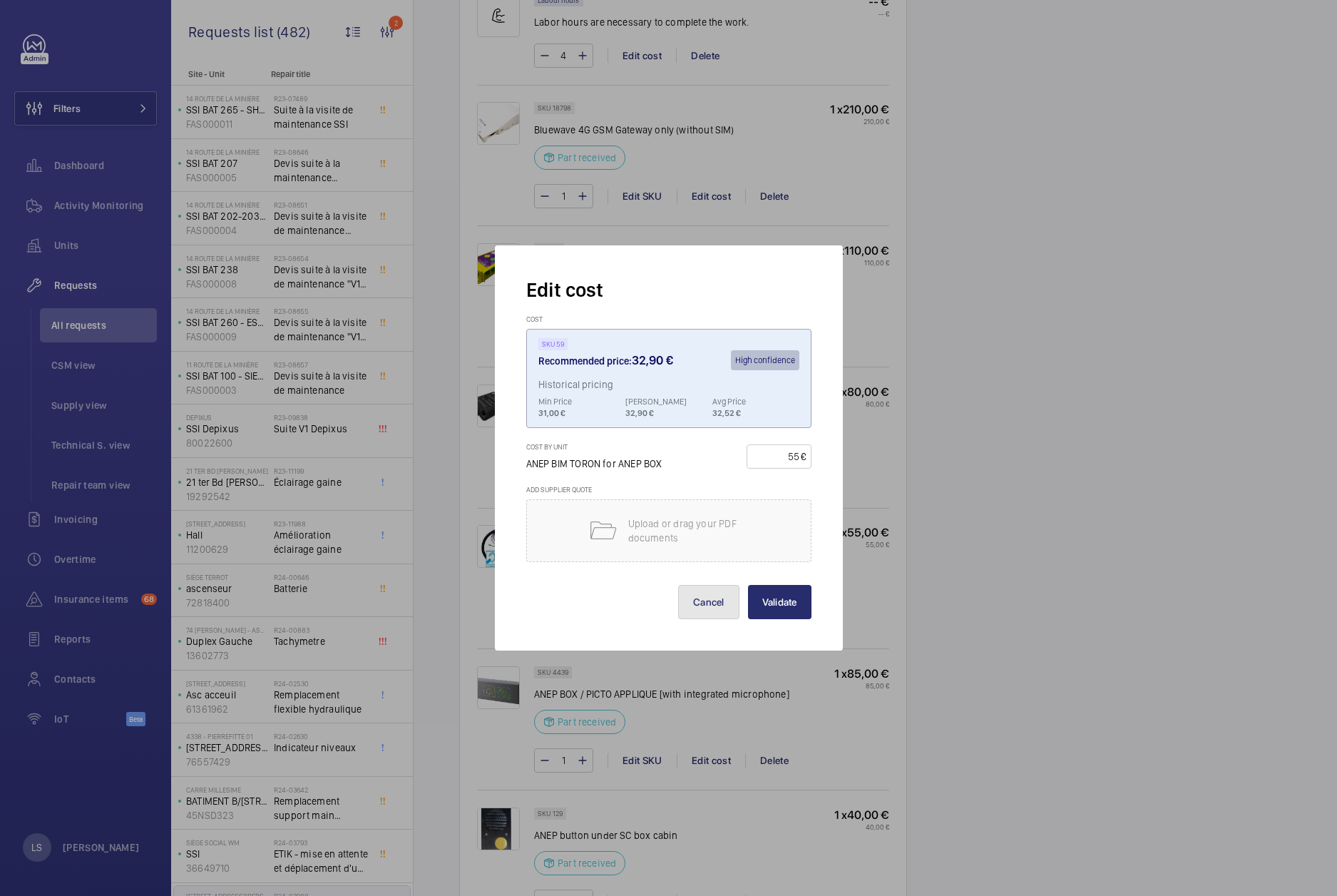
click at [688, 612] on button "Cancel" at bounding box center [708, 602] width 61 height 34
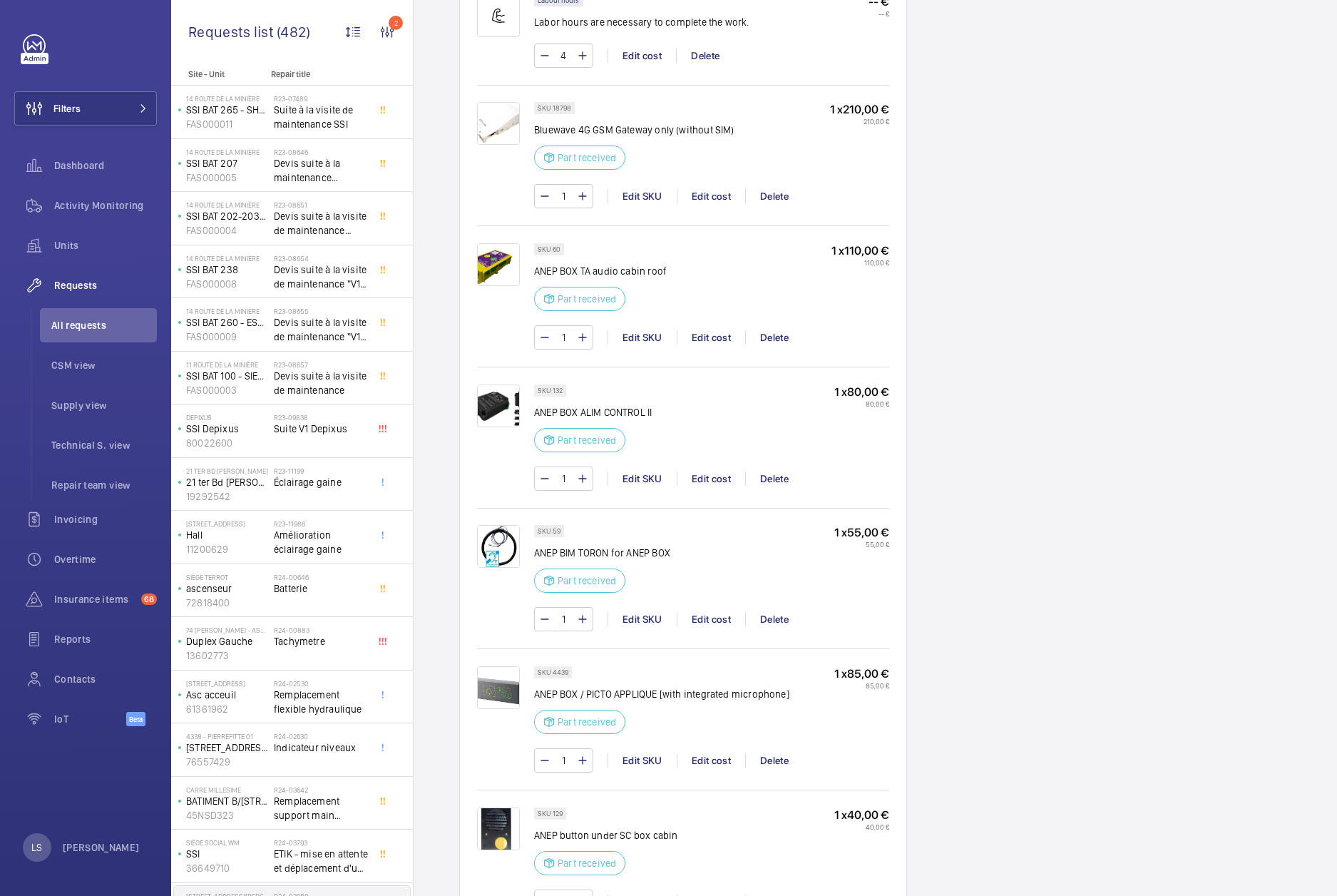
click at [720, 750] on div "1 Edit SKU Edit cost Delete" at bounding box center [712, 760] width 355 height 24
click at [719, 755] on div "Edit cost" at bounding box center [711, 760] width 68 height 15
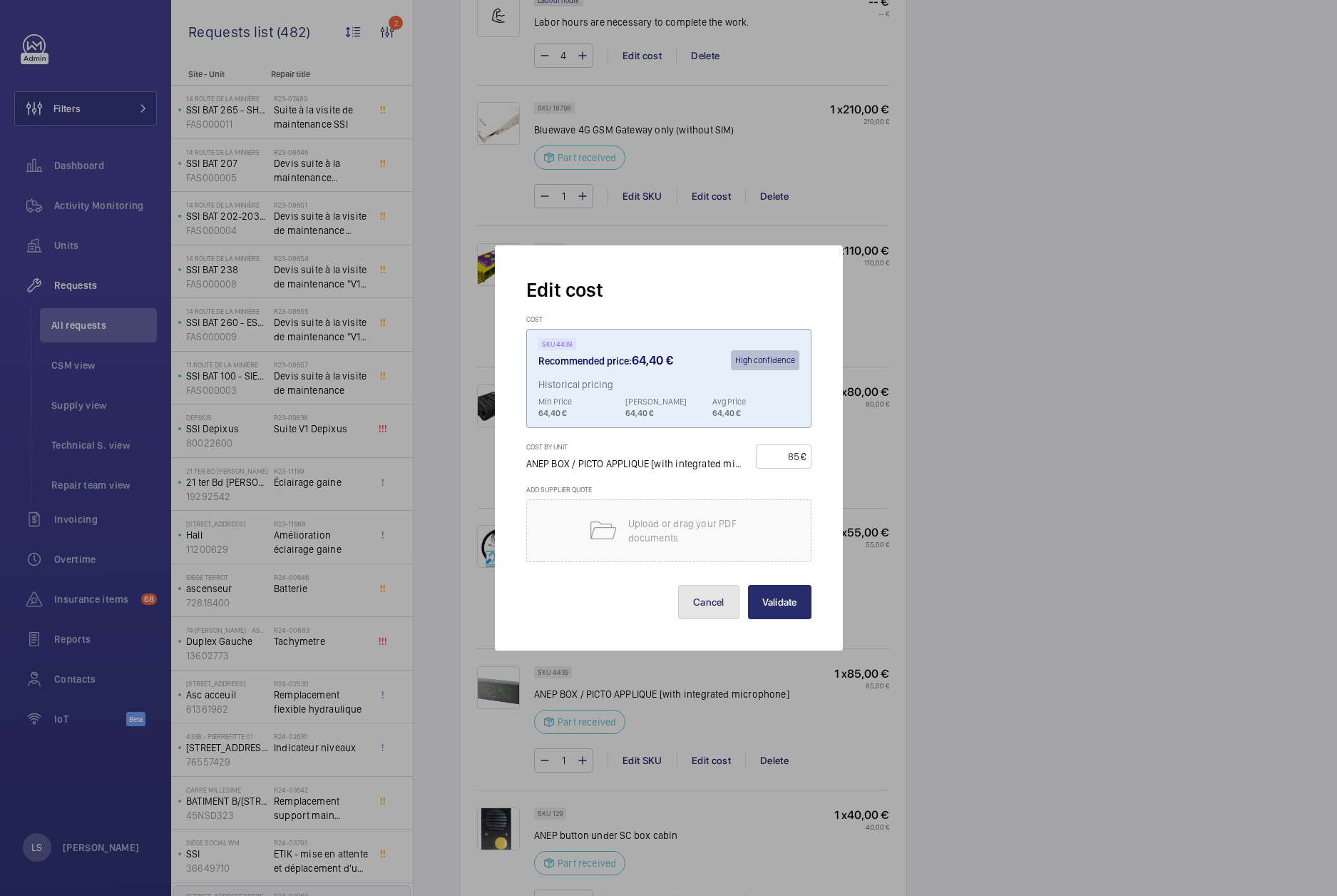
drag, startPoint x: 705, startPoint y: 609, endPoint x: 695, endPoint y: 612, distance: 10.4
click at [703, 610] on button "Cancel" at bounding box center [708, 602] width 61 height 34
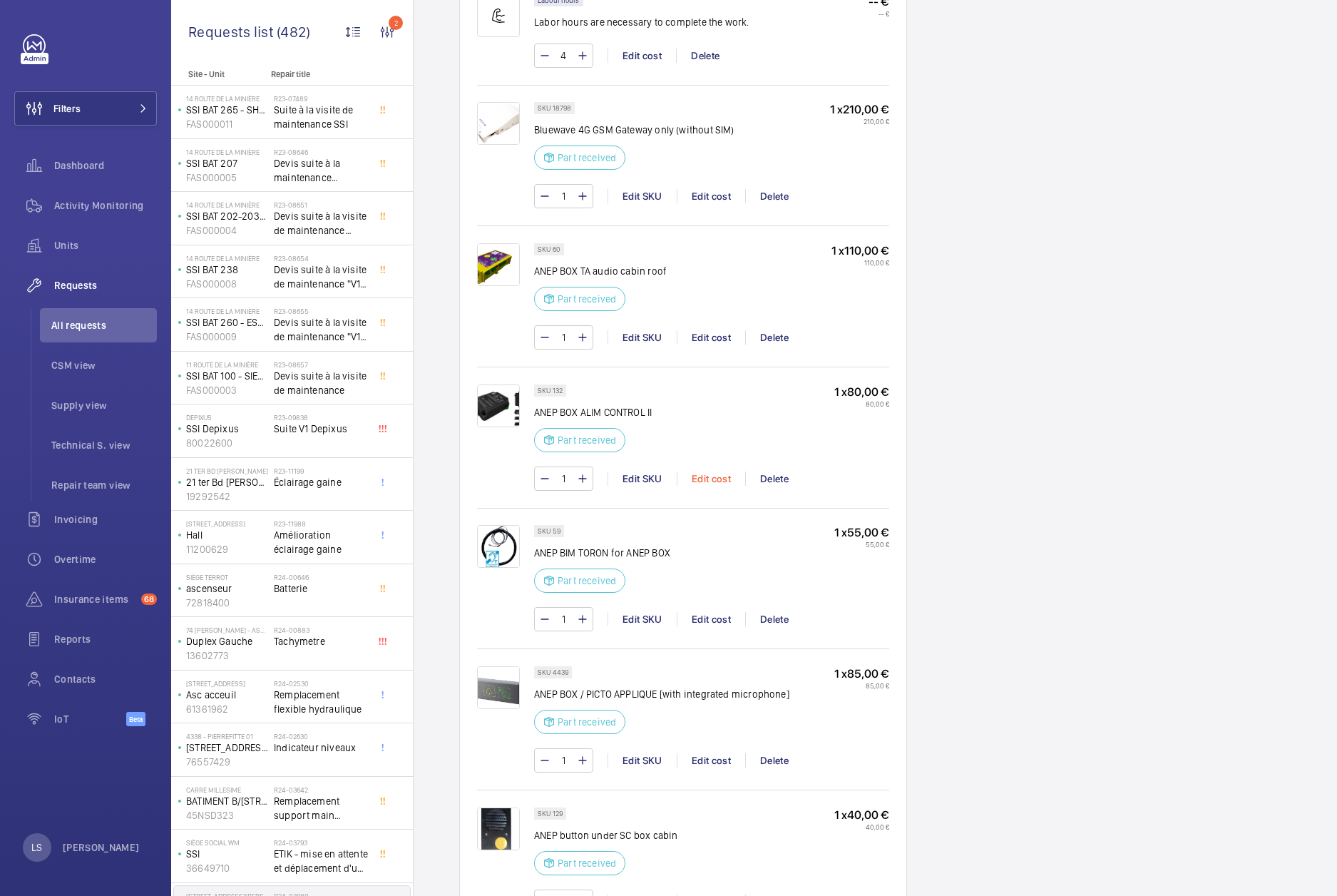
click at [696, 481] on div "Edit cost" at bounding box center [711, 478] width 68 height 15
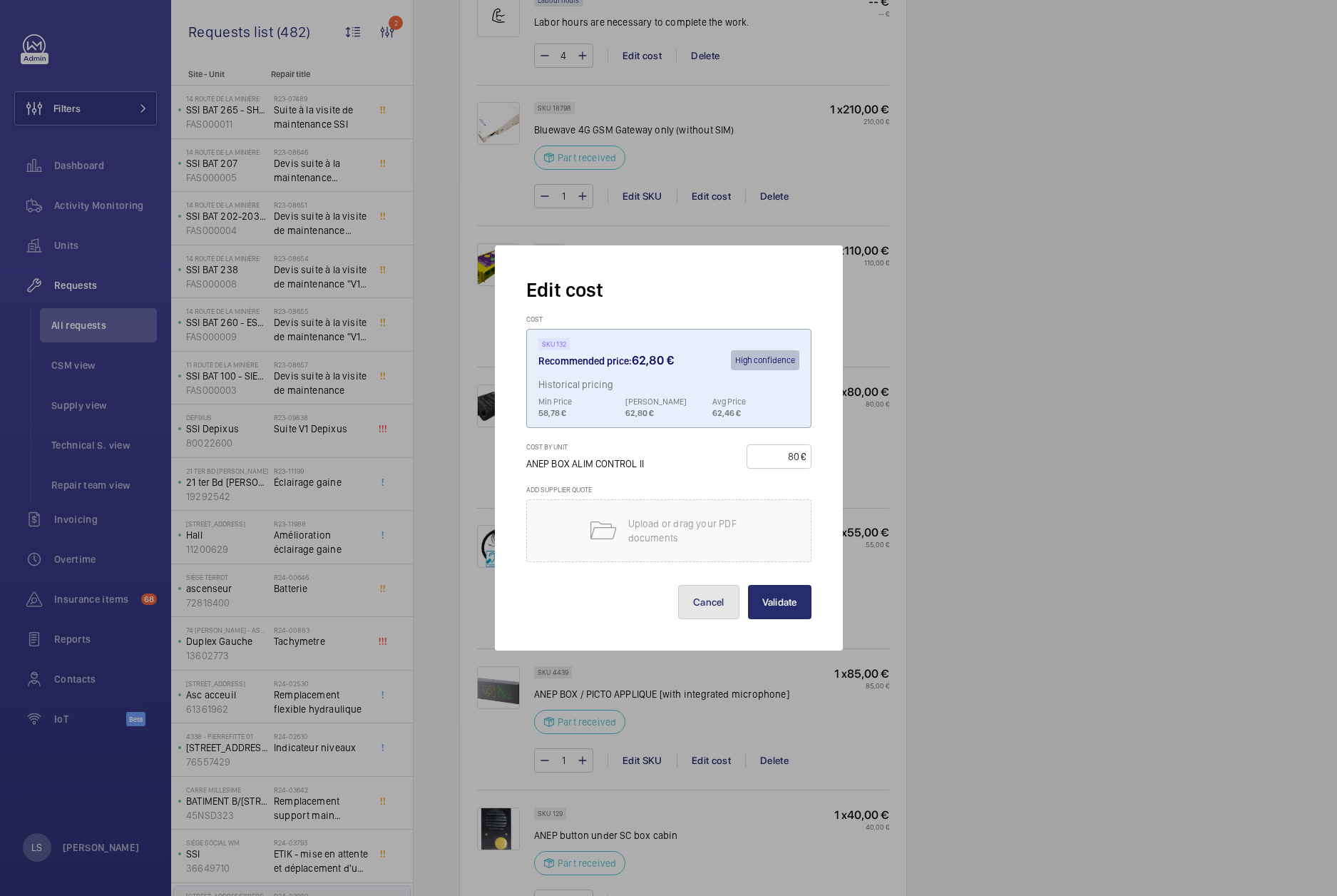
click at [692, 601] on button "Cancel" at bounding box center [708, 602] width 61 height 34
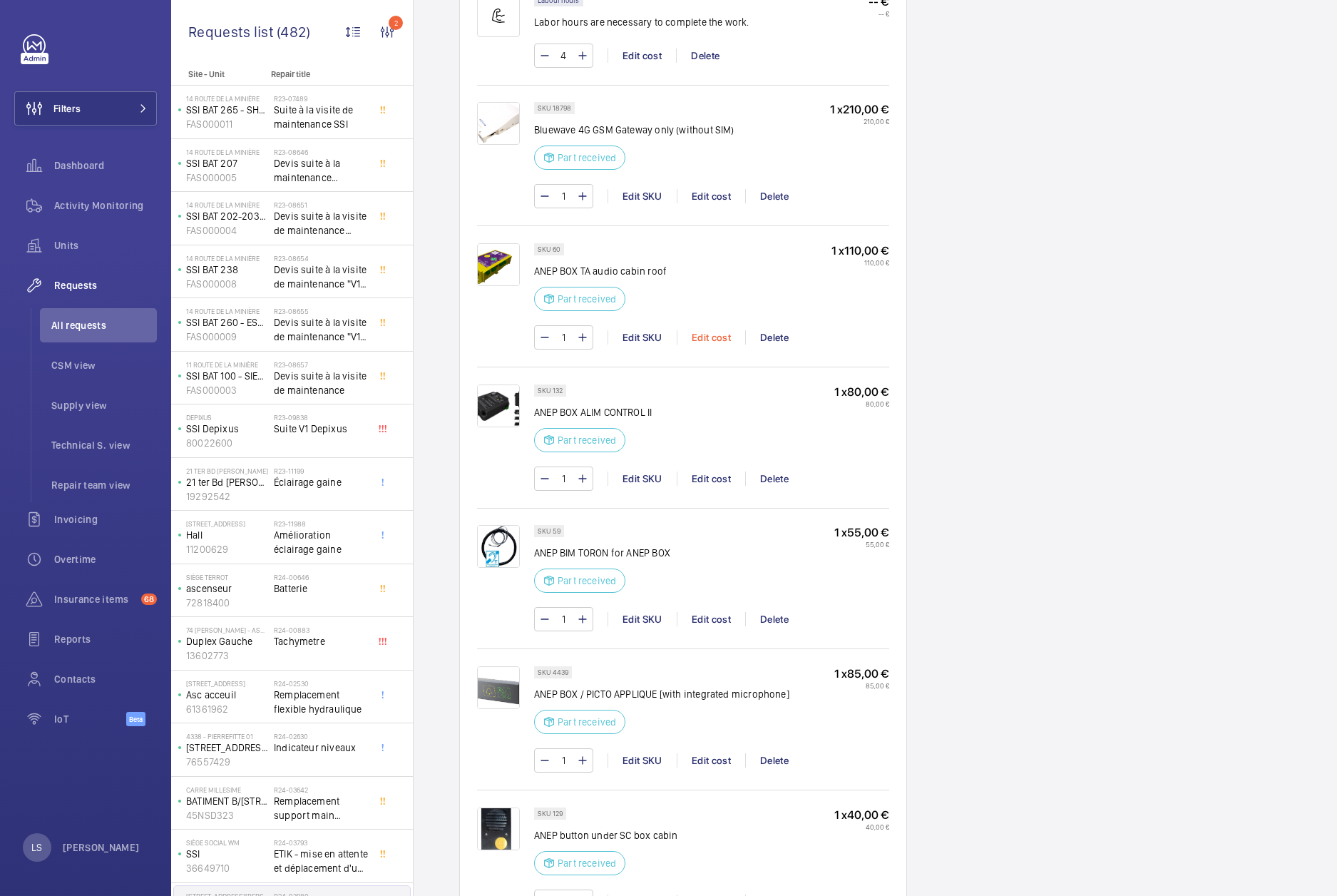
click at [710, 344] on div "Edit cost" at bounding box center [711, 337] width 68 height 15
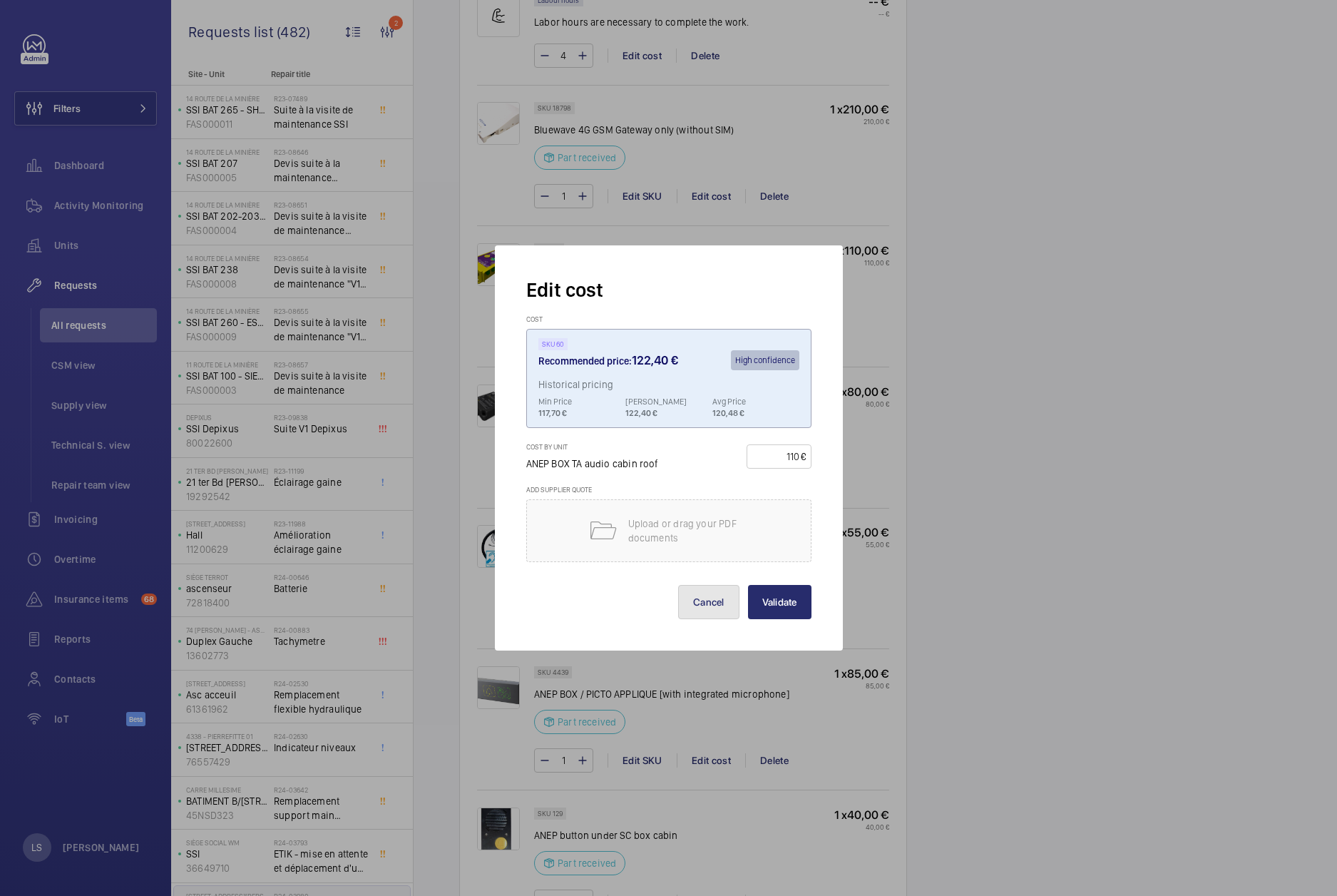
click at [718, 614] on button "Cancel" at bounding box center [708, 602] width 61 height 34
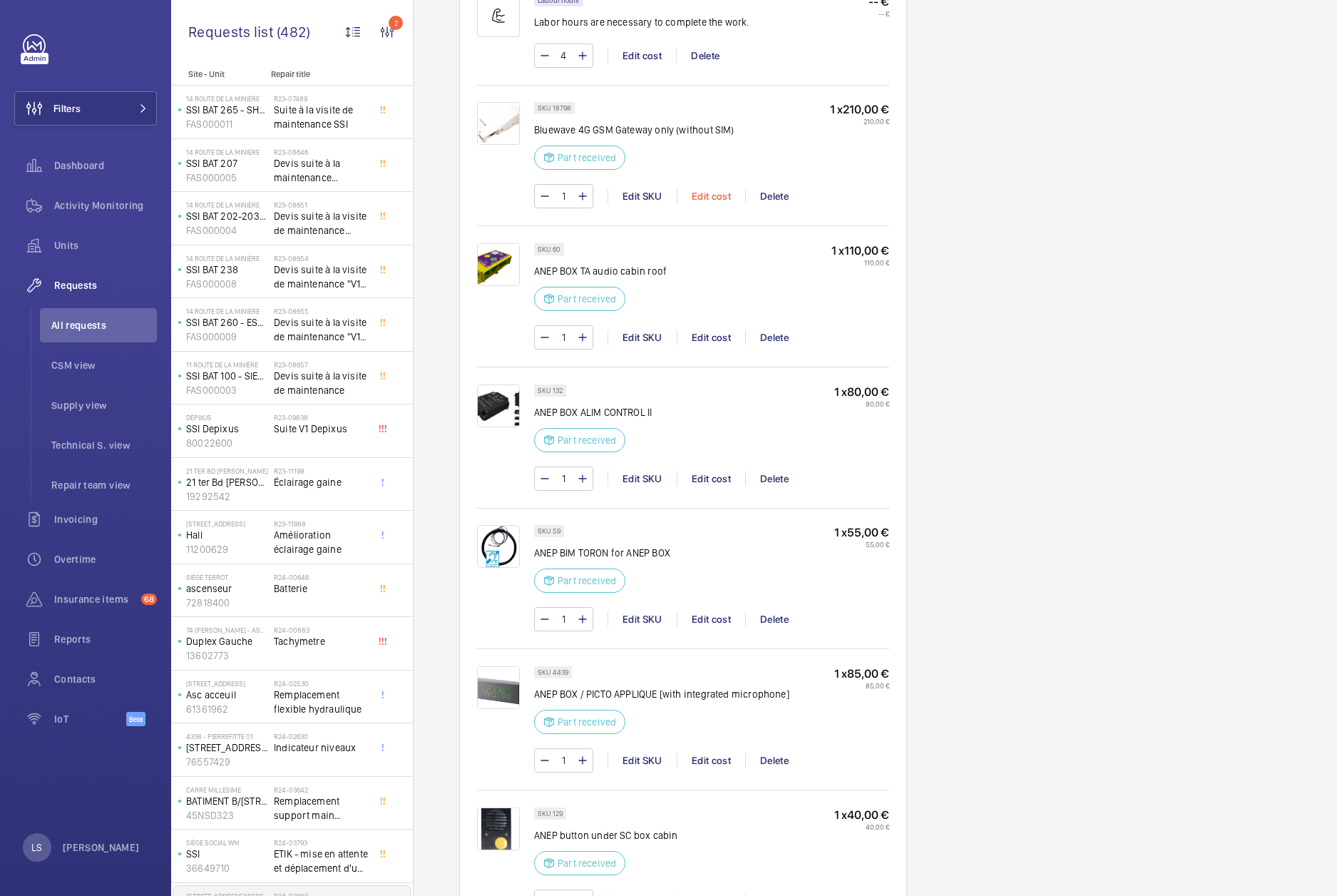
click at [709, 203] on div "Edit cost" at bounding box center [711, 196] width 68 height 15
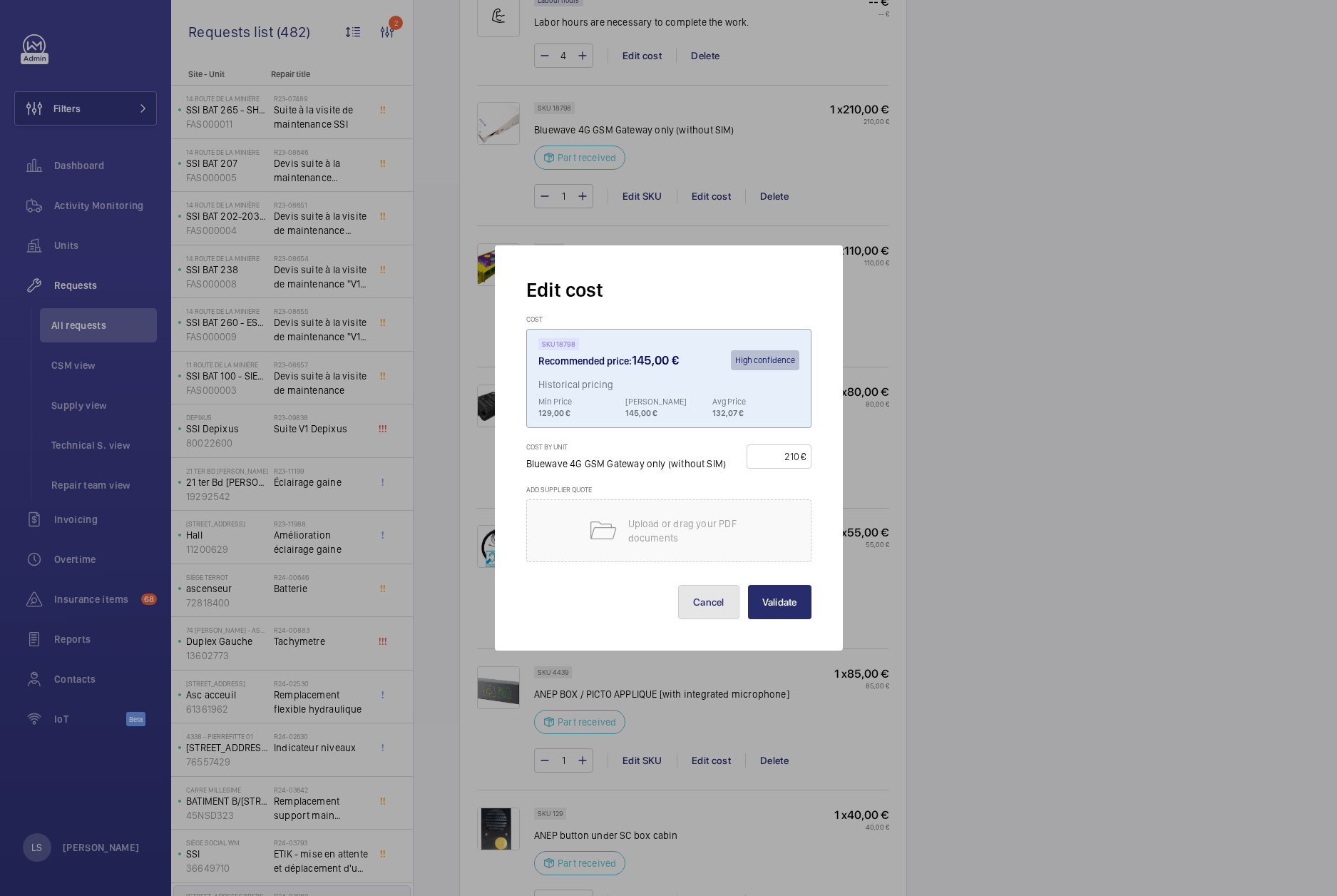
click at [712, 601] on button "Cancel" at bounding box center [708, 602] width 61 height 34
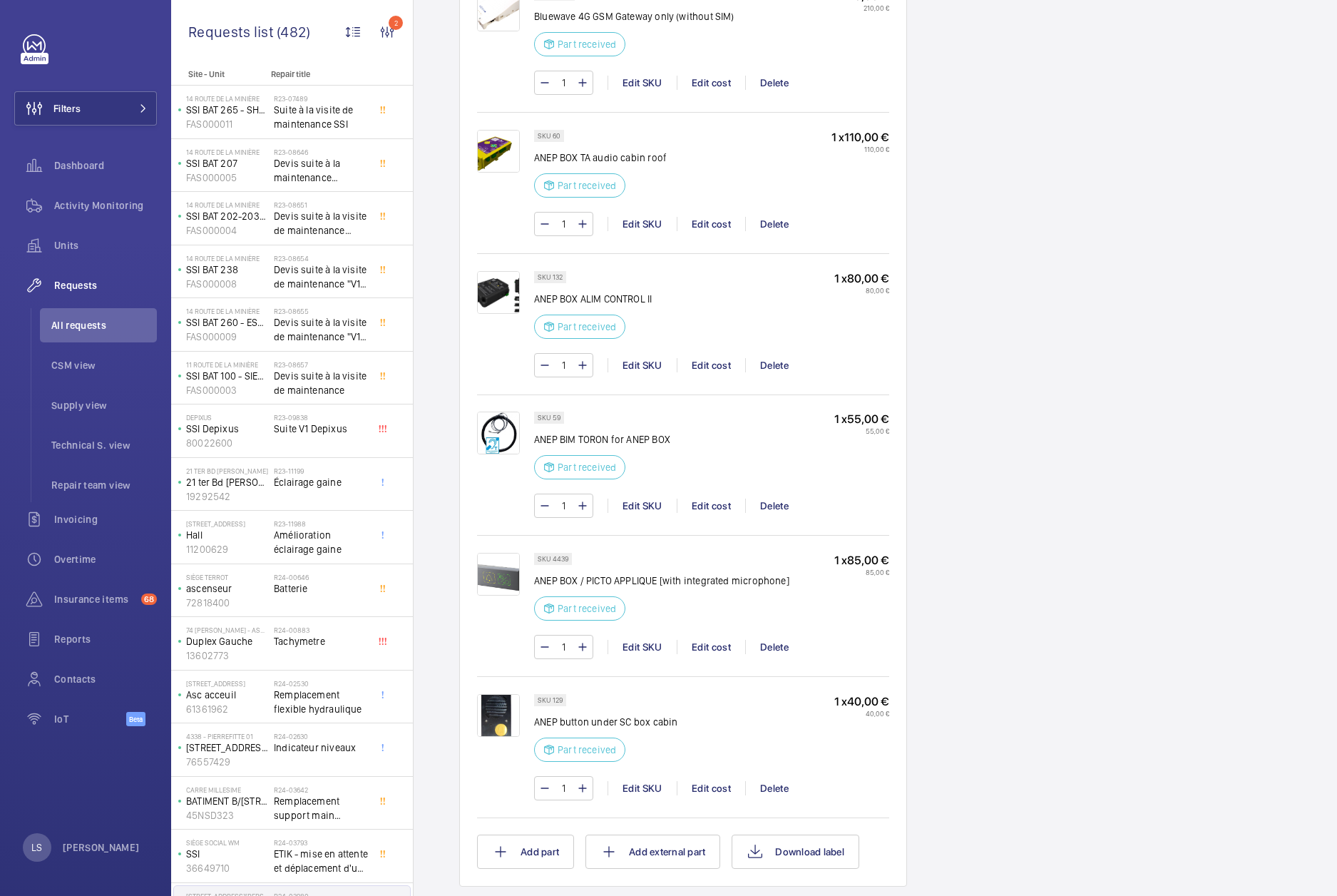
scroll to position [1284, 0]
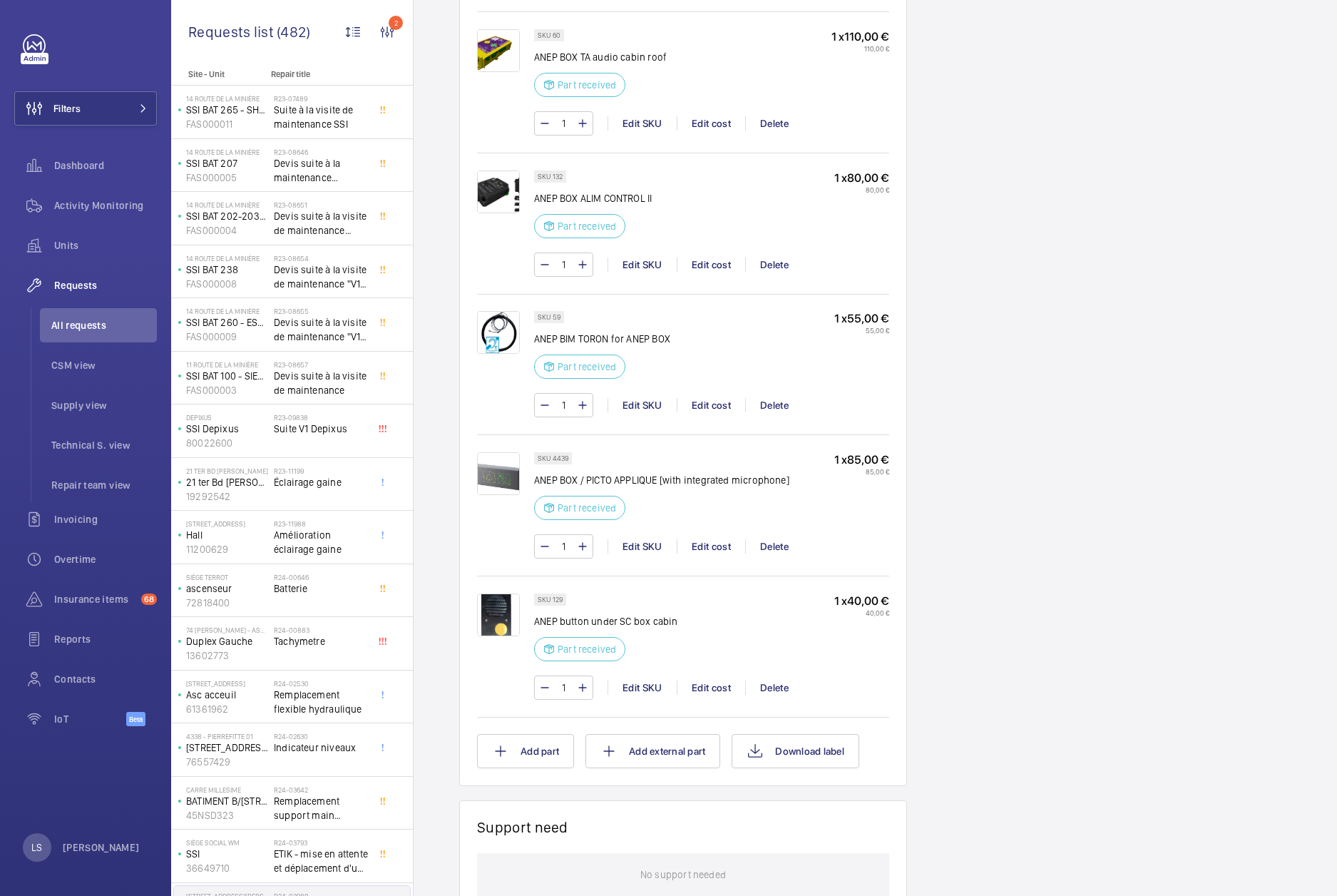
click at [722, 553] on div "1 Edit SKU Edit cost Delete" at bounding box center [712, 546] width 355 height 24
click at [718, 547] on div "Edit cost" at bounding box center [711, 546] width 68 height 15
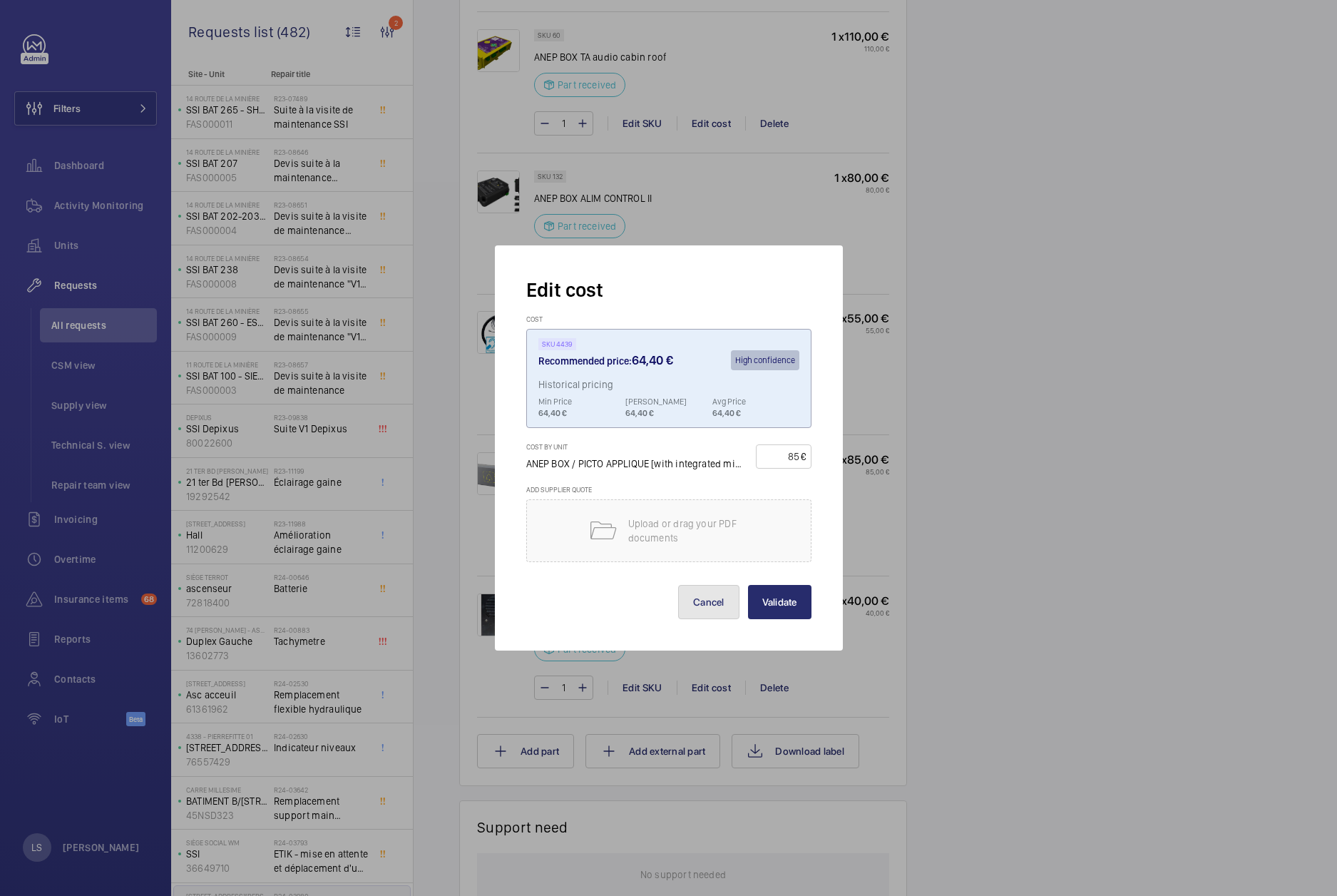
click at [731, 598] on button "Cancel" at bounding box center [708, 602] width 61 height 34
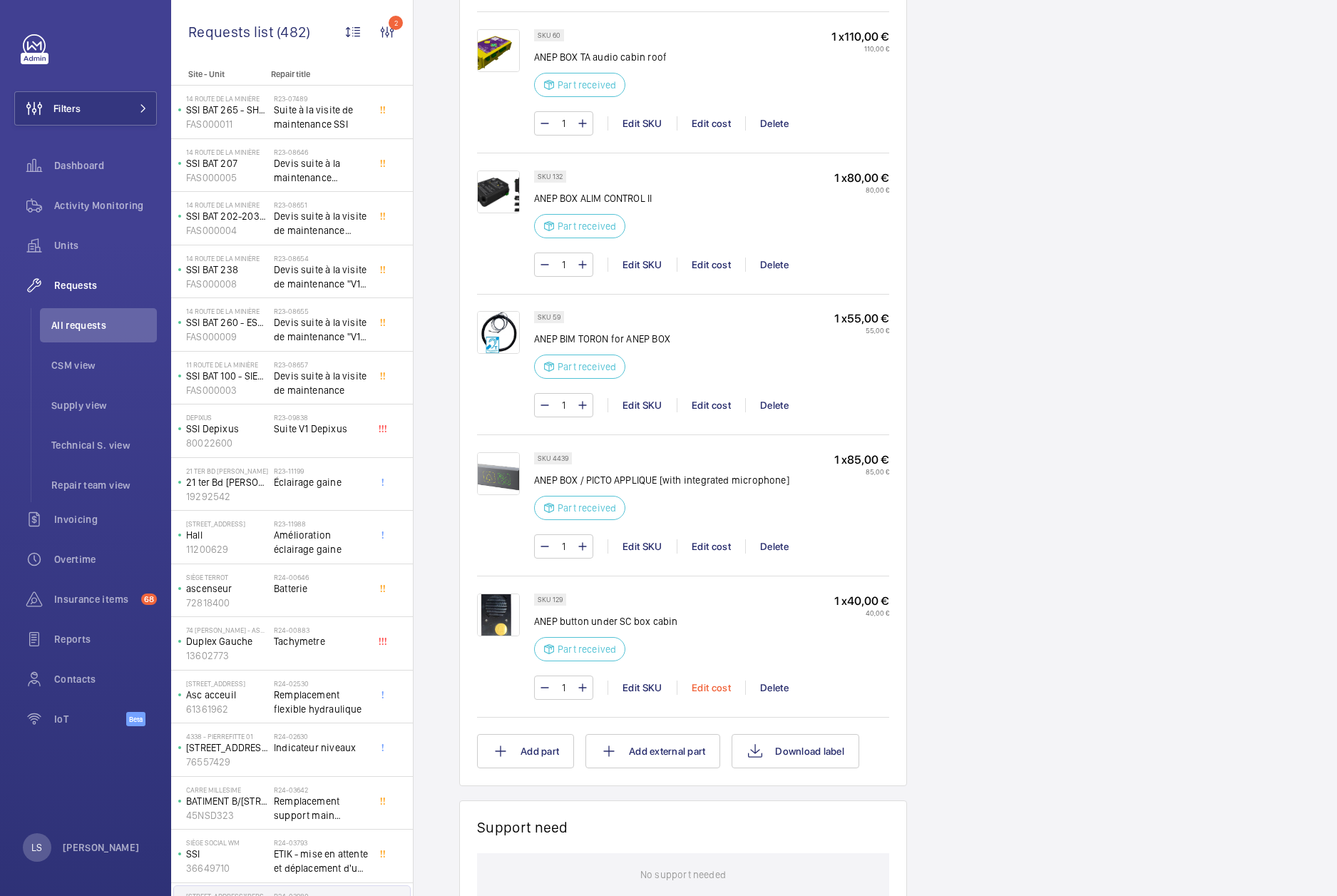
click at [716, 691] on div "Edit cost" at bounding box center [711, 688] width 68 height 15
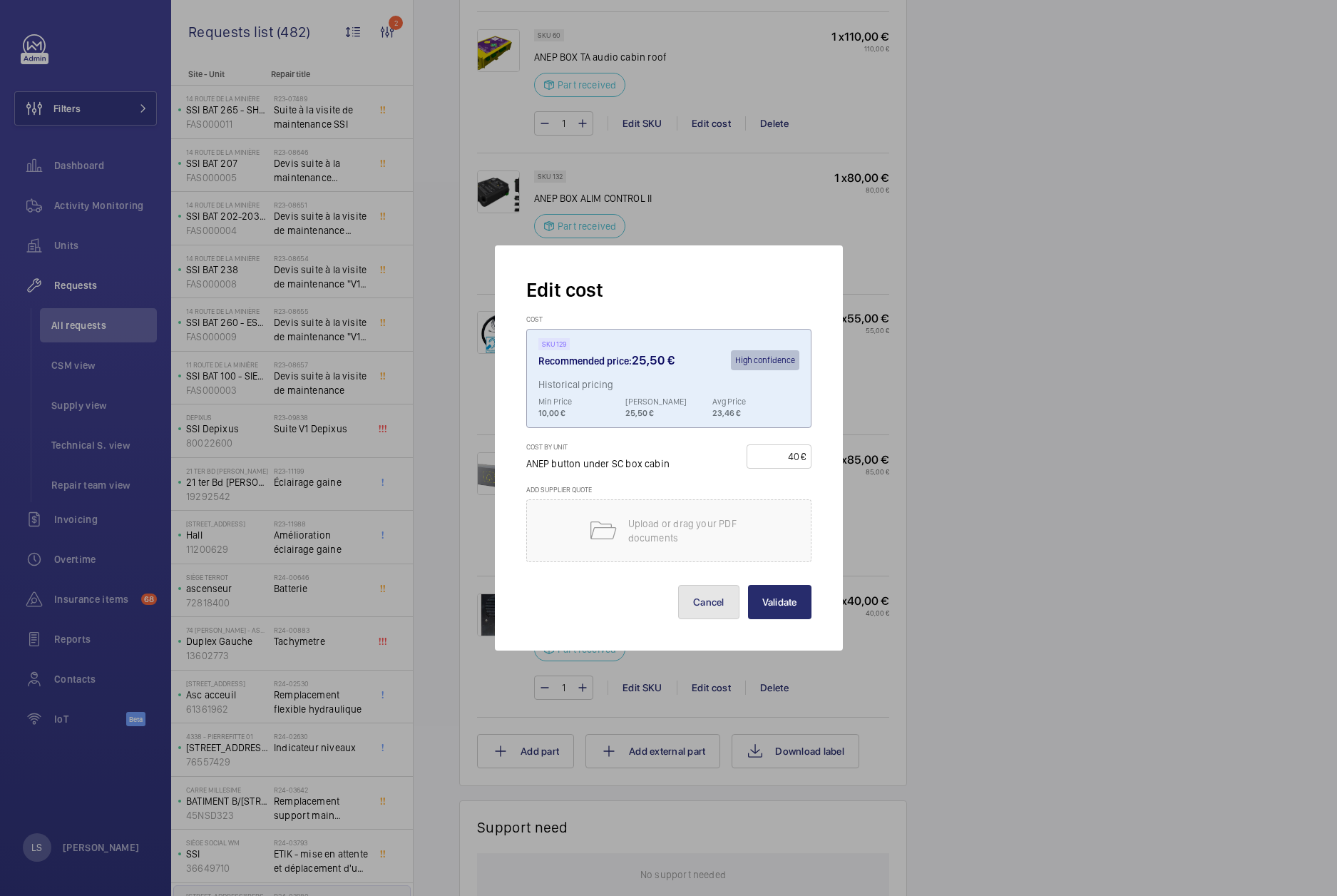
click at [707, 612] on button "Cancel" at bounding box center [708, 602] width 61 height 34
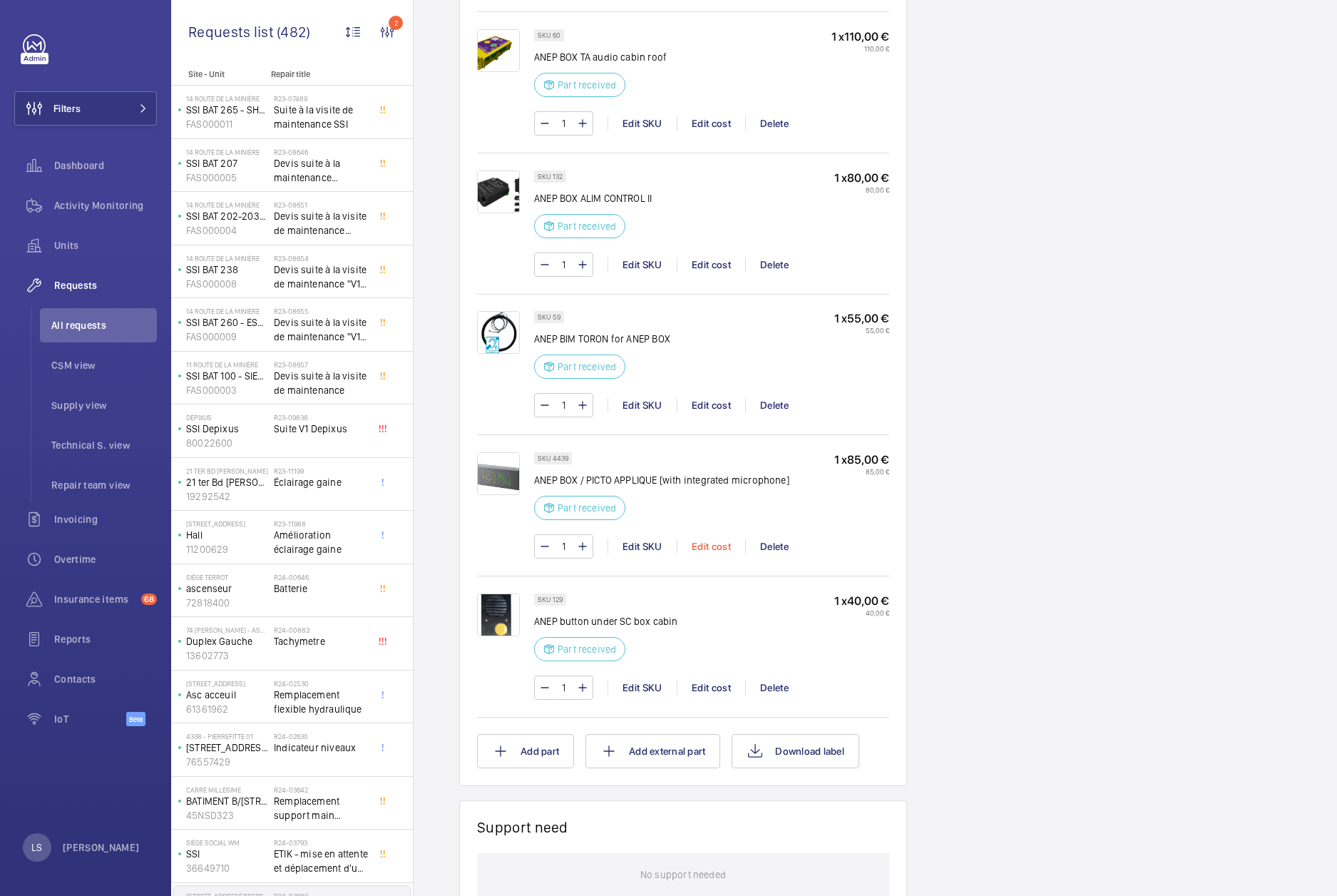
click at [702, 546] on div "Edit cost" at bounding box center [711, 546] width 68 height 15
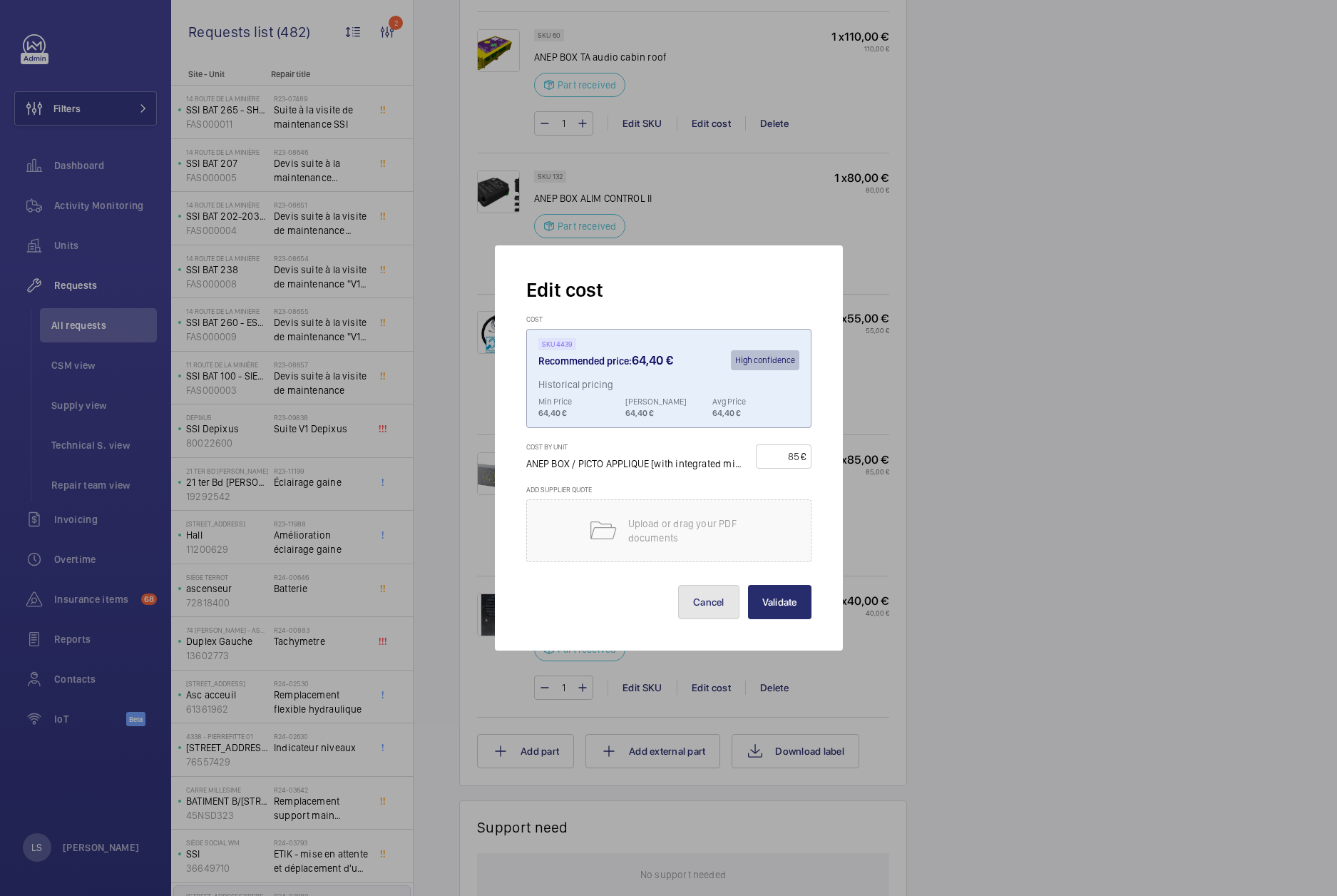
click at [706, 601] on button "Cancel" at bounding box center [708, 602] width 61 height 34
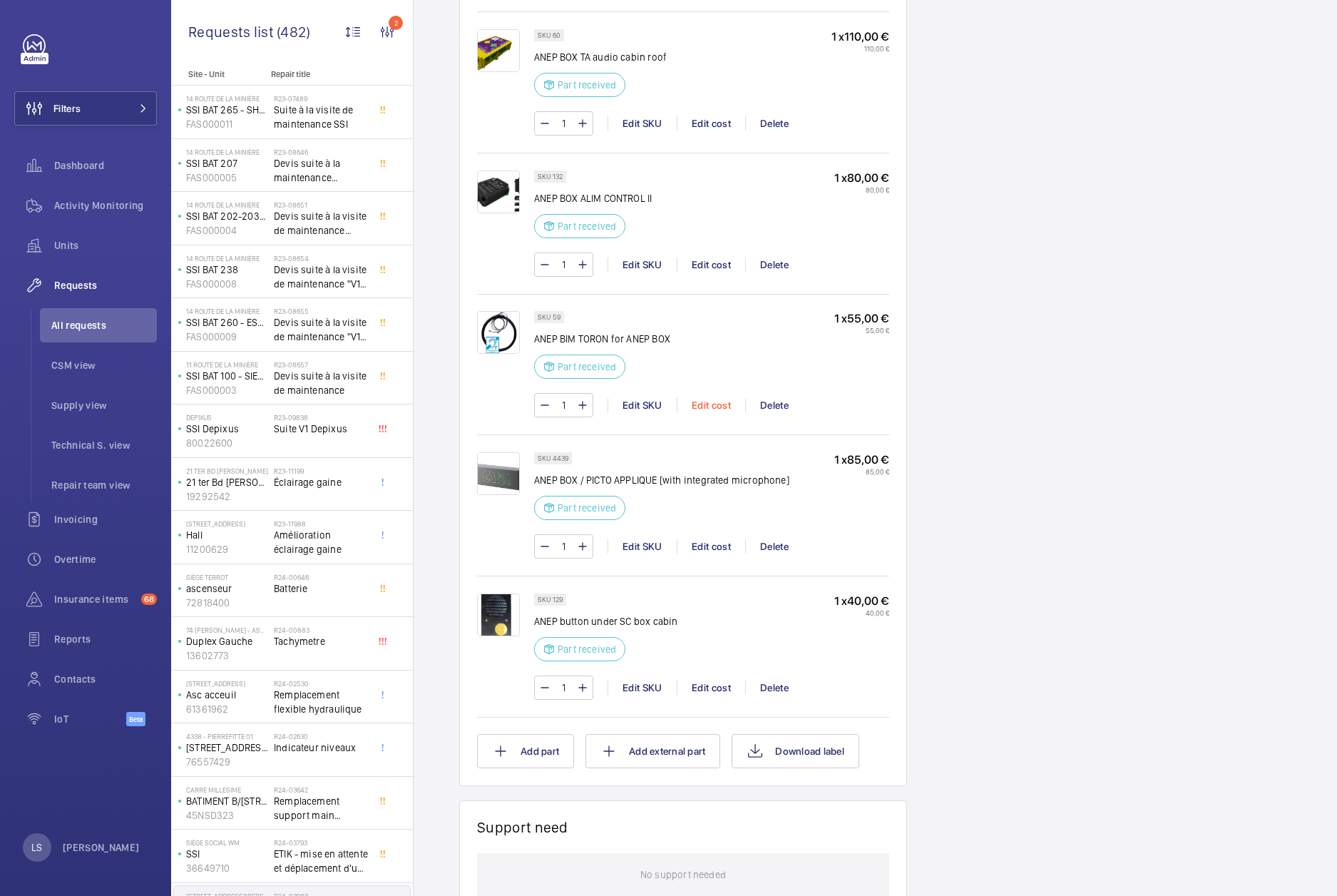
click at [702, 406] on div "Edit cost" at bounding box center [711, 405] width 68 height 15
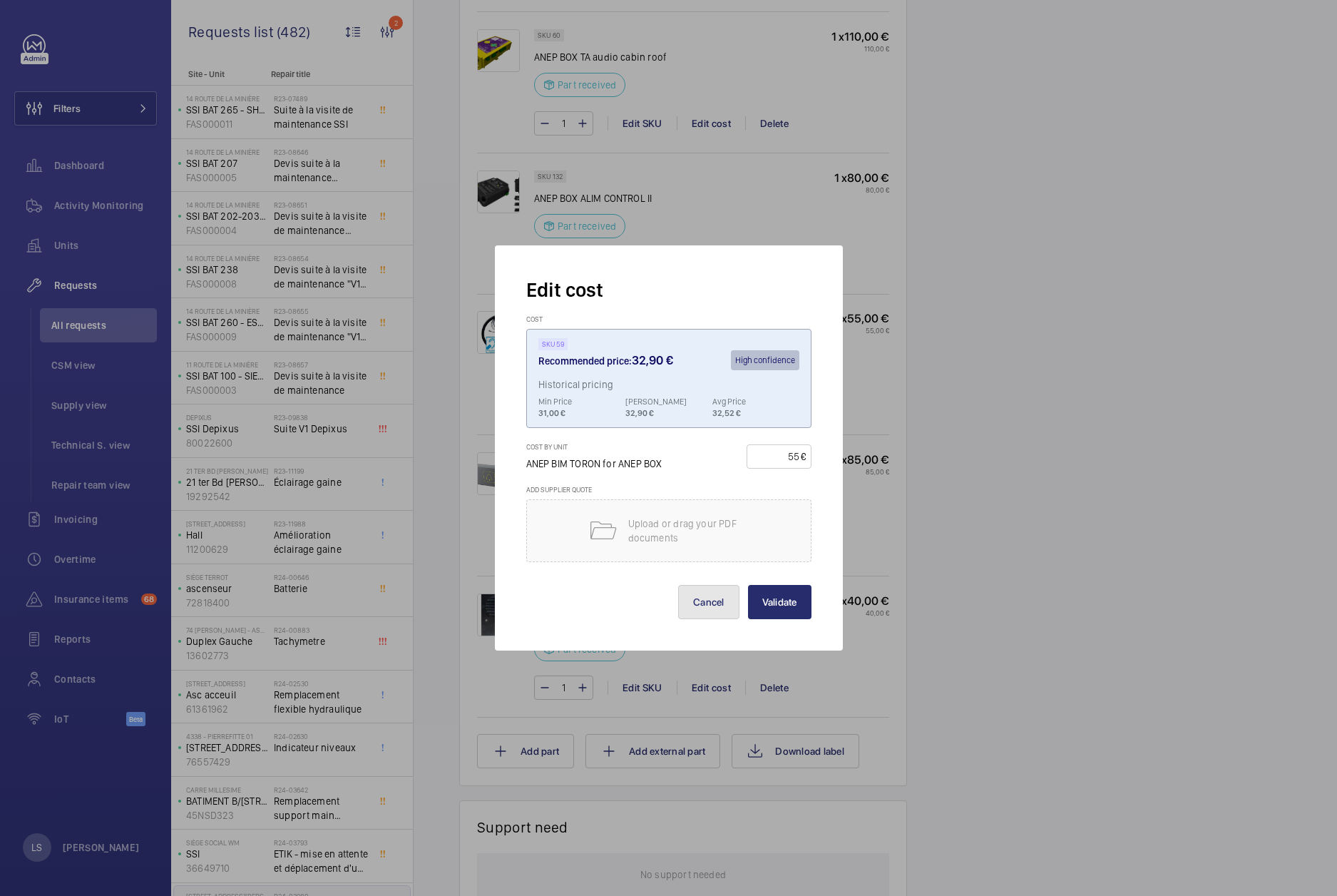
click at [699, 596] on button "Cancel" at bounding box center [708, 602] width 61 height 34
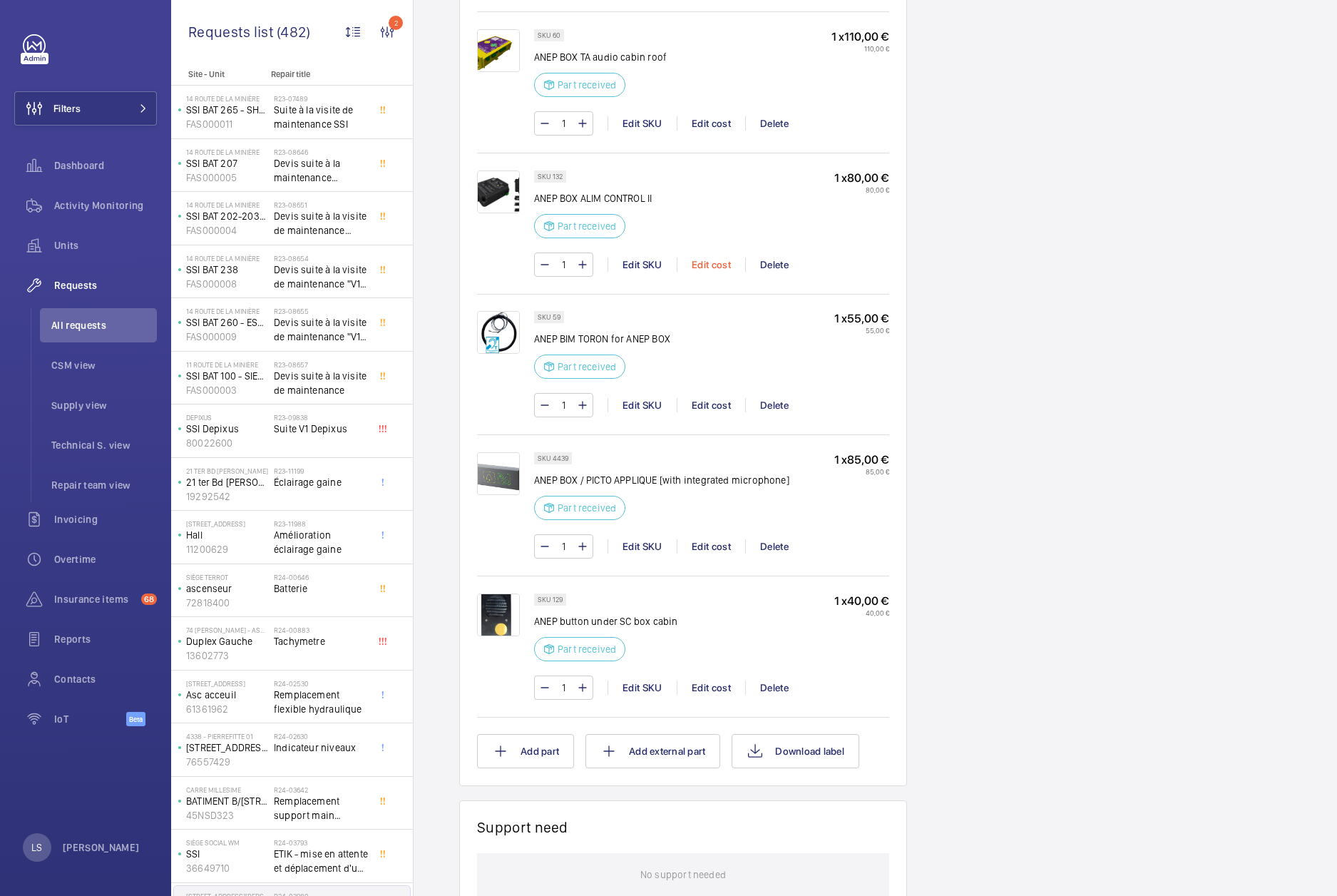
click at [707, 271] on div "Edit cost" at bounding box center [711, 264] width 68 height 15
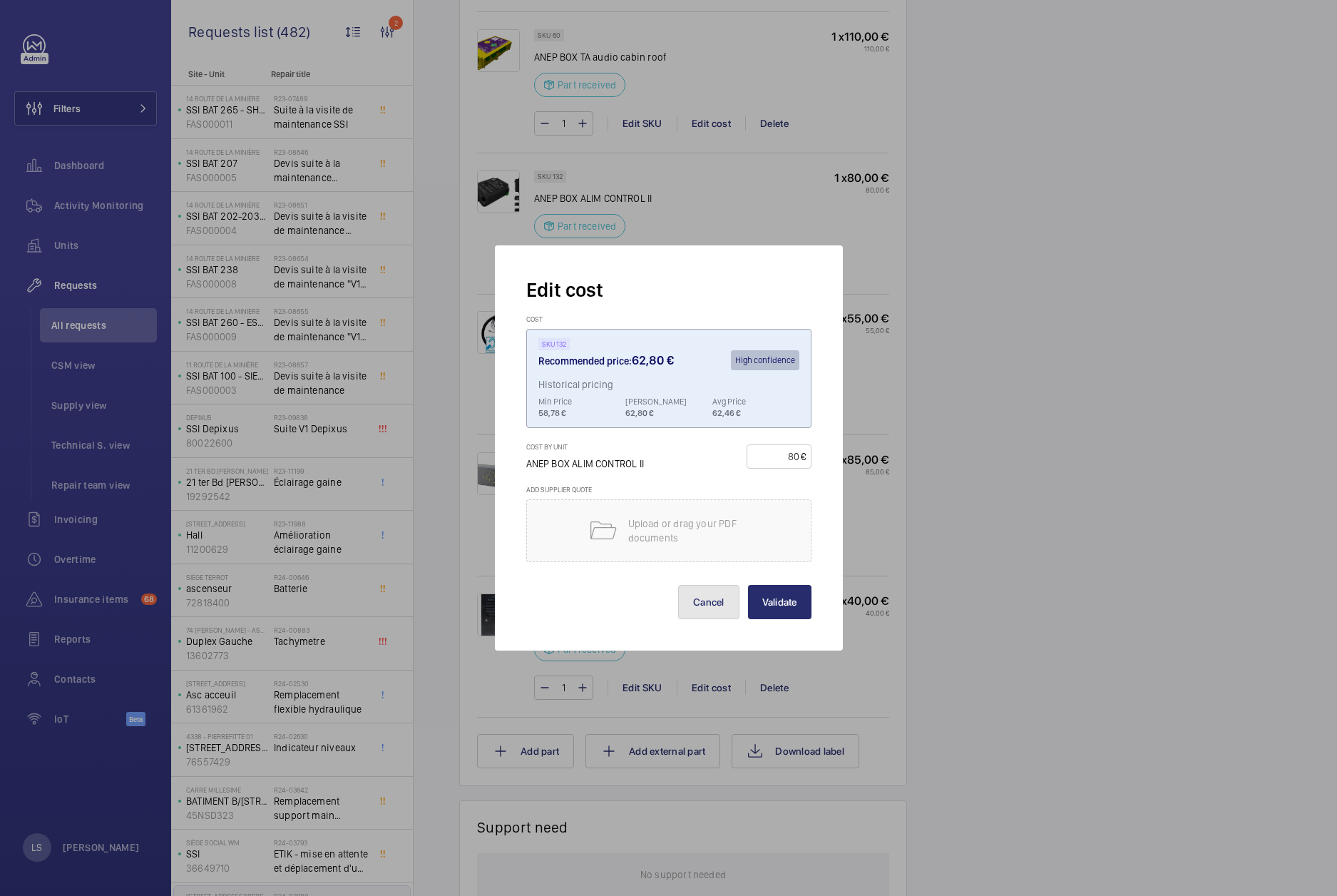
click at [713, 591] on button "Cancel" at bounding box center [708, 602] width 61 height 34
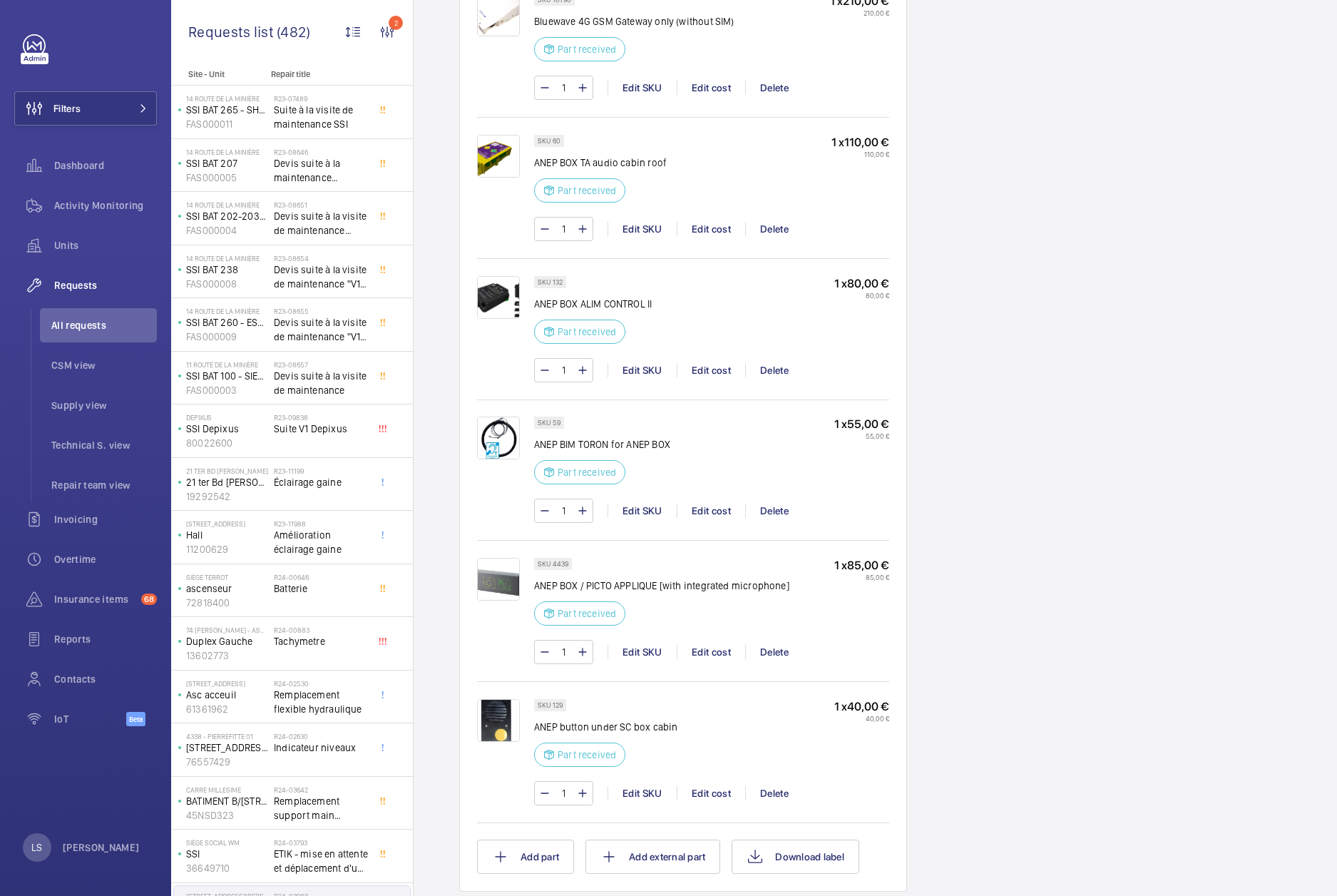
scroll to position [1069, 0]
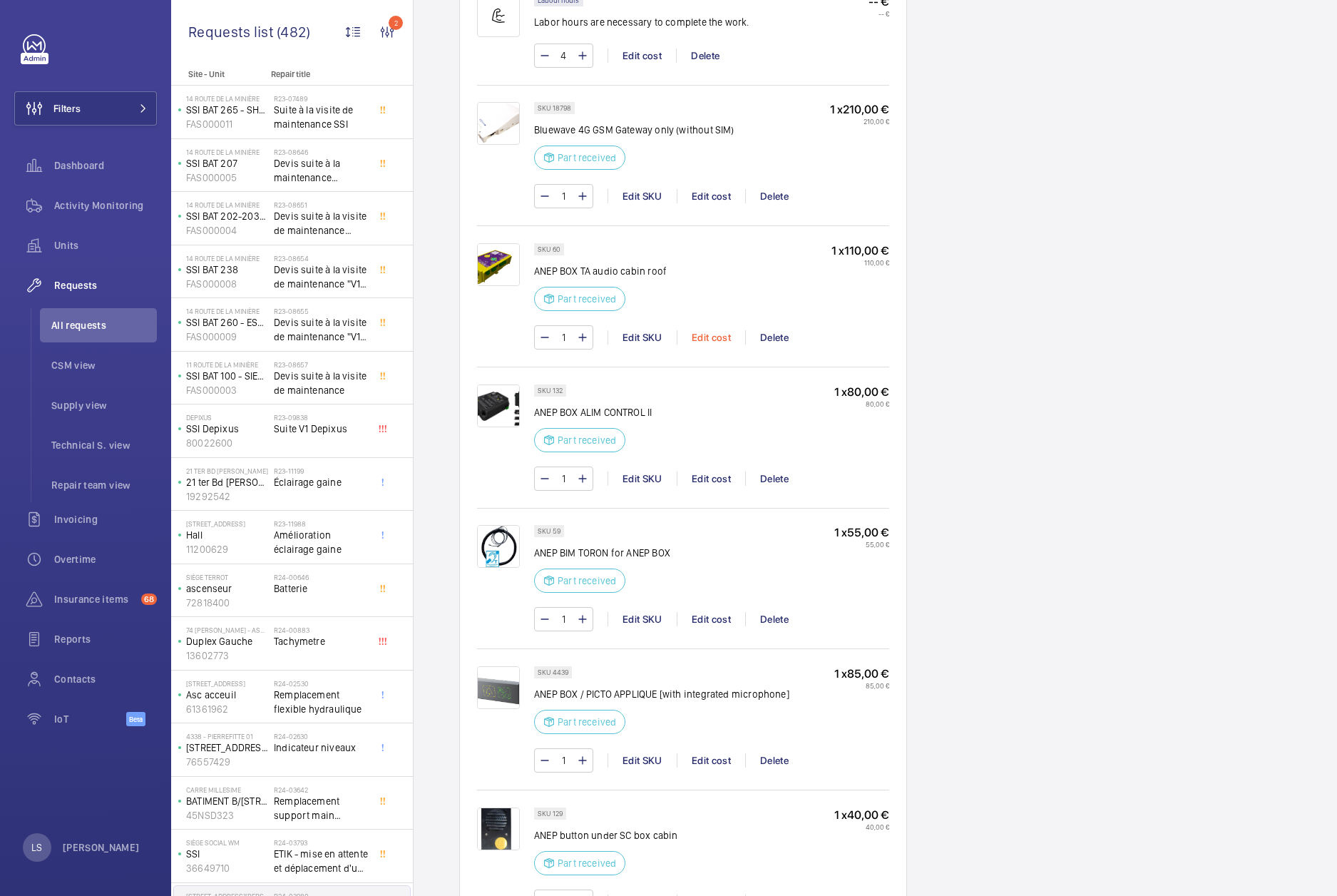
click at [700, 334] on div "Edit cost" at bounding box center [711, 337] width 68 height 15
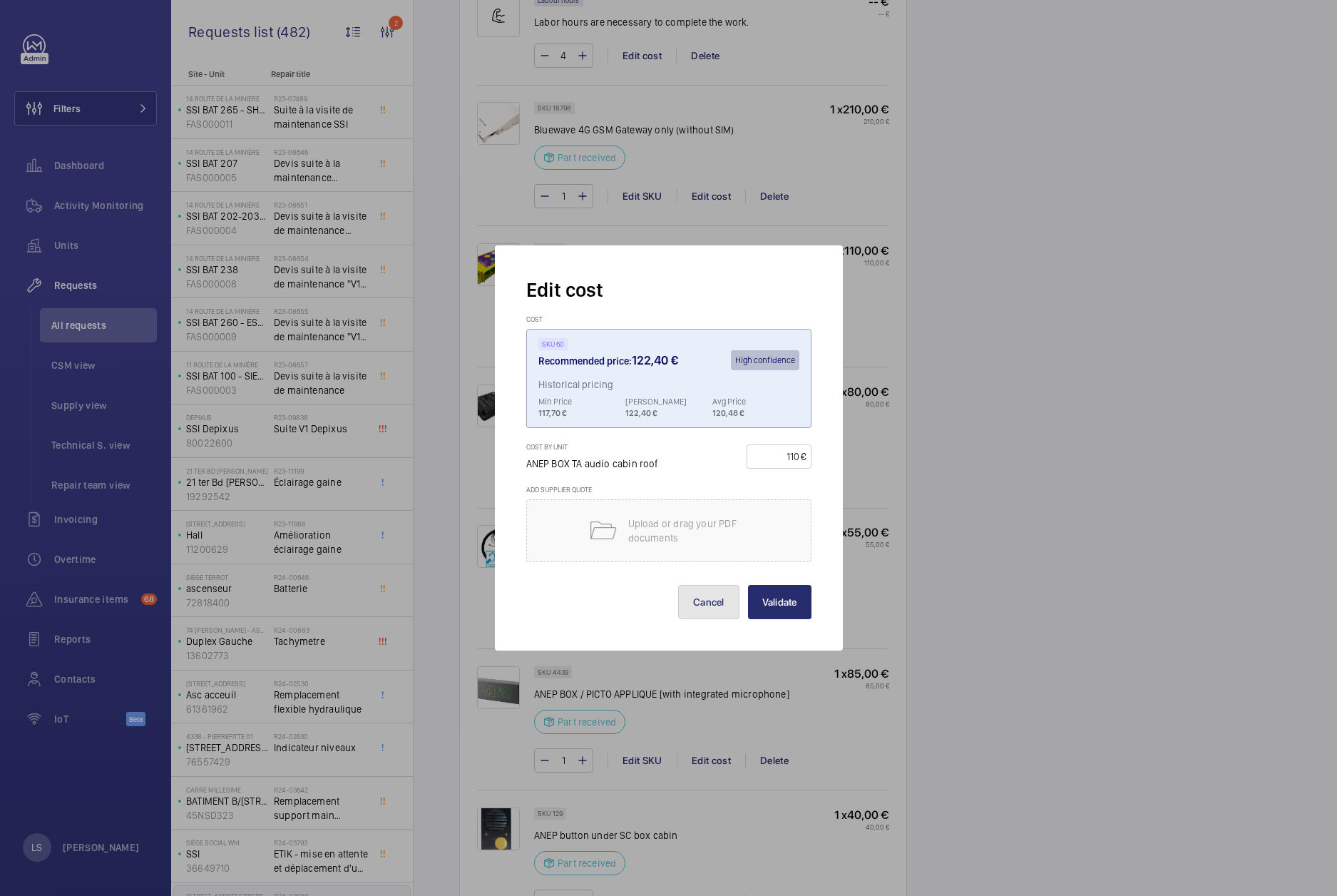
click at [717, 605] on button "Cancel" at bounding box center [708, 602] width 61 height 34
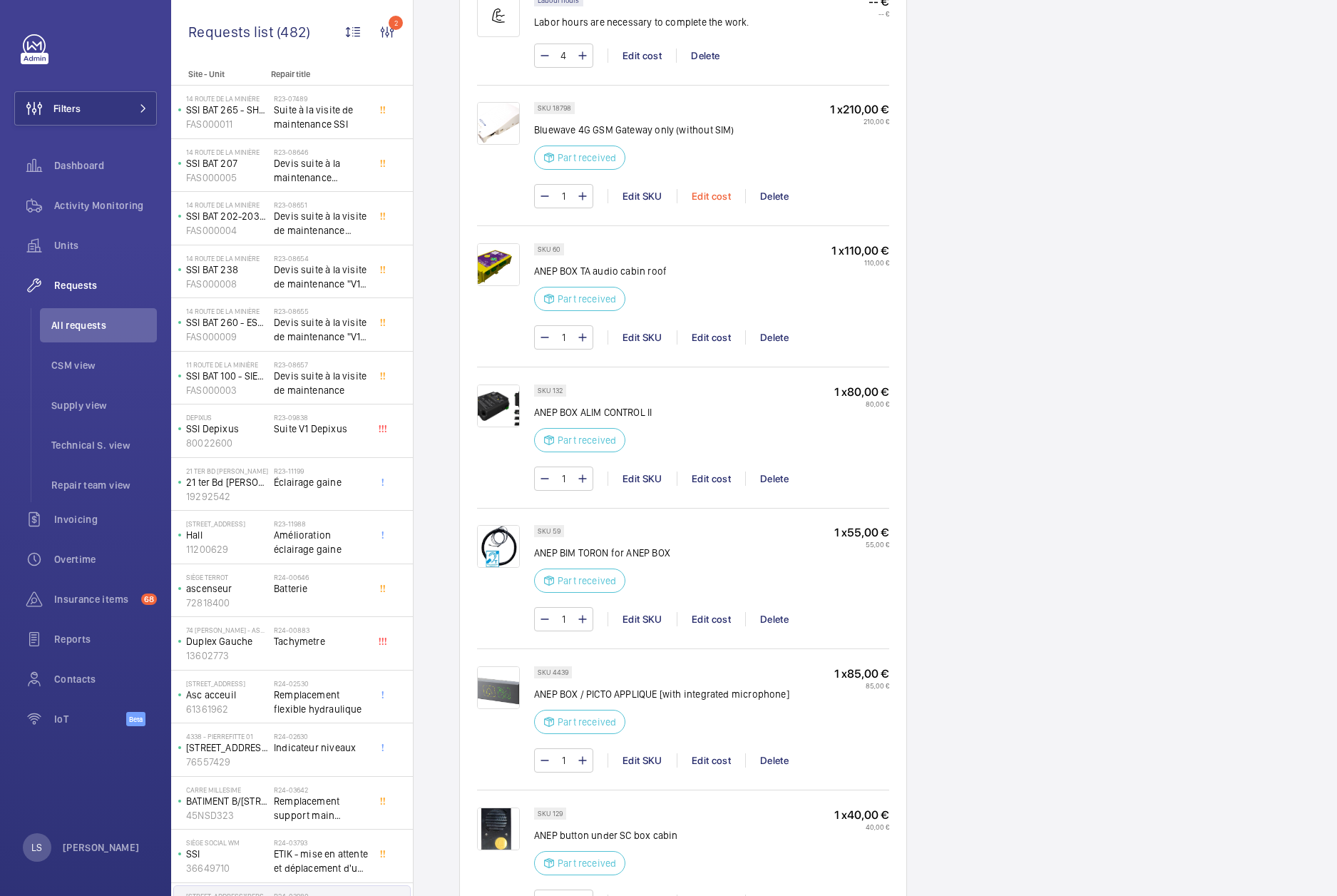
click at [712, 199] on div "Edit cost" at bounding box center [711, 196] width 68 height 15
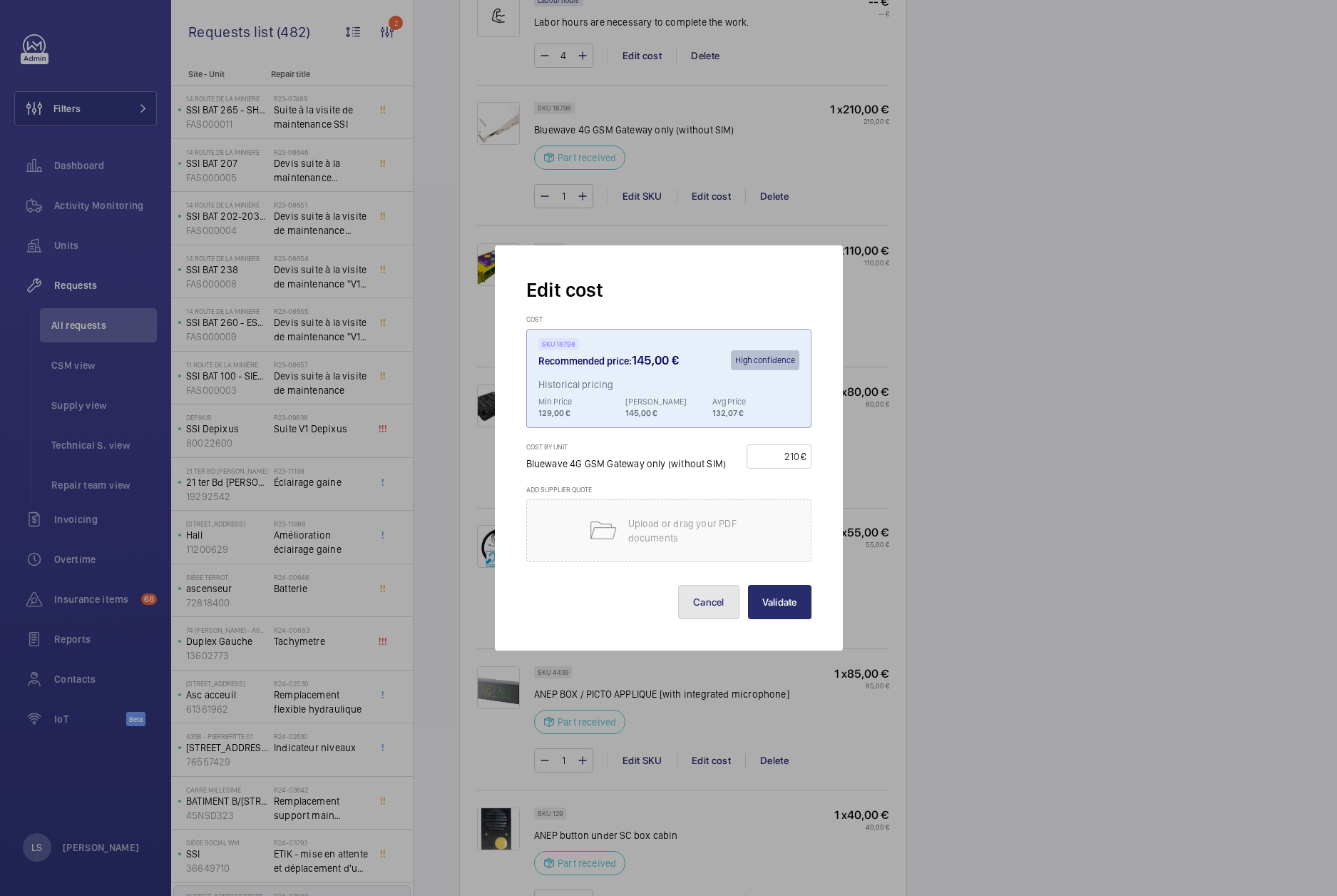
click at [724, 611] on button "Cancel" at bounding box center [708, 602] width 61 height 34
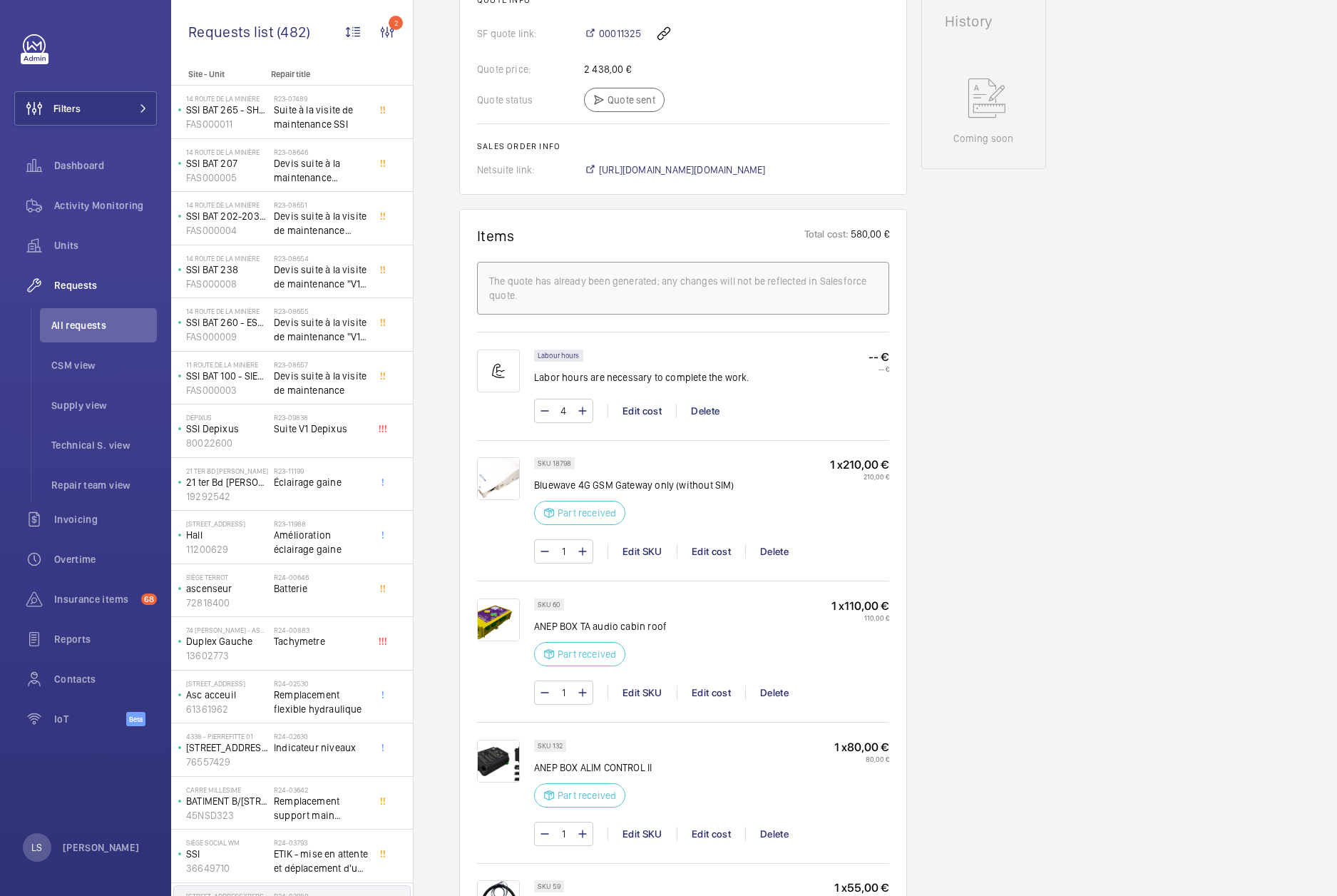
scroll to position [713, 0]
click at [702, 540] on div "SKU 18798 Bluewave 4G GSM Gateway only (without SIM) Part received 1 x 210,00 €…" at bounding box center [712, 519] width 355 height 121
click at [705, 548] on div "Edit cost" at bounding box center [711, 552] width 68 height 15
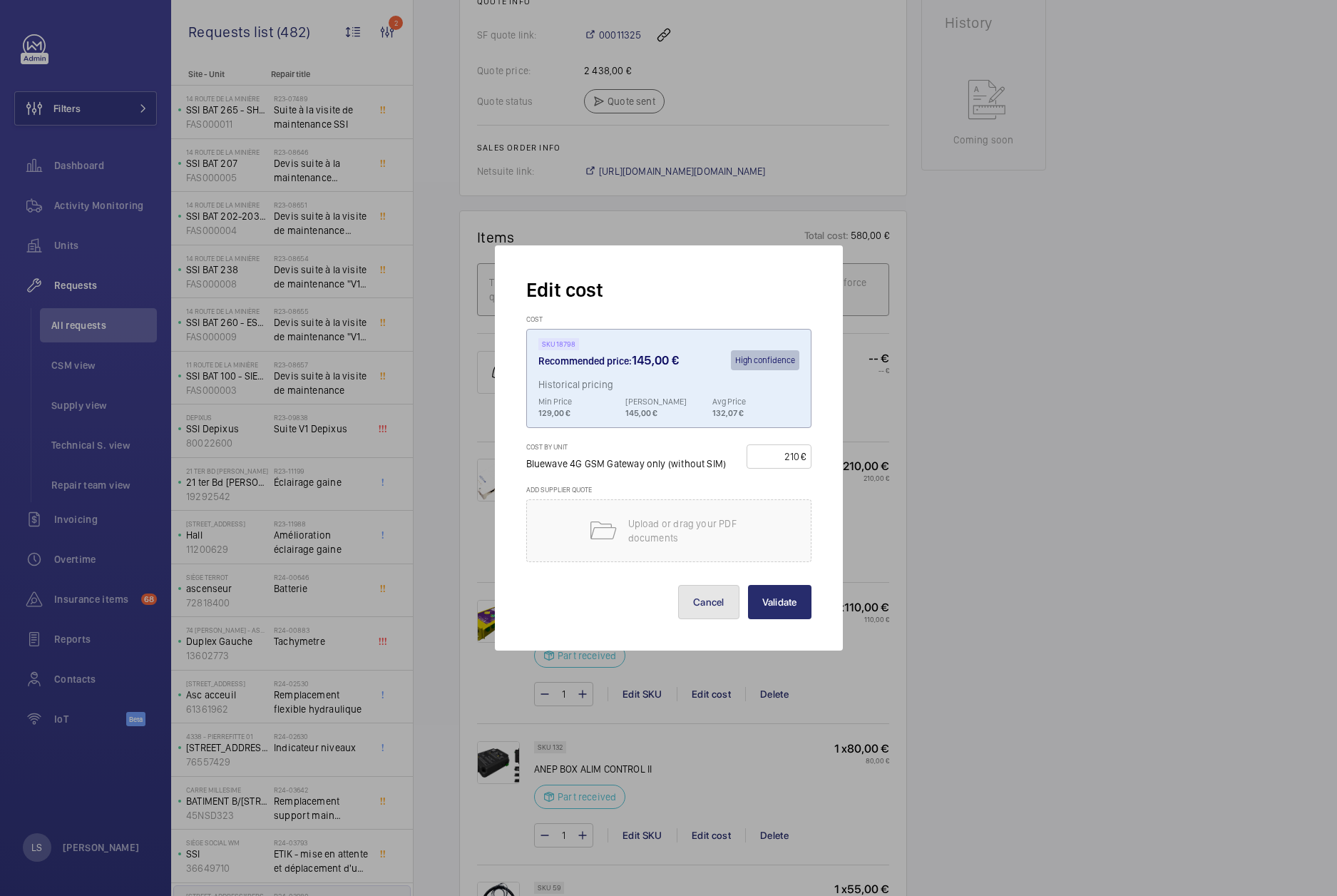
drag, startPoint x: 703, startPoint y: 601, endPoint x: 792, endPoint y: 358, distance: 258.8
click at [704, 600] on button "Cancel" at bounding box center [708, 602] width 61 height 34
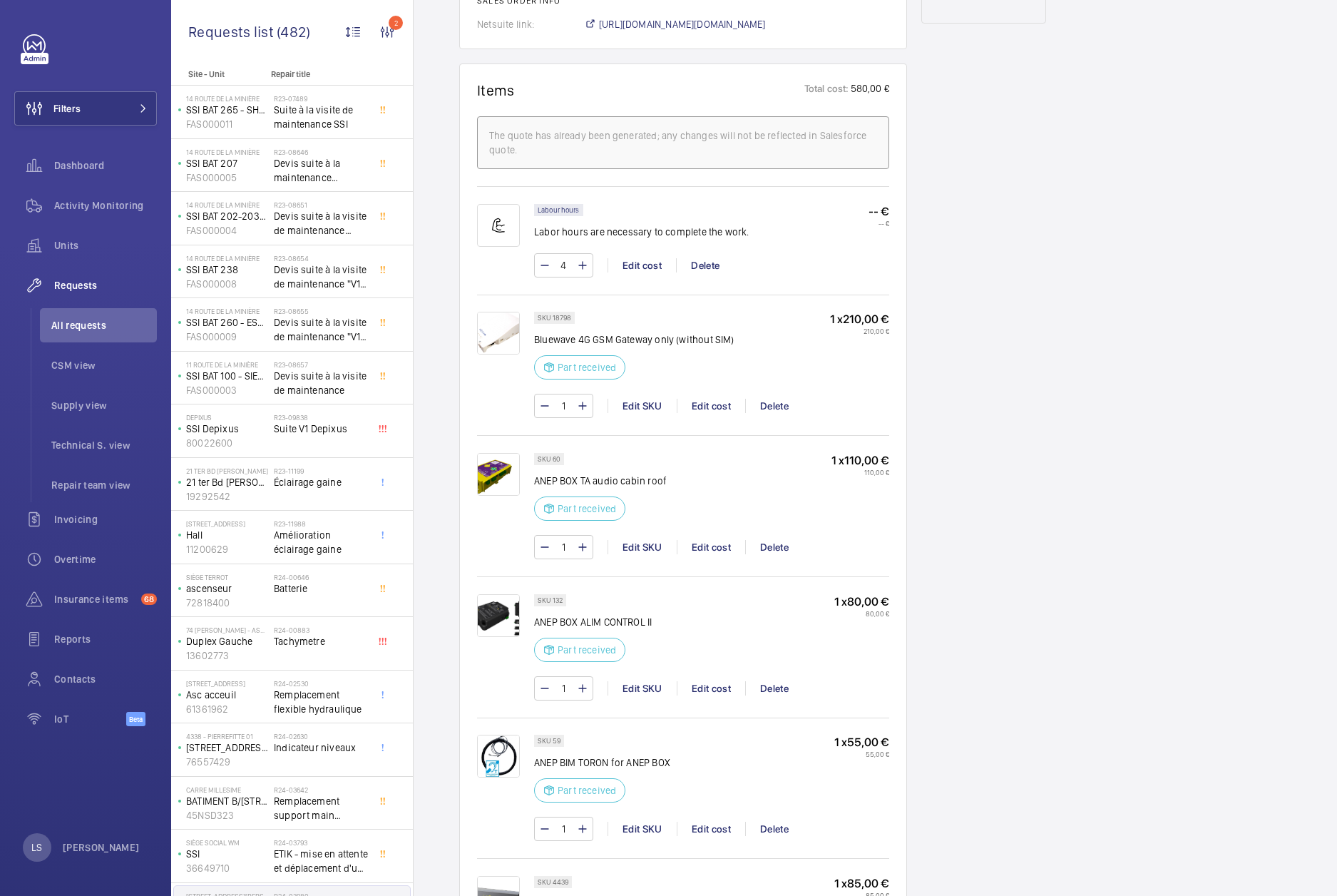
scroll to position [1284, 0]
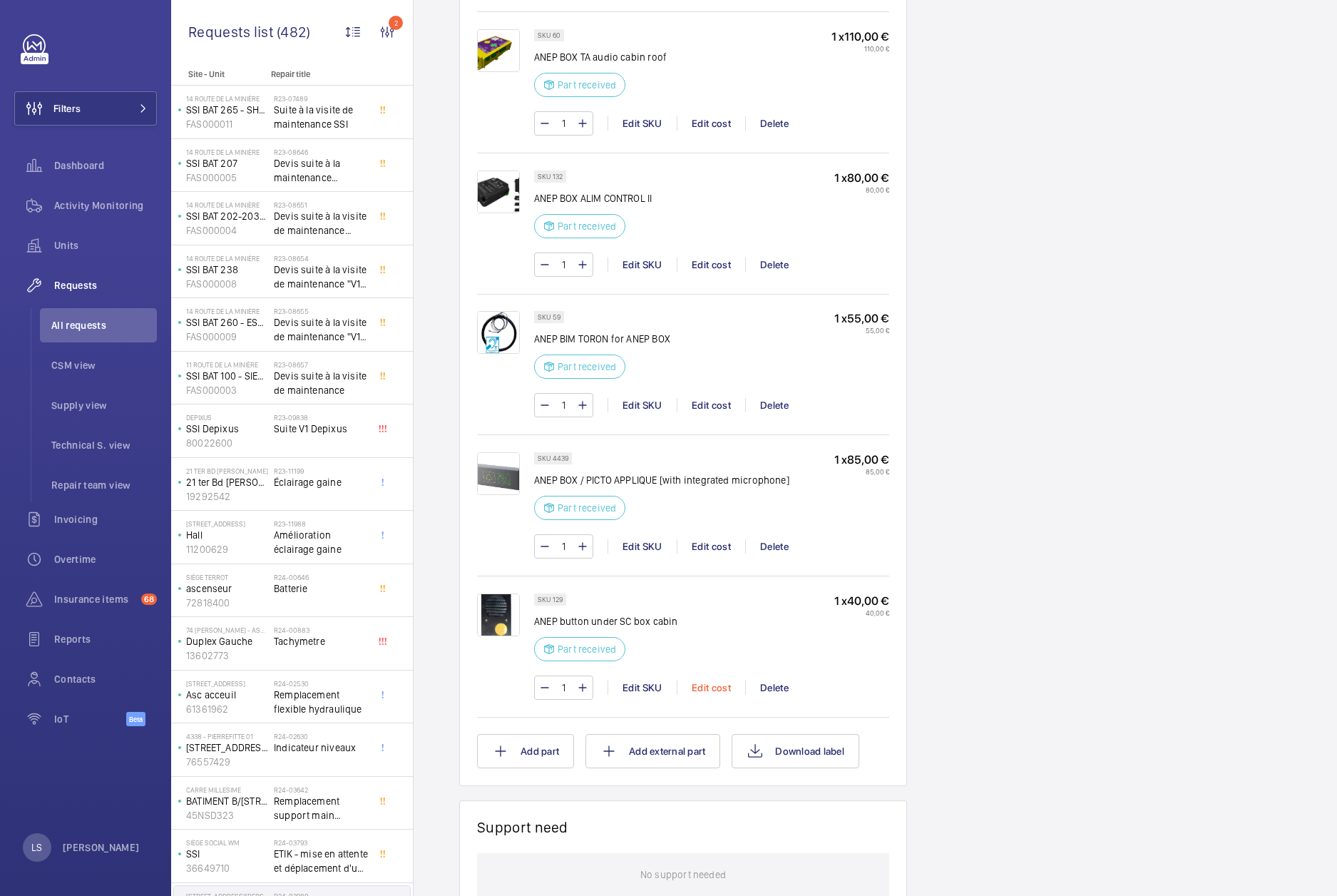
click at [707, 691] on div "Edit cost" at bounding box center [711, 688] width 68 height 15
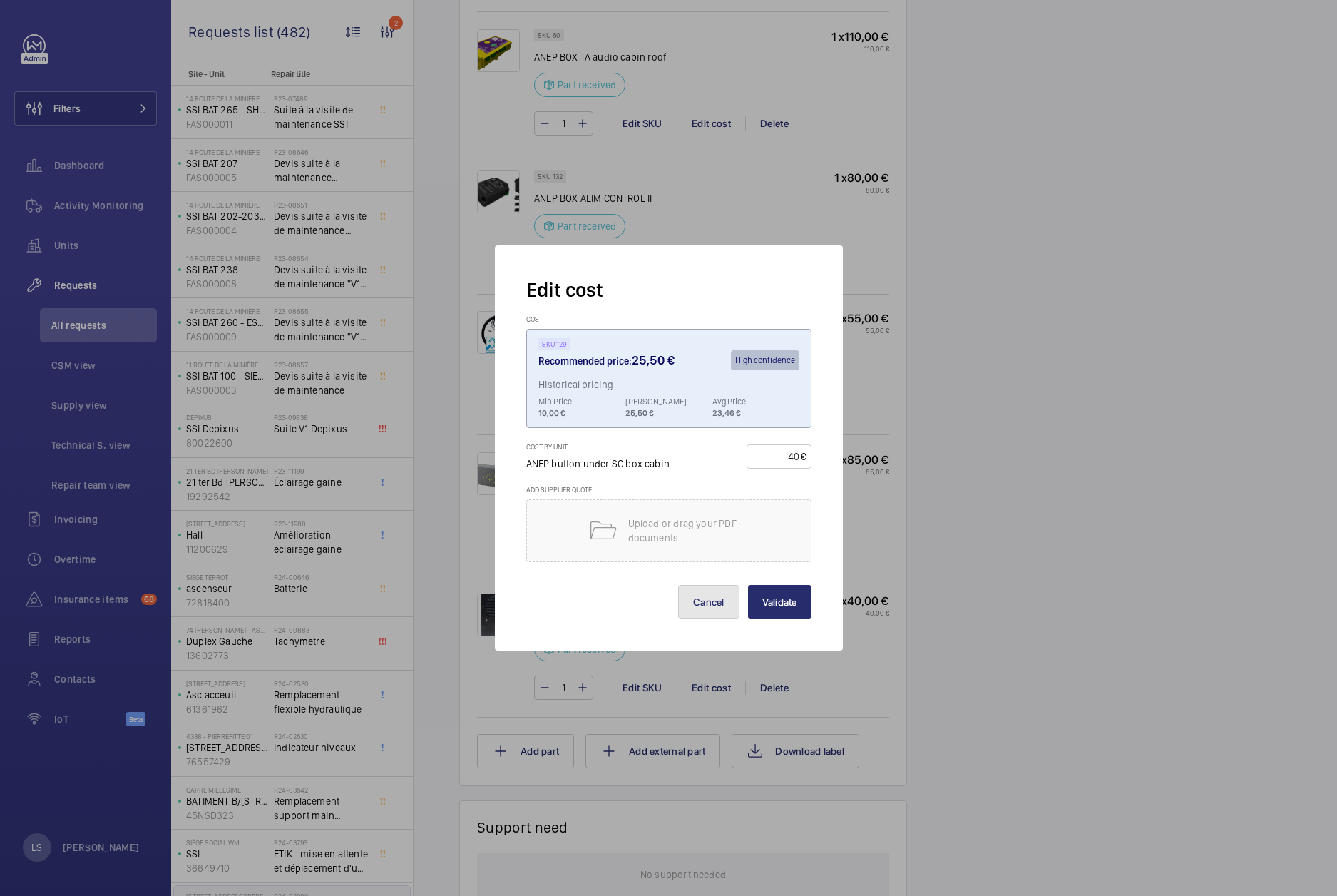
click at [721, 604] on button "Cancel" at bounding box center [708, 602] width 61 height 34
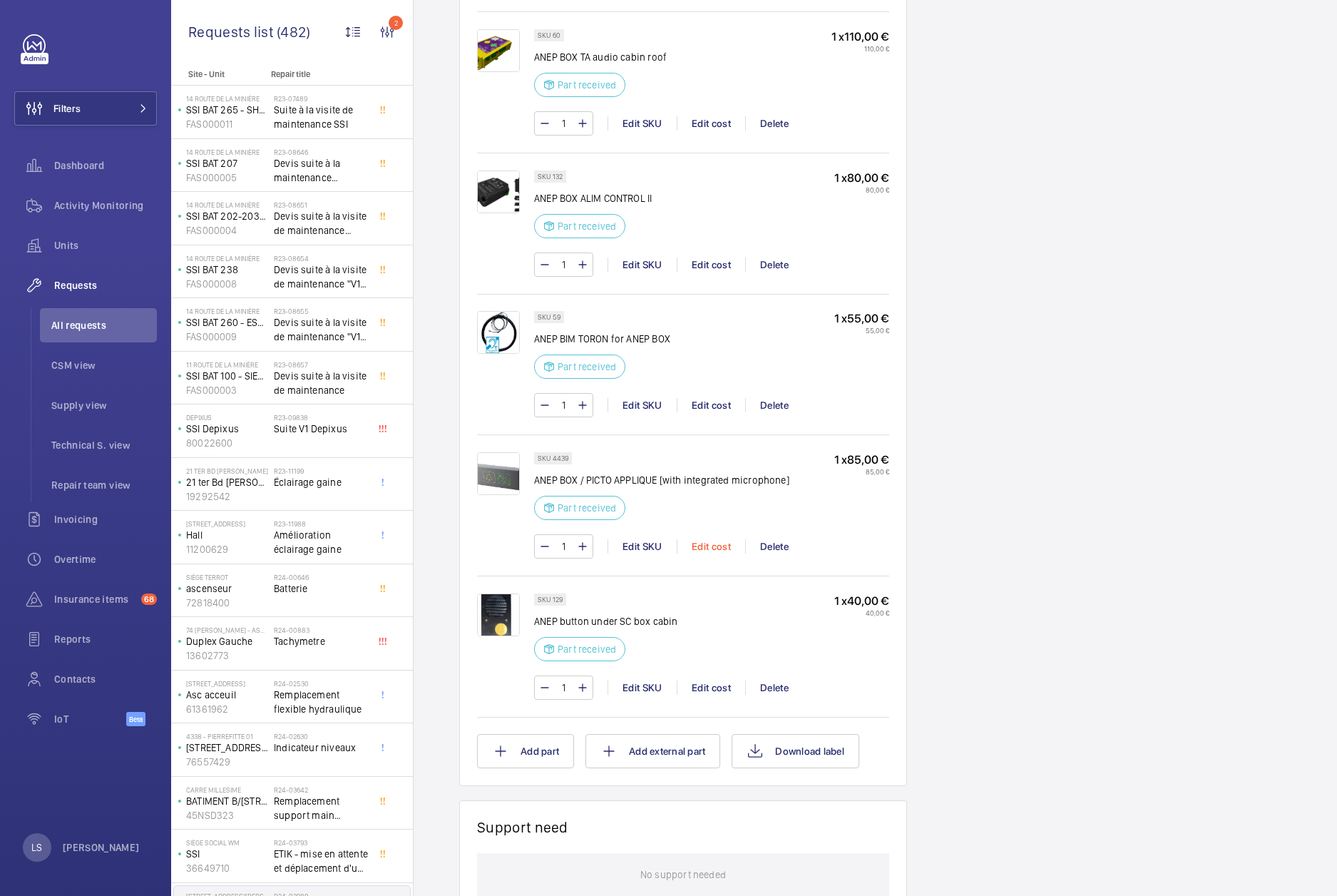
click at [721, 547] on div "Edit cost" at bounding box center [711, 546] width 68 height 15
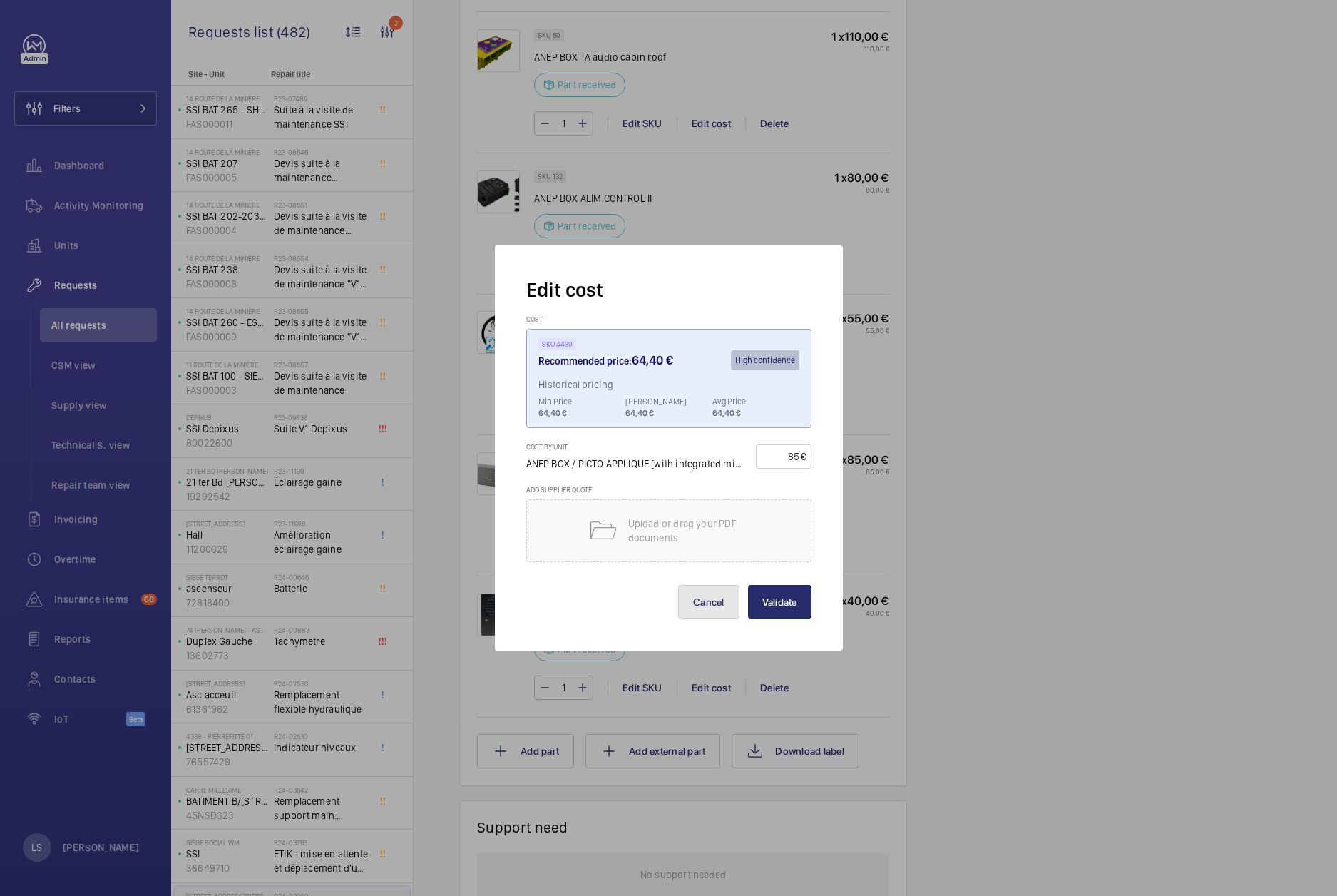
click at [699, 606] on button "Cancel" at bounding box center [708, 602] width 61 height 34
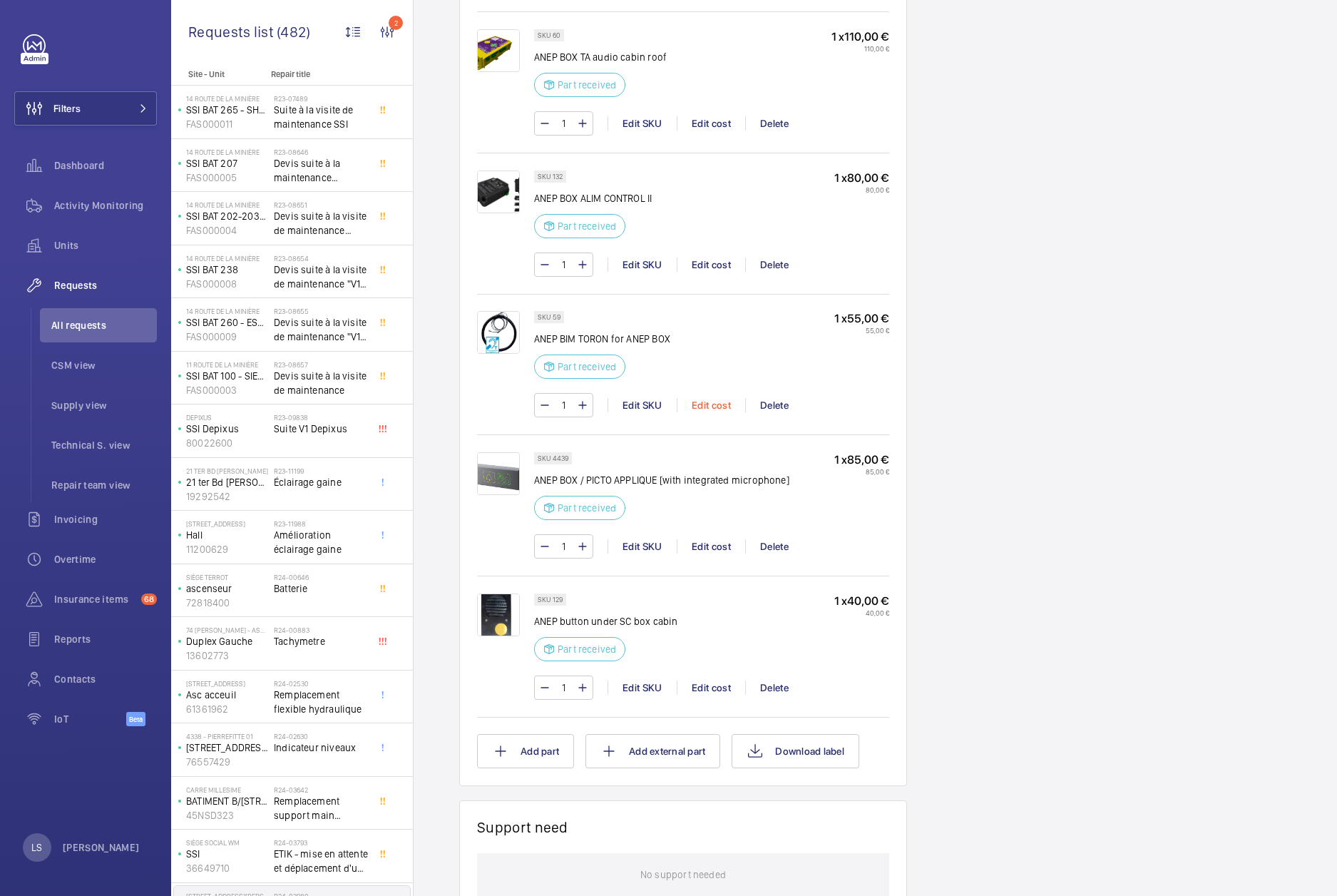
click at [707, 409] on div "Edit cost" at bounding box center [711, 405] width 68 height 15
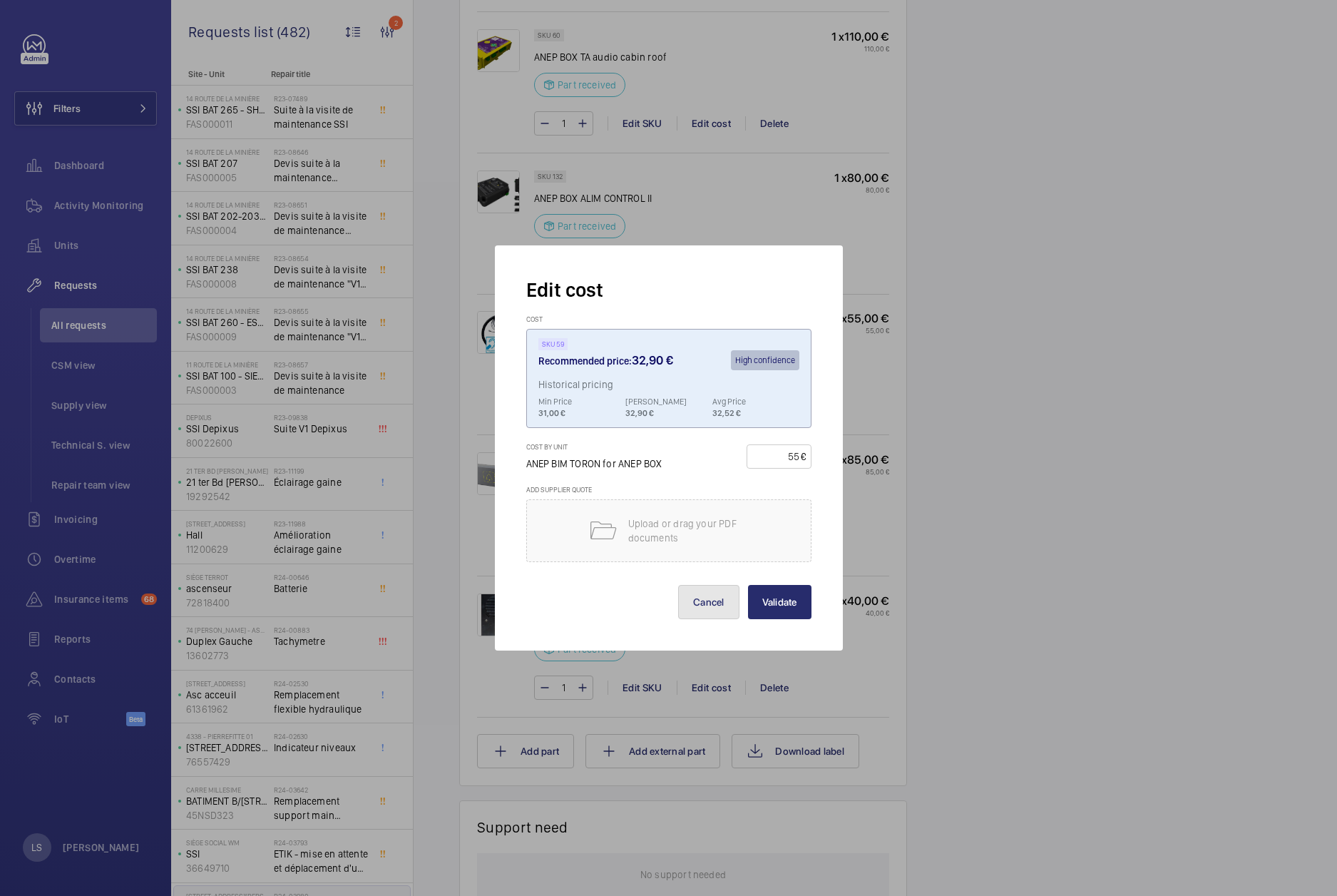
click at [717, 607] on button "Cancel" at bounding box center [708, 602] width 61 height 34
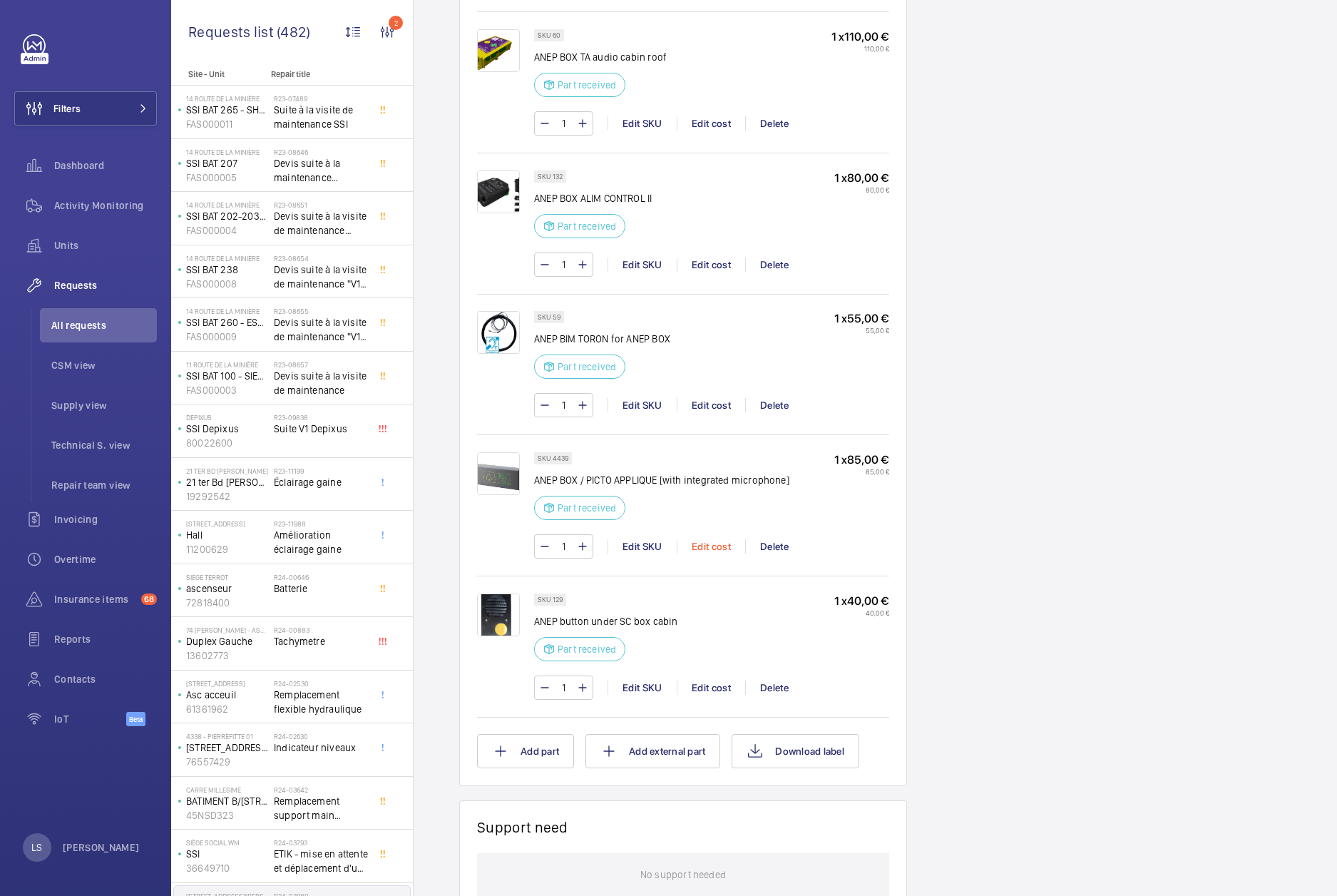
click at [708, 540] on div "Edit cost" at bounding box center [711, 546] width 68 height 15
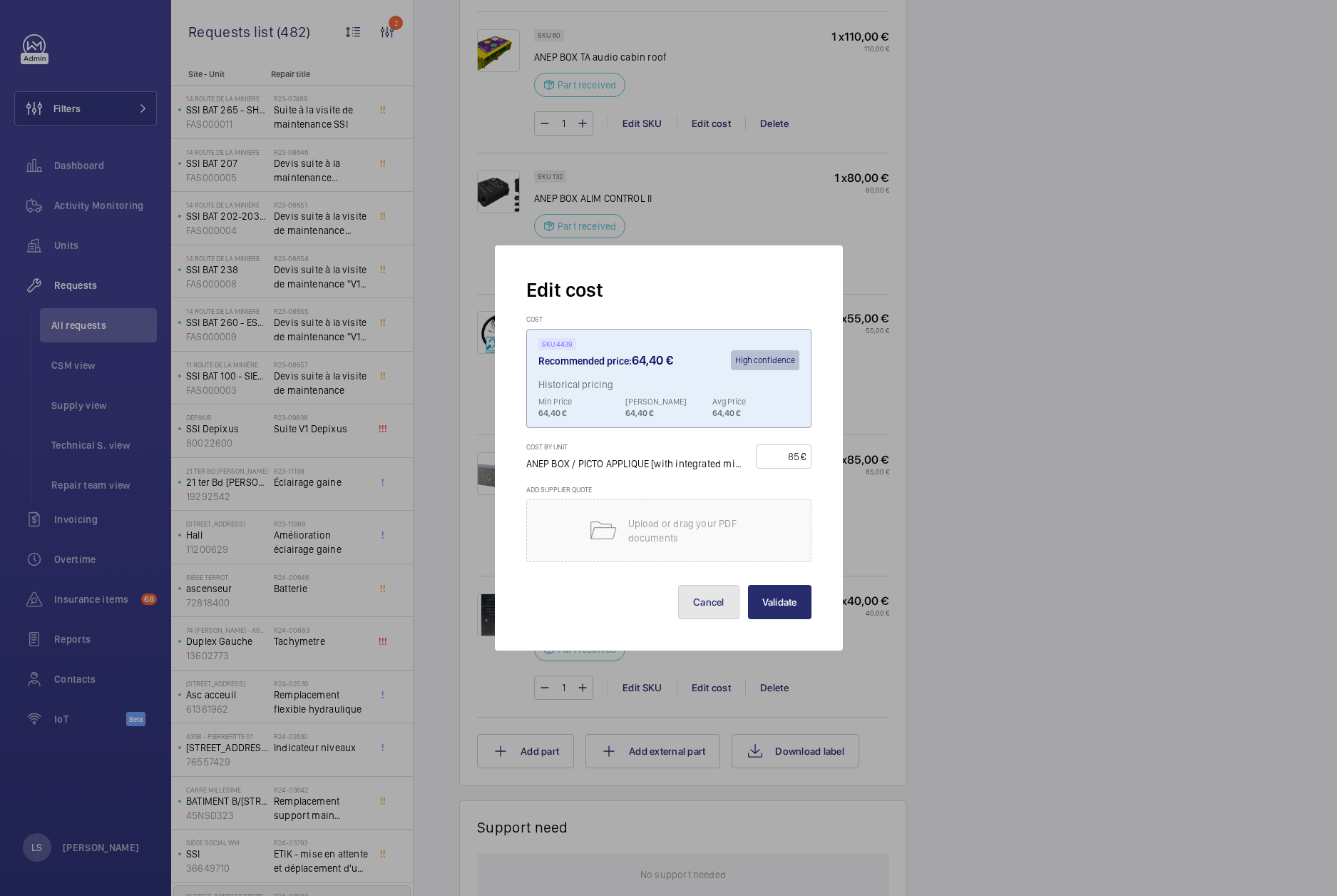
drag, startPoint x: 722, startPoint y: 595, endPoint x: 726, endPoint y: 588, distance: 8.1
click at [721, 595] on button "Cancel" at bounding box center [708, 602] width 61 height 34
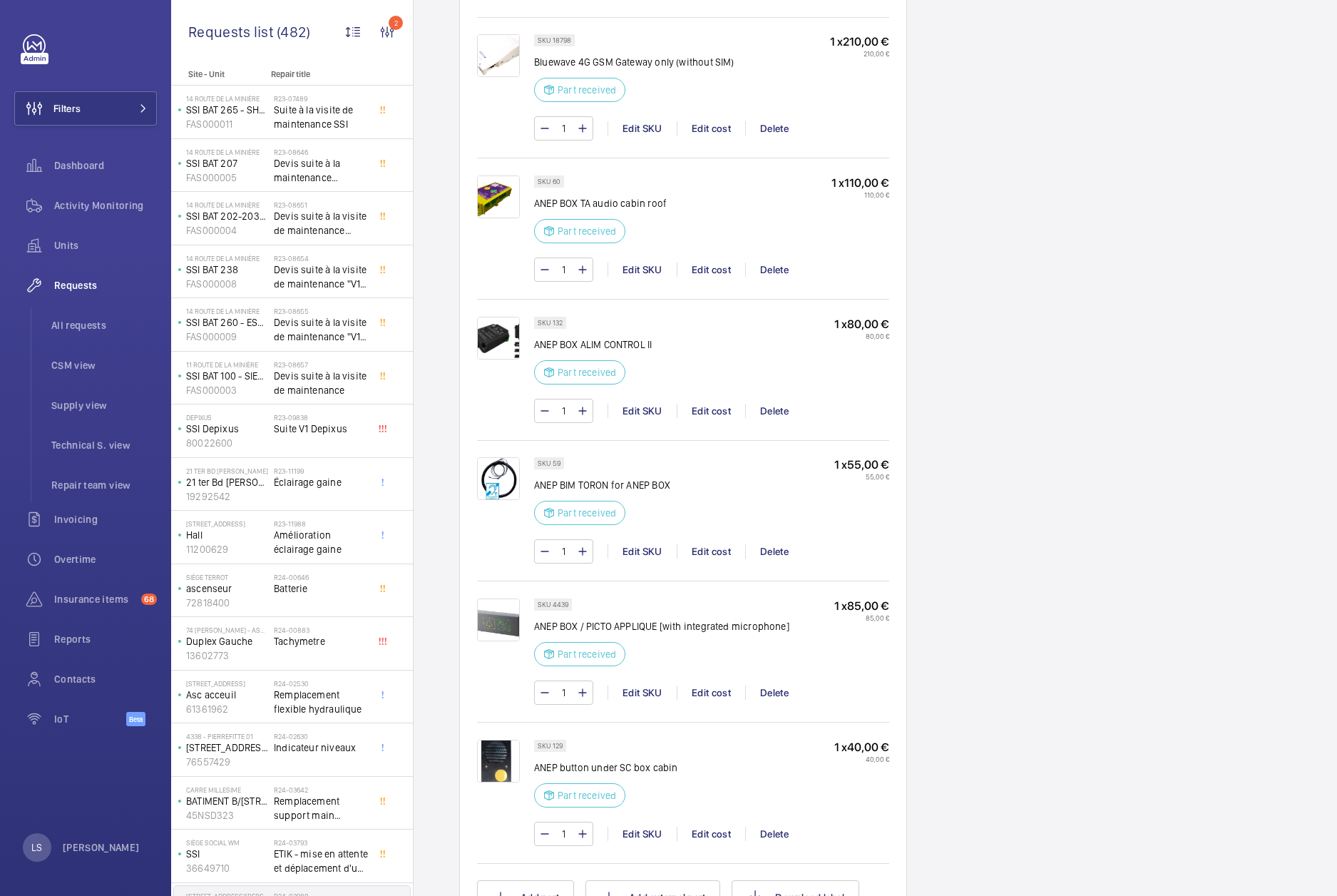
scroll to position [1141, 0]
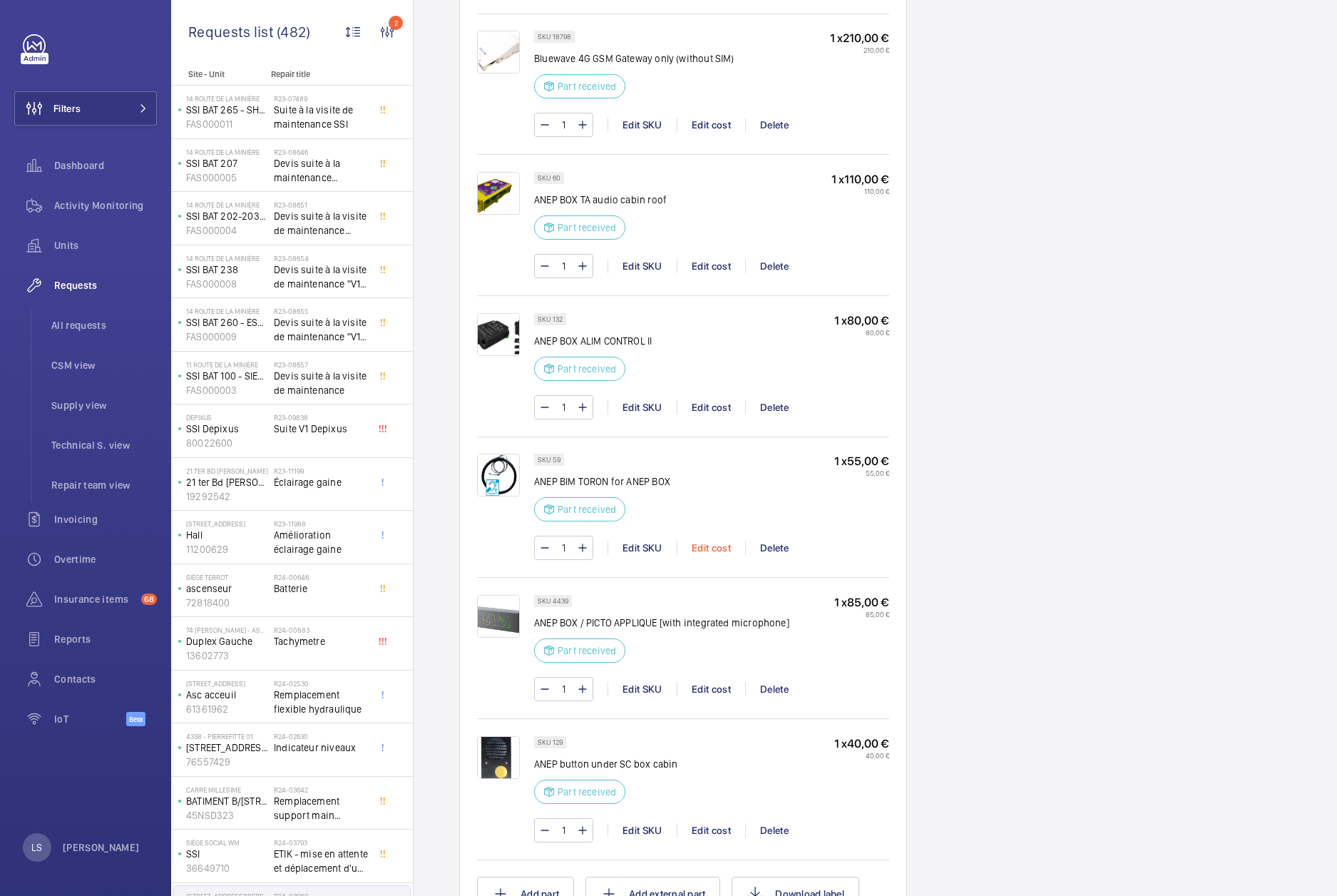
click at [696, 546] on div "Edit cost" at bounding box center [711, 547] width 68 height 15
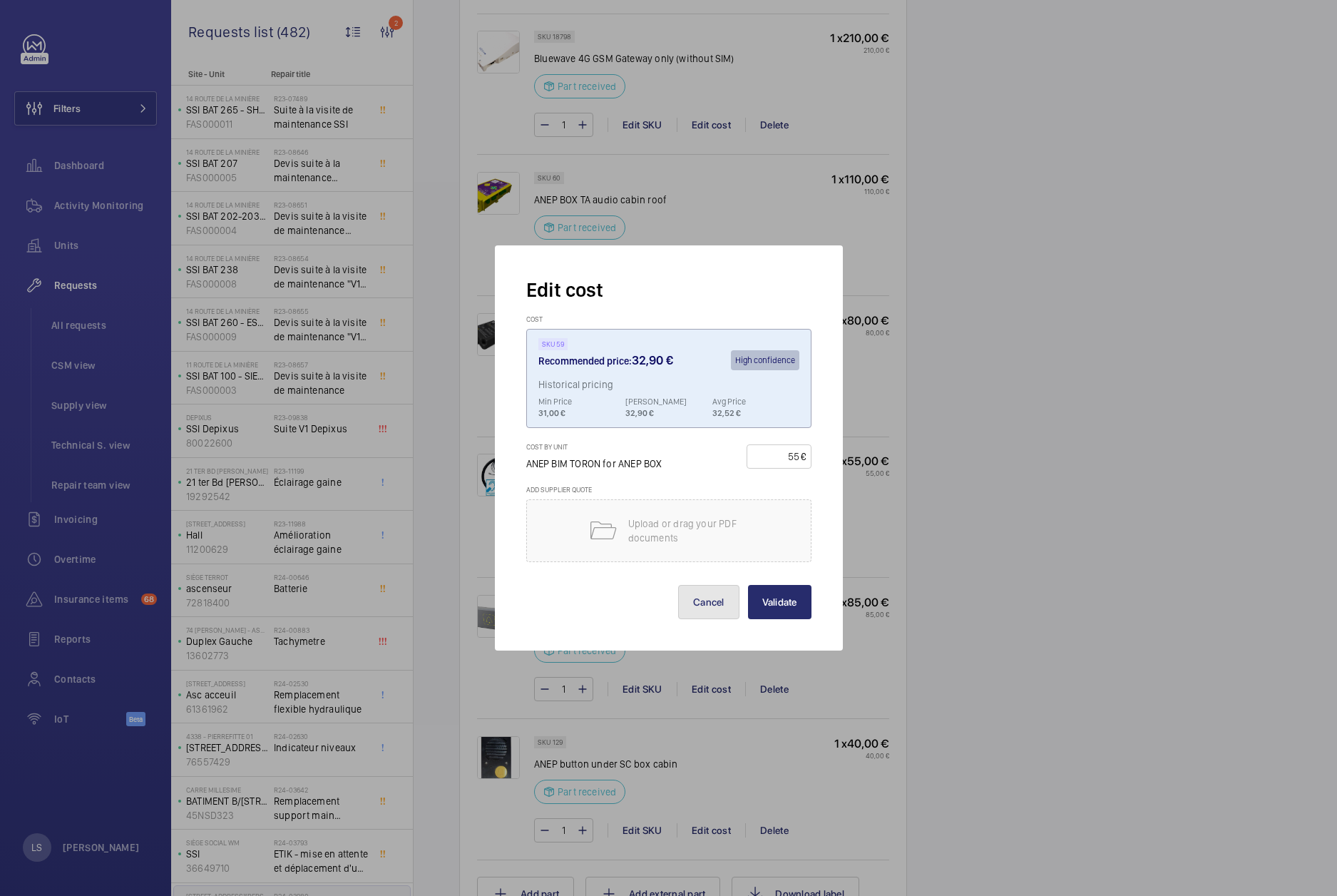
click at [701, 600] on button "Cancel" at bounding box center [708, 602] width 61 height 34
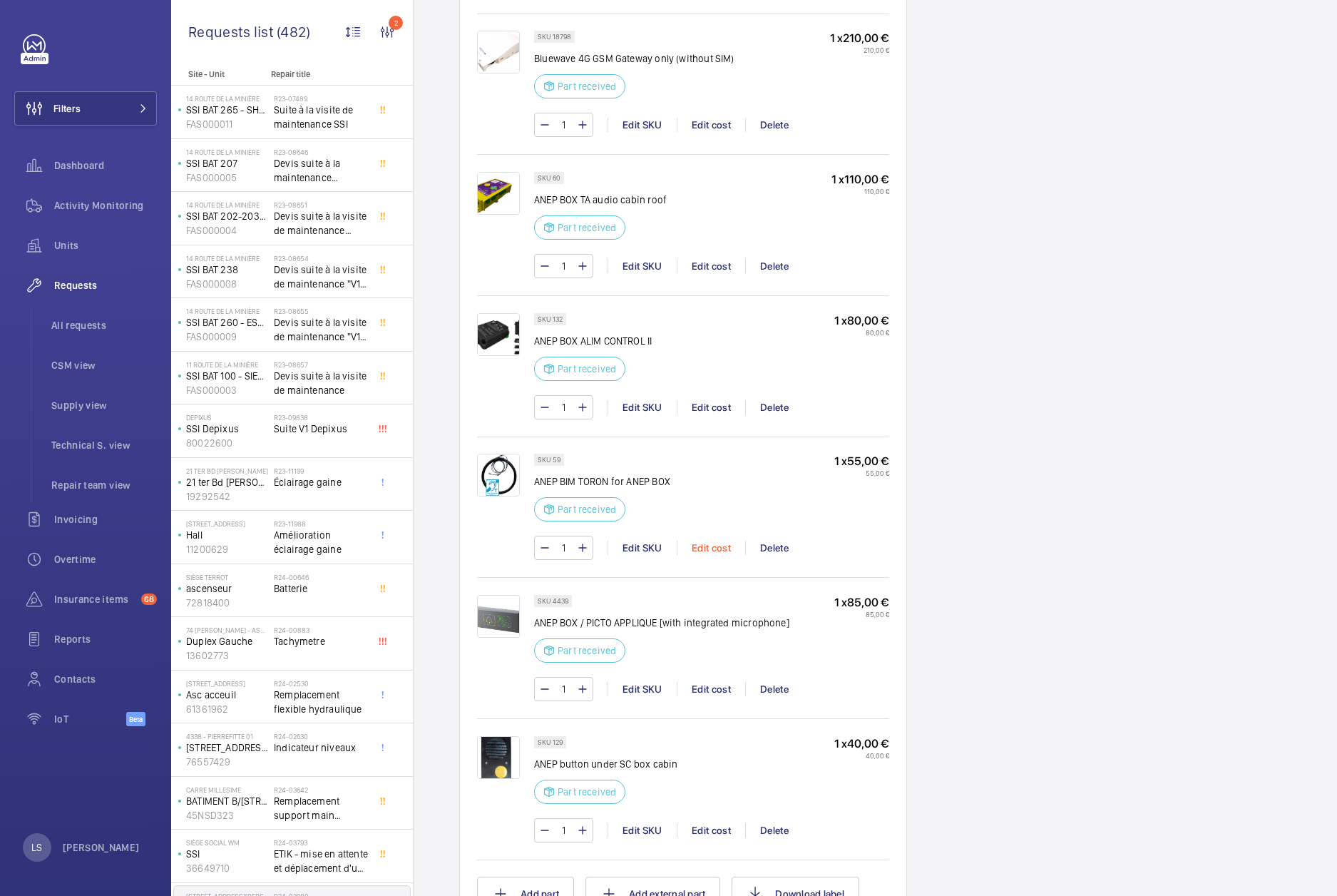
click at [702, 551] on div "Edit cost" at bounding box center [711, 547] width 68 height 15
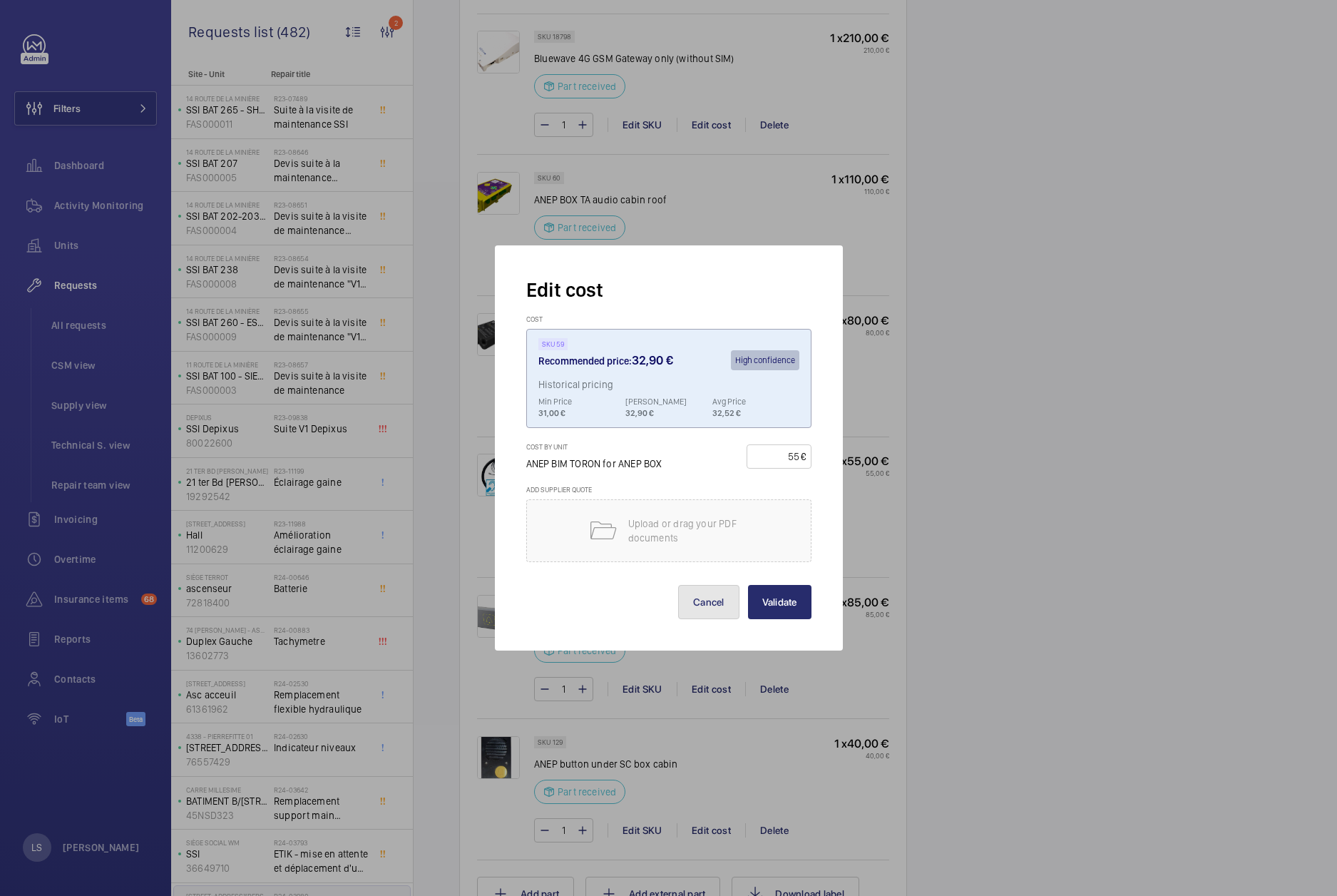
click at [713, 593] on button "Cancel" at bounding box center [708, 602] width 61 height 34
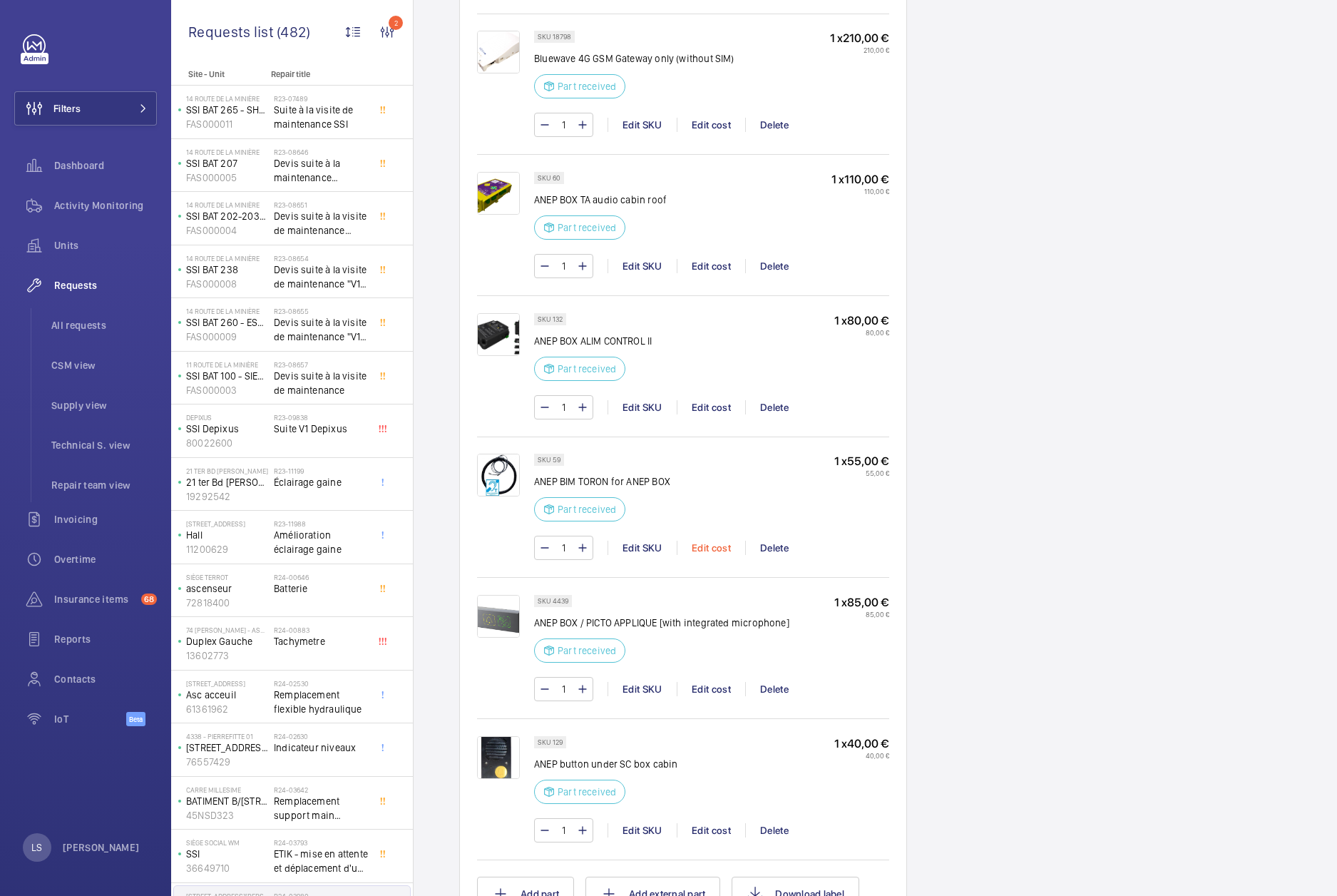
click at [707, 550] on div "Edit cost" at bounding box center [711, 547] width 68 height 15
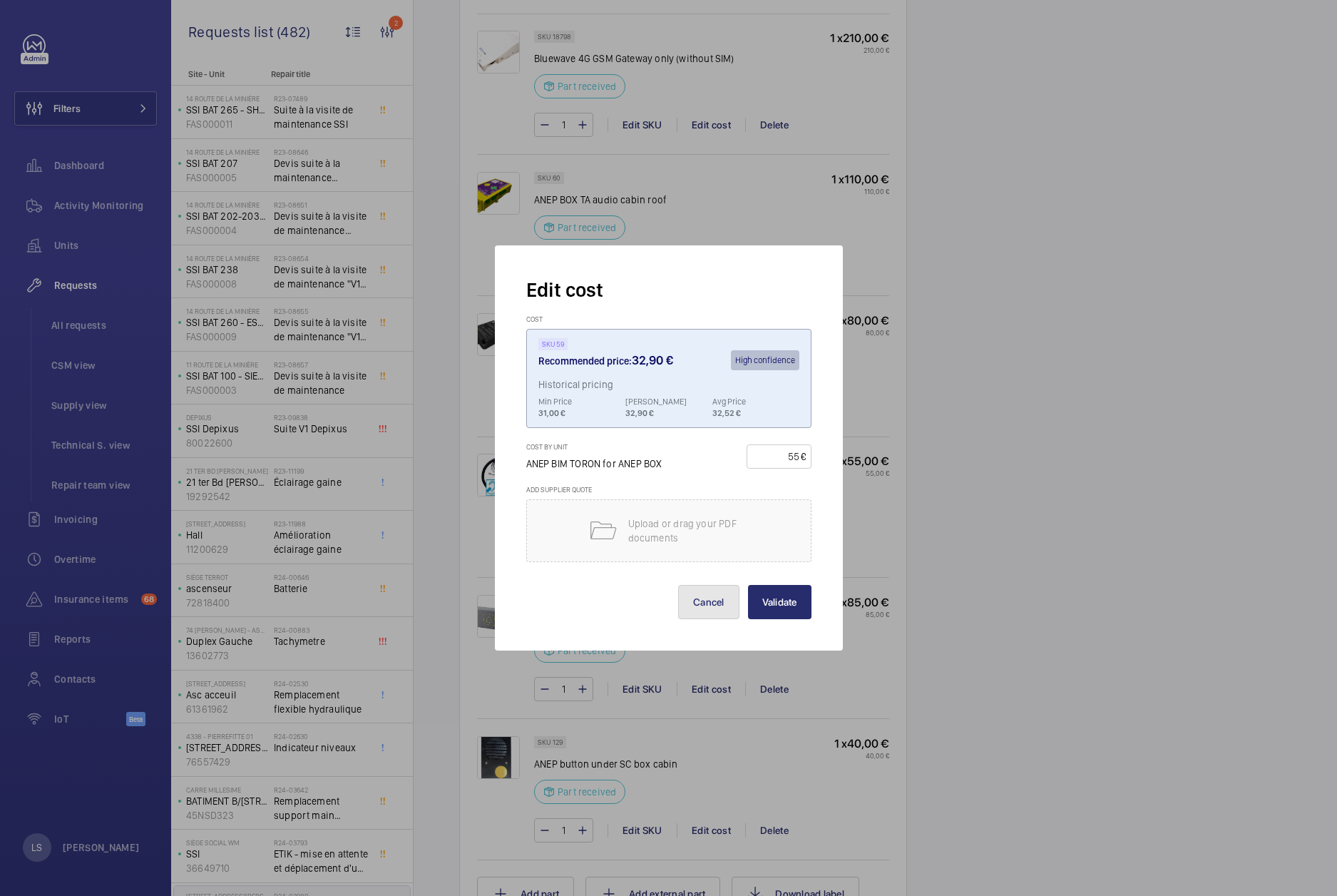
click at [711, 616] on button "Cancel" at bounding box center [708, 602] width 61 height 34
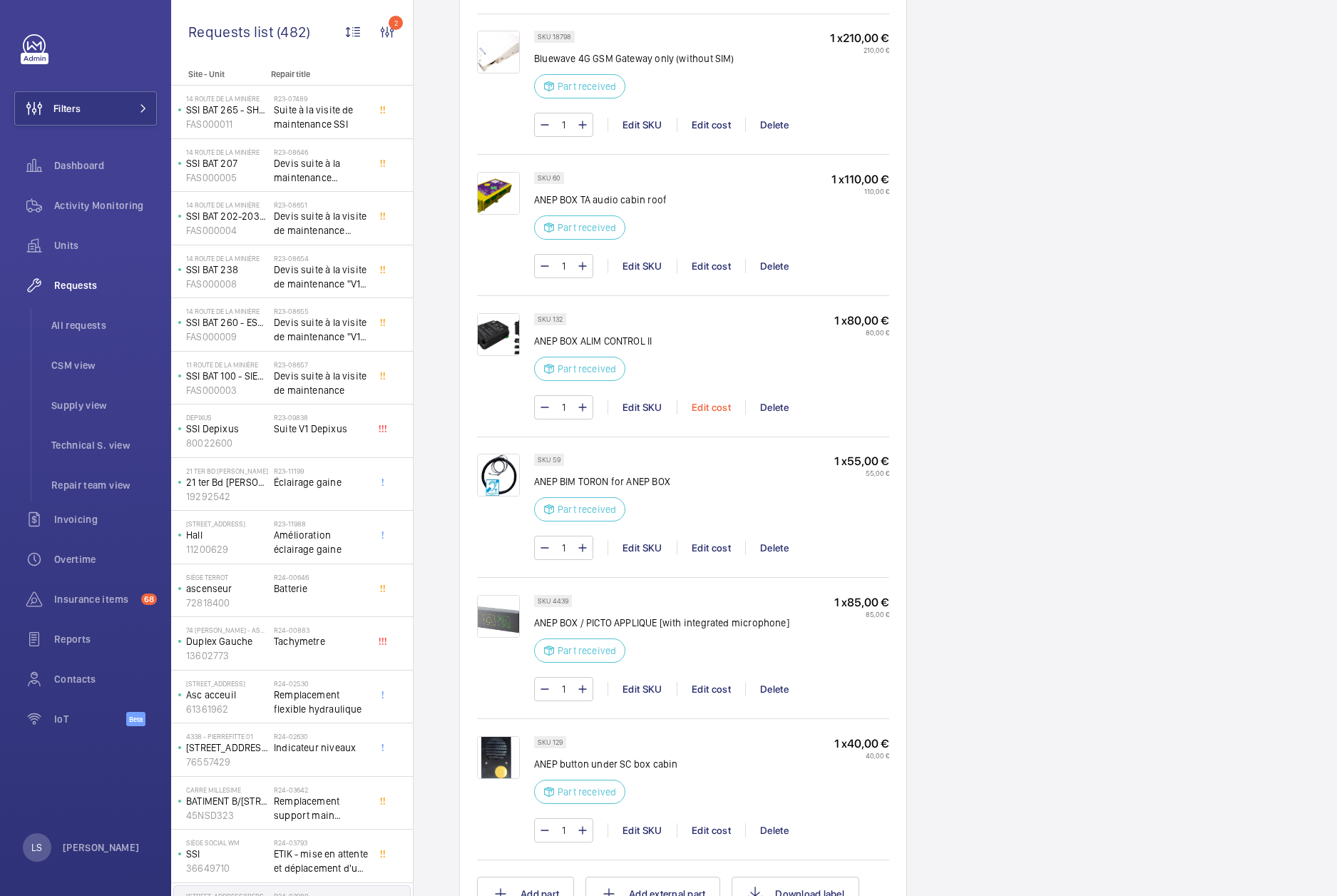
click at [706, 405] on div "Edit cost" at bounding box center [711, 407] width 68 height 15
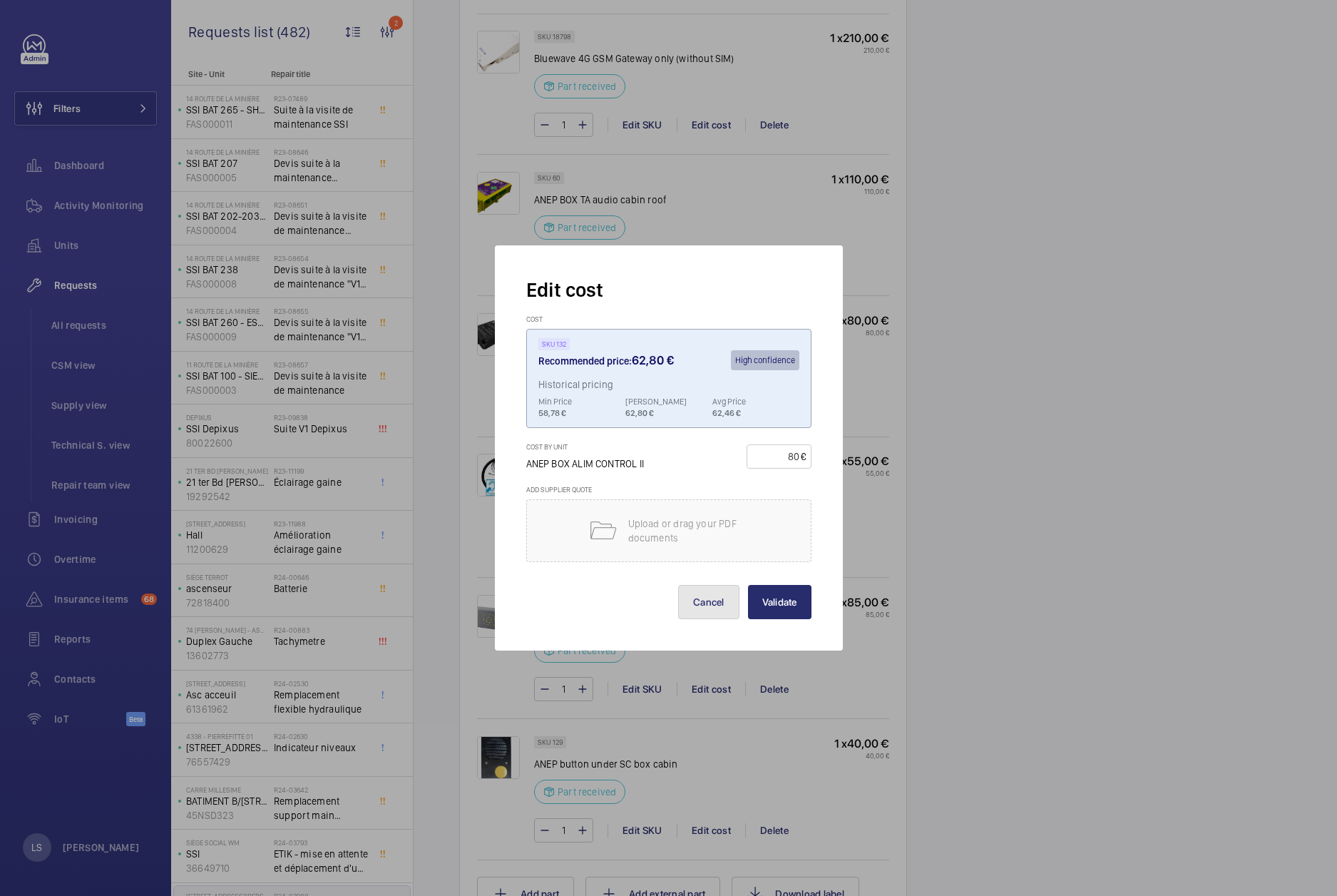
click at [689, 606] on button "Cancel" at bounding box center [708, 602] width 61 height 34
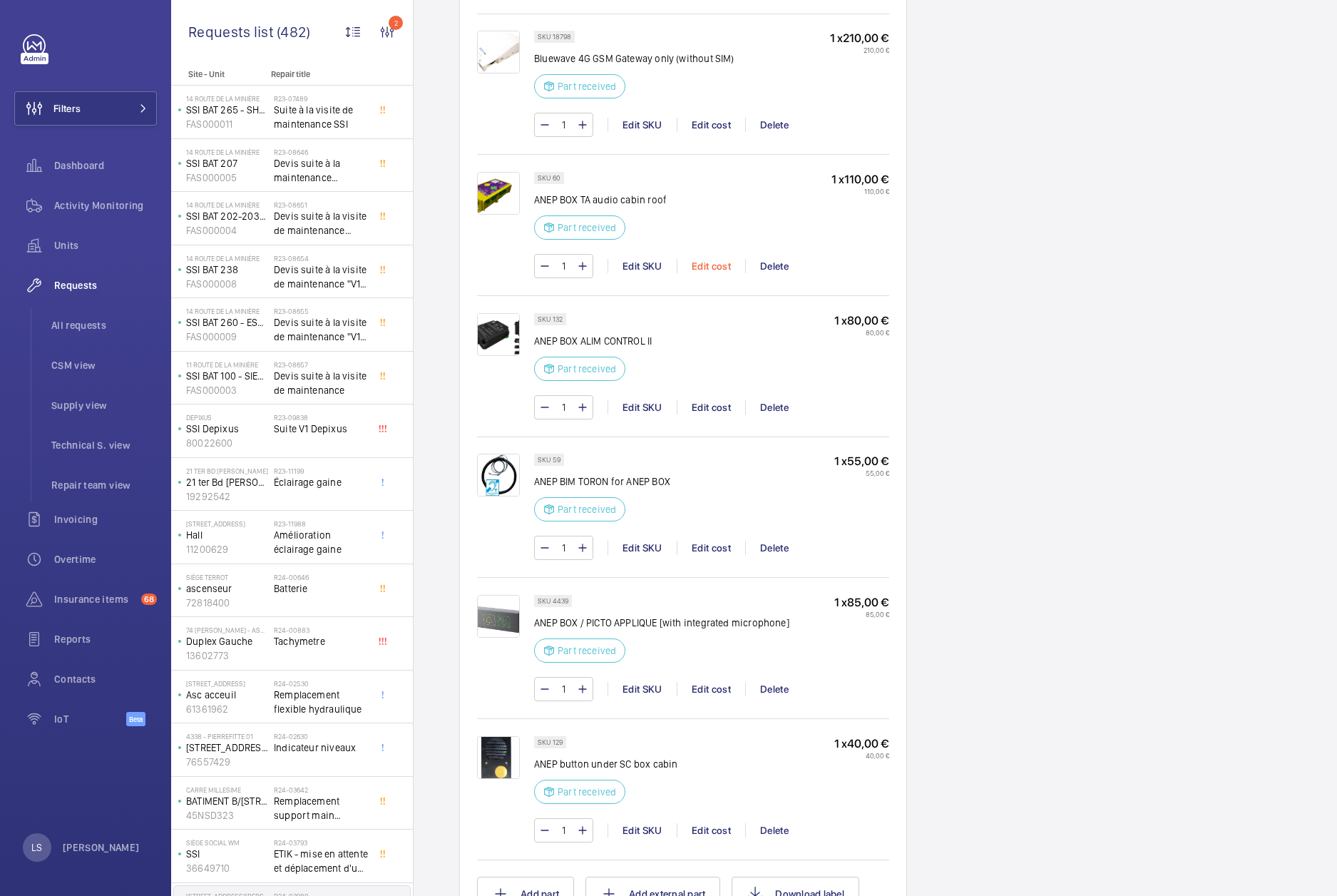
click at [698, 268] on div "Edit cost" at bounding box center [711, 266] width 68 height 15
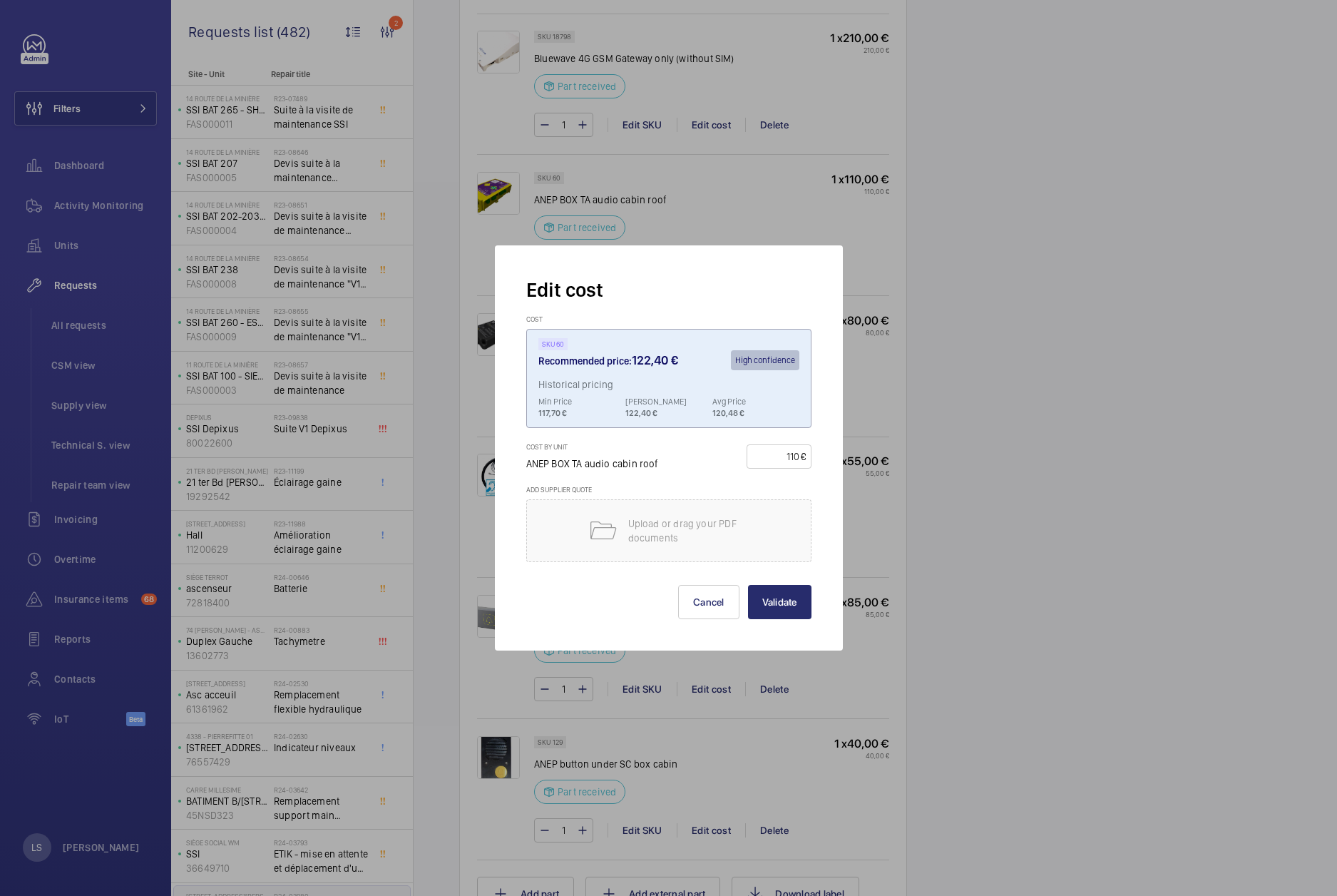
click at [708, 626] on div "Edit cost Cost SKU 60 Recommended price: 122,40 € High confidence Historical pr…" at bounding box center [668, 448] width 348 height 405
click at [699, 604] on button "Cancel" at bounding box center [708, 602] width 61 height 34
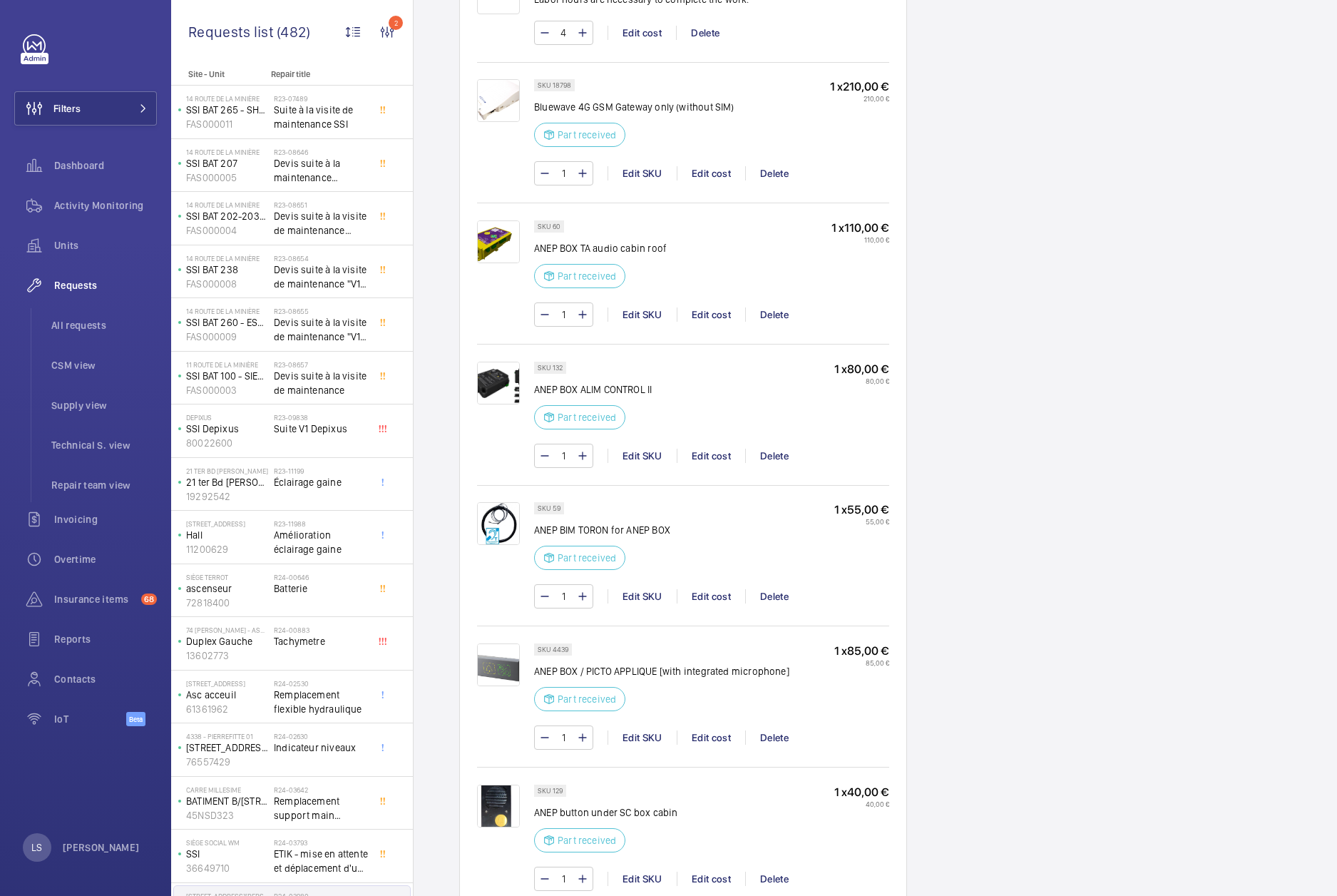
scroll to position [998, 0]
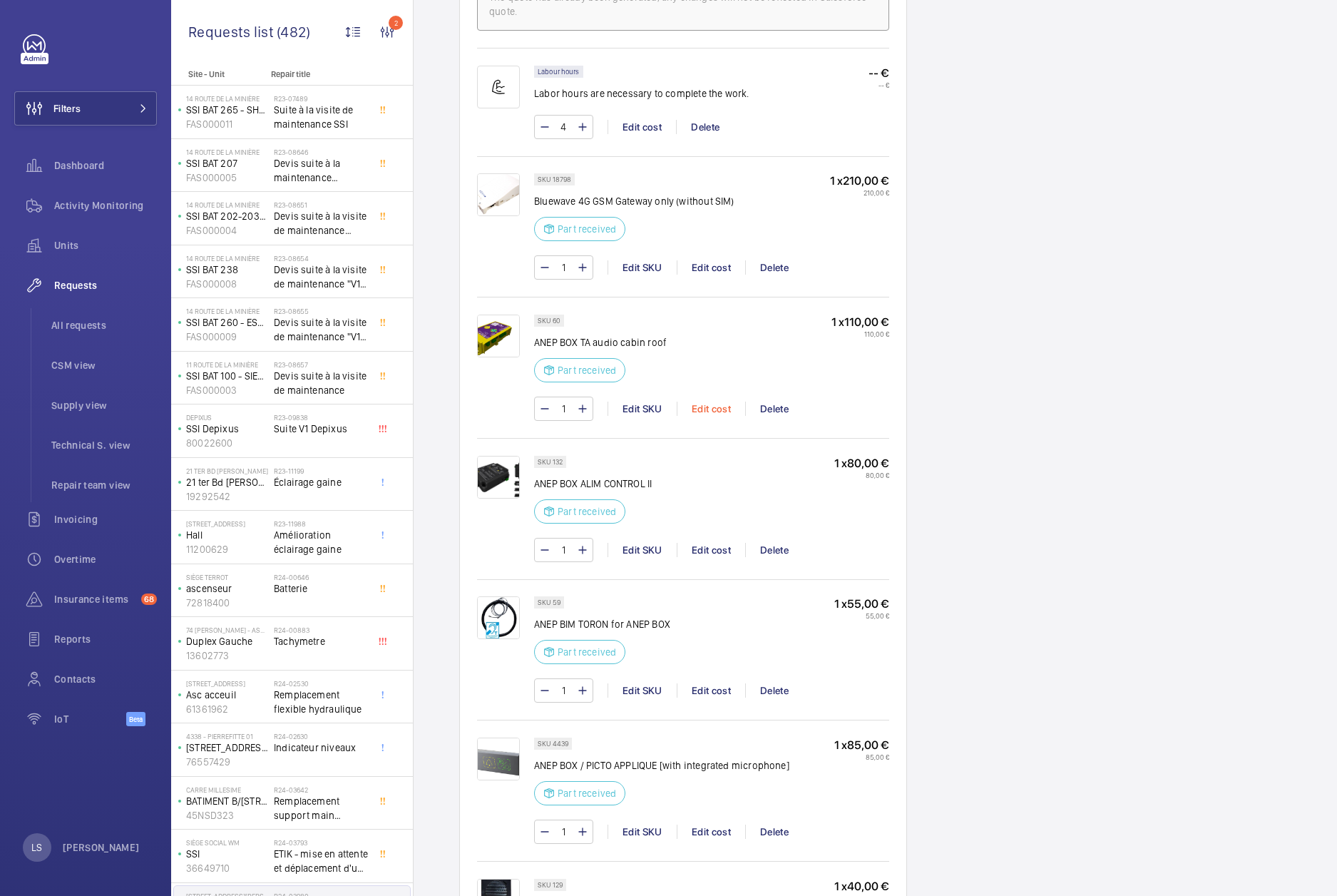
click at [716, 406] on div "Edit cost" at bounding box center [711, 408] width 68 height 15
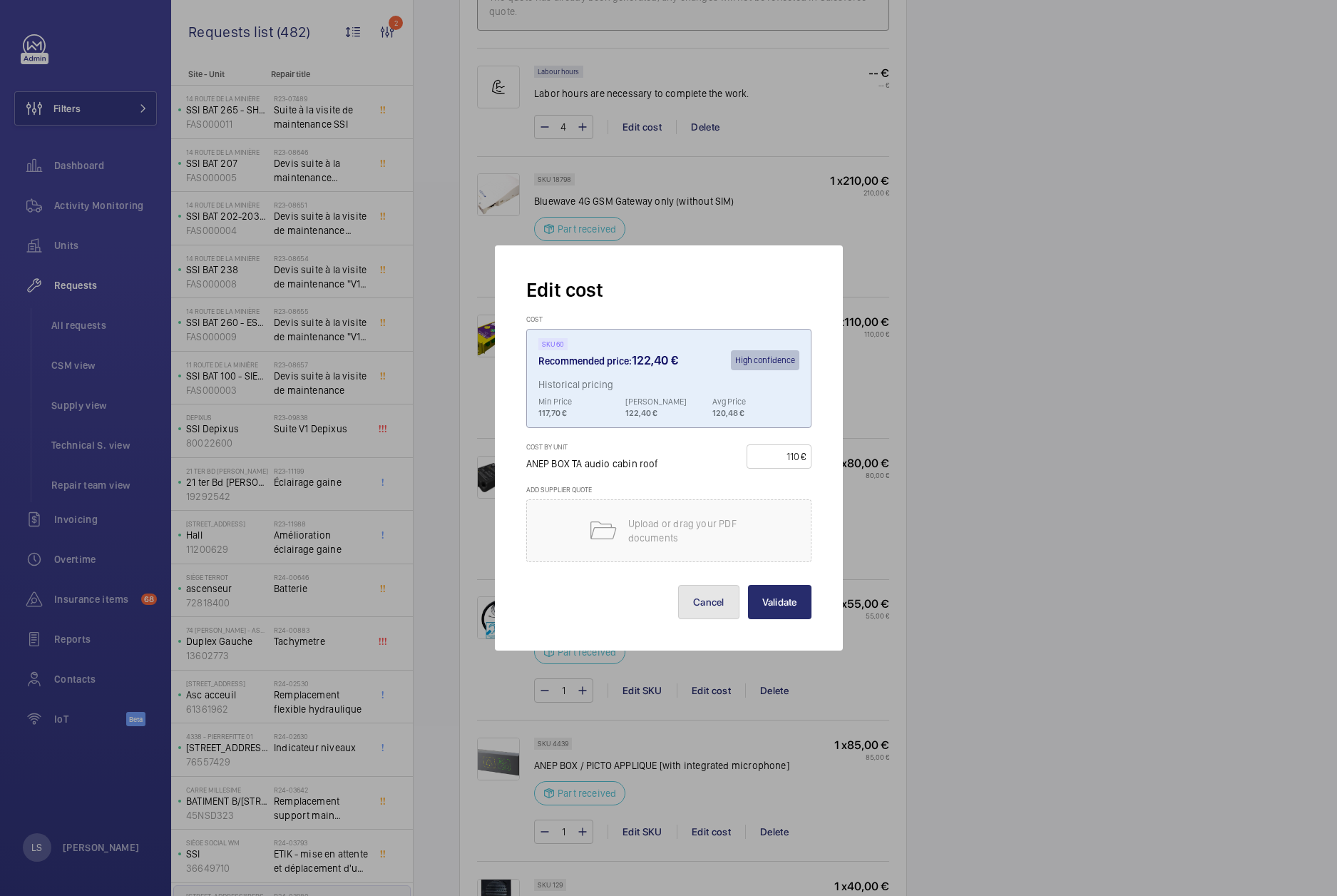
click at [711, 606] on button "Cancel" at bounding box center [708, 602] width 61 height 34
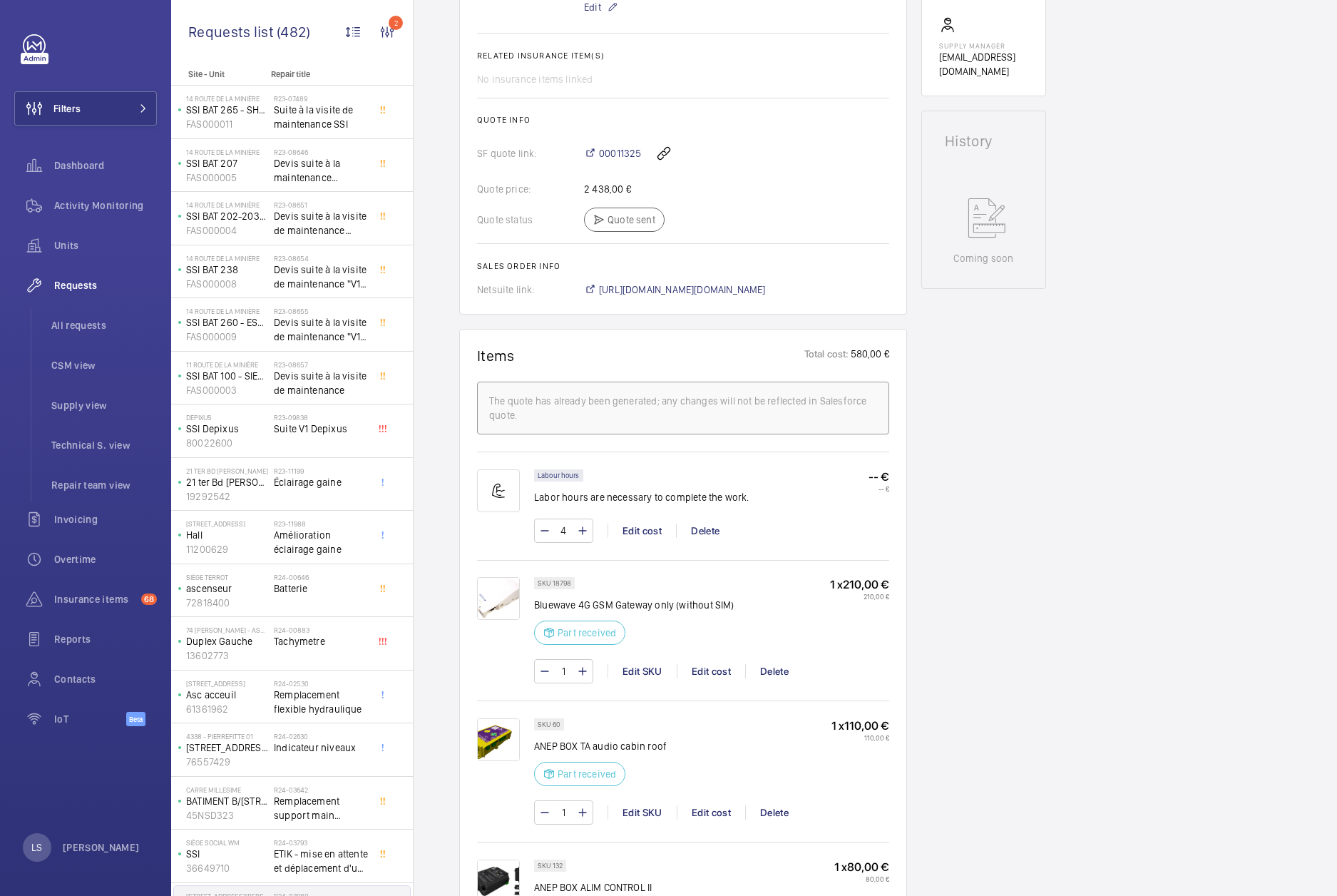
scroll to position [856, 0]
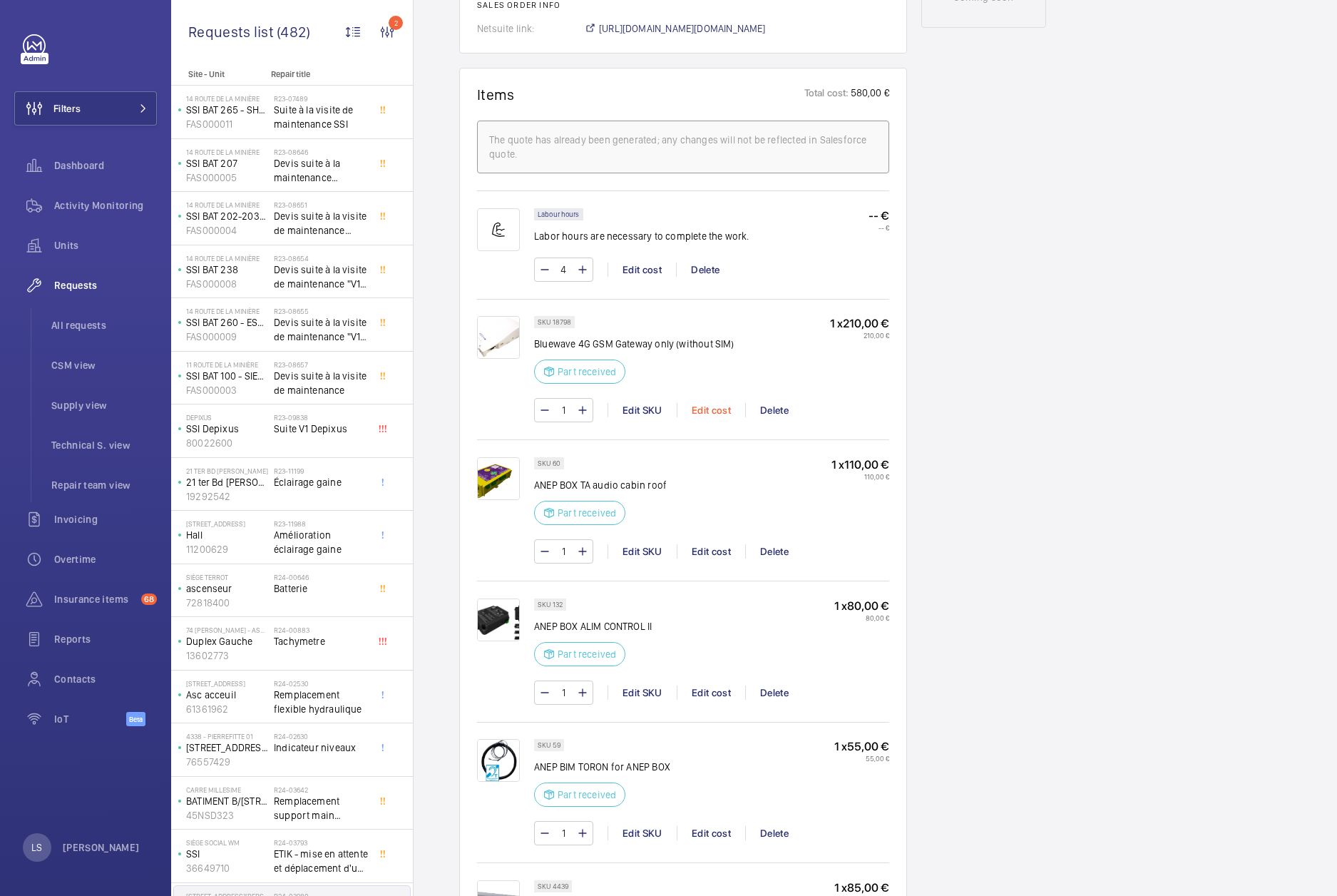
click at [718, 407] on div "Edit cost" at bounding box center [711, 410] width 68 height 15
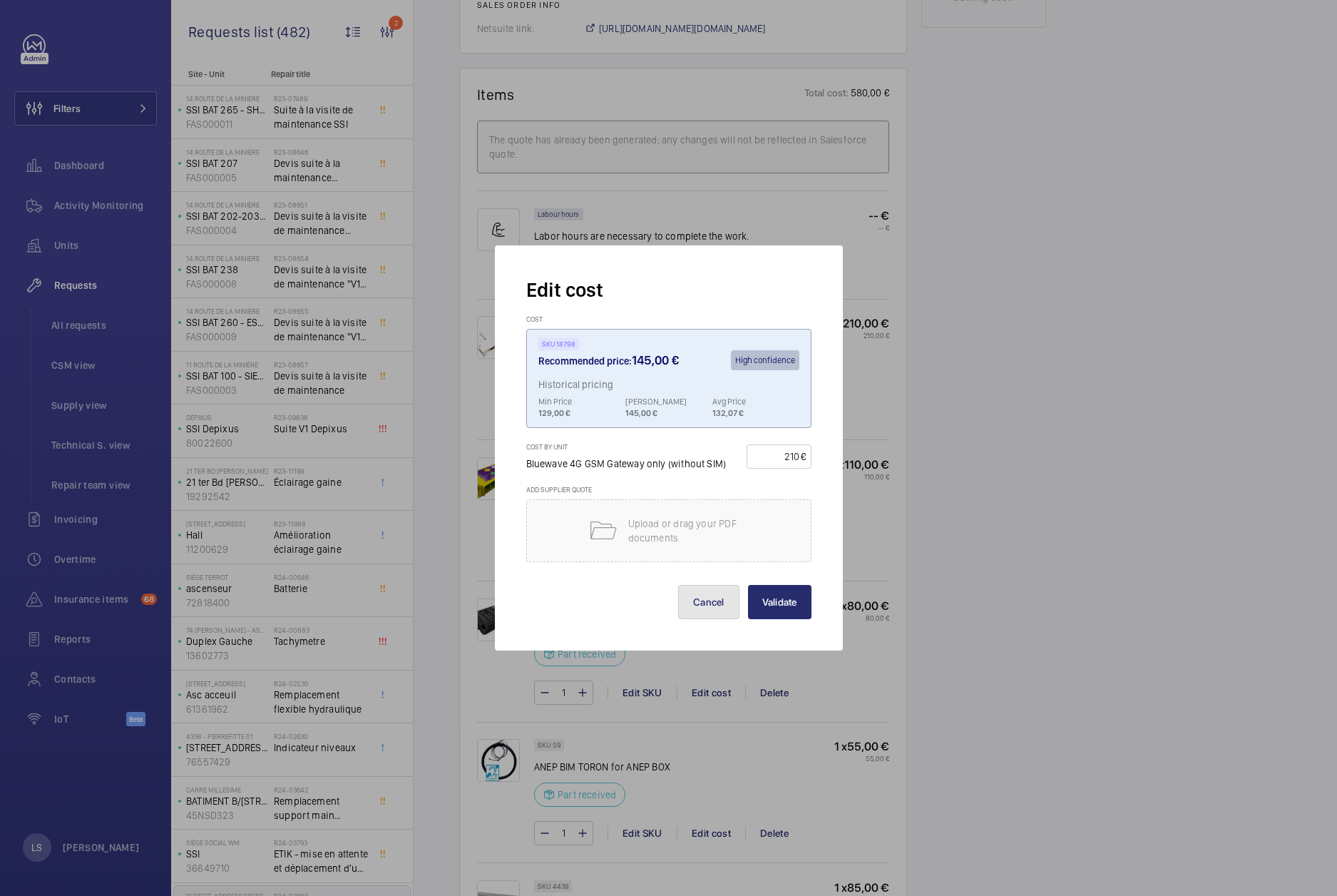
click at [710, 606] on button "Cancel" at bounding box center [708, 602] width 61 height 34
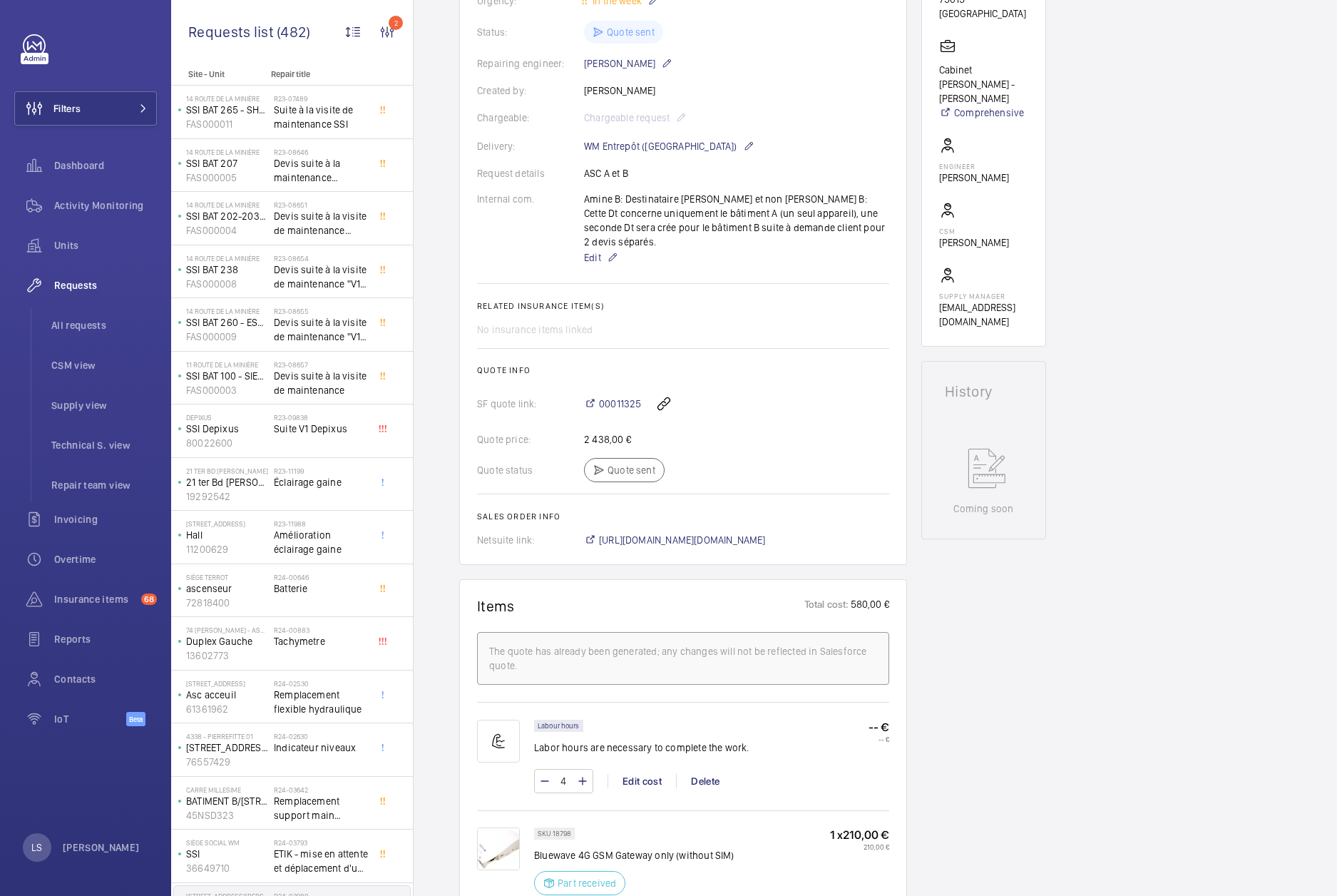
scroll to position [285, 0]
